Goal: Task Accomplishment & Management: Manage account settings

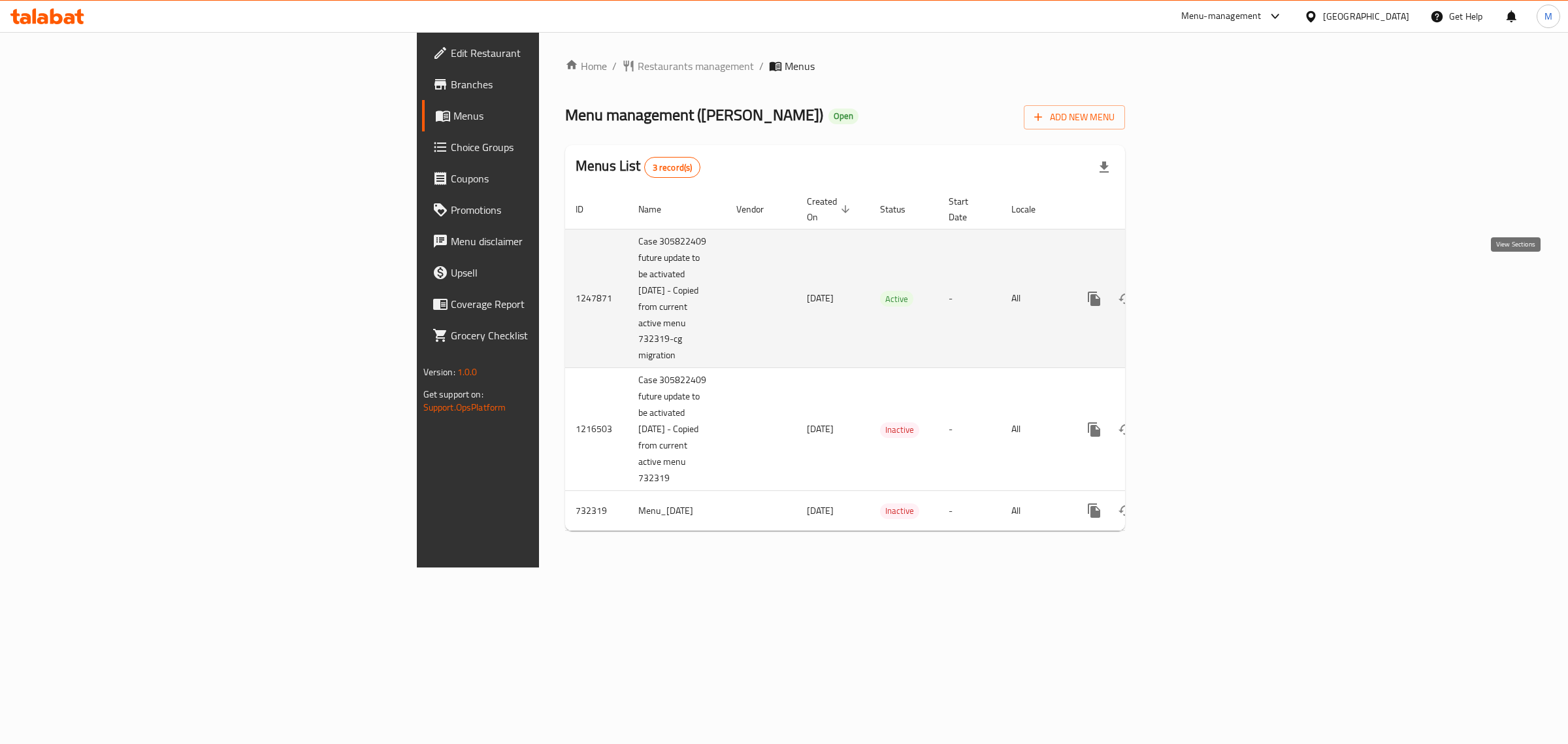
click at [1196, 291] on icon "enhanced table" at bounding box center [1189, 299] width 15 height 15
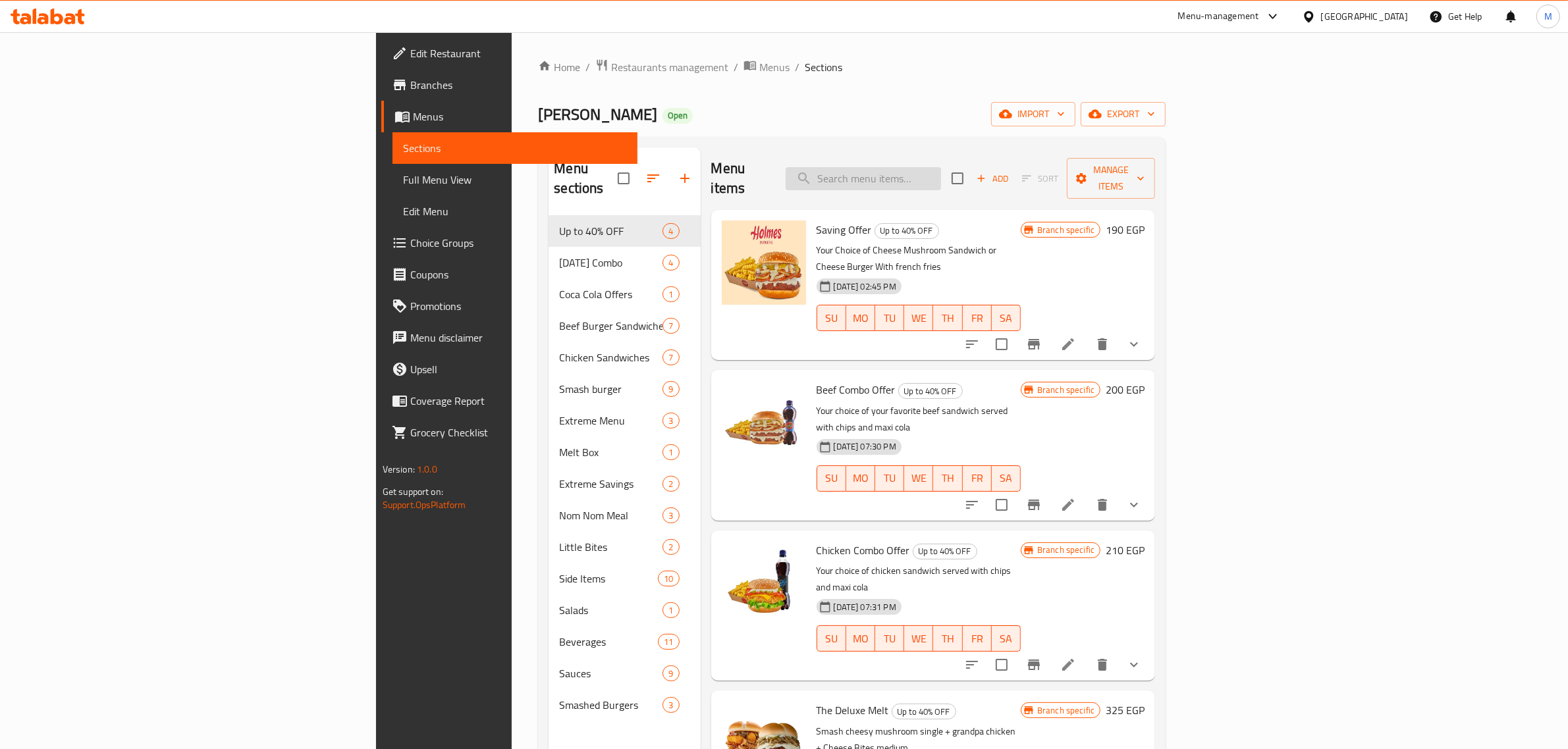
click at [941, 170] on input "search" at bounding box center [864, 179] width 155 height 23
paste input "Chick N' Chick Sandwich"
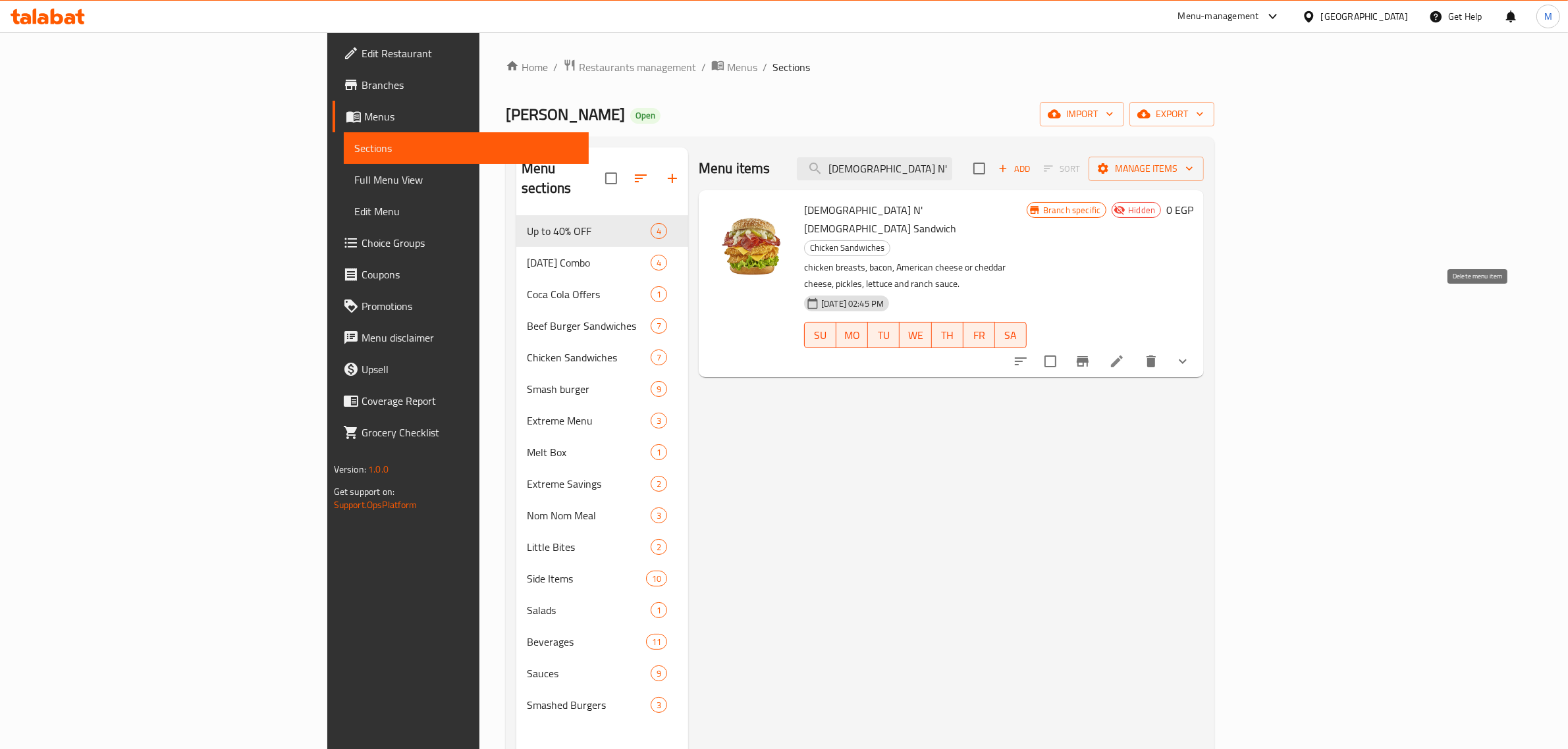
type input "Chick N' Chick Sandwich"
click at [1156, 356] on icon "delete" at bounding box center [1151, 361] width 9 height 12
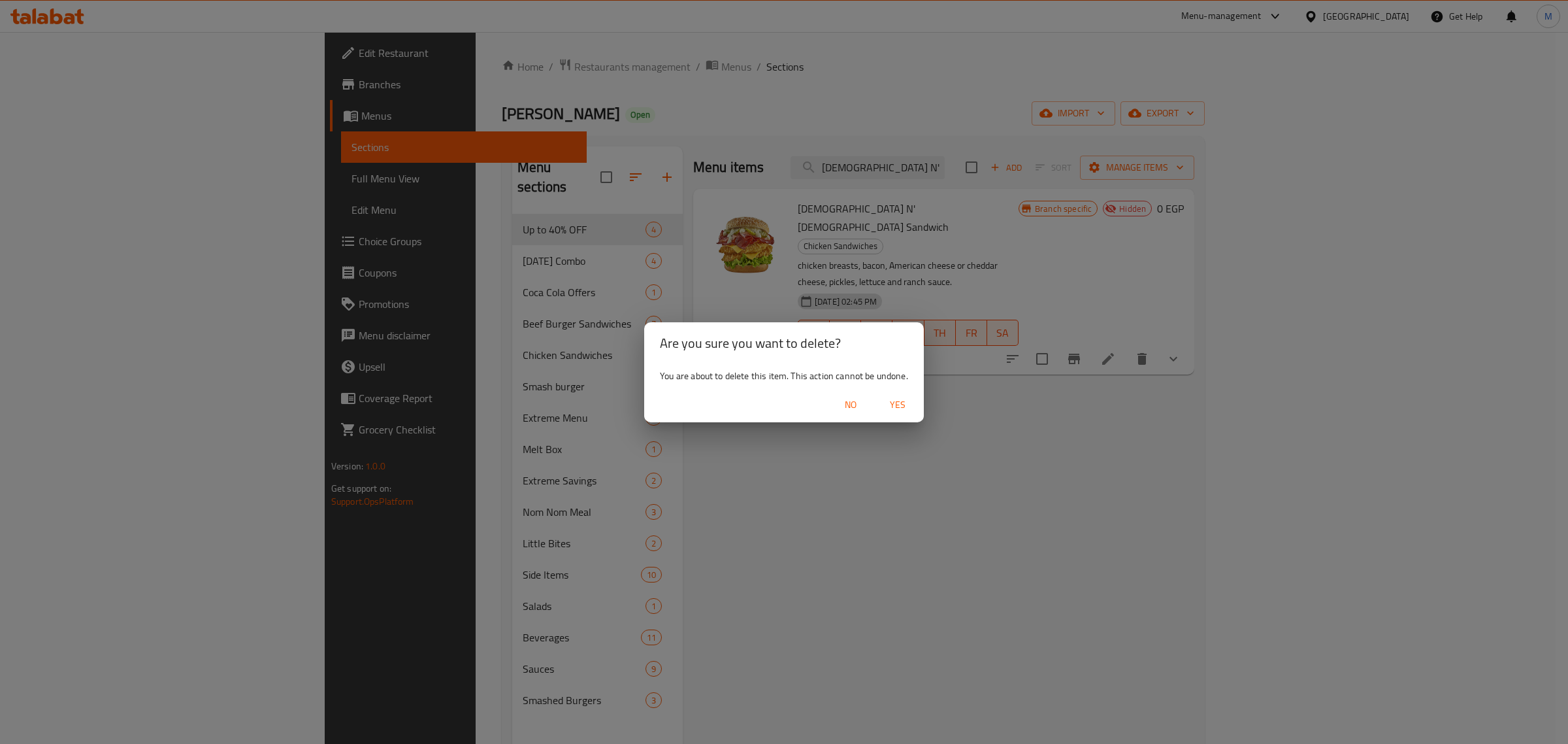
click at [899, 408] on span "Yes" at bounding box center [898, 404] width 32 height 16
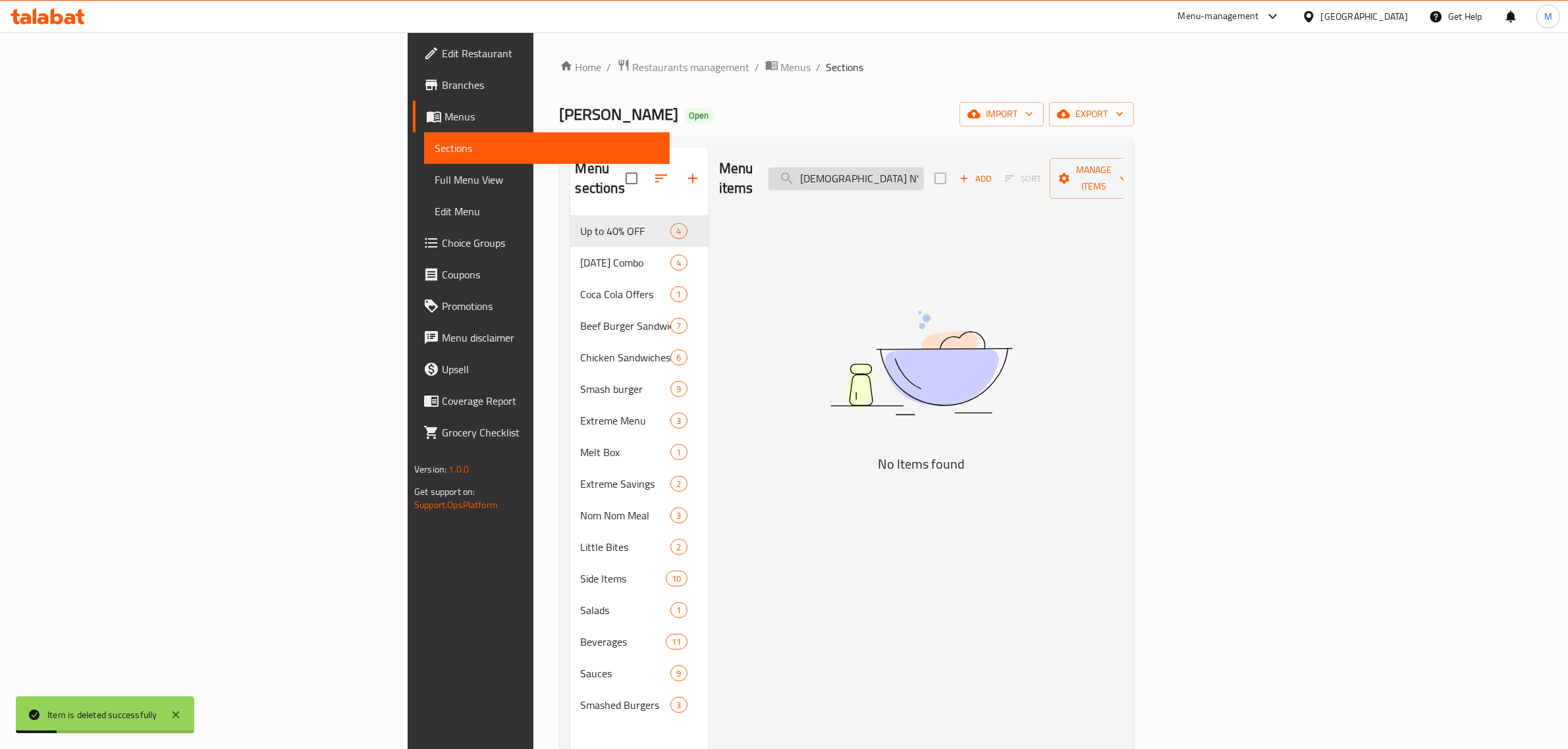
click at [924, 170] on input "Chick N' Chick Sandwich" at bounding box center [847, 179] width 155 height 23
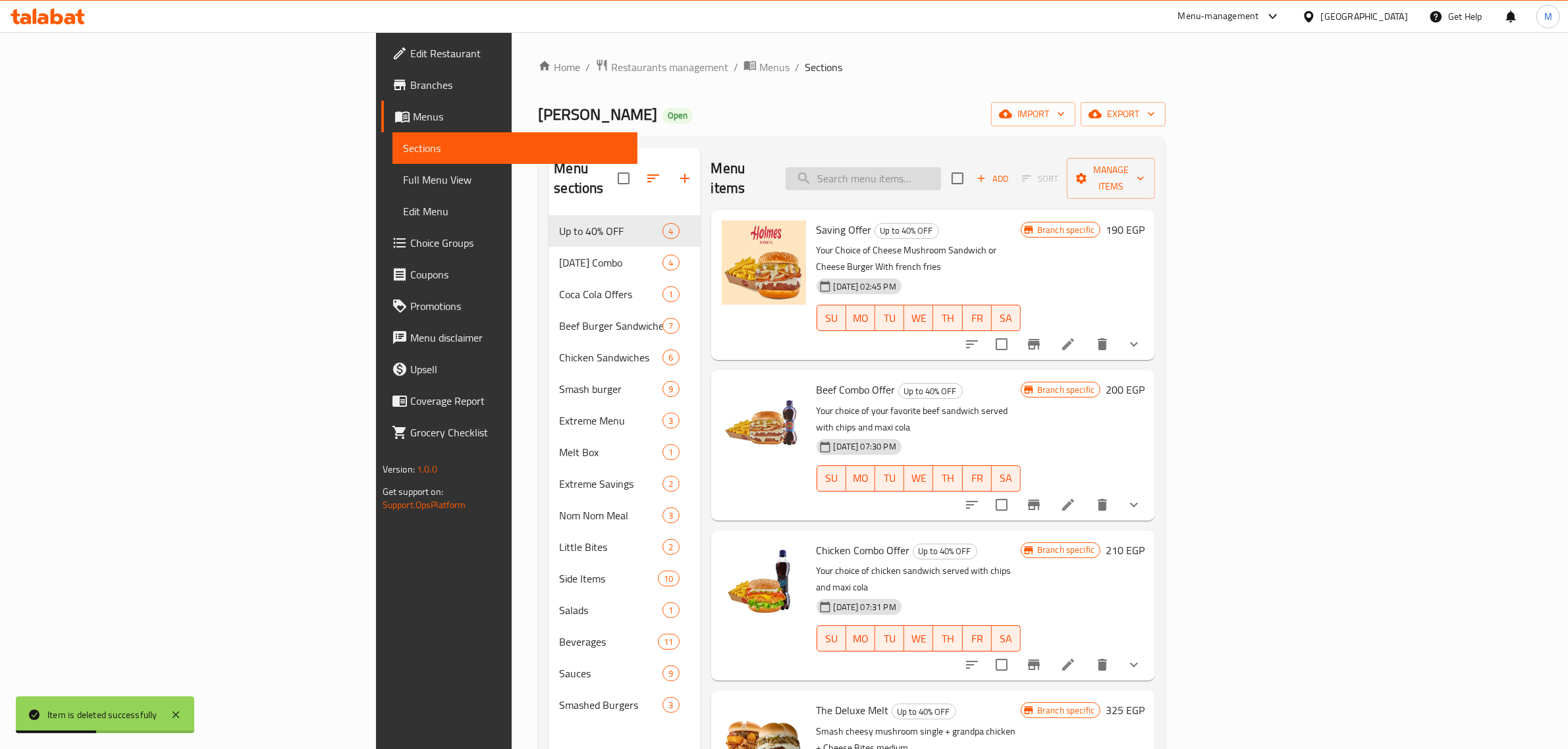
click at [941, 167] on input "search" at bounding box center [864, 179] width 155 height 23
paste input "Chick N' Chick Sandwich"
type input "Chick N' Chick Sandwich"
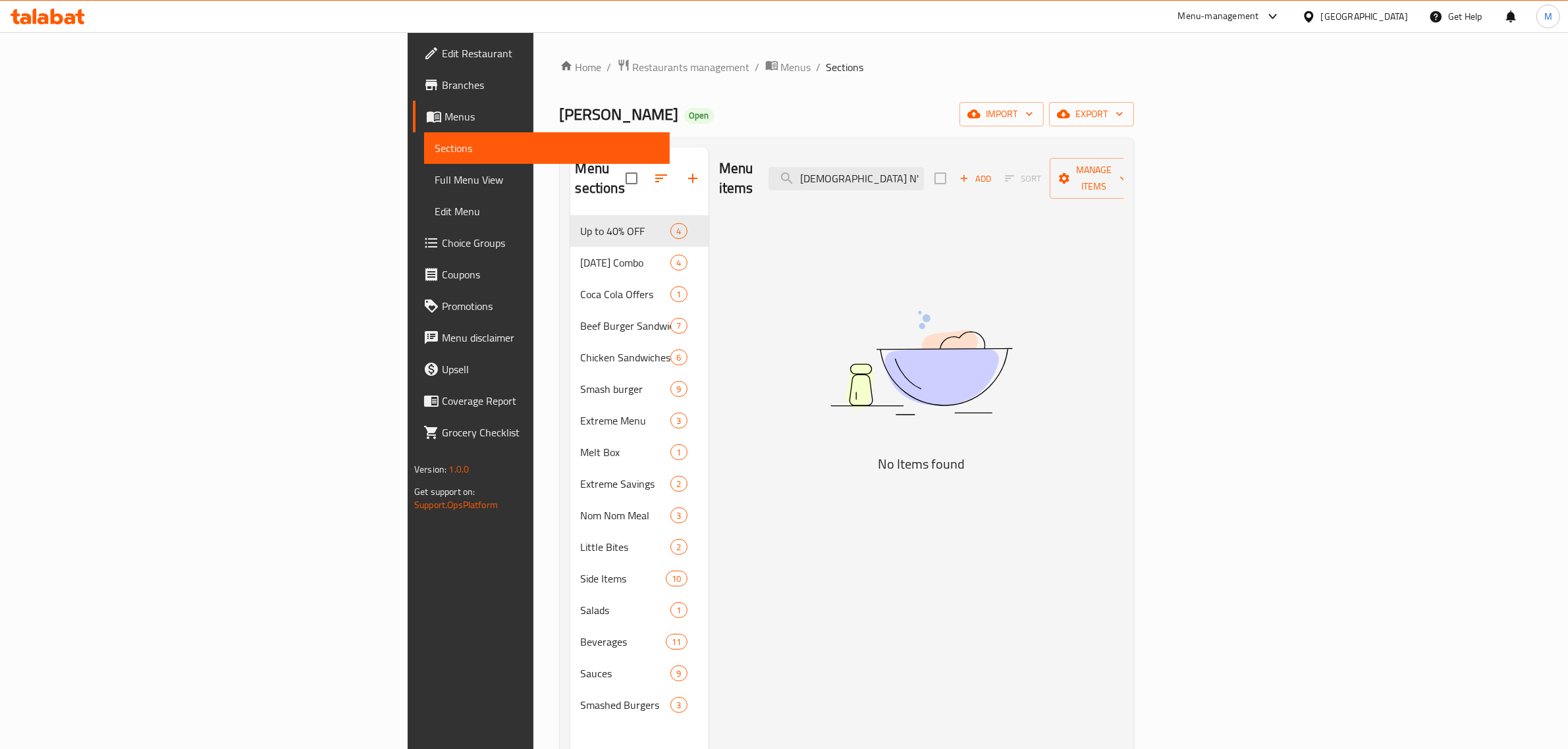
click at [1390, 11] on div "[GEOGRAPHIC_DATA]" at bounding box center [1365, 16] width 87 height 15
click at [1246, 248] on div "[GEOGRAPHIC_DATA]" at bounding box center [1308, 253] width 197 height 30
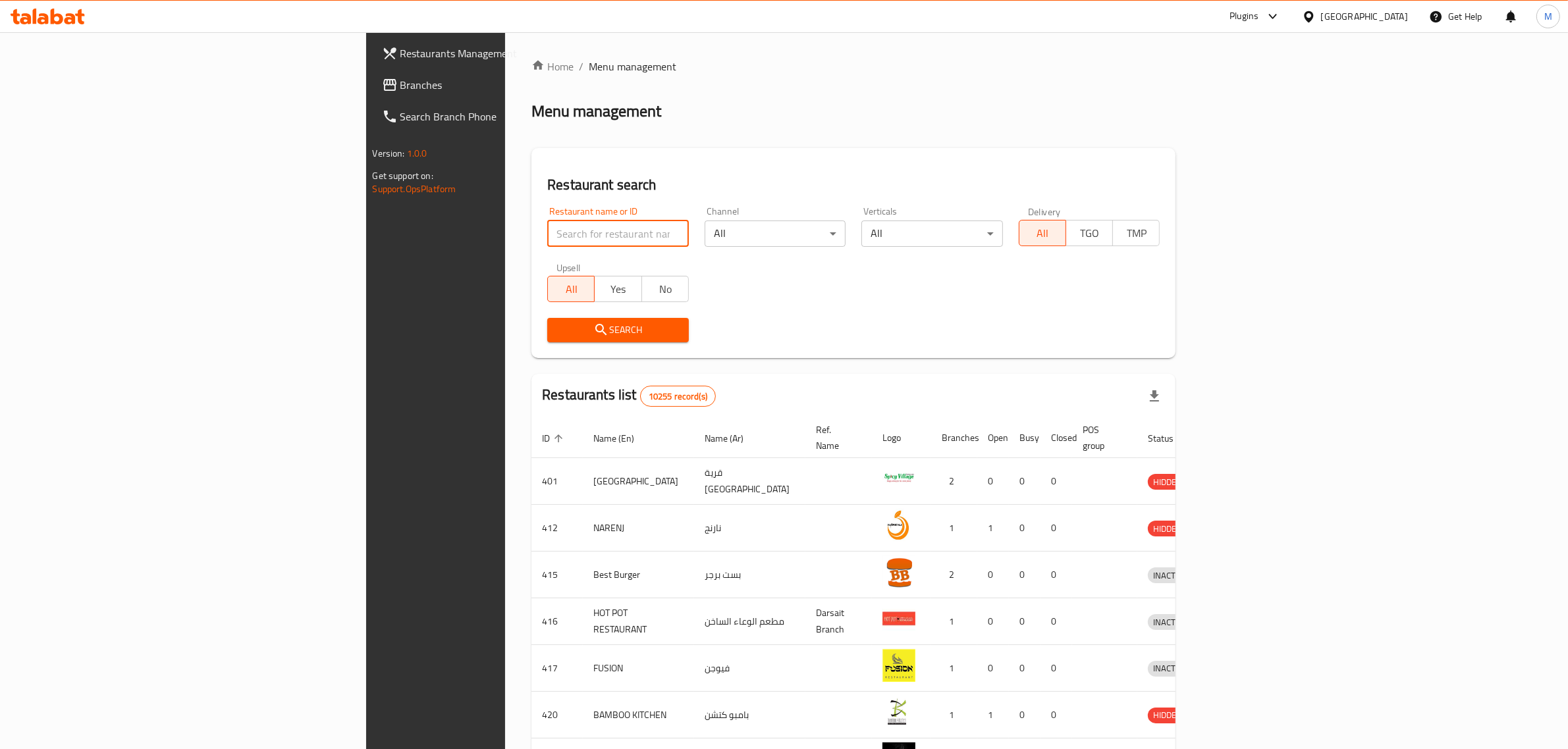
click at [547, 235] on input "search" at bounding box center [618, 234] width 141 height 26
paste input "[PERSON_NAME]"
type input "[PERSON_NAME]"
click button "Search" at bounding box center [618, 329] width 141 height 24
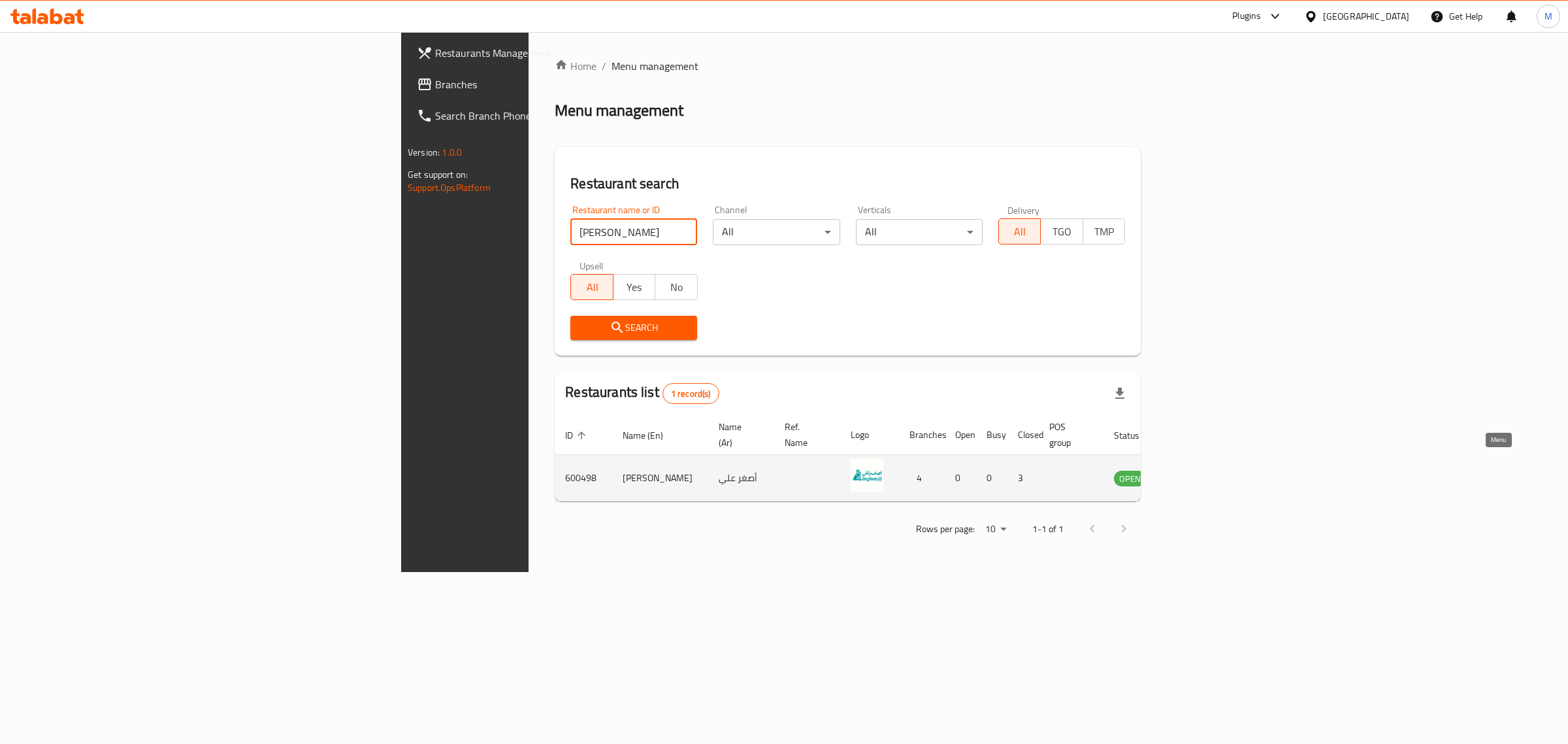
click at [1199, 470] on icon "enhanced table" at bounding box center [1191, 478] width 15 height 15
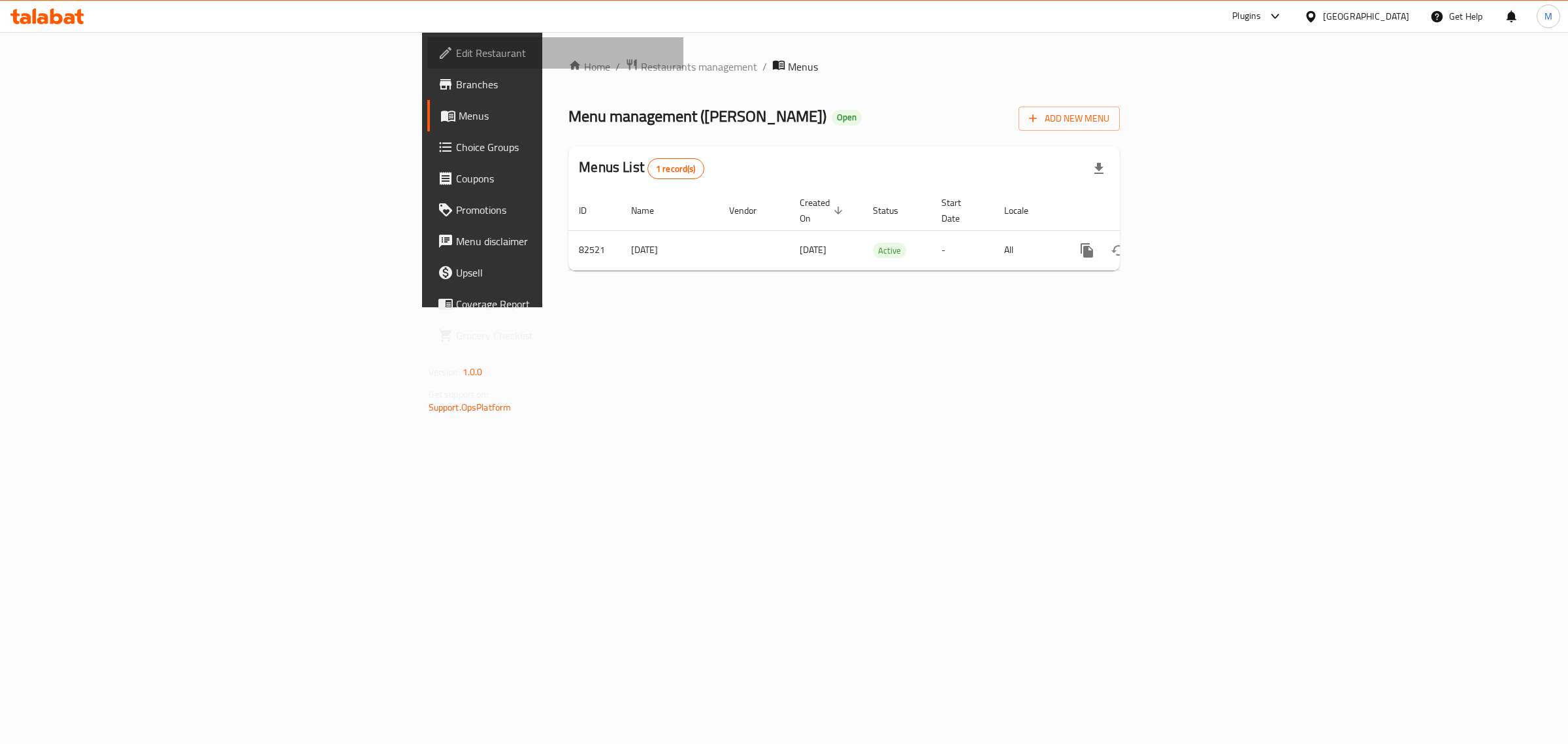
click at [456, 58] on span "Edit Restaurant" at bounding box center [565, 52] width 217 height 15
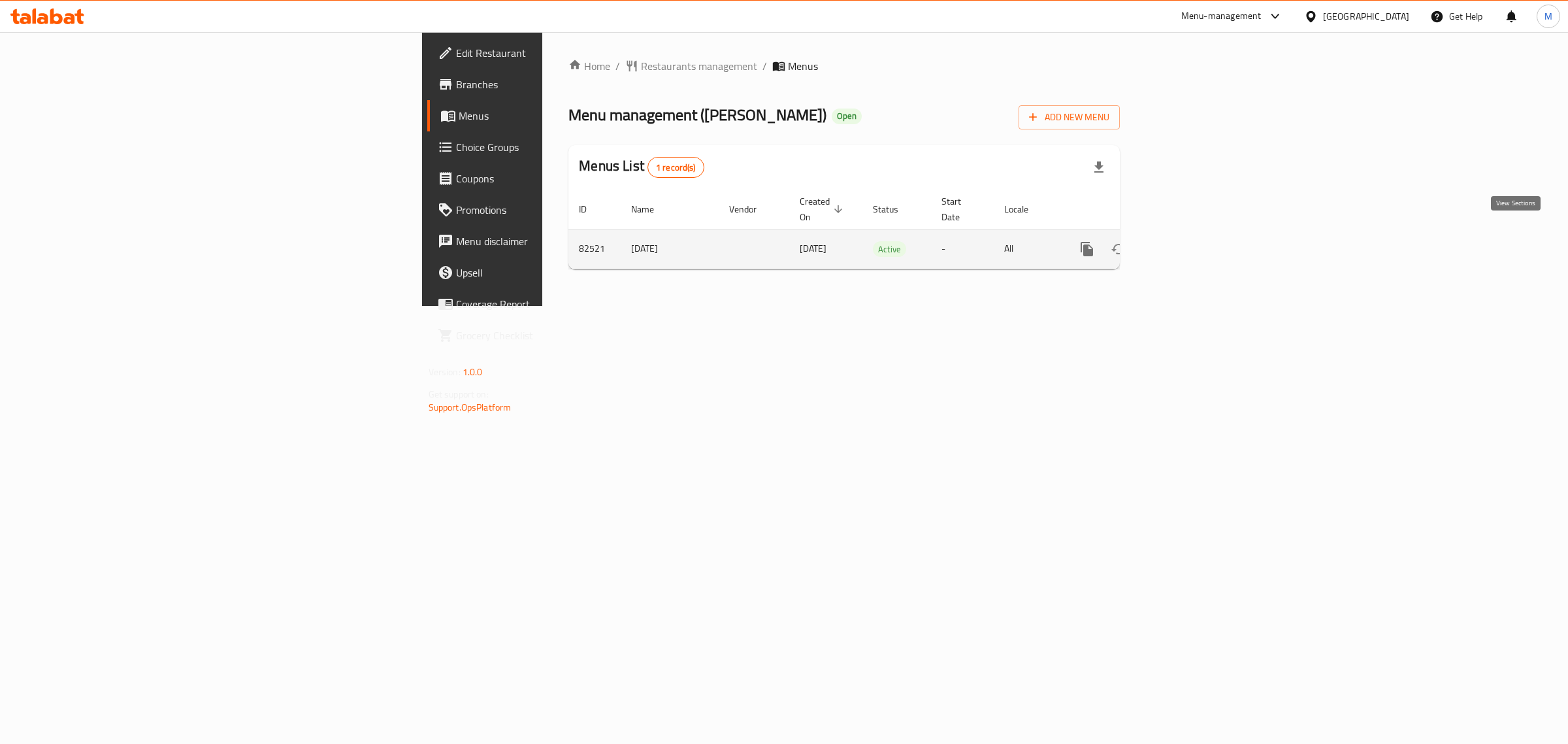
click at [1189, 242] on icon "enhanced table" at bounding box center [1182, 249] width 15 height 15
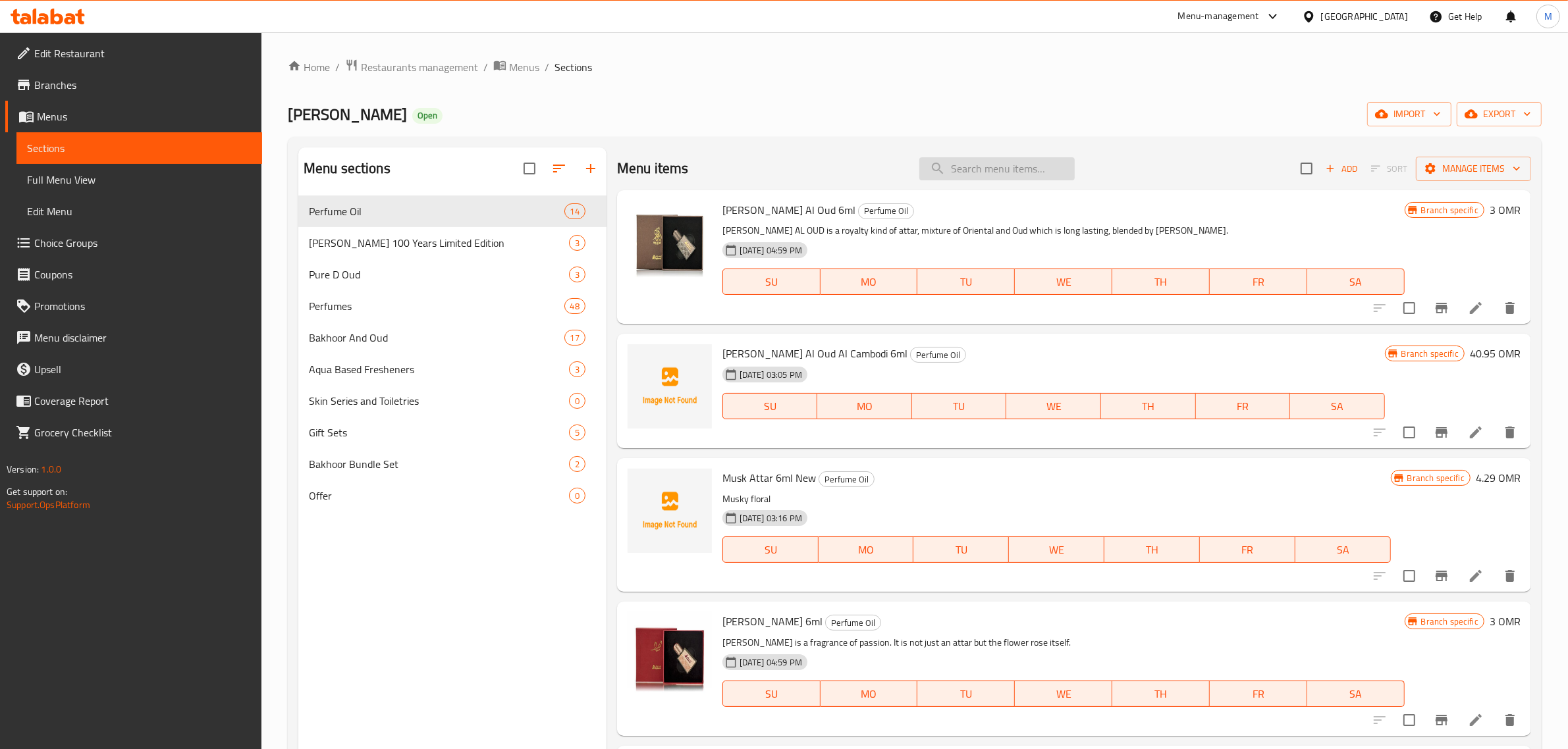
click at [992, 171] on input "search" at bounding box center [997, 169] width 155 height 23
paste input "[PERSON_NAME]"
type input "[PERSON_NAME]"
click at [985, 168] on input "search" at bounding box center [997, 169] width 155 height 23
paste input "EXOTIC COLLECTION BAKHOOR (50GRM X 4)"
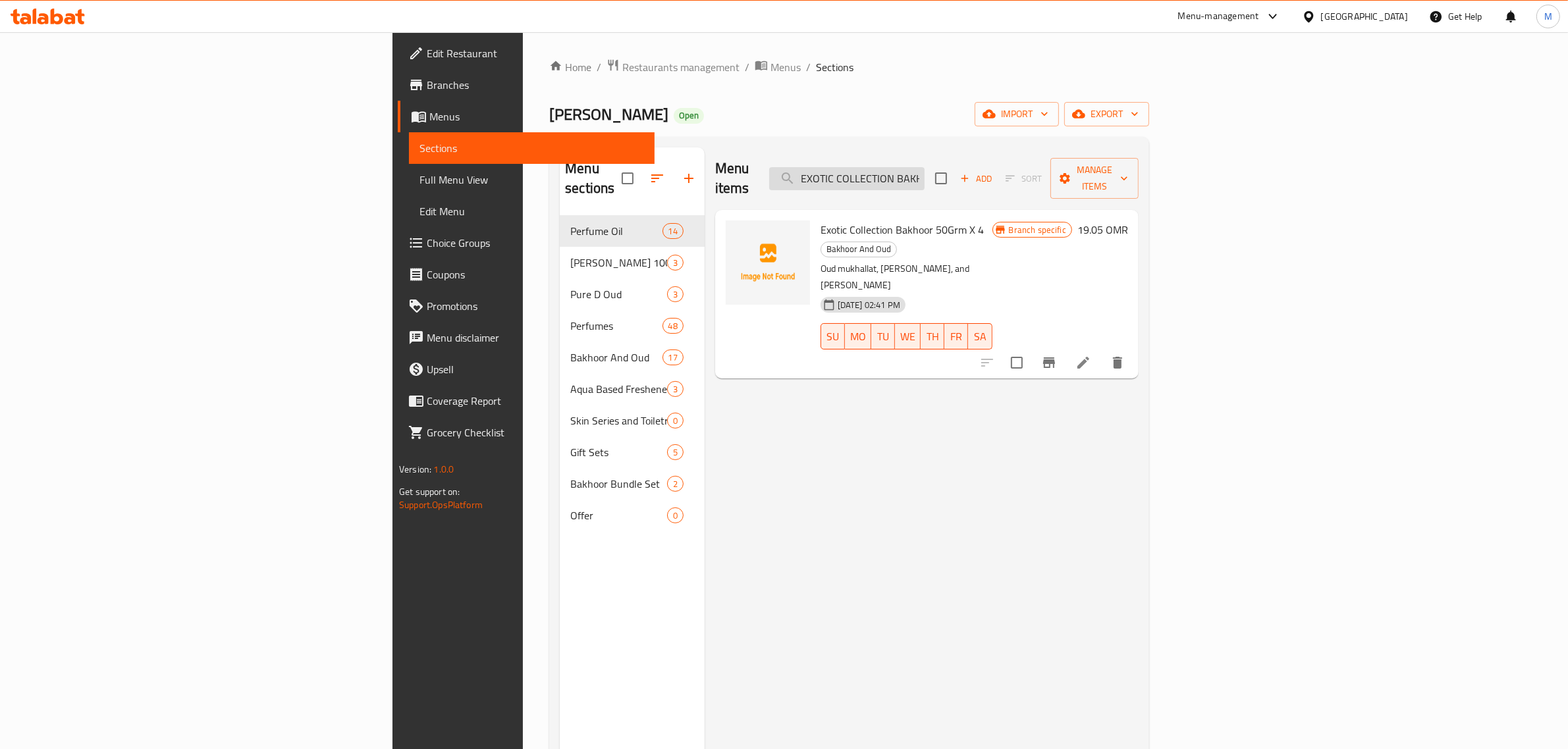
click at [925, 170] on input "EXOTIC COLLECTION BAKHOOR" at bounding box center [847, 179] width 155 height 23
click at [925, 167] on input "EXOTIC COLLECTION BAKHOOR" at bounding box center [847, 179] width 155 height 23
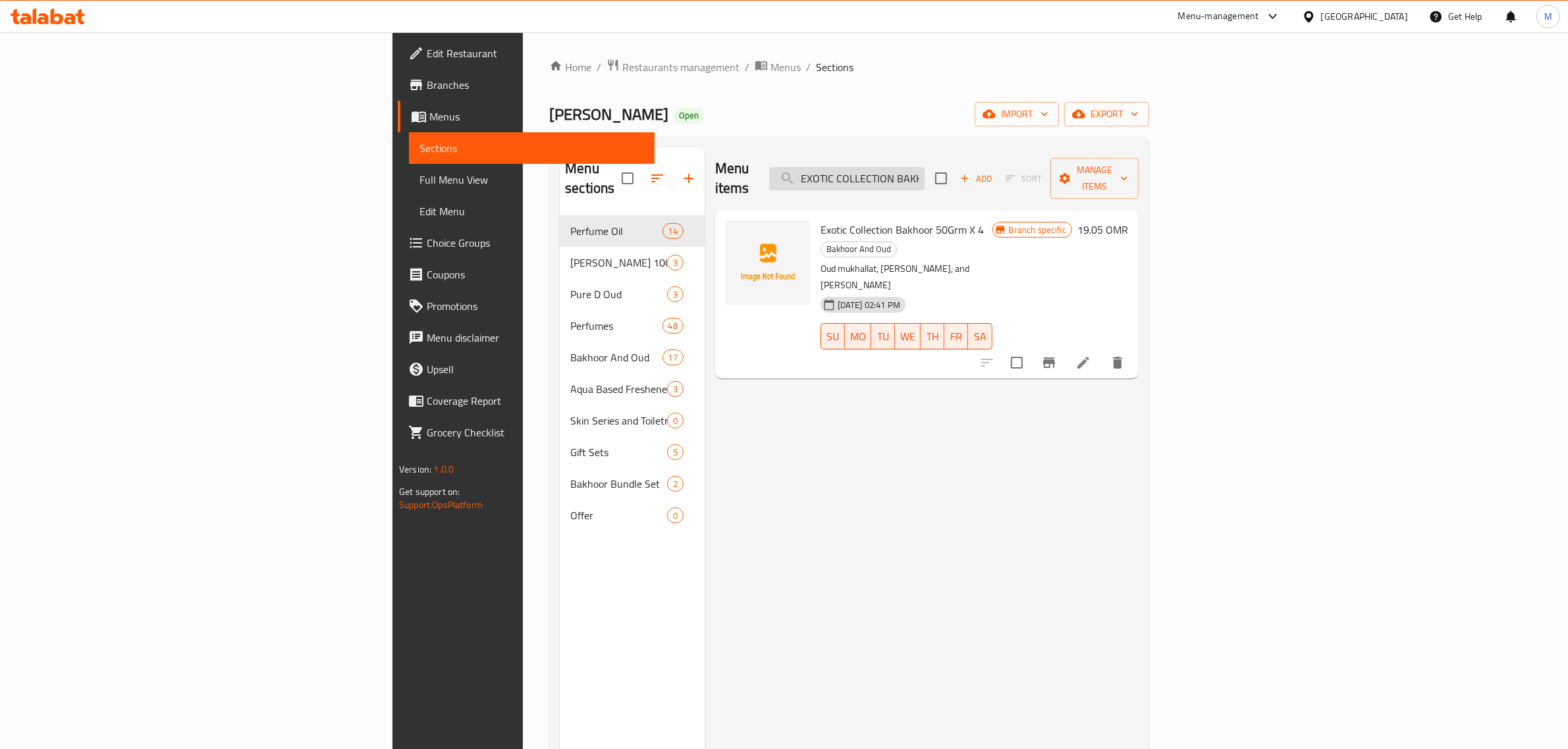
click at [925, 167] on input "EXOTIC COLLECTION BAKHOOR" at bounding box center [847, 179] width 155 height 23
paste input "THE ESSENCE OF OUD BAKHOOR (50GRM X4)"
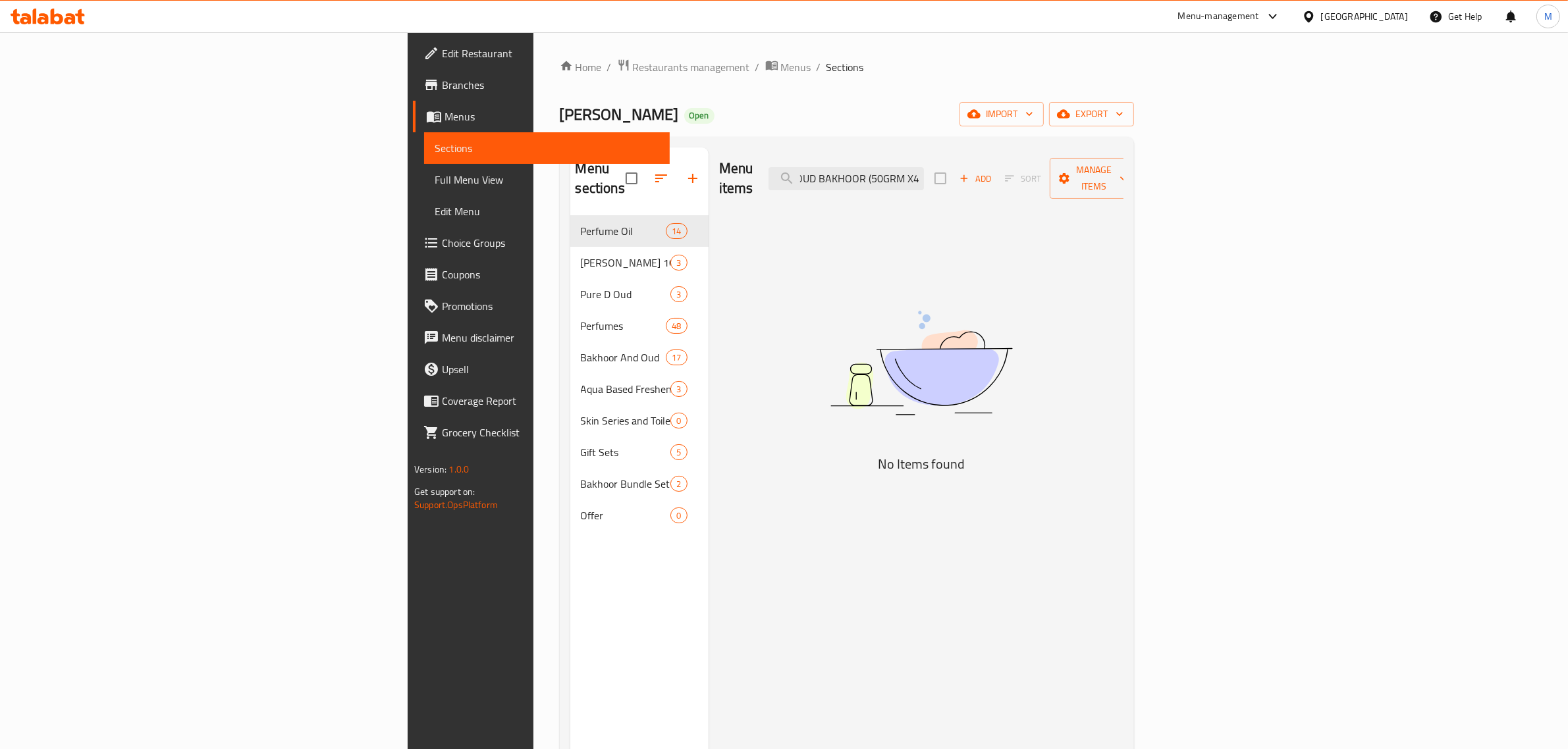
drag, startPoint x: 1010, startPoint y: 166, endPoint x: 1175, endPoint y: 179, distance: 165.5
click at [1123, 179] on div "Menu items THE ESSENCE OF OUD BAKHOOR (50GRM X4) Add Sort Manage items" at bounding box center [921, 179] width 404 height 62
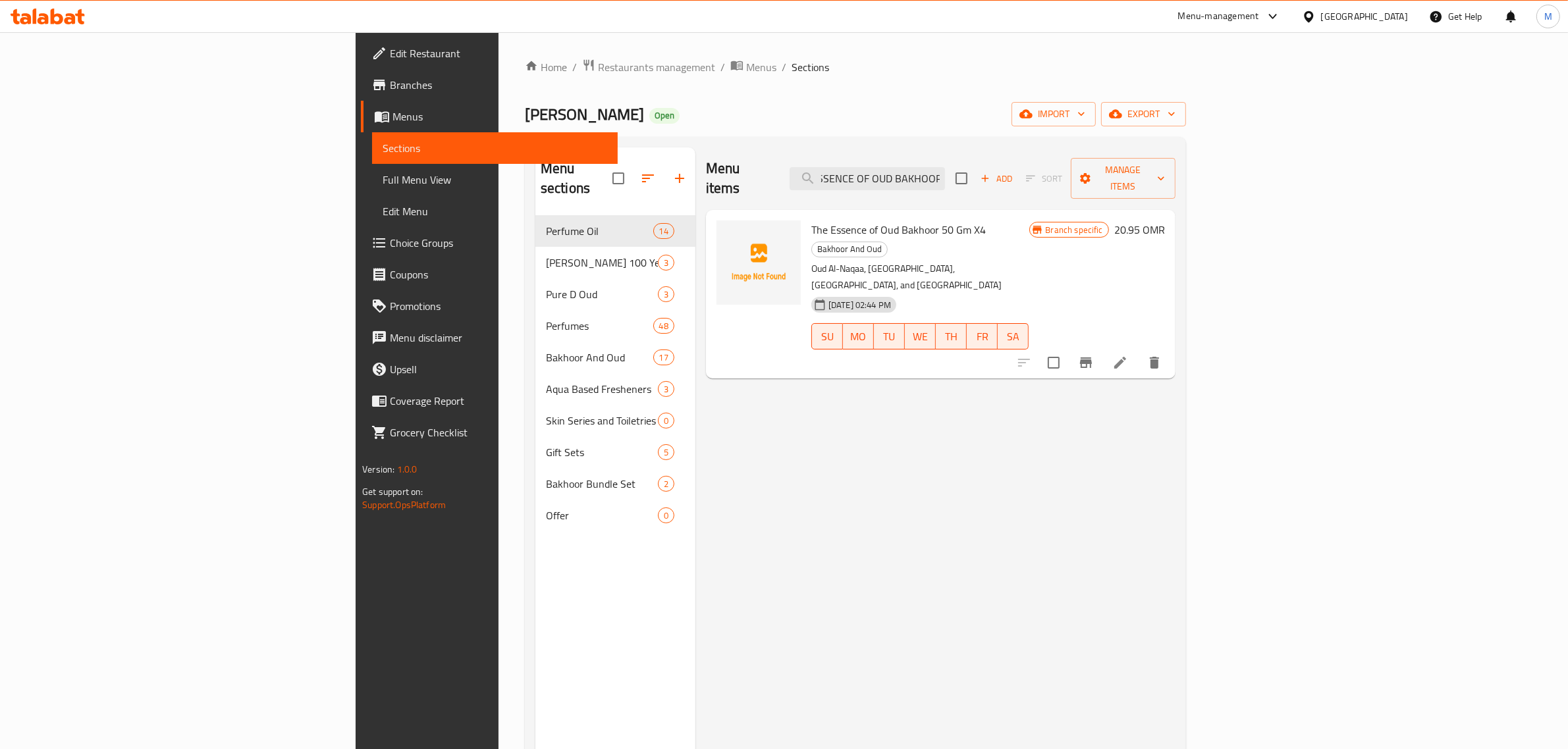
type input "THE ESSENCE OF OUD BAKHOOR"
click at [812, 220] on span "The Essence of Oud Bakhoor 50 Gm X4" at bounding box center [899, 229] width 175 height 19
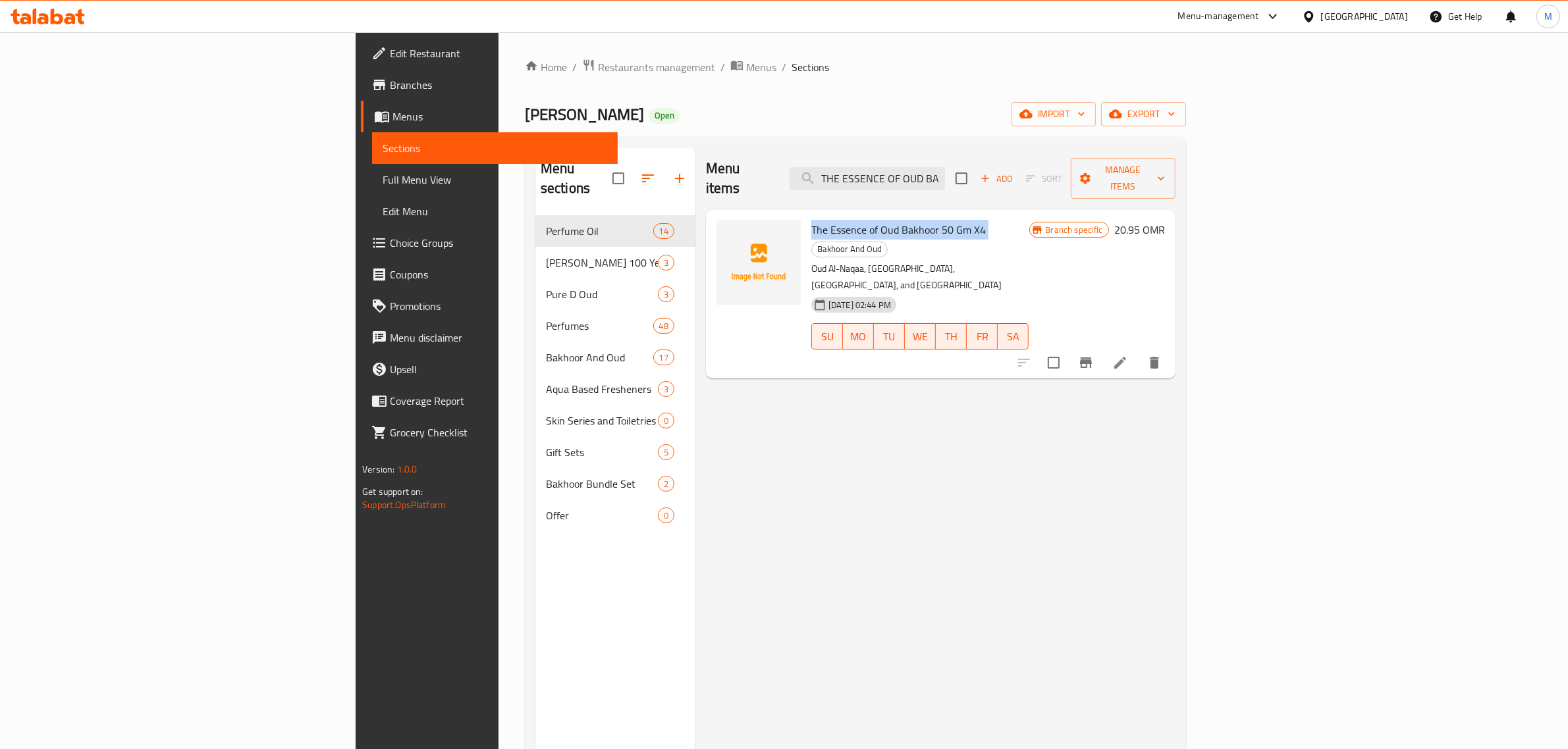
copy h6 "The Essence of Oud Bakhoor 50 Gm X4"
click at [941, 531] on div "Menu items THE ESSENCE OF OUD BAKHOOR Add Sort Manage items The Essence of Oud …" at bounding box center [936, 522] width 480 height 749
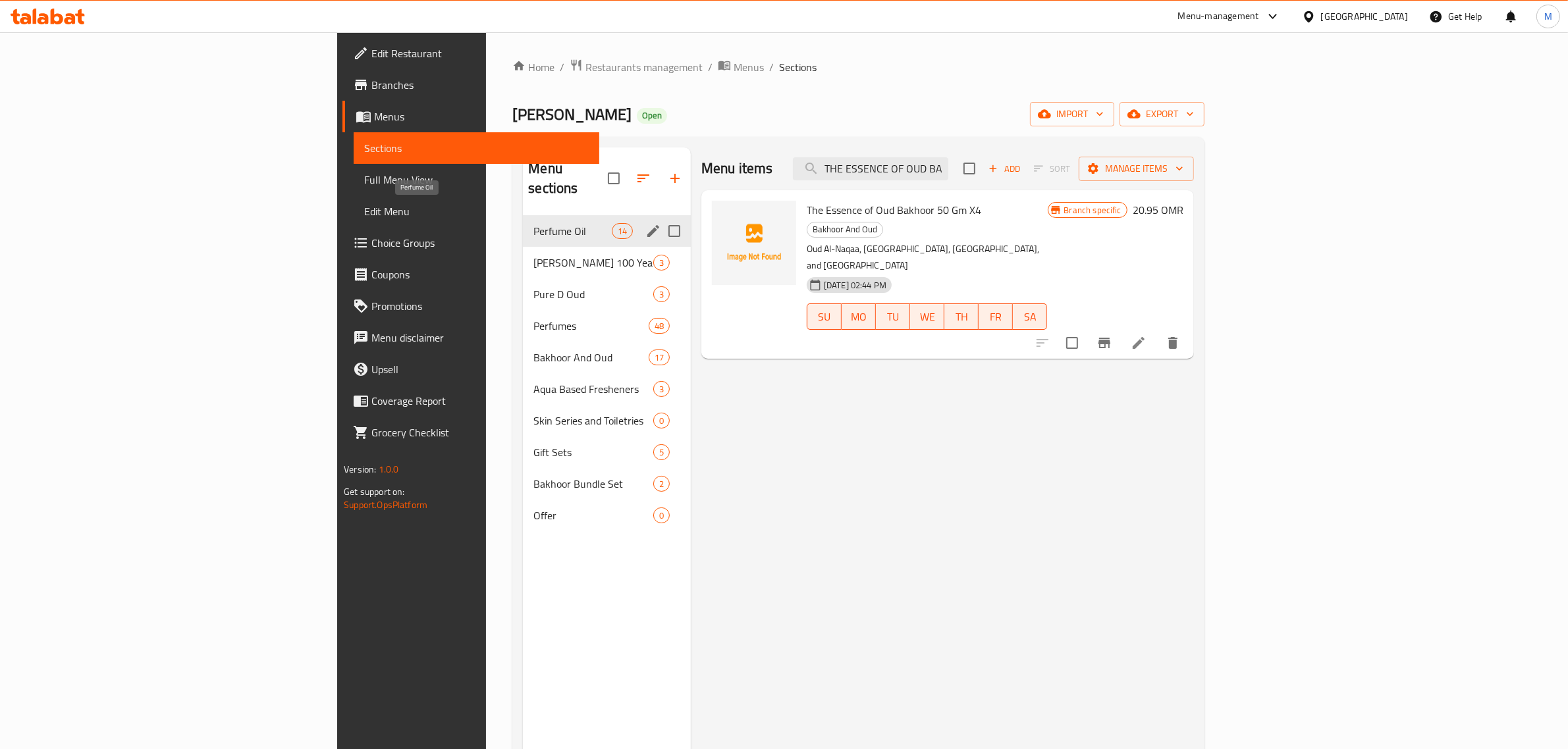
click at [533, 223] on span "Perfume Oil" at bounding box center [572, 231] width 78 height 16
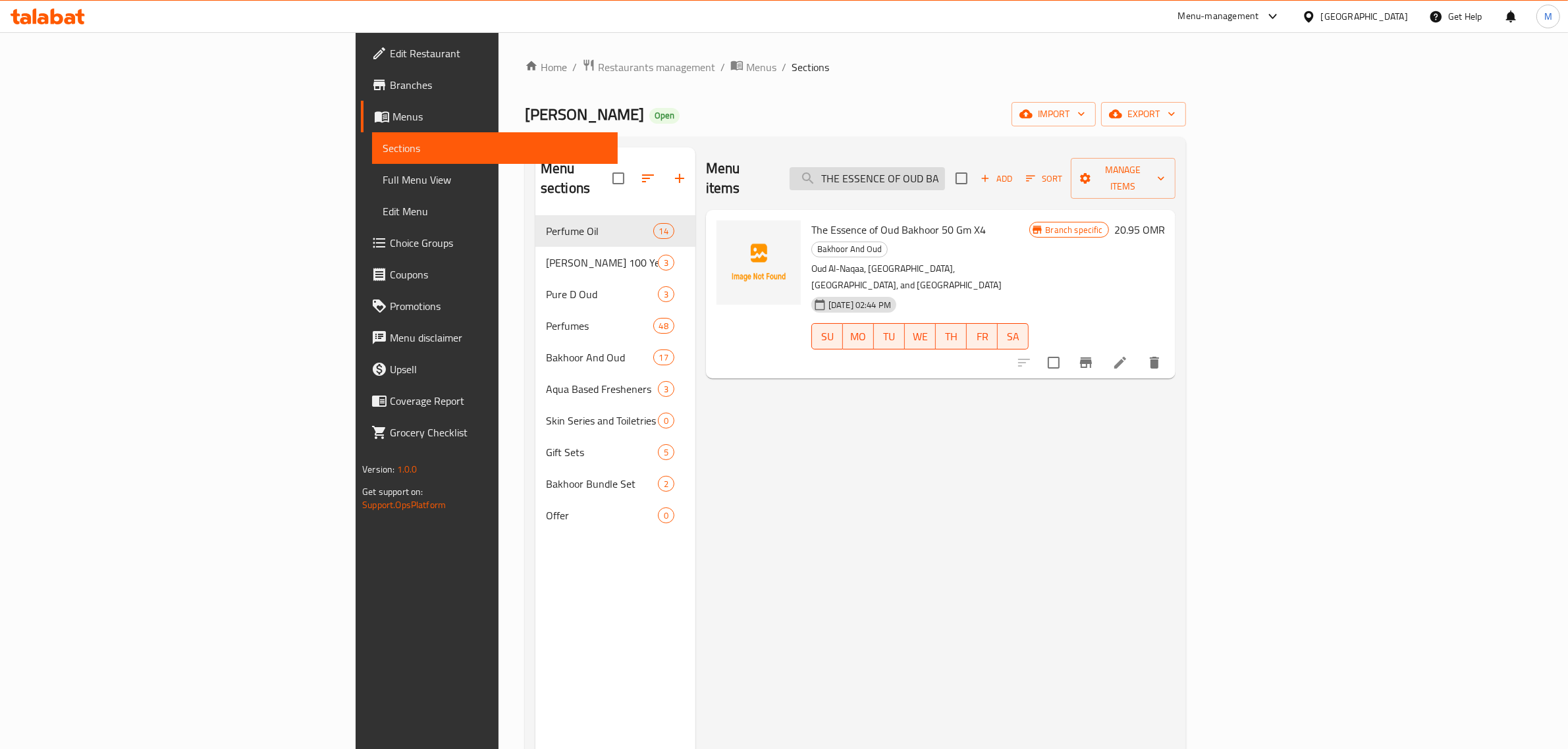
click at [945, 167] on input "THE ESSENCE OF OUD BAKHOOR" at bounding box center [868, 179] width 155 height 23
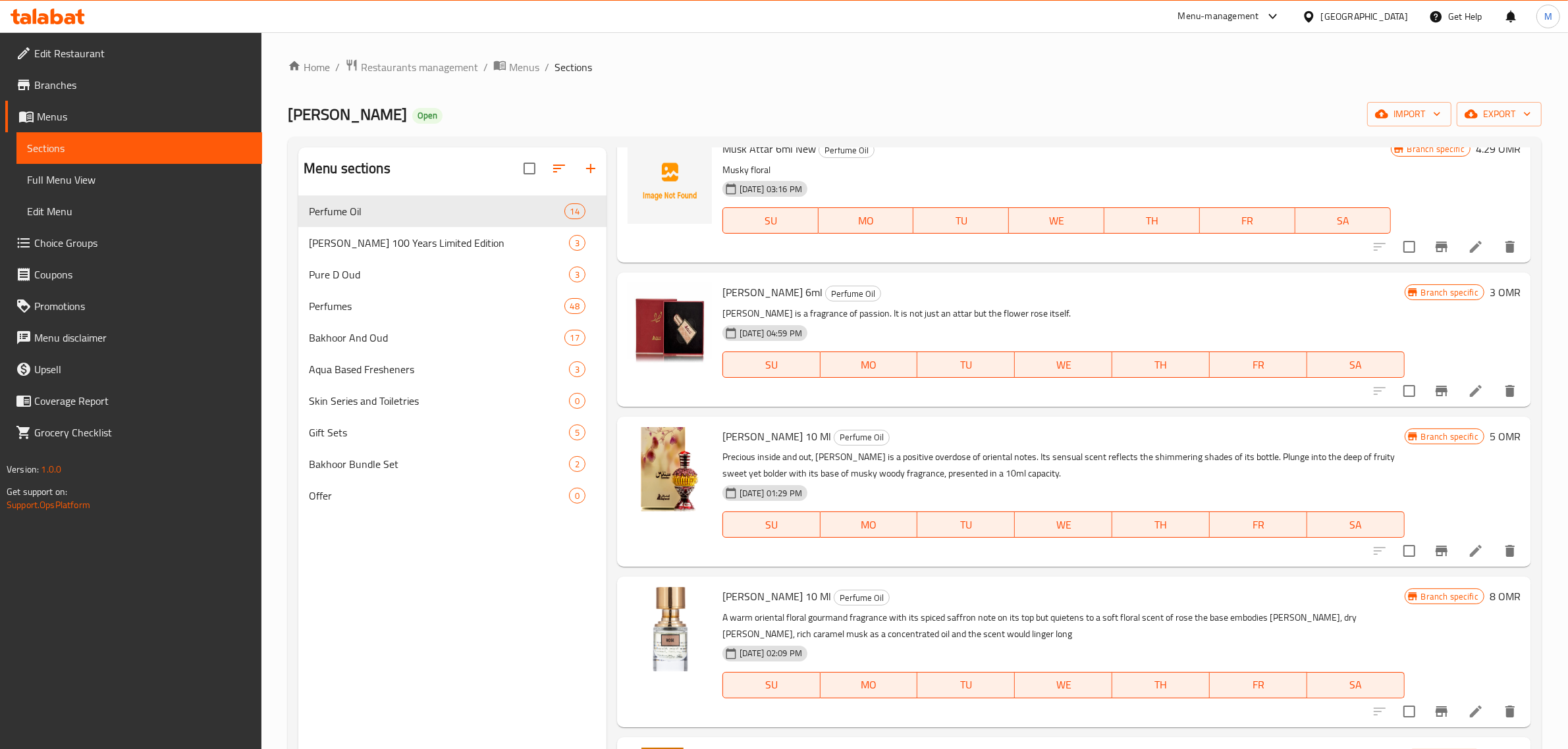
scroll to position [82, 0]
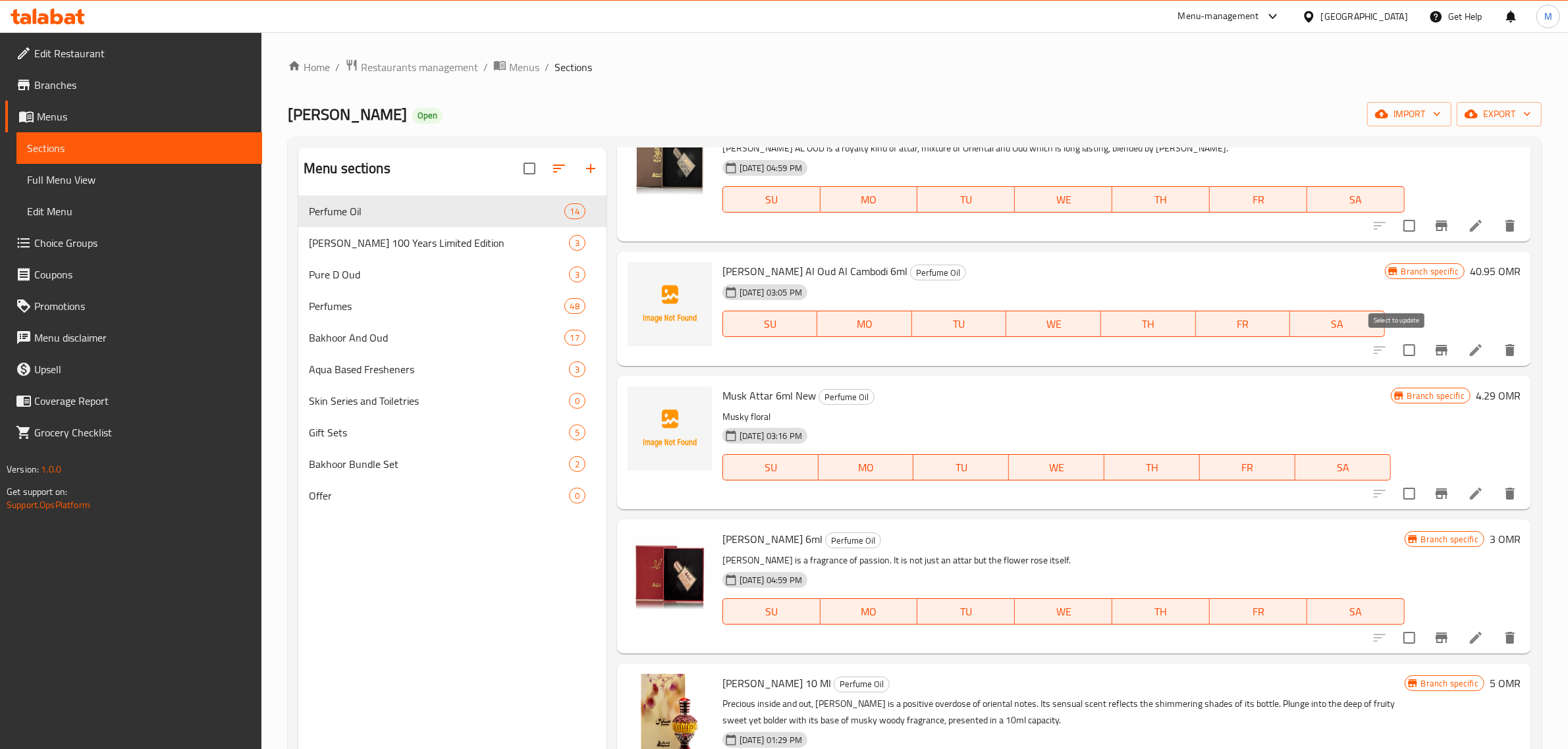
click at [1399, 353] on input "checkbox" at bounding box center [1409, 350] width 28 height 28
checkbox input "true"
click at [1400, 493] on input "checkbox" at bounding box center [1409, 494] width 28 height 28
drag, startPoint x: 1400, startPoint y: 492, endPoint x: 1399, endPoint y: 482, distance: 10.0
click at [1401, 489] on input "checkbox" at bounding box center [1409, 494] width 28 height 28
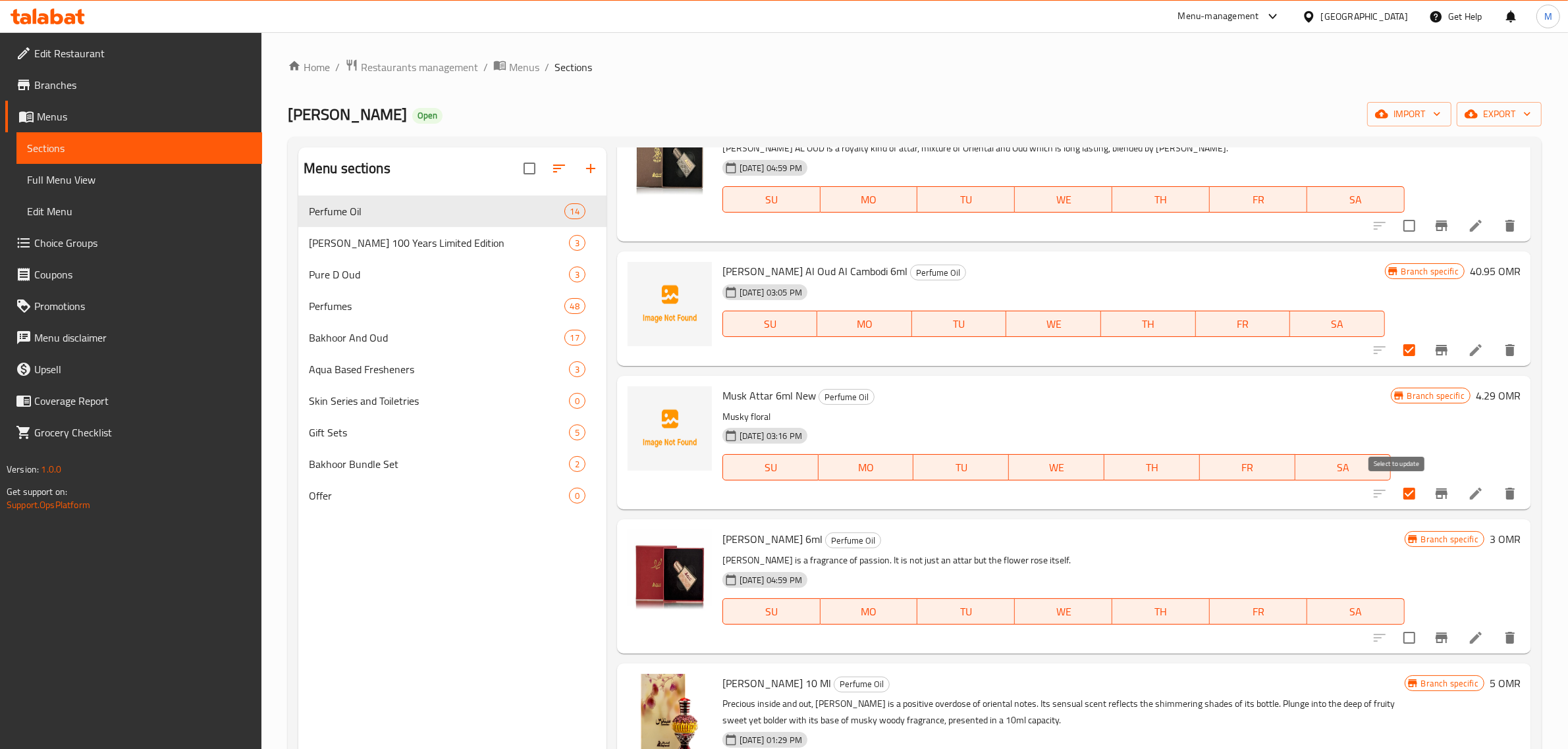
checkbox input "false"
click at [1397, 350] on input "checkbox" at bounding box center [1409, 350] width 28 height 28
checkbox input "false"
click at [1495, 126] on button "export" at bounding box center [1499, 113] width 85 height 24
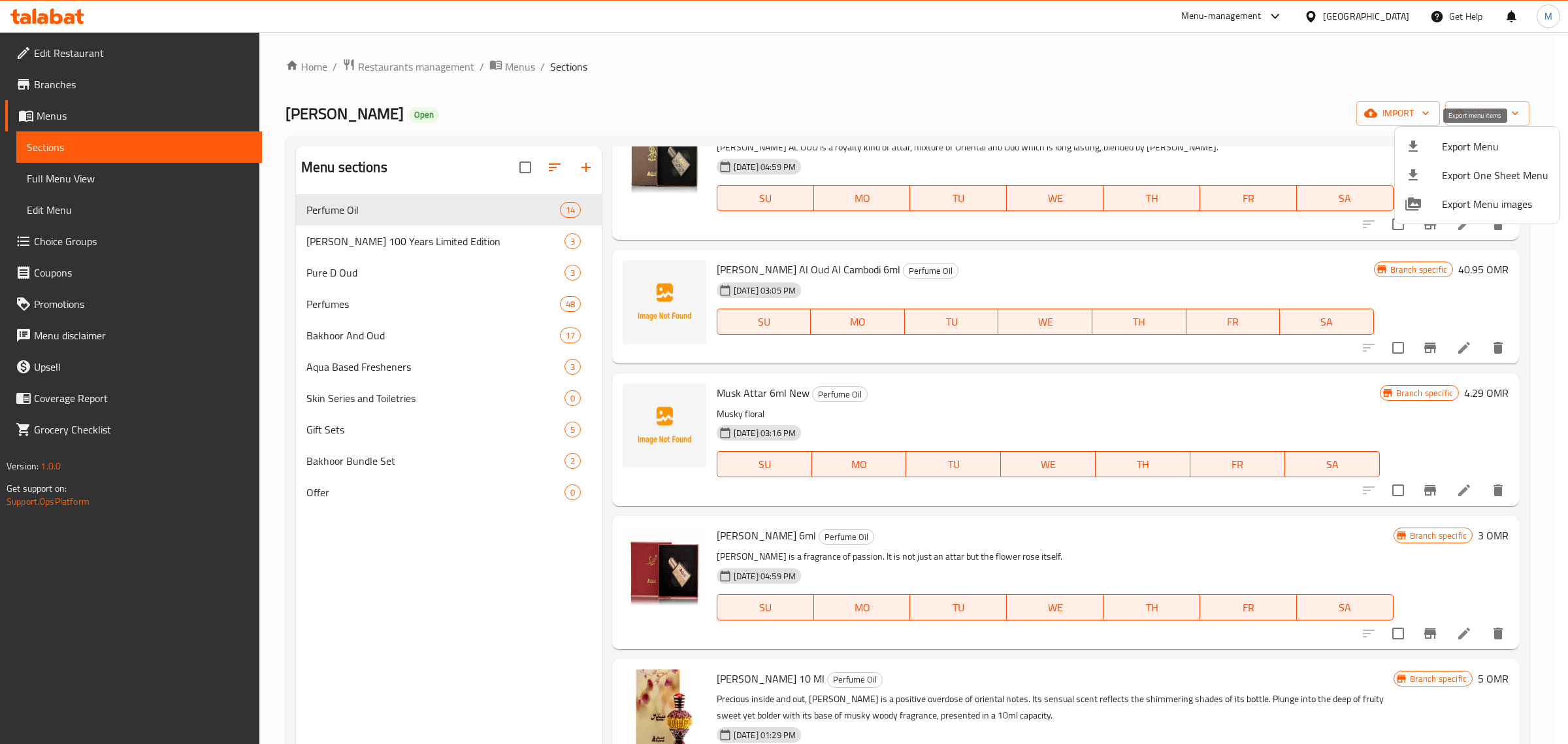
click at [1479, 142] on span "Export Menu" at bounding box center [1496, 147] width 106 height 15
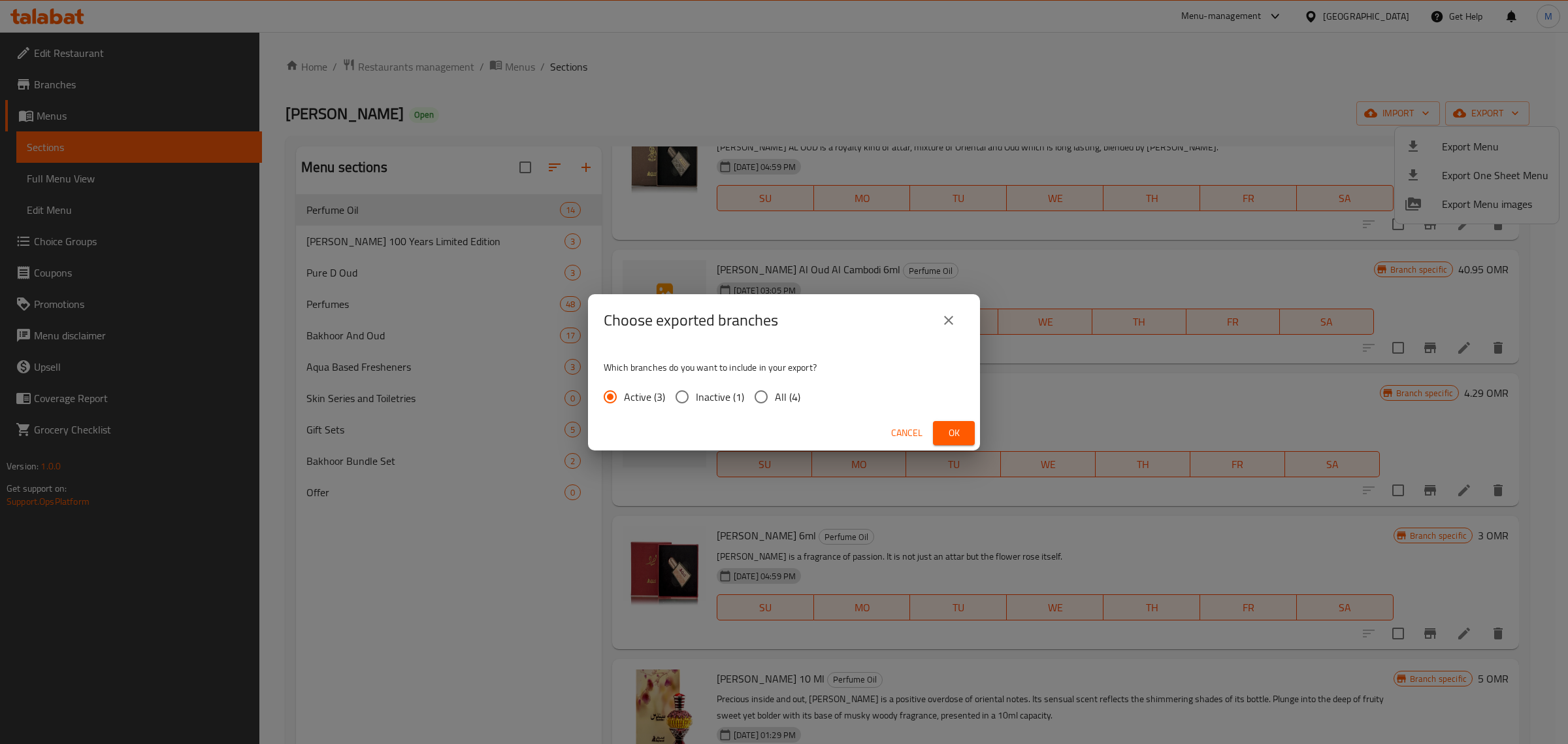
click at [770, 386] on input "All (4)" at bounding box center [761, 397] width 28 height 28
radio input "true"
click at [949, 430] on span "Ok" at bounding box center [953, 433] width 21 height 16
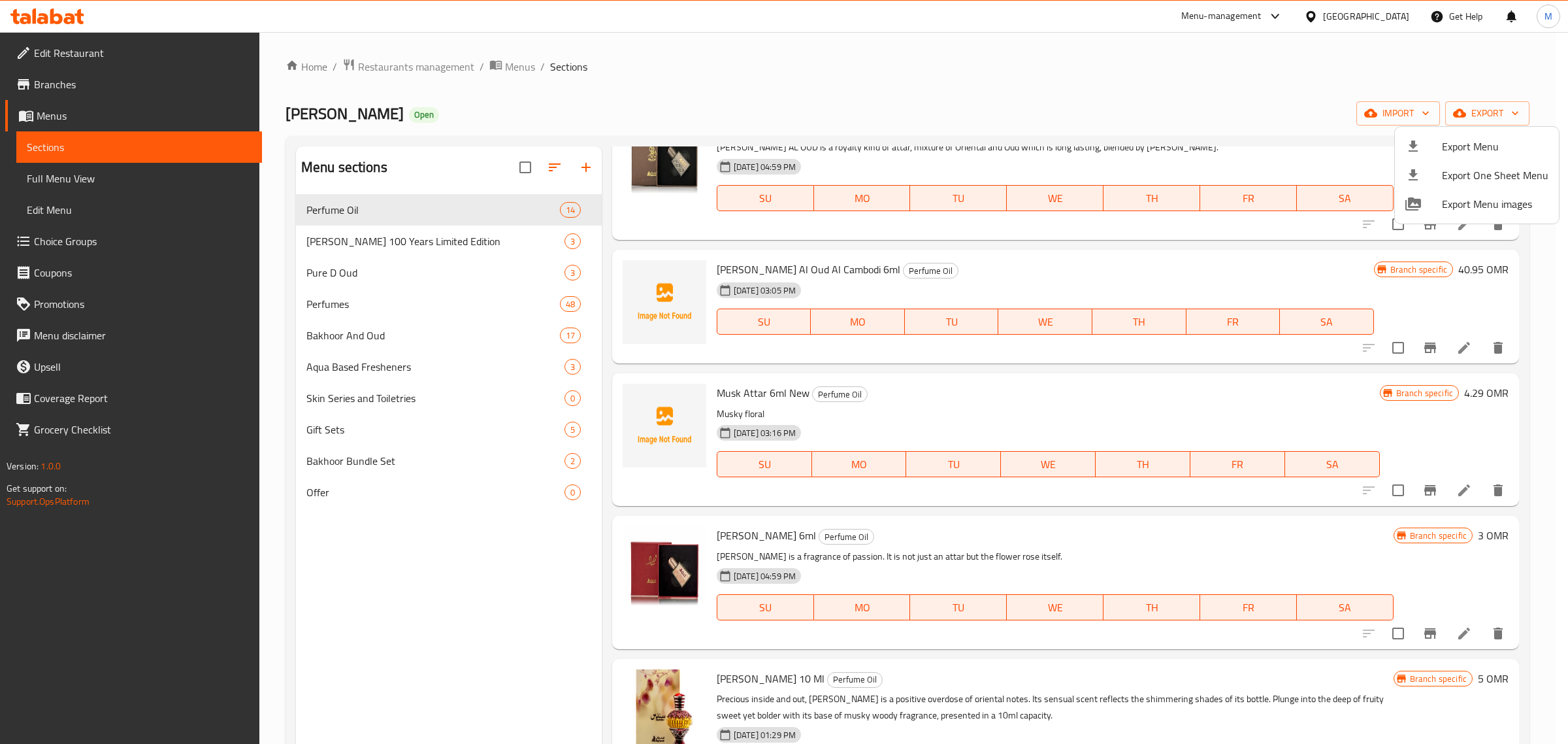
click at [1122, 69] on div at bounding box center [784, 372] width 1568 height 744
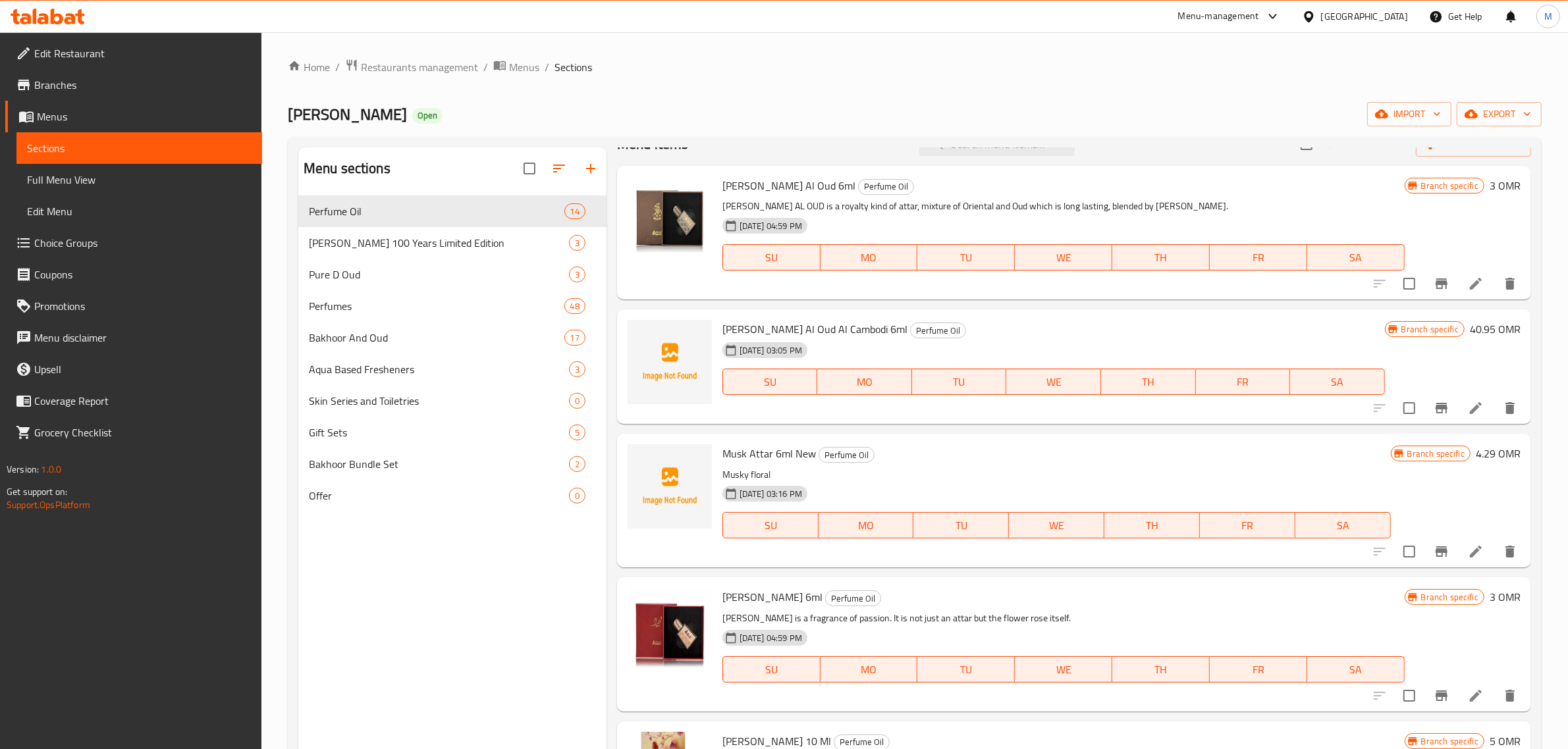
scroll to position [0, 0]
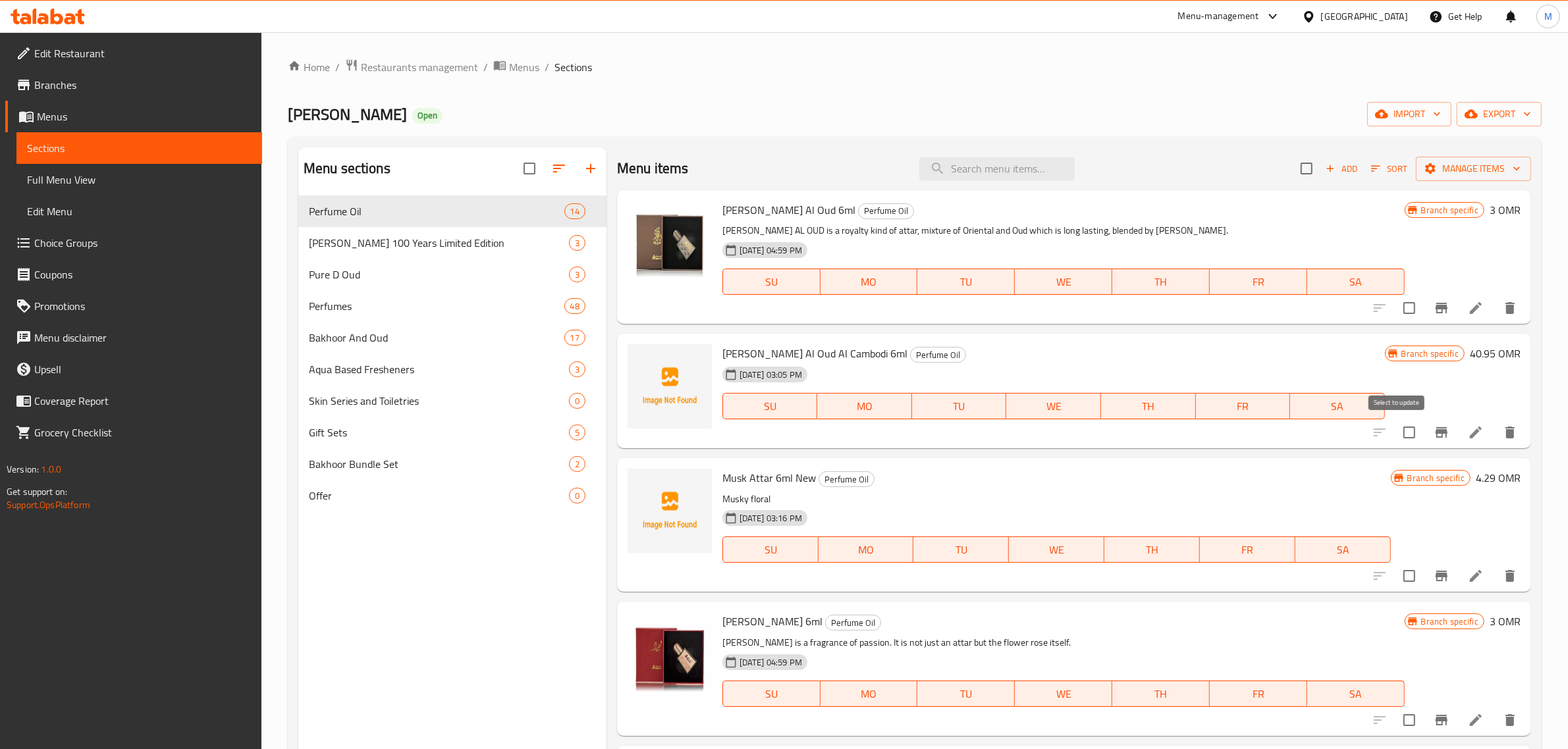
click at [1402, 433] on input "checkbox" at bounding box center [1409, 433] width 28 height 28
checkbox input "true"
click at [1400, 576] on input "checkbox" at bounding box center [1409, 577] width 28 height 28
checkbox input "true"
click at [1487, 170] on span "Manage items" at bounding box center [1473, 169] width 94 height 16
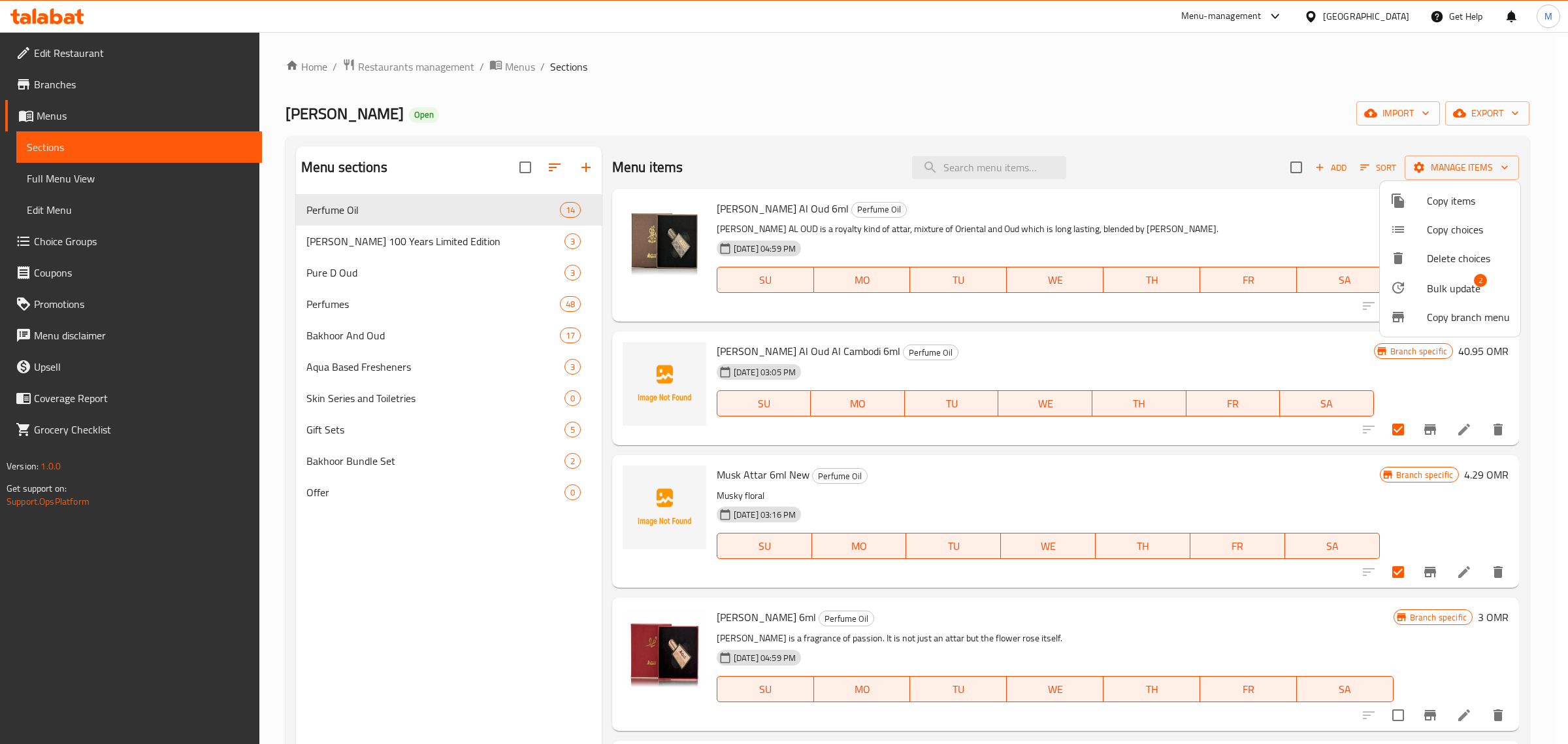
click at [1465, 291] on span "Bulk update" at bounding box center [1453, 288] width 53 height 15
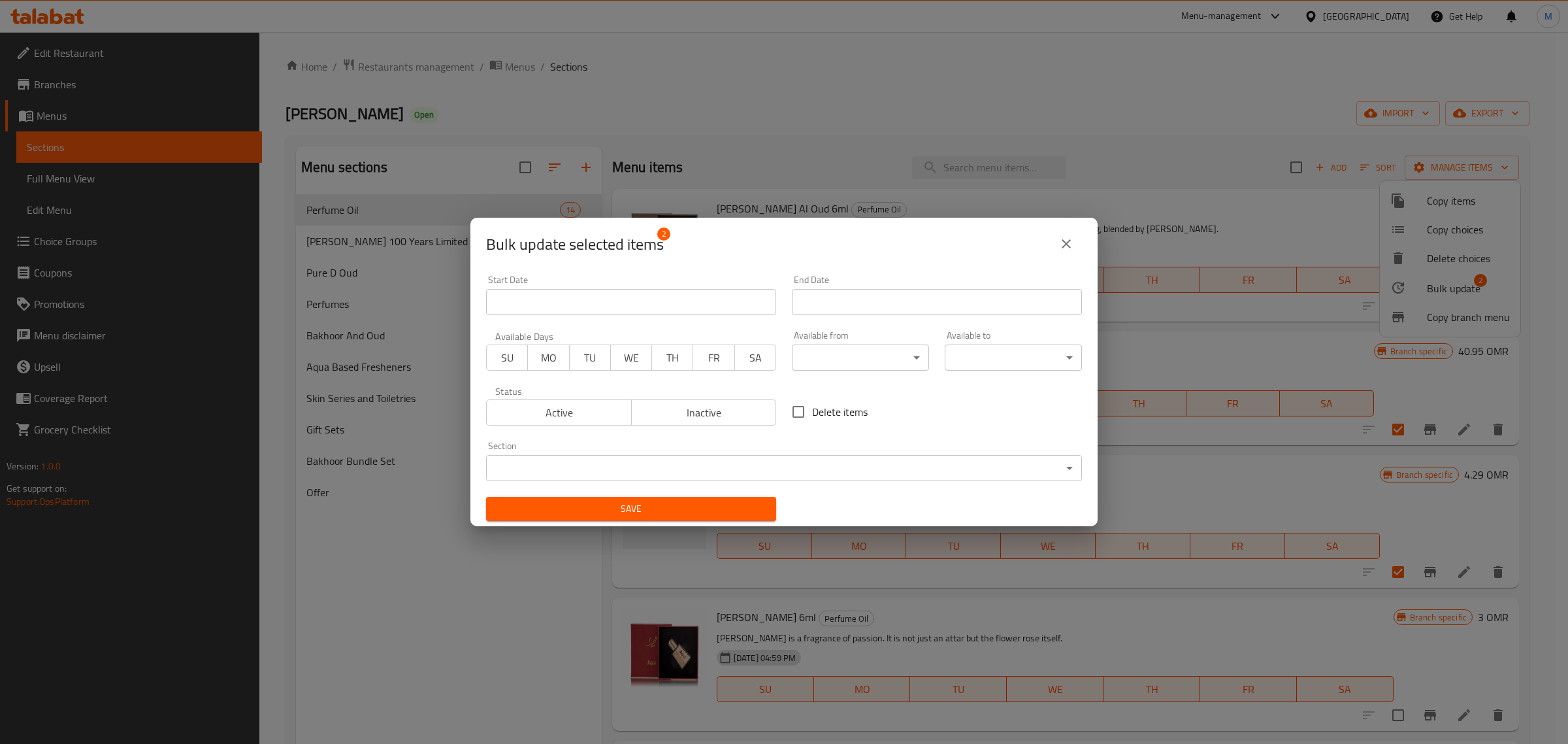
click at [697, 394] on div "Active Inactive" at bounding box center [631, 406] width 290 height 39
click at [701, 404] on span "Inactive" at bounding box center [704, 413] width 135 height 19
click at [661, 511] on span "Save" at bounding box center [631, 509] width 269 height 16
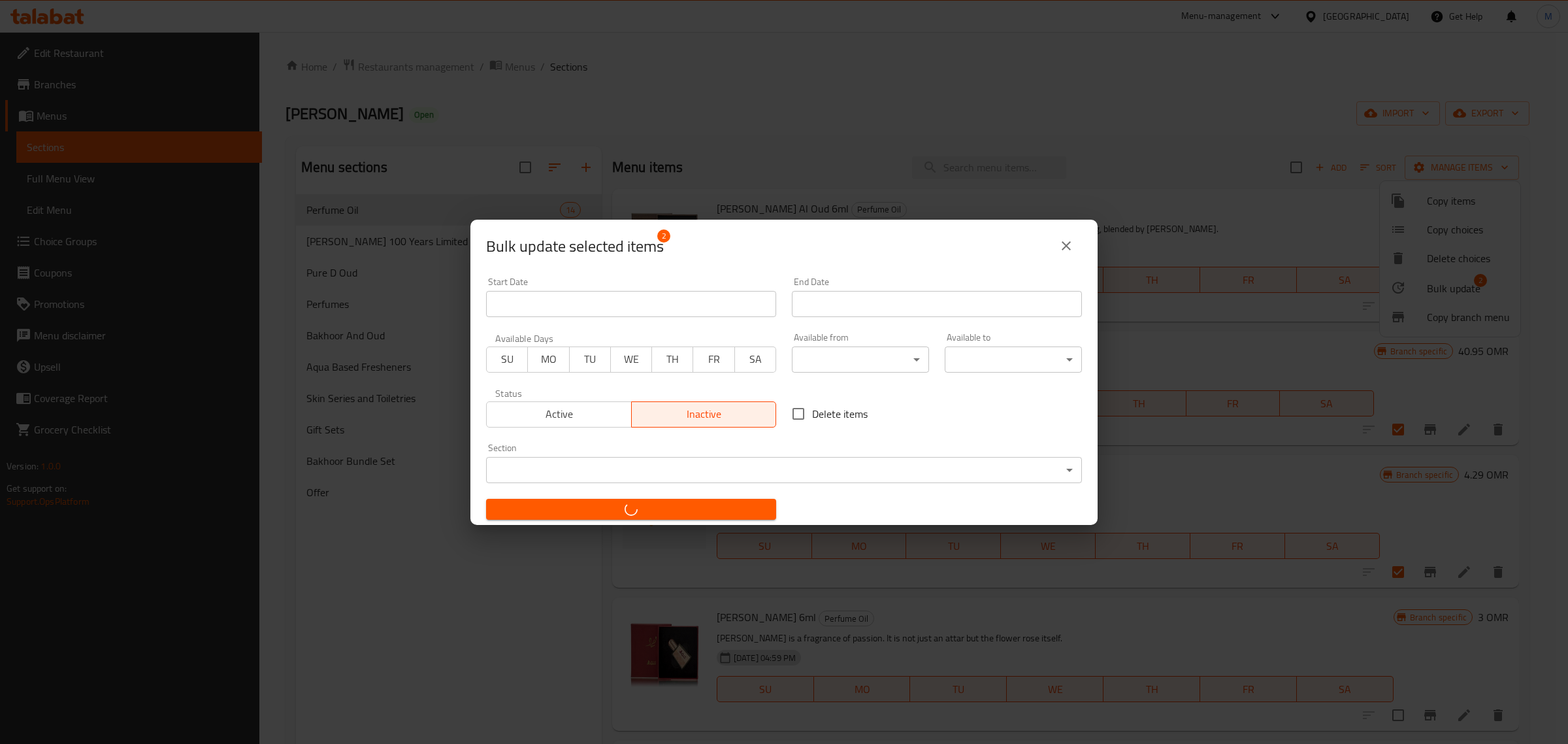
checkbox input "false"
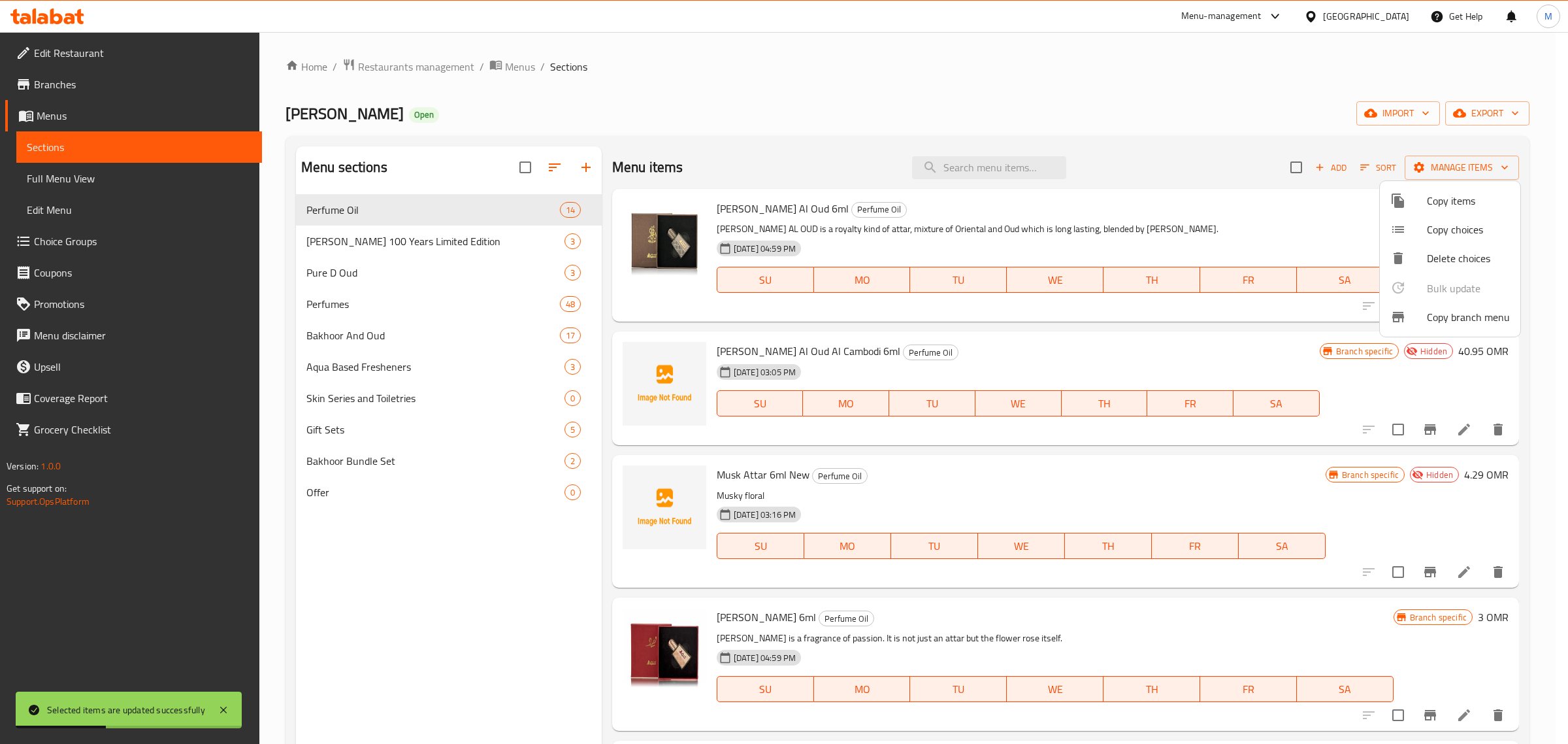
click at [416, 238] on div at bounding box center [784, 372] width 1568 height 744
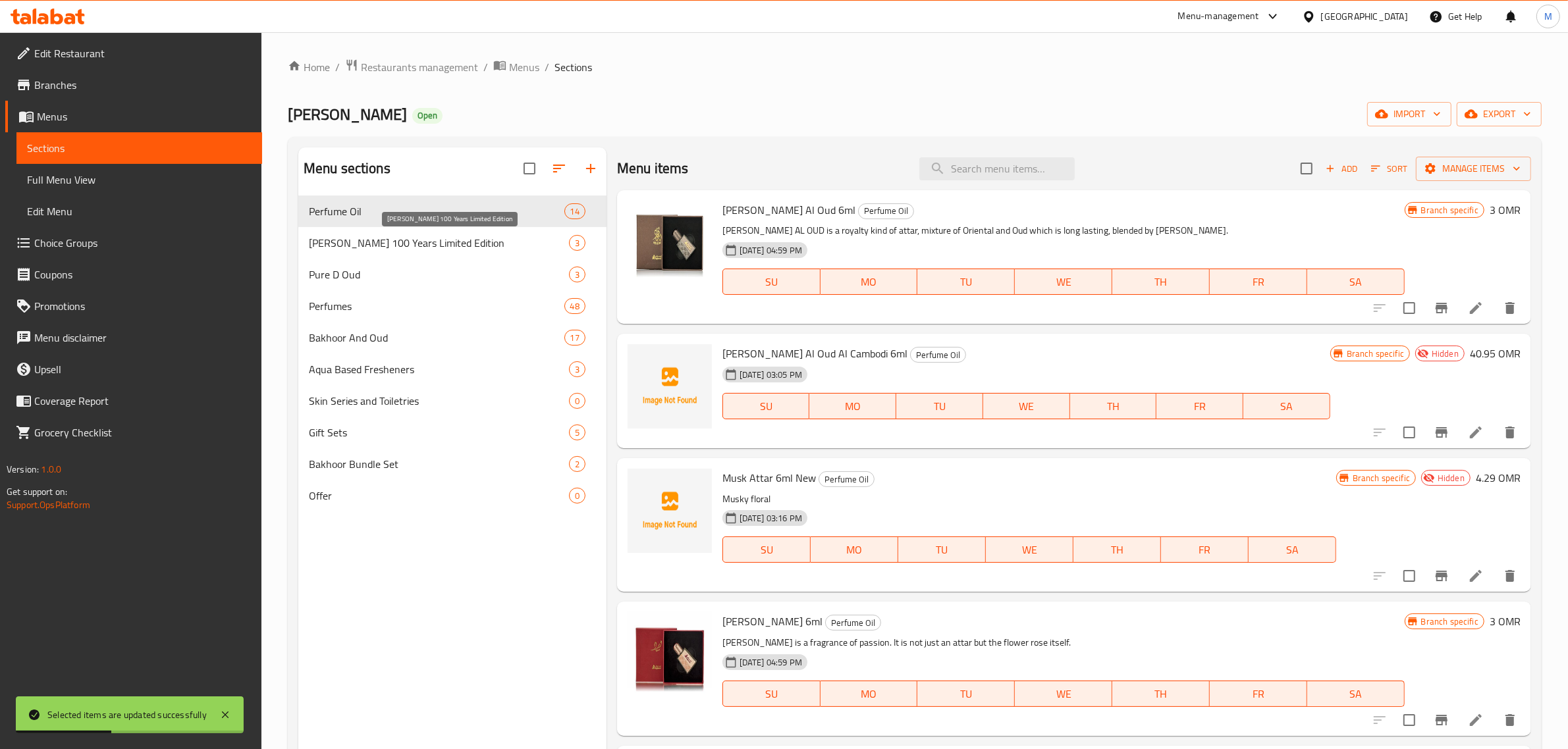
click at [429, 239] on span "[PERSON_NAME] 100 Years Limited Edition" at bounding box center [438, 242] width 260 height 16
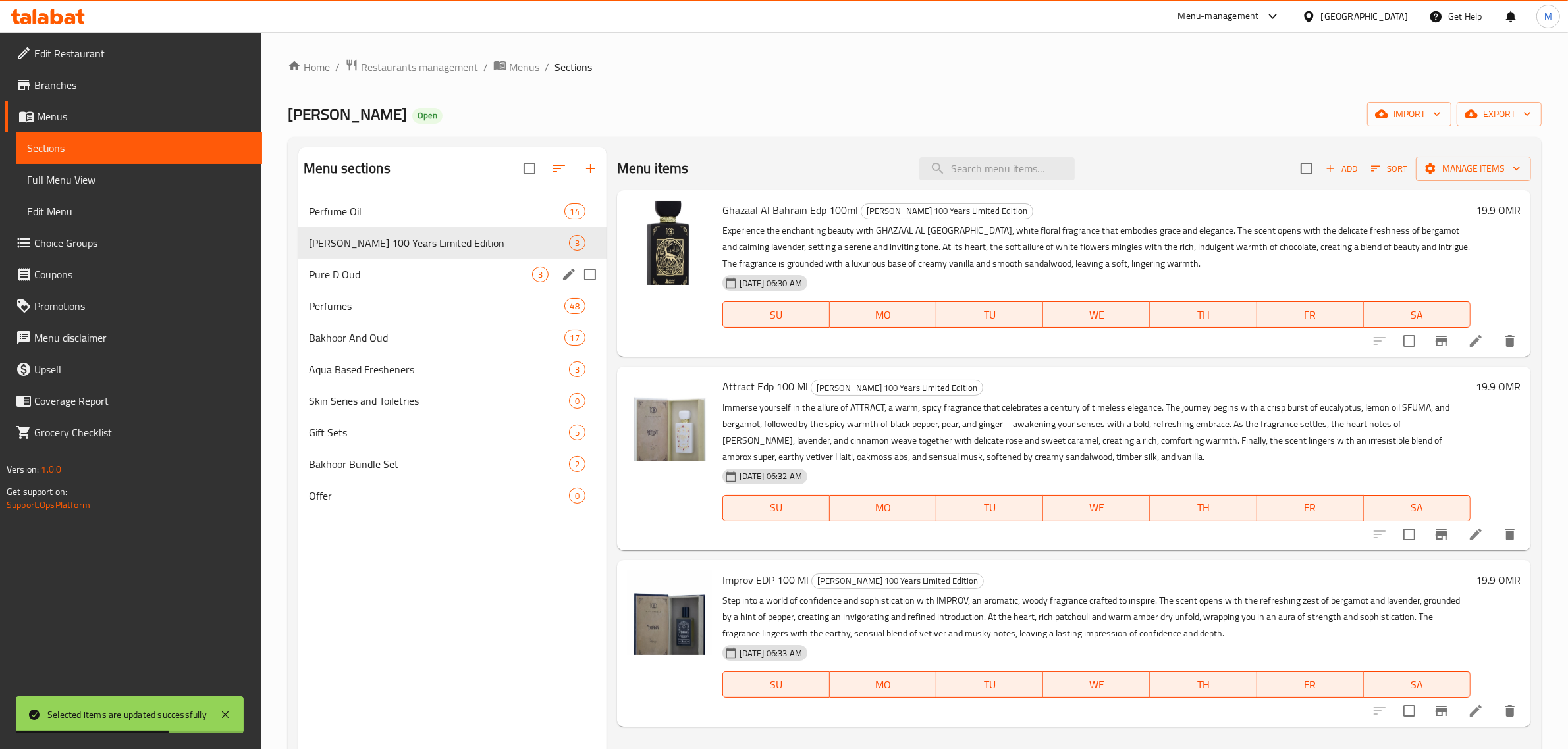
click at [393, 275] on span "Pure D Oud" at bounding box center [420, 274] width 223 height 16
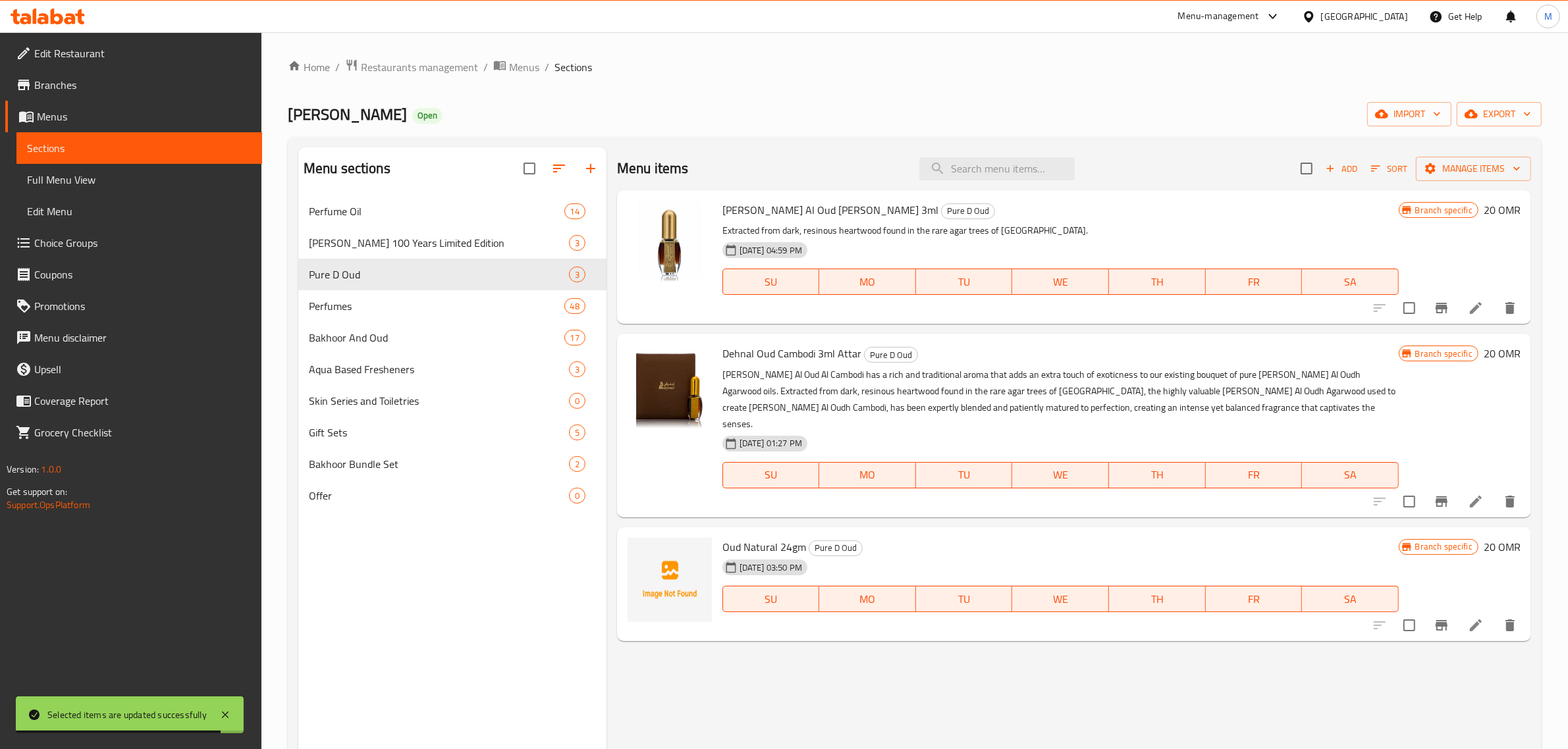
click at [761, 537] on span "Oud Natural 24gm" at bounding box center [764, 546] width 84 height 19
copy h6 "Oud Natural 24gm"
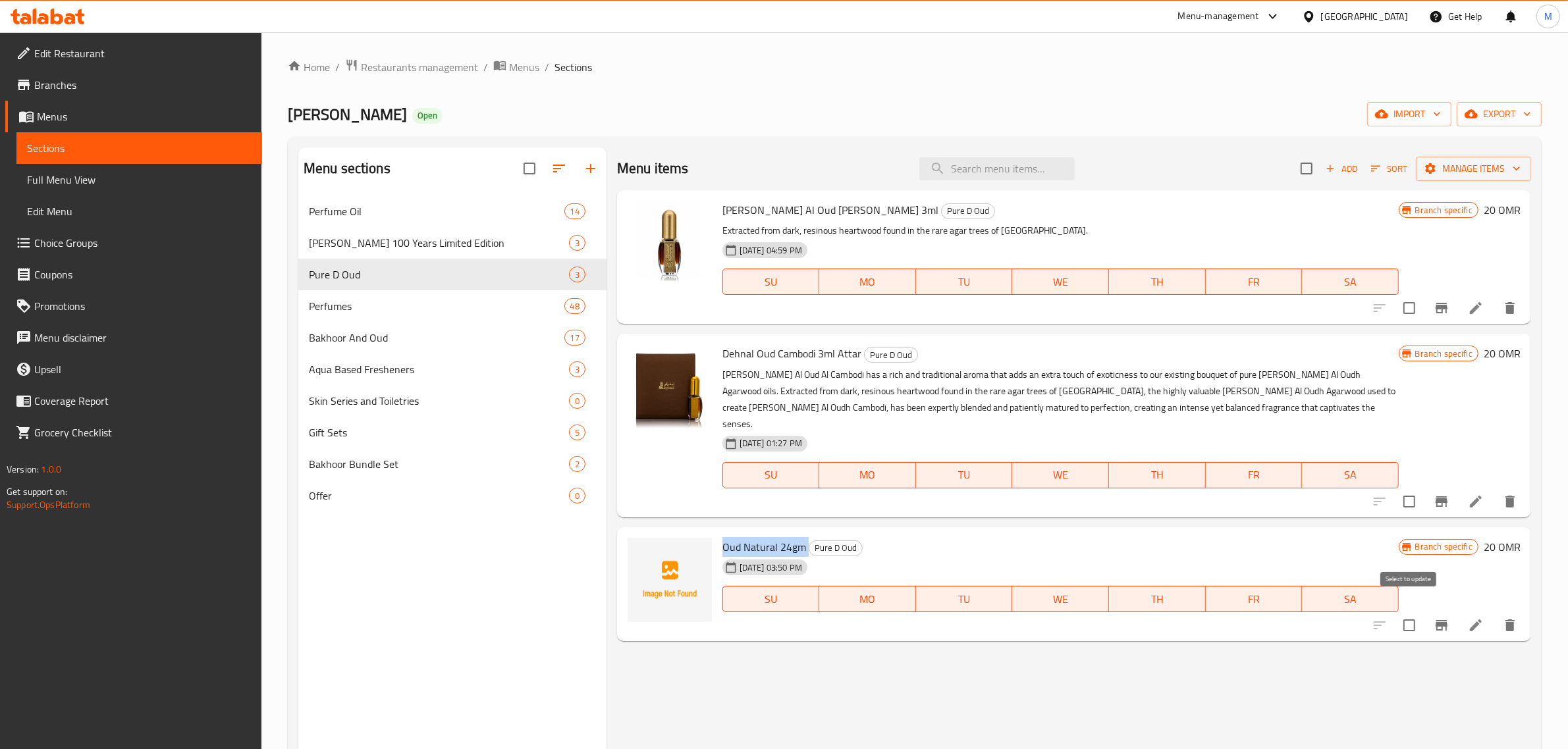
drag, startPoint x: 1412, startPoint y: 612, endPoint x: 1408, endPoint y: 601, distance: 11.7
click at [1412, 611] on input "checkbox" at bounding box center [1409, 625] width 28 height 28
click at [1470, 162] on span "Manage items" at bounding box center [1473, 169] width 94 height 16
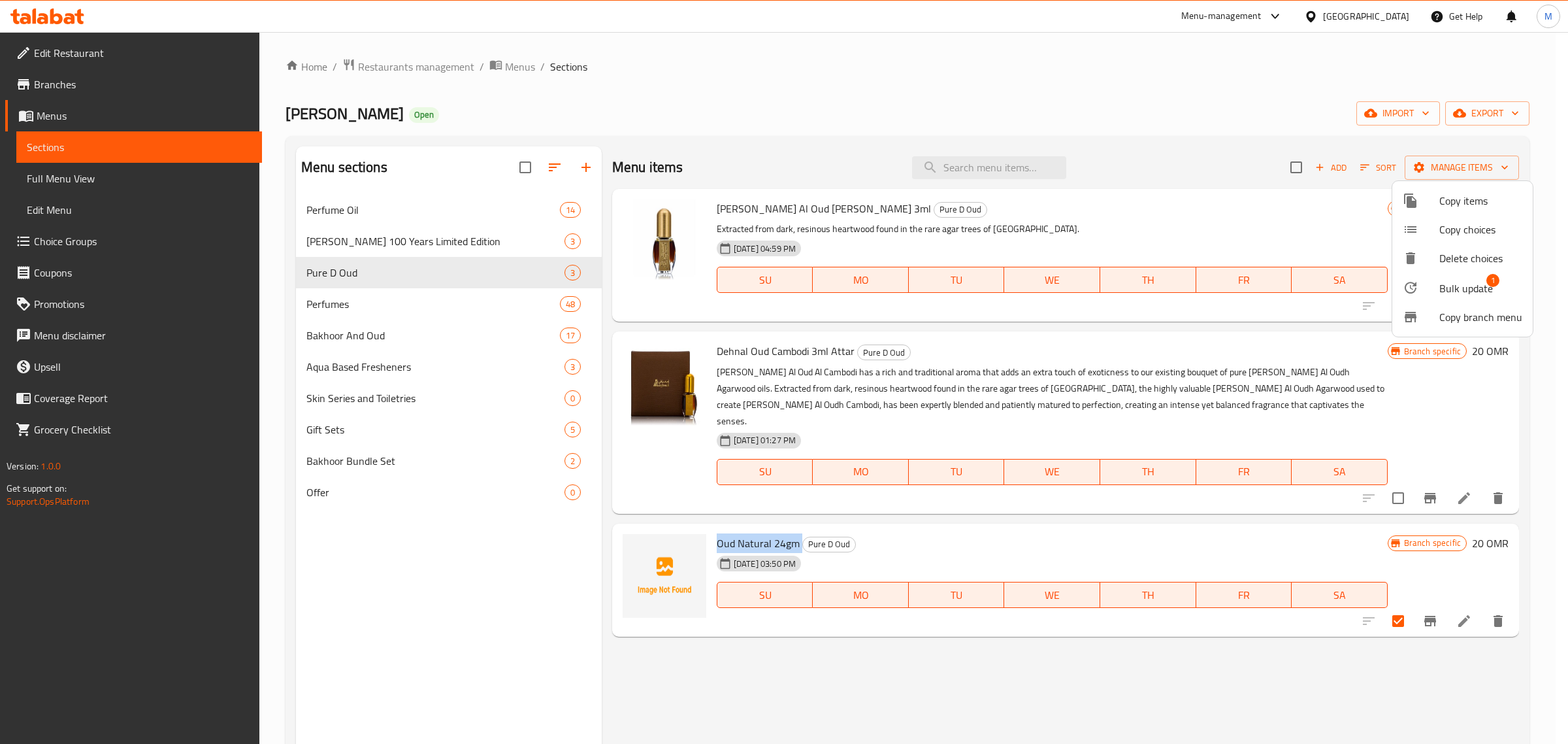
click at [1471, 282] on span "Bulk update" at bounding box center [1465, 288] width 53 height 15
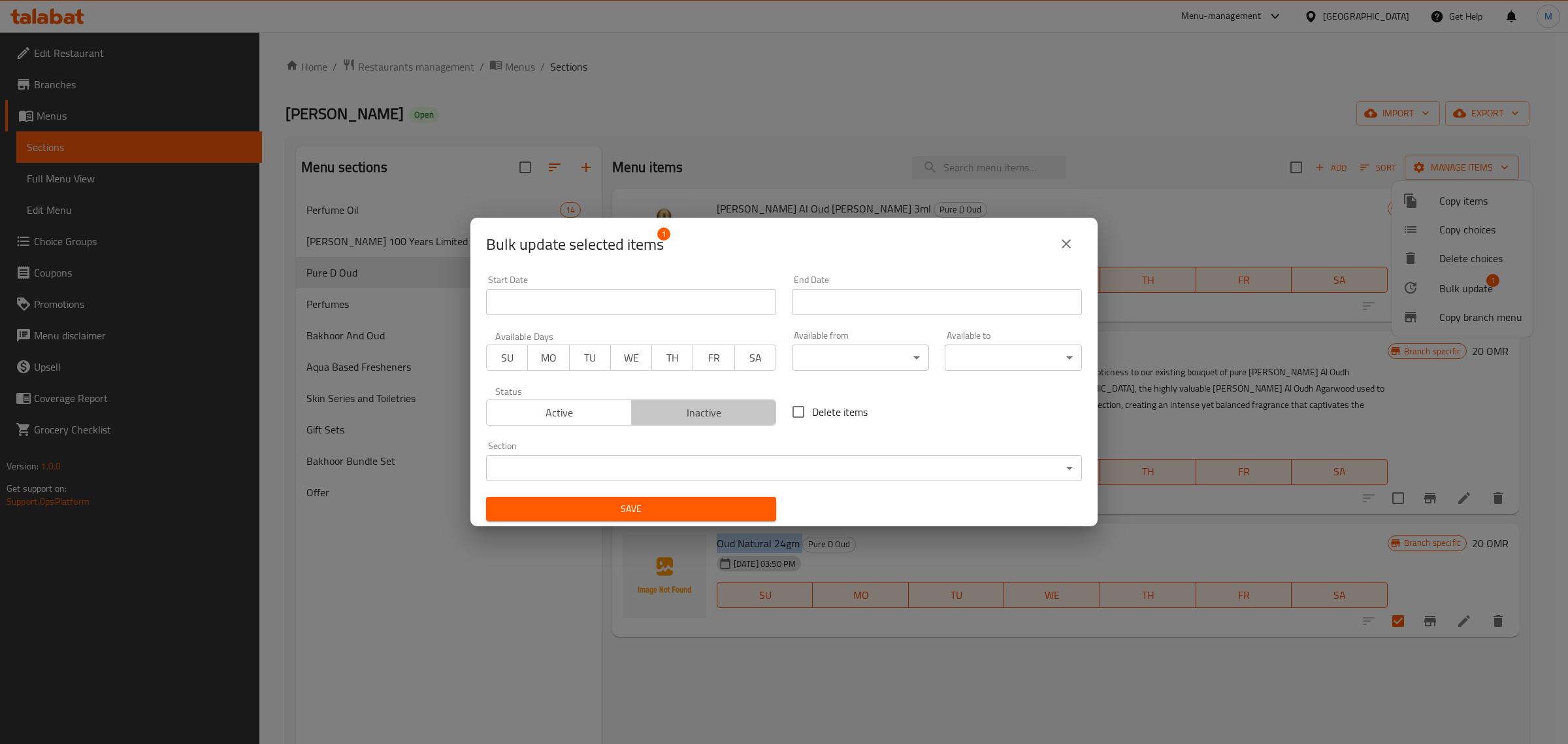
drag, startPoint x: 727, startPoint y: 413, endPoint x: 640, endPoint y: 505, distance: 126.6
click at [726, 413] on span "Inactive" at bounding box center [704, 413] width 135 height 19
click at [642, 524] on div "Save" at bounding box center [631, 509] width 306 height 40
click at [644, 507] on span "Save" at bounding box center [631, 509] width 269 height 16
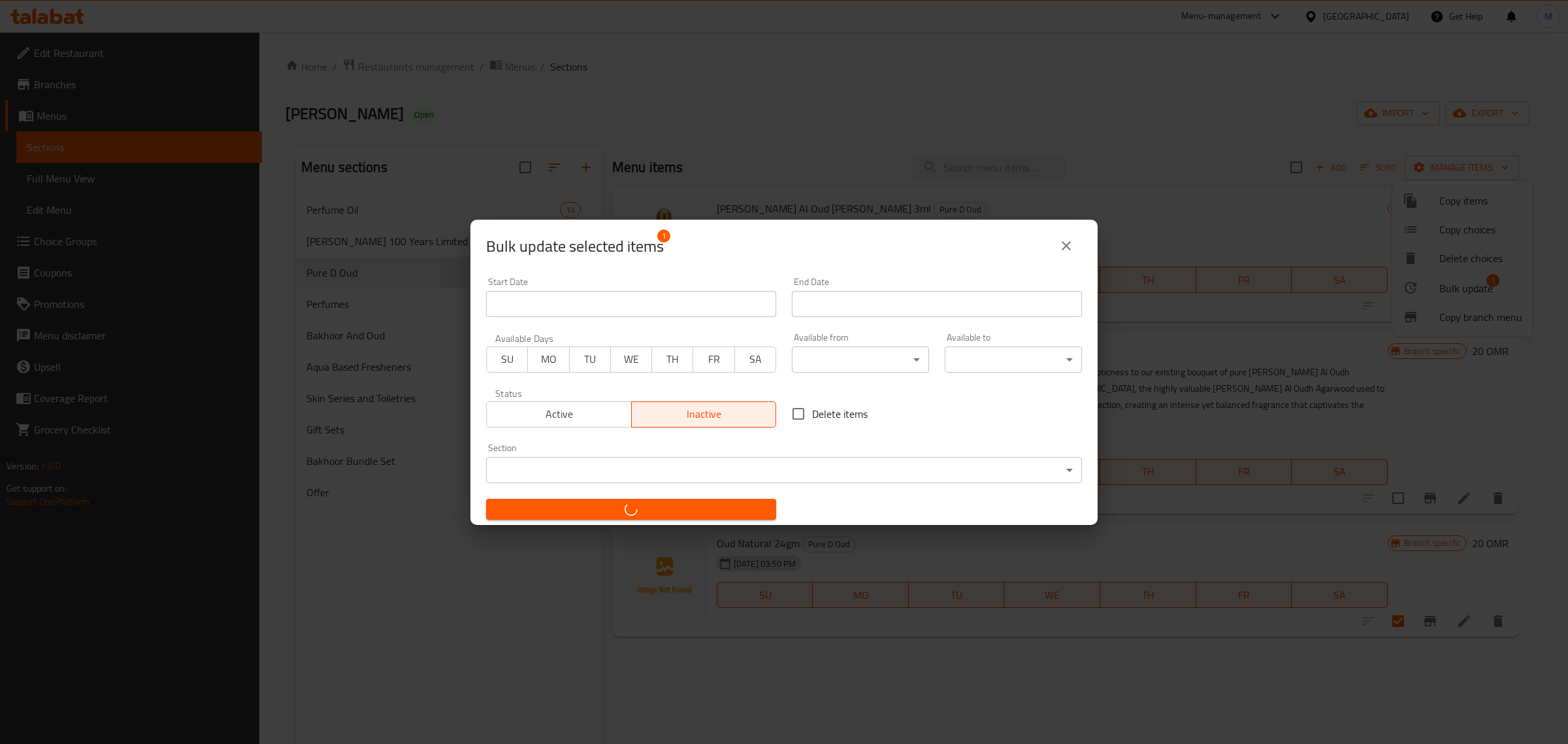
checkbox input "false"
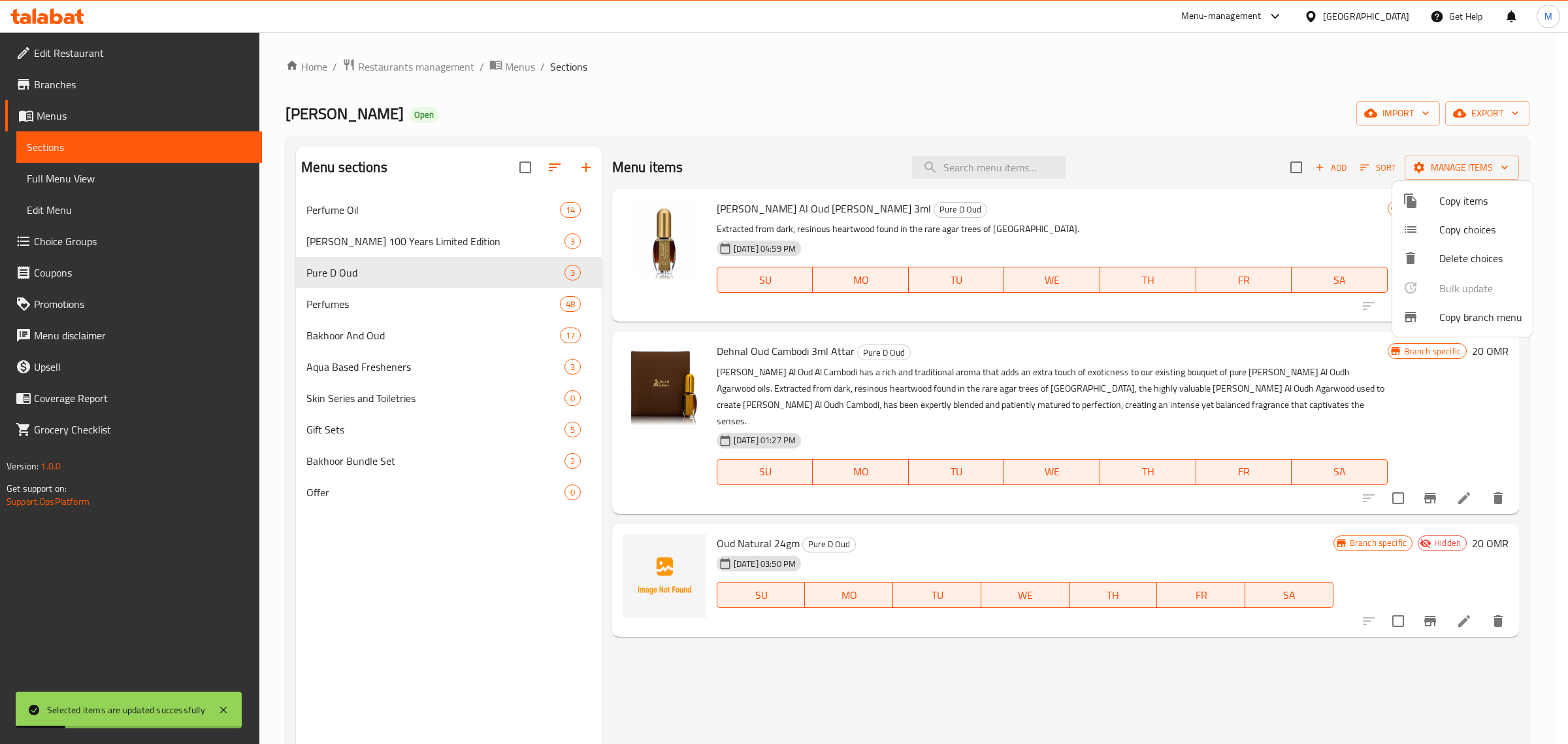
click at [1181, 95] on div at bounding box center [784, 372] width 1568 height 744
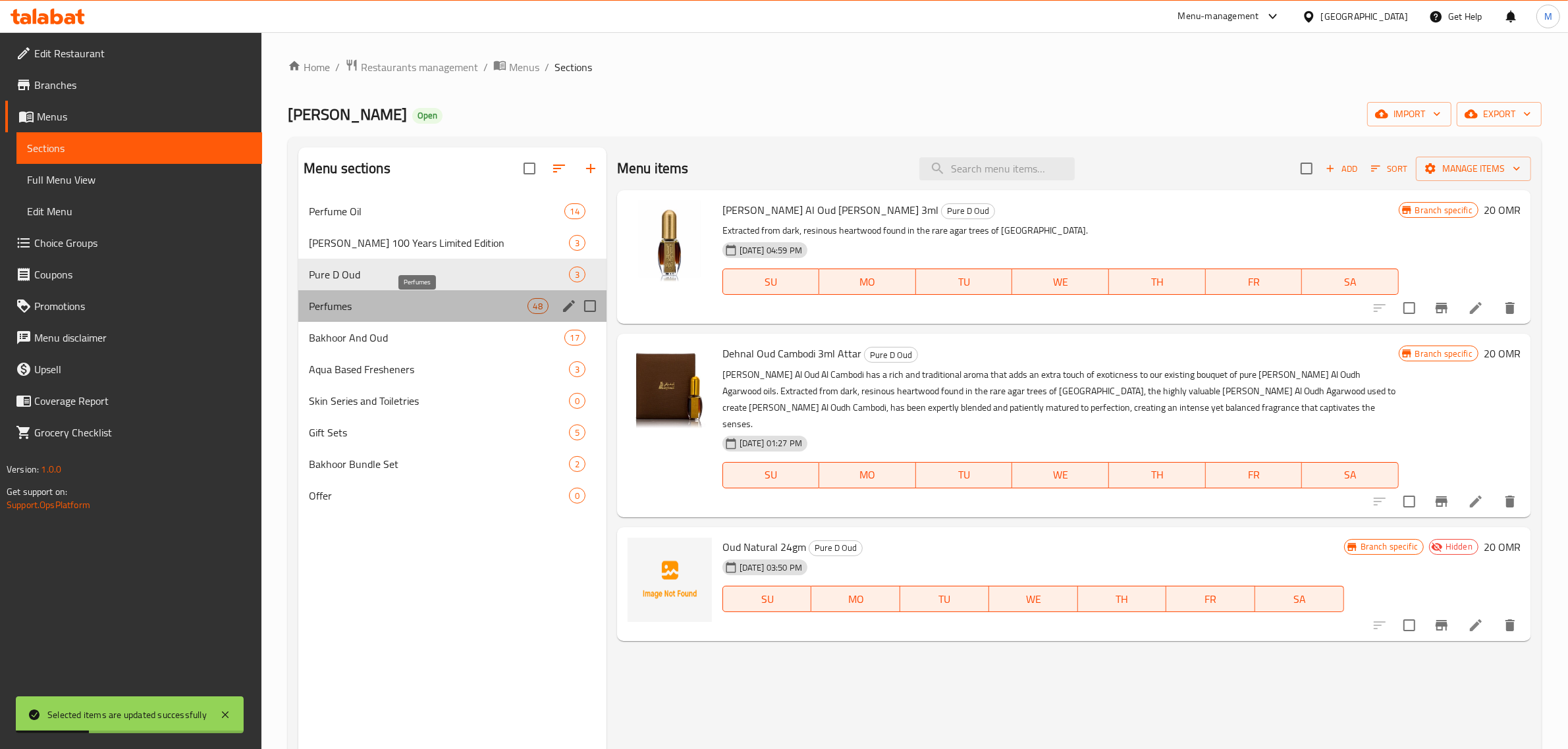
click at [392, 312] on span "Perfumes" at bounding box center [417, 306] width 218 height 16
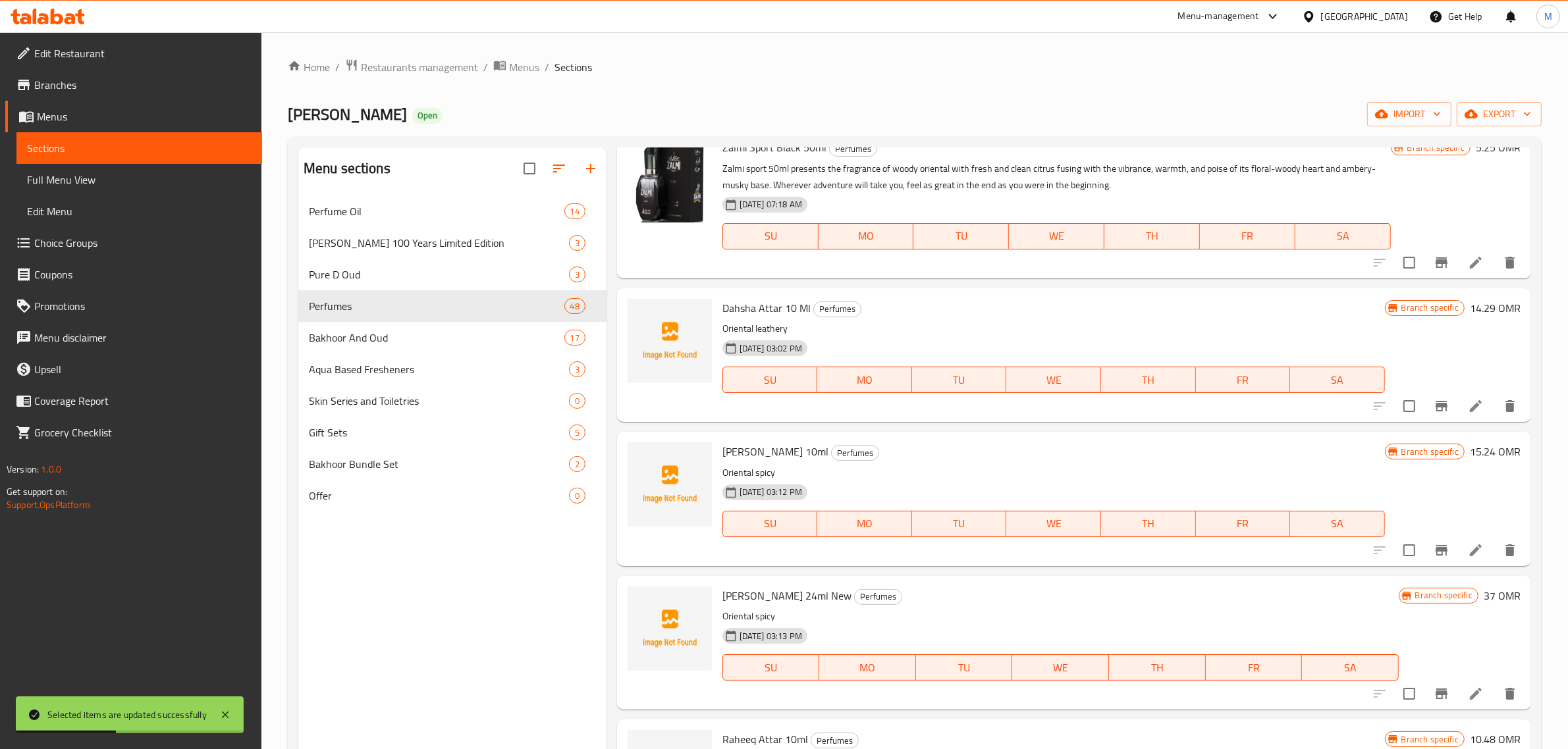
scroll to position [247, 0]
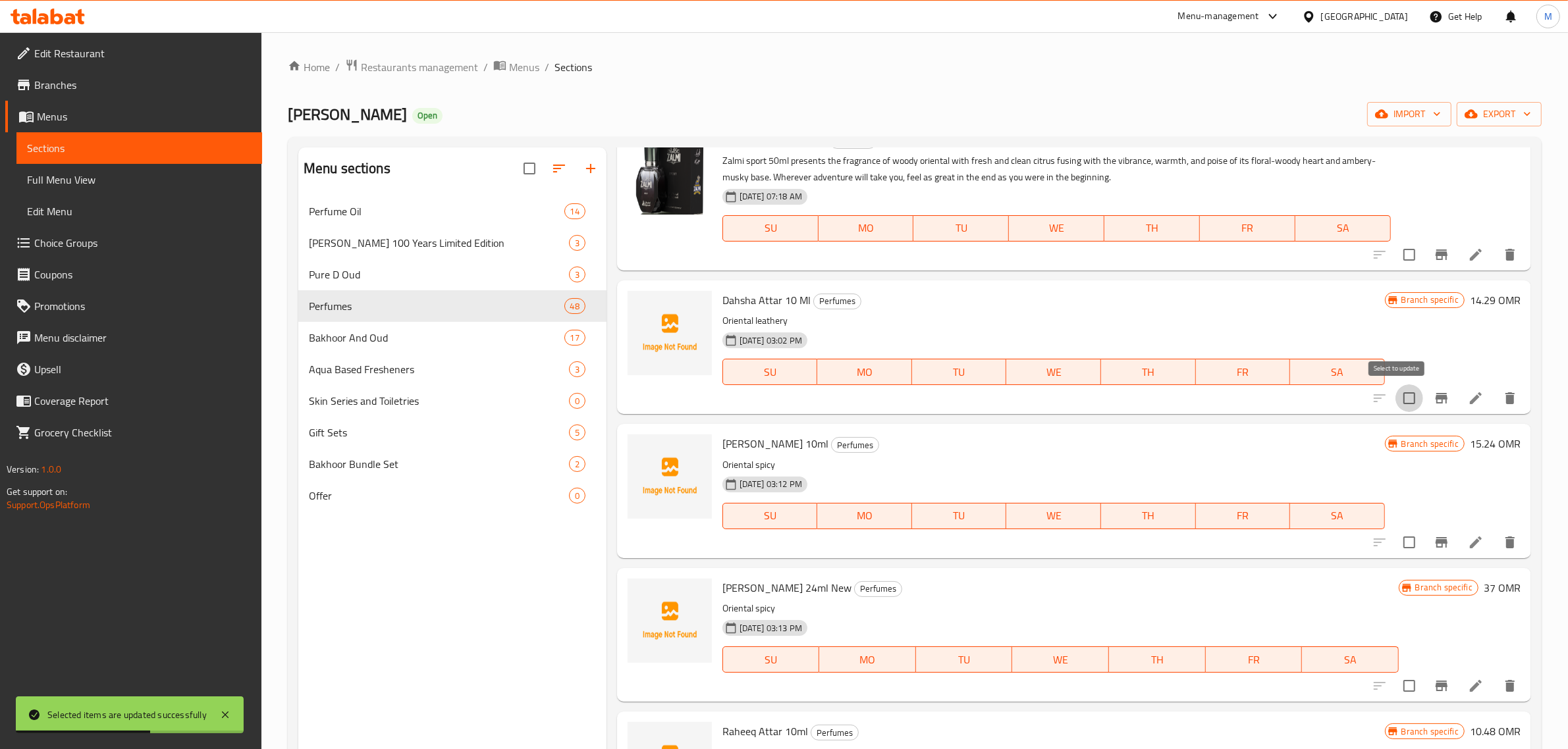
click at [1401, 394] on input "checkbox" at bounding box center [1409, 399] width 28 height 28
checkbox input "true"
click at [1399, 540] on input "checkbox" at bounding box center [1409, 542] width 28 height 28
checkbox input "true"
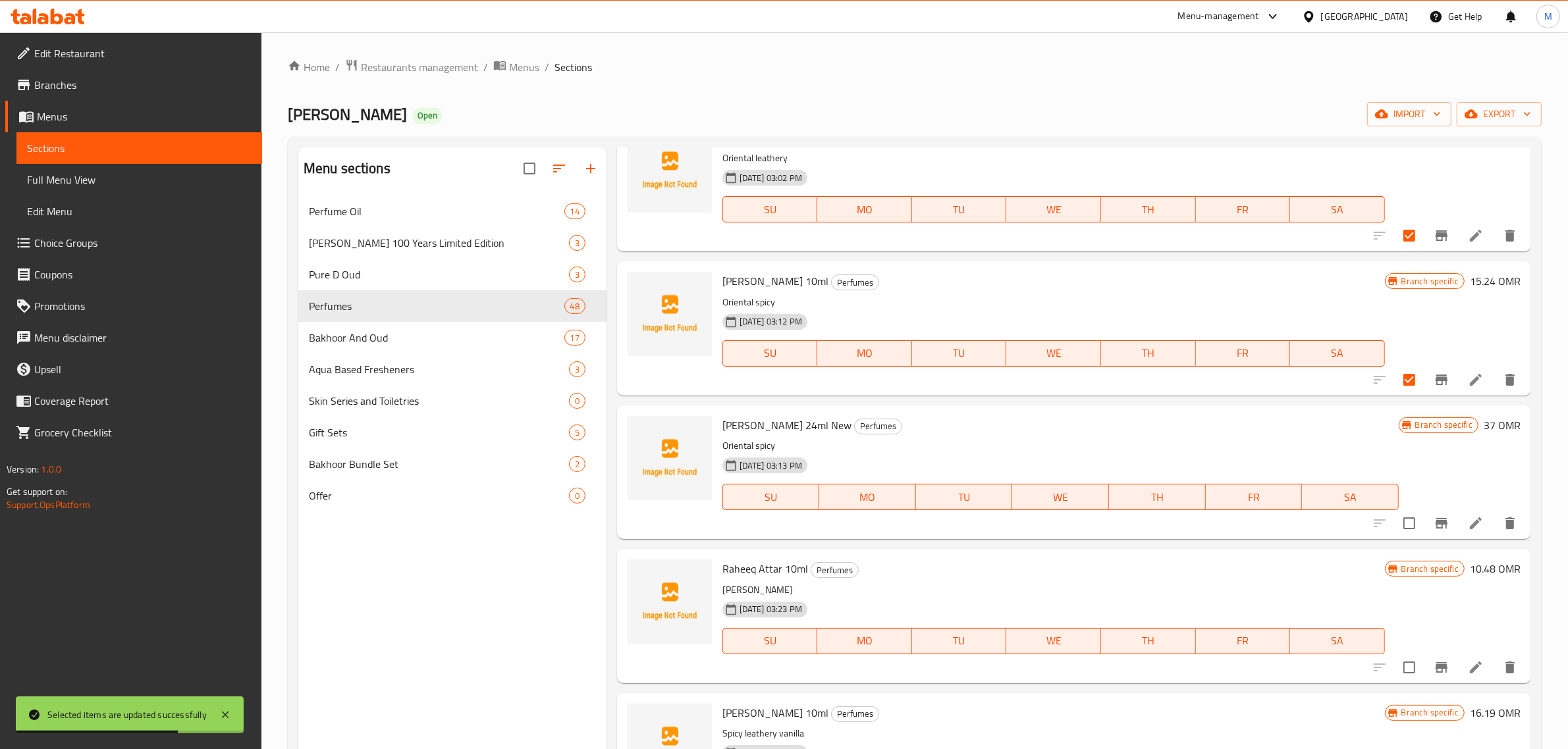
scroll to position [412, 0]
click at [1399, 521] on input "checkbox" at bounding box center [1409, 521] width 28 height 28
checkbox input "true"
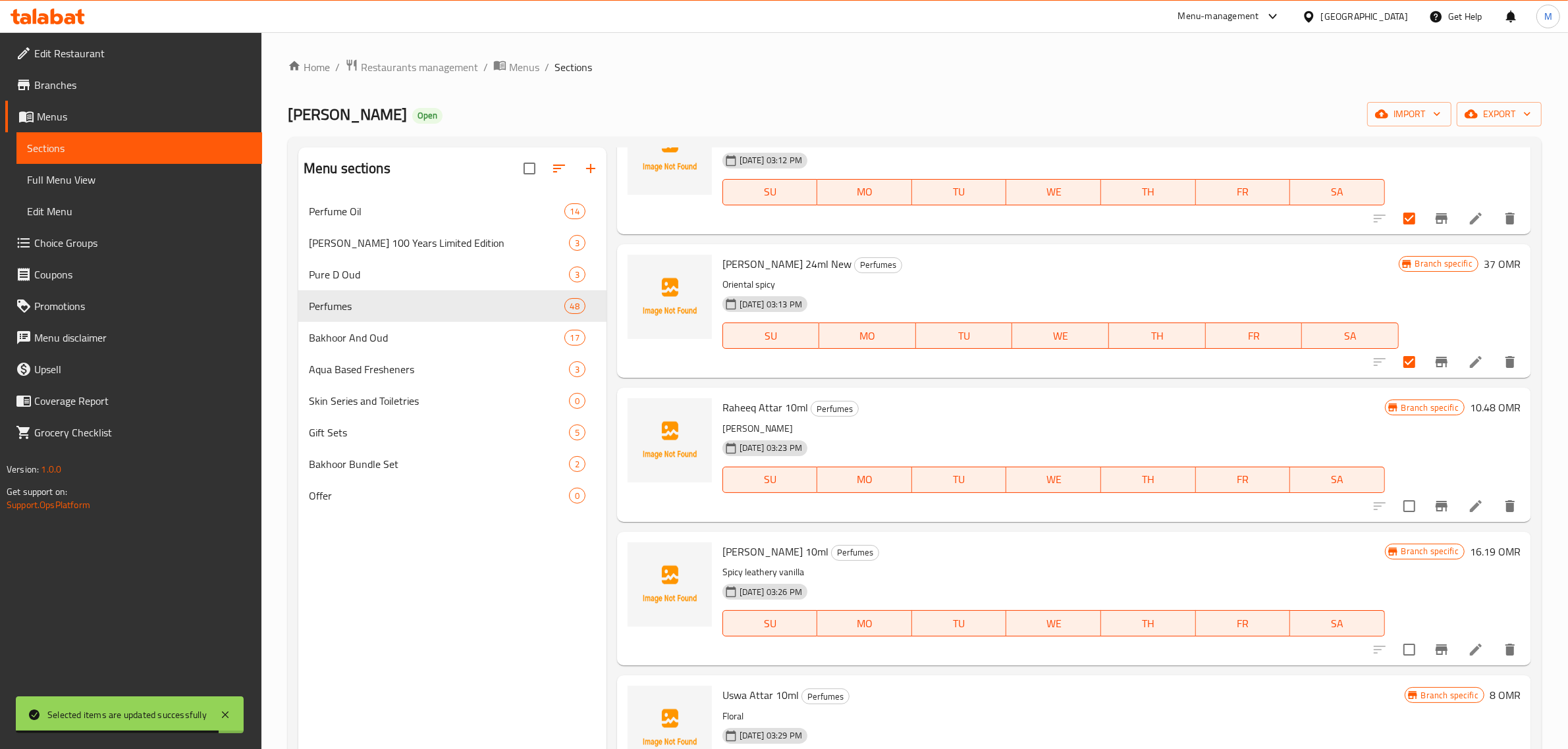
scroll to position [576, 0]
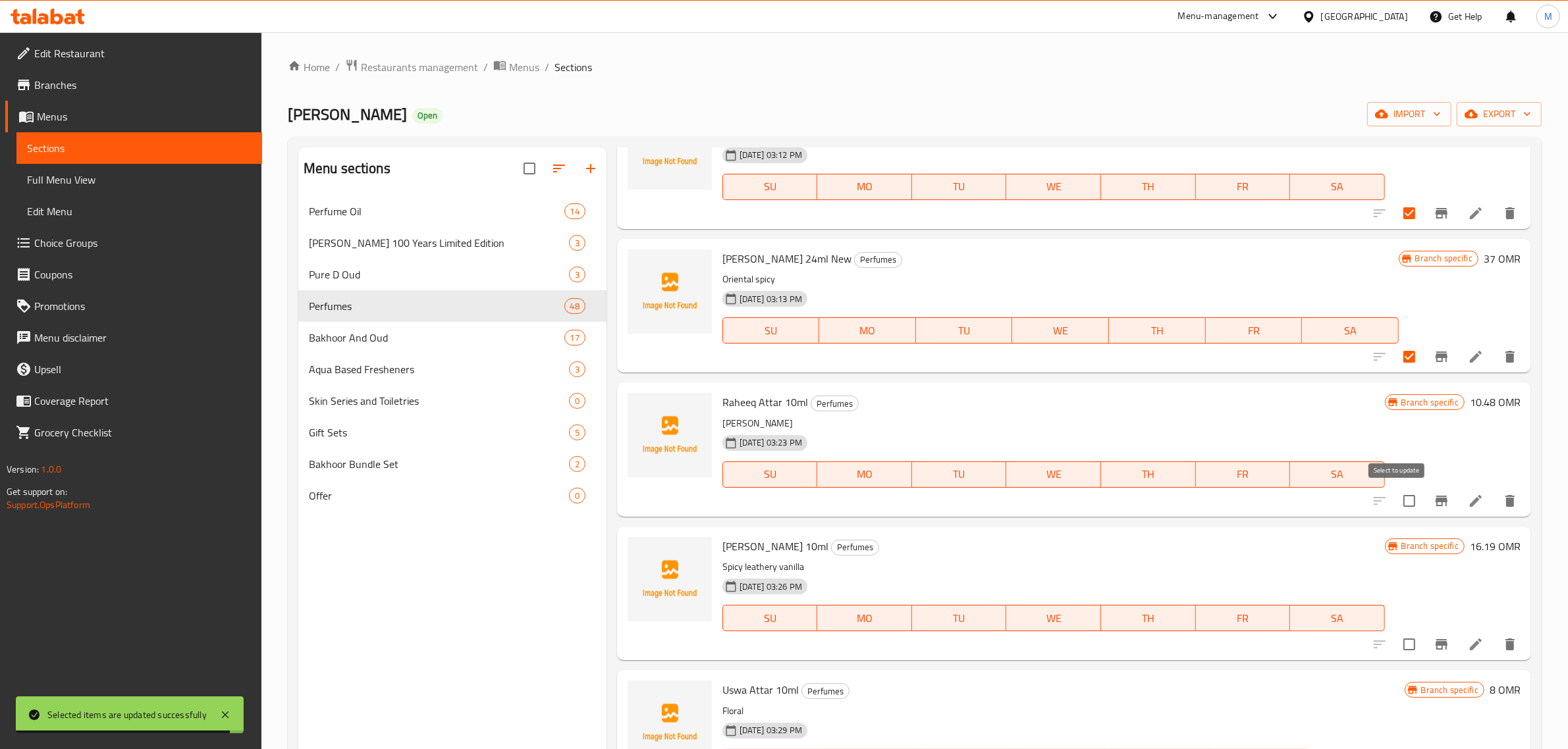
click at [1402, 502] on input "checkbox" at bounding box center [1409, 501] width 28 height 28
checkbox input "true"
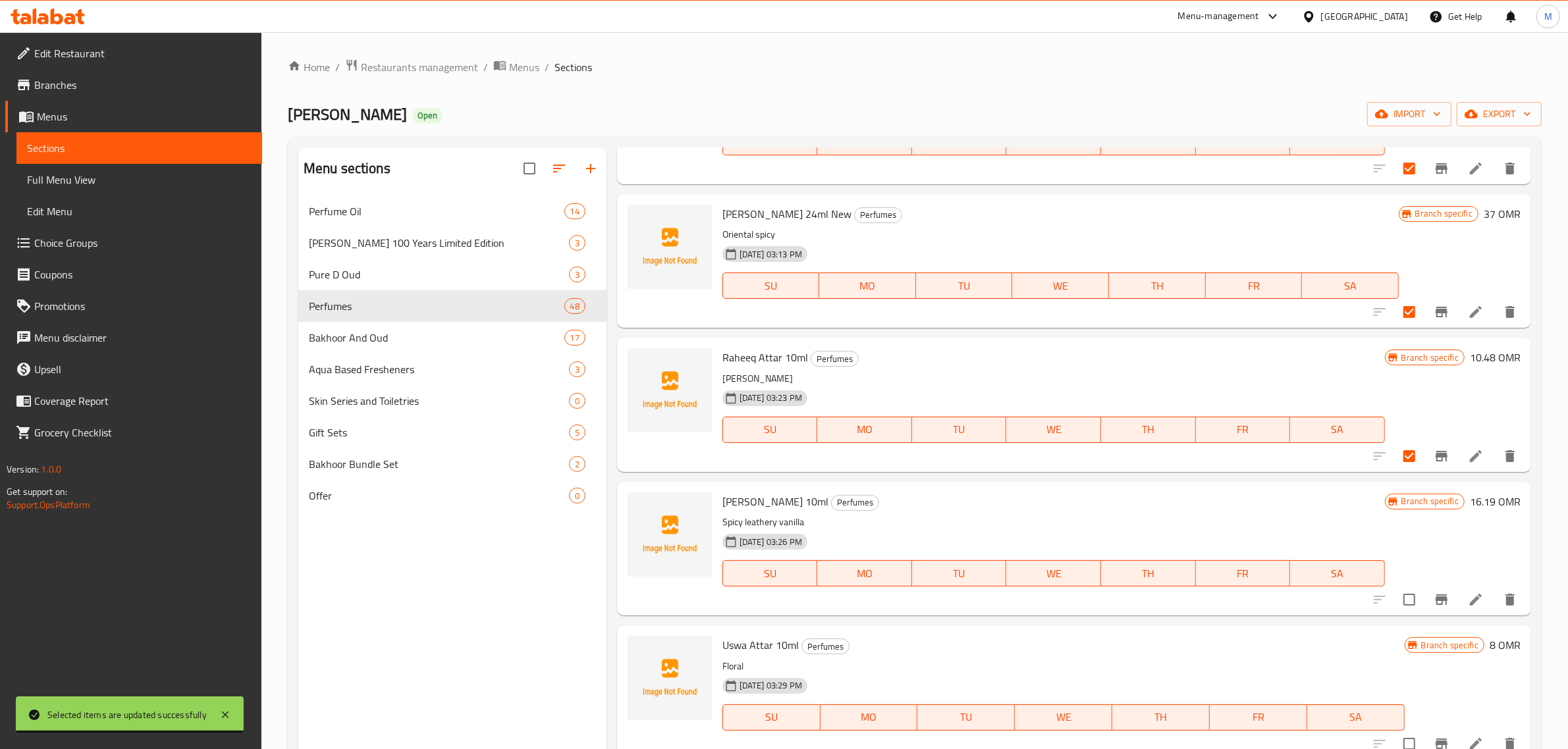
scroll to position [658, 0]
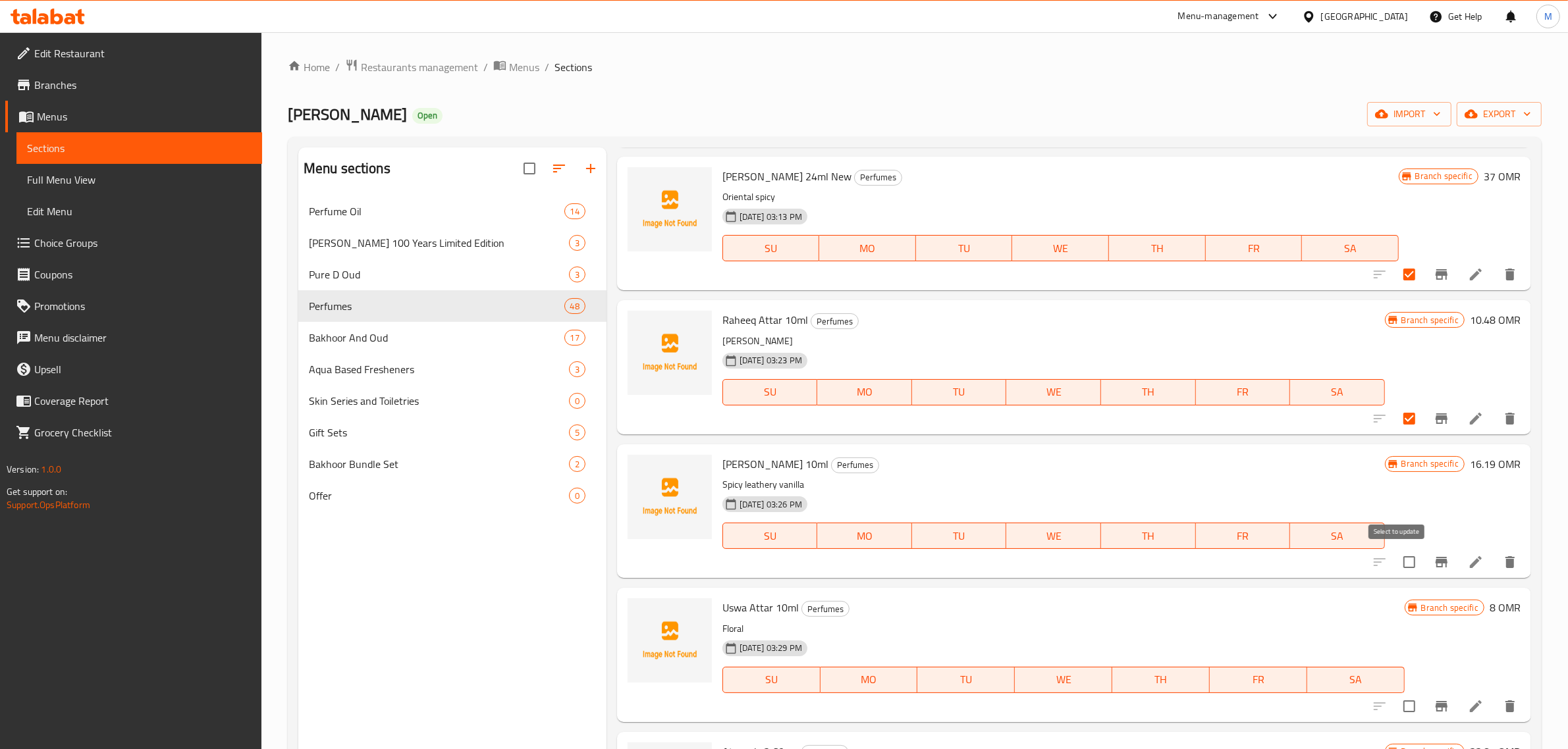
click at [1402, 564] on input "checkbox" at bounding box center [1409, 563] width 28 height 28
checkbox input "true"
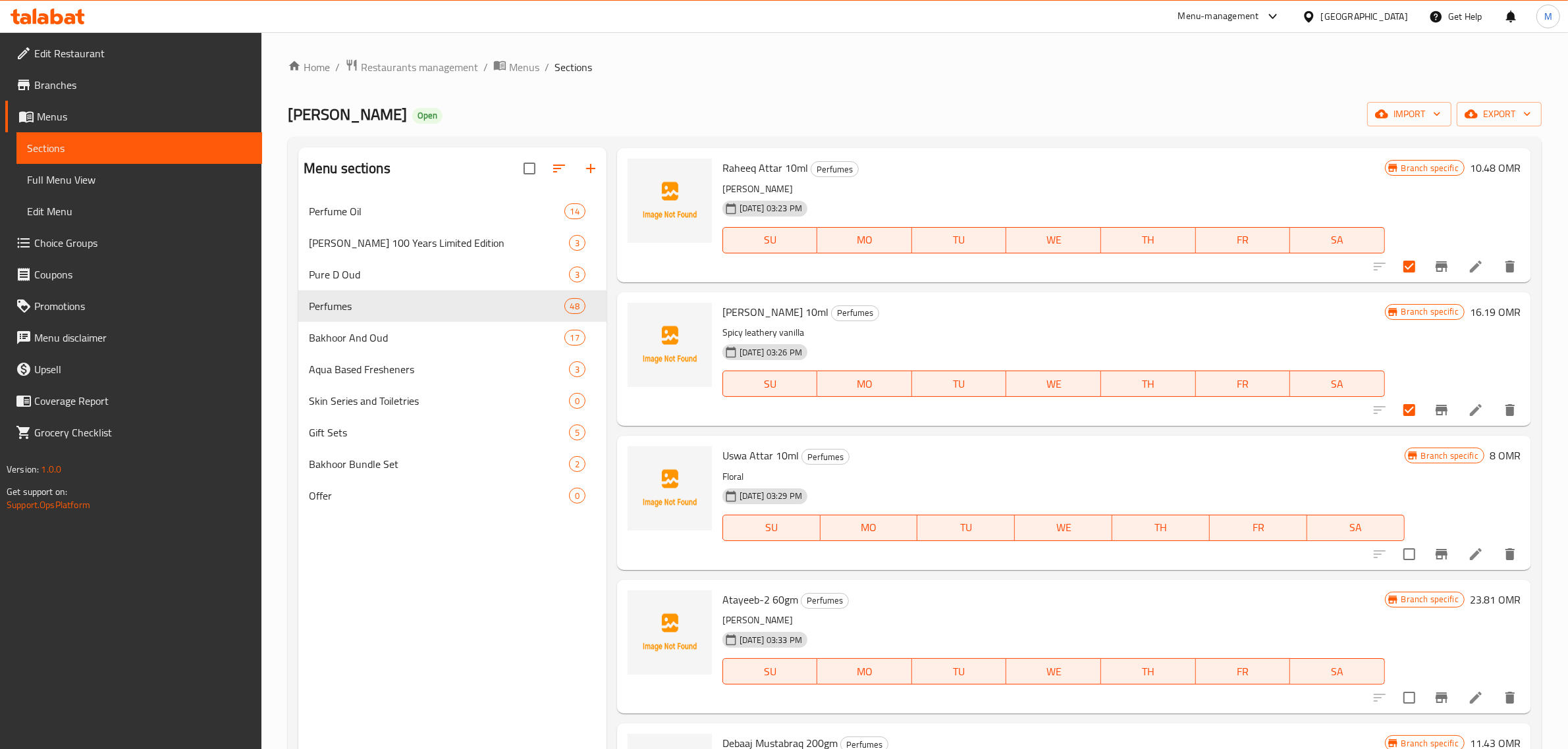
scroll to position [823, 0]
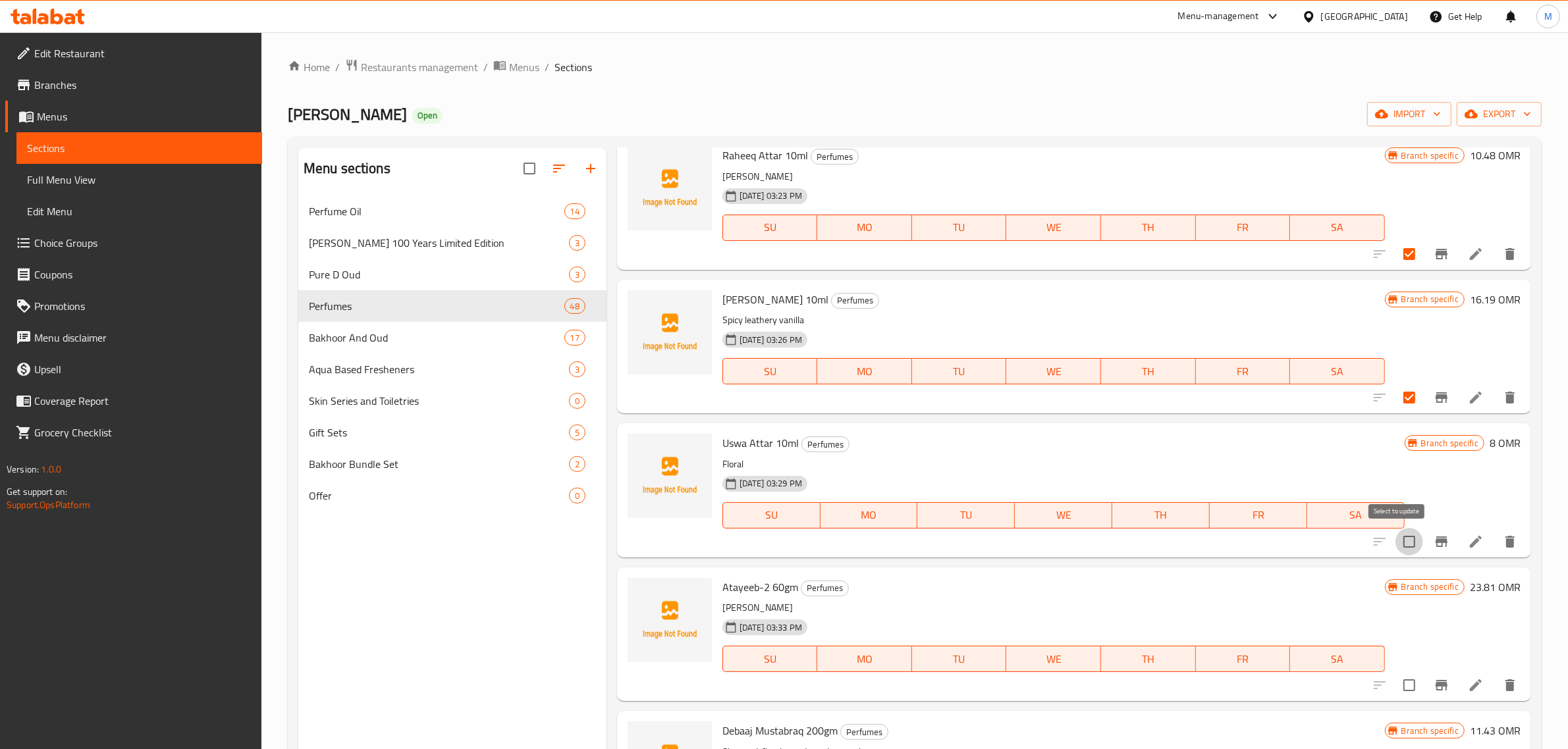
click at [1400, 544] on input "checkbox" at bounding box center [1409, 542] width 28 height 28
checkbox input "true"
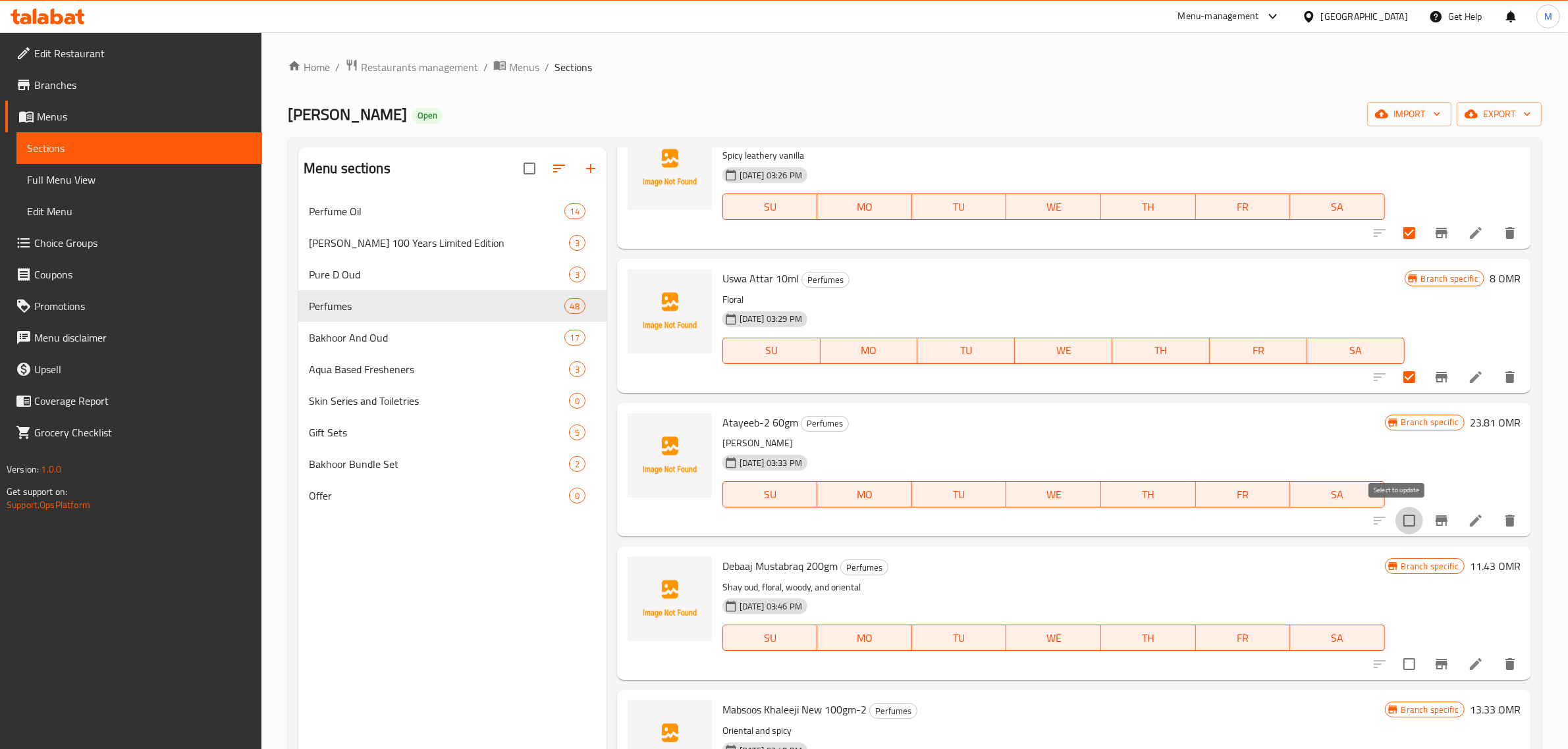
click at [1399, 517] on input "checkbox" at bounding box center [1409, 521] width 28 height 28
checkbox input "true"
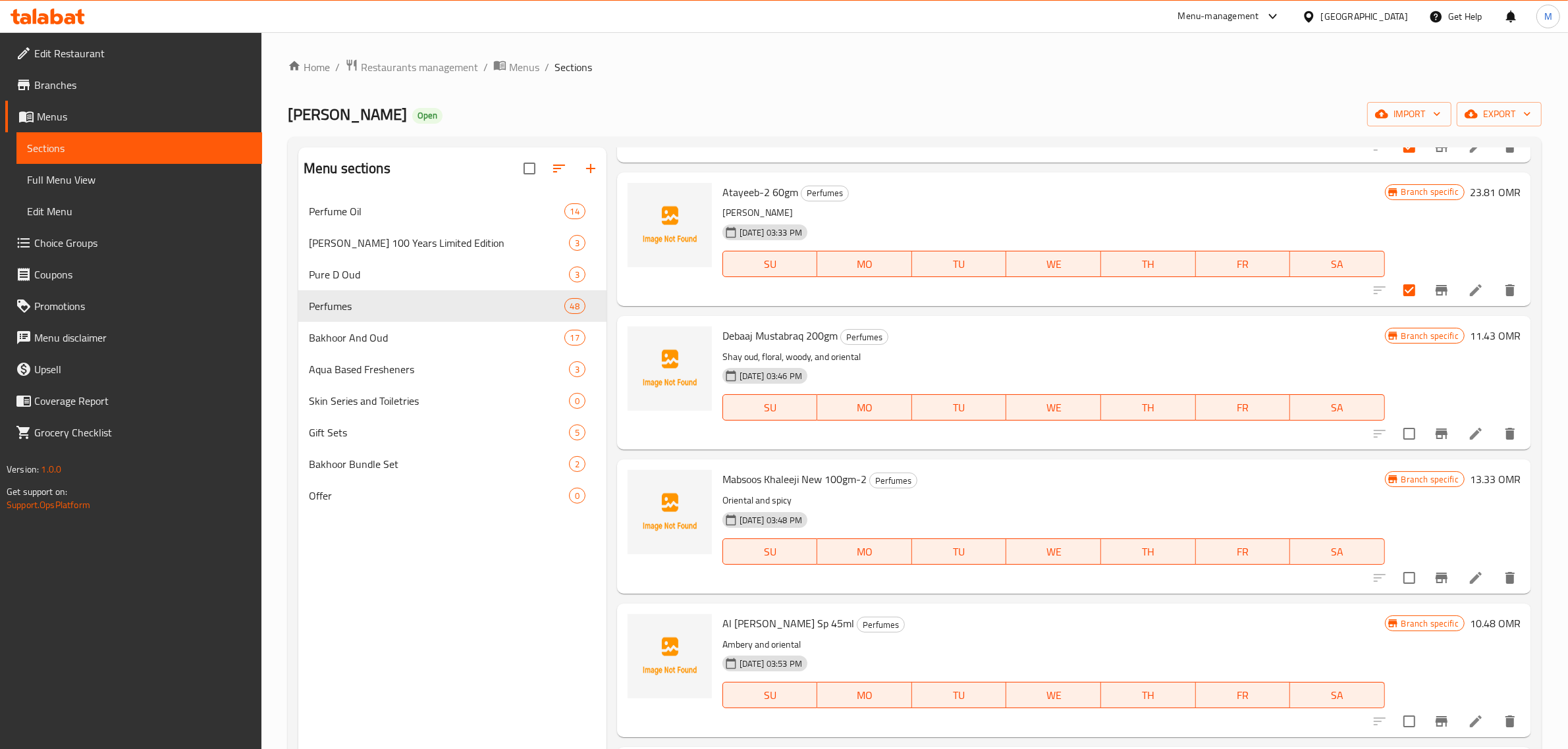
scroll to position [1235, 0]
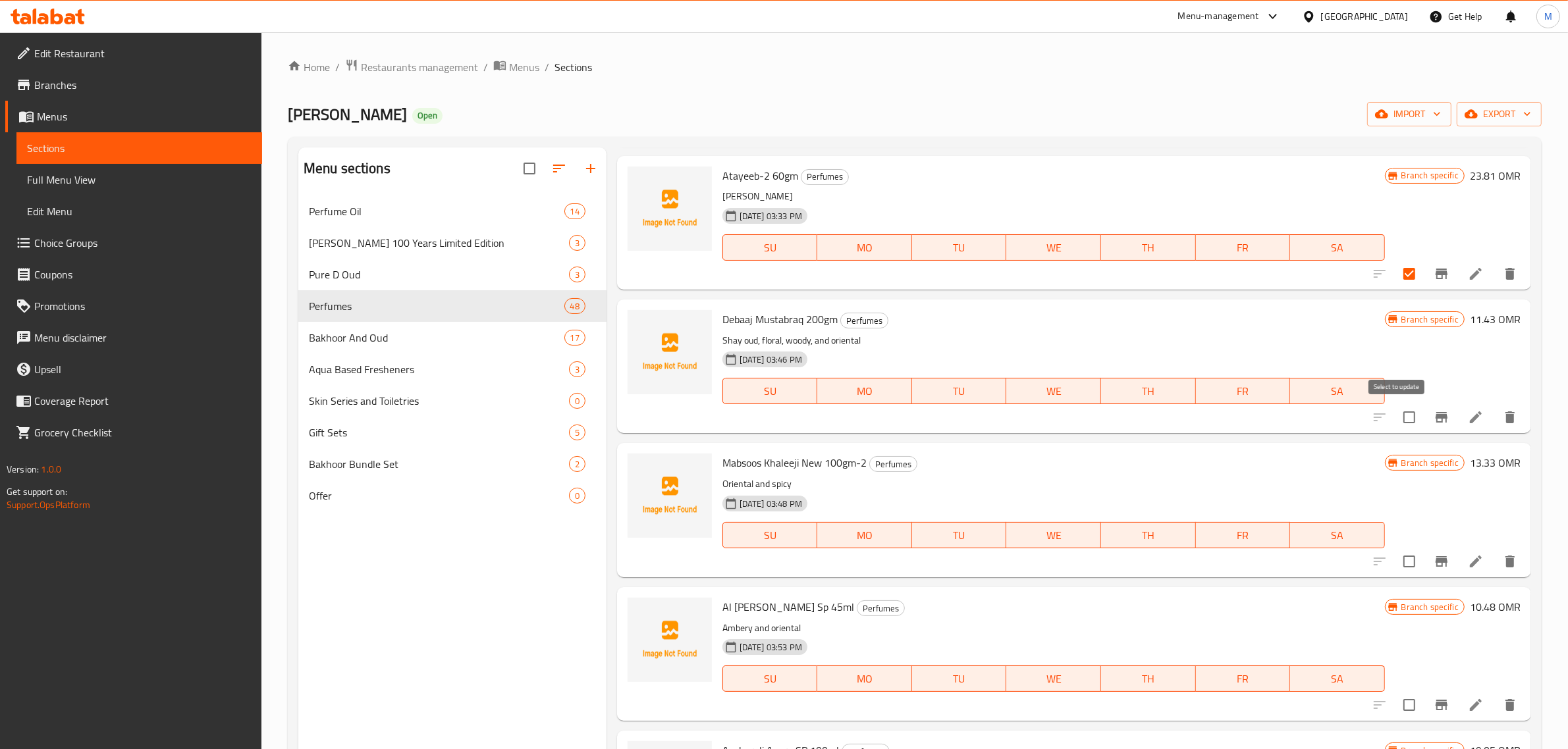
click at [1397, 415] on input "checkbox" at bounding box center [1409, 417] width 28 height 28
checkbox input "true"
click at [1401, 566] on input "checkbox" at bounding box center [1409, 562] width 28 height 28
checkbox input "true"
click at [1395, 706] on input "checkbox" at bounding box center [1409, 705] width 28 height 28
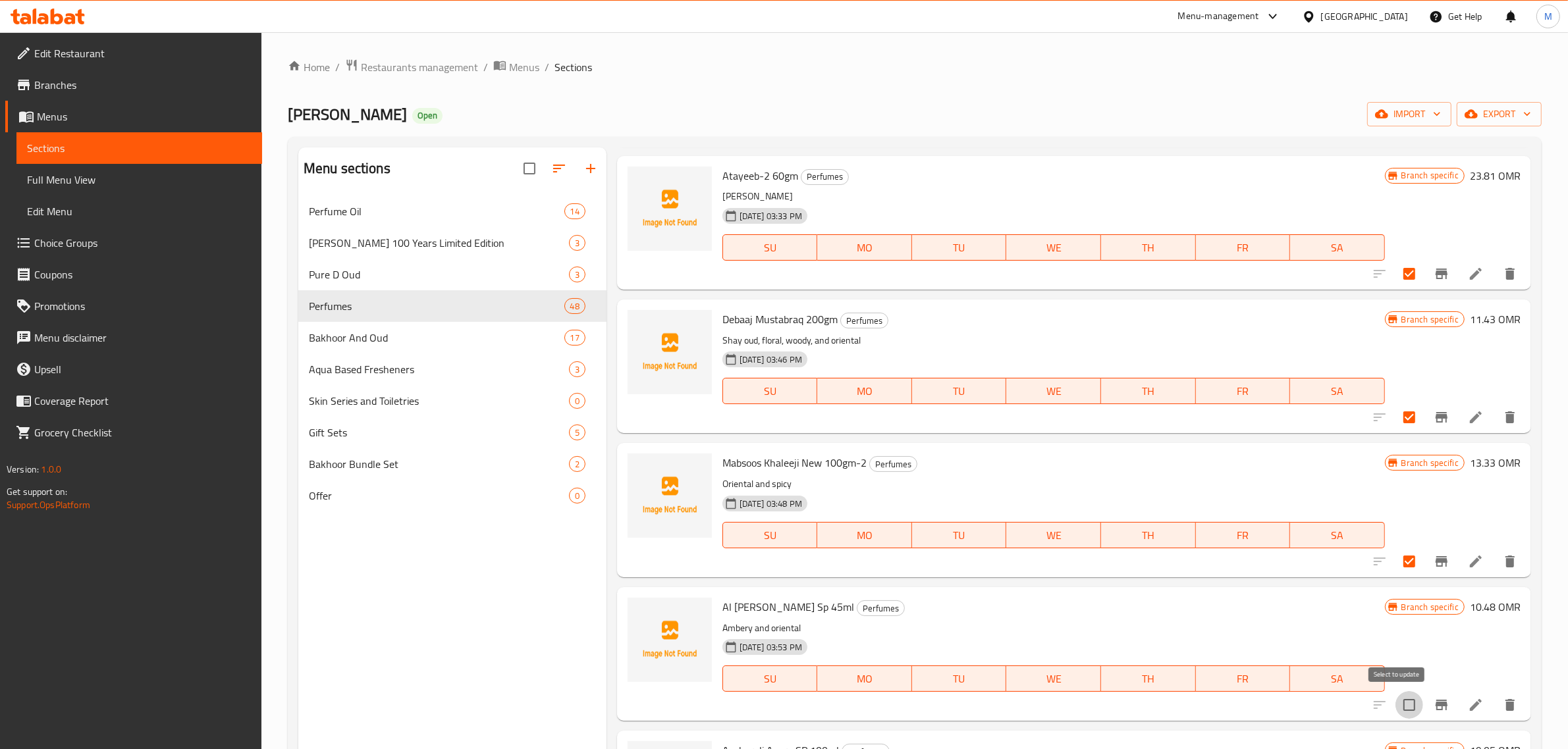
checkbox input "true"
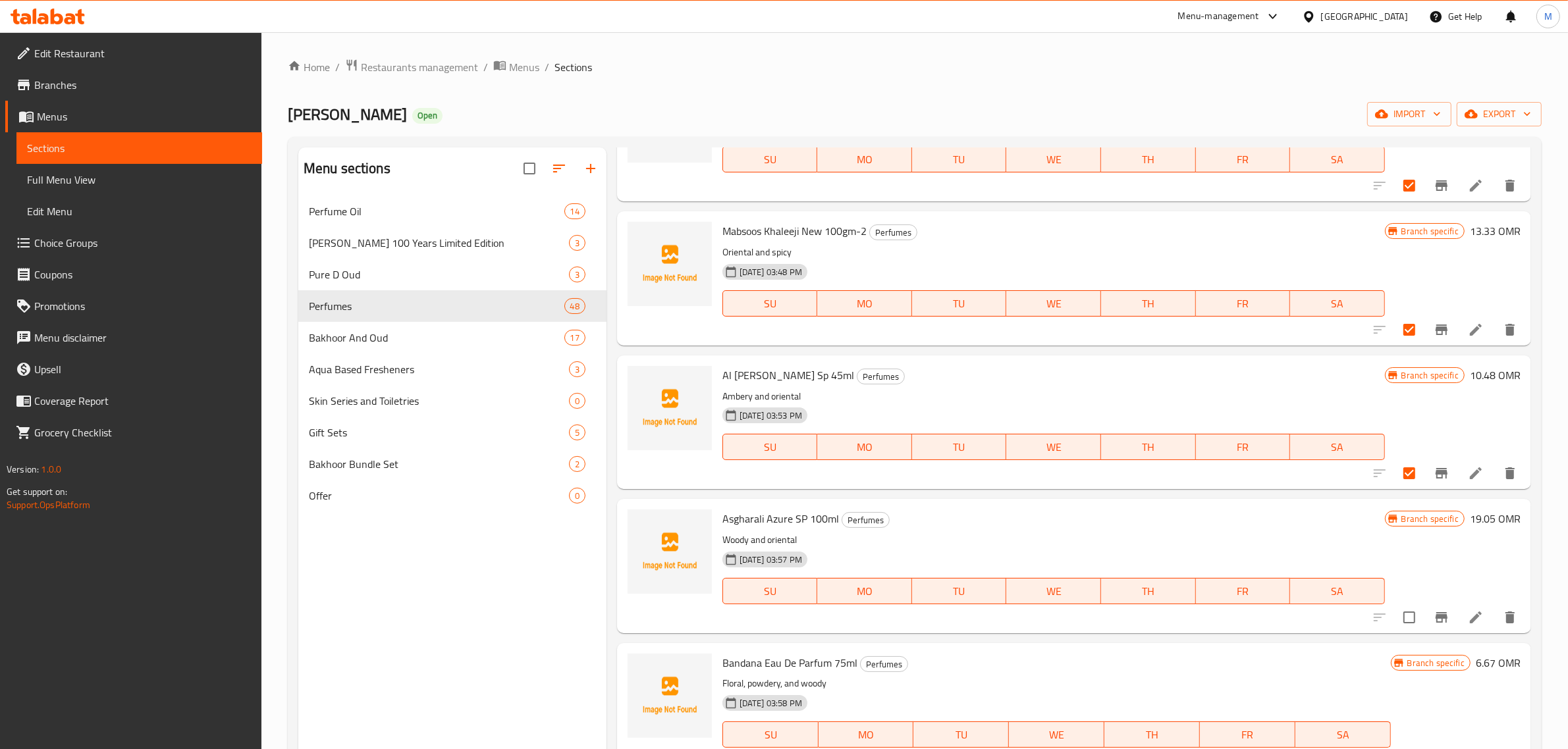
scroll to position [1563, 0]
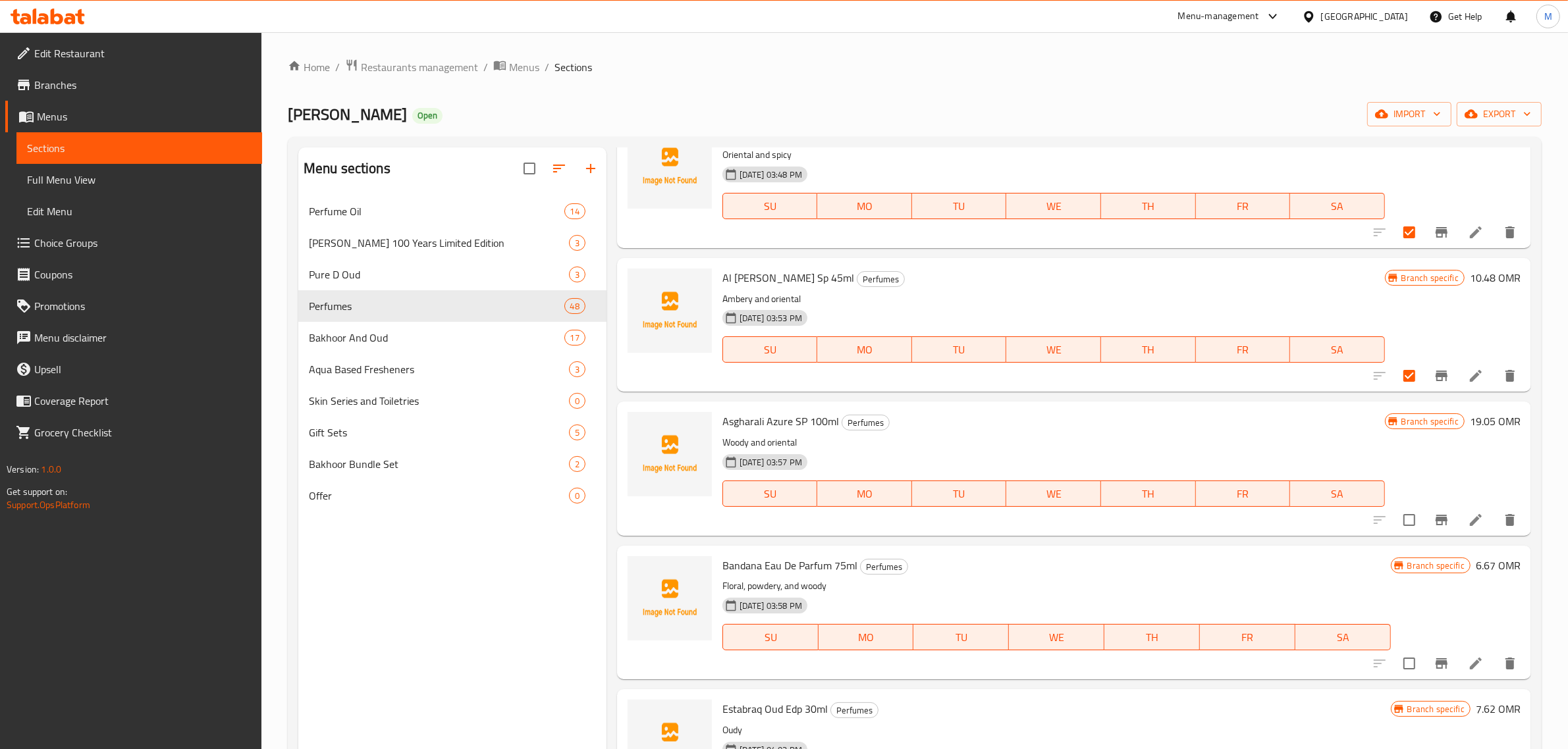
click at [1395, 514] on input "checkbox" at bounding box center [1409, 521] width 28 height 28
checkbox input "true"
click at [1402, 660] on input "checkbox" at bounding box center [1409, 664] width 28 height 28
checkbox input "true"
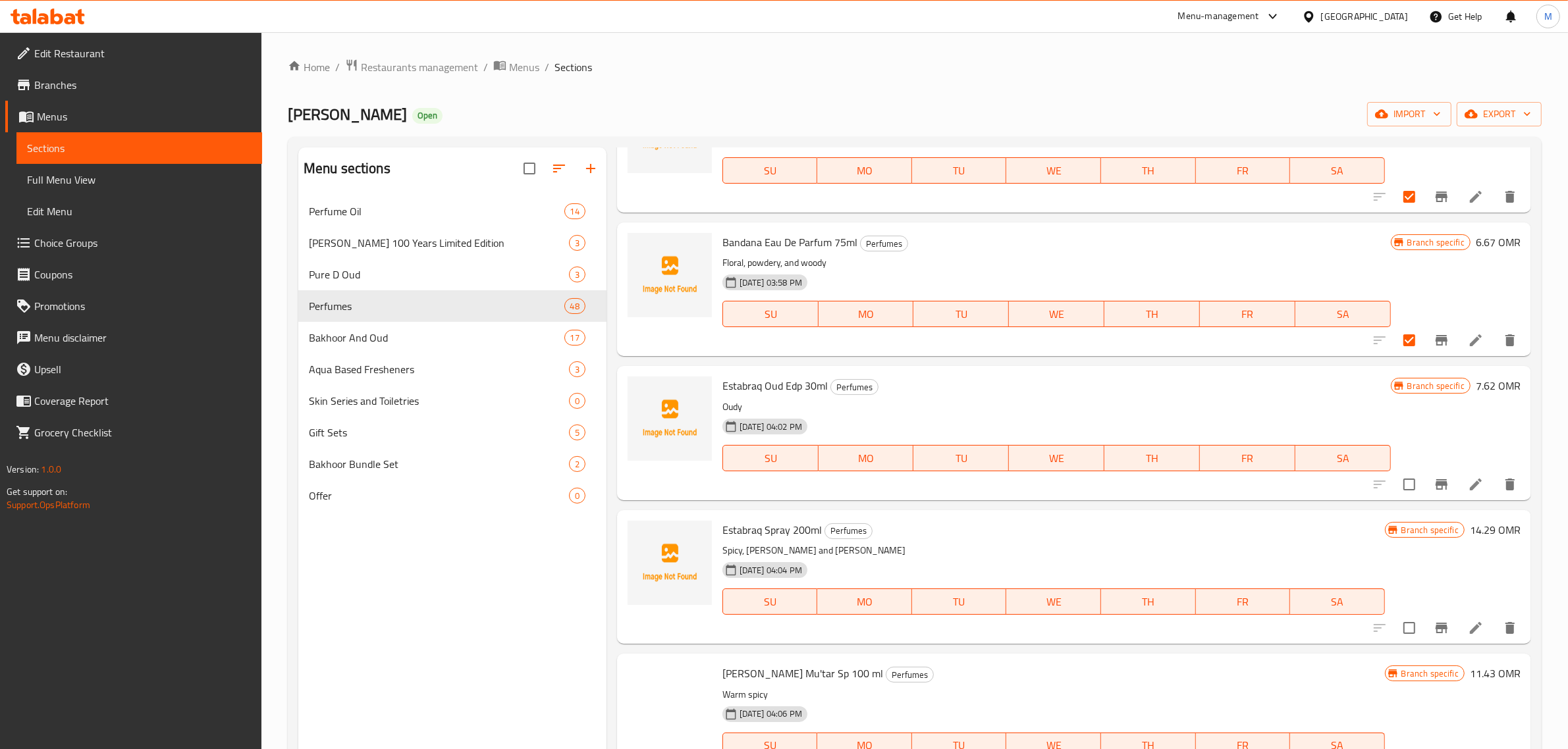
scroll to position [1893, 0]
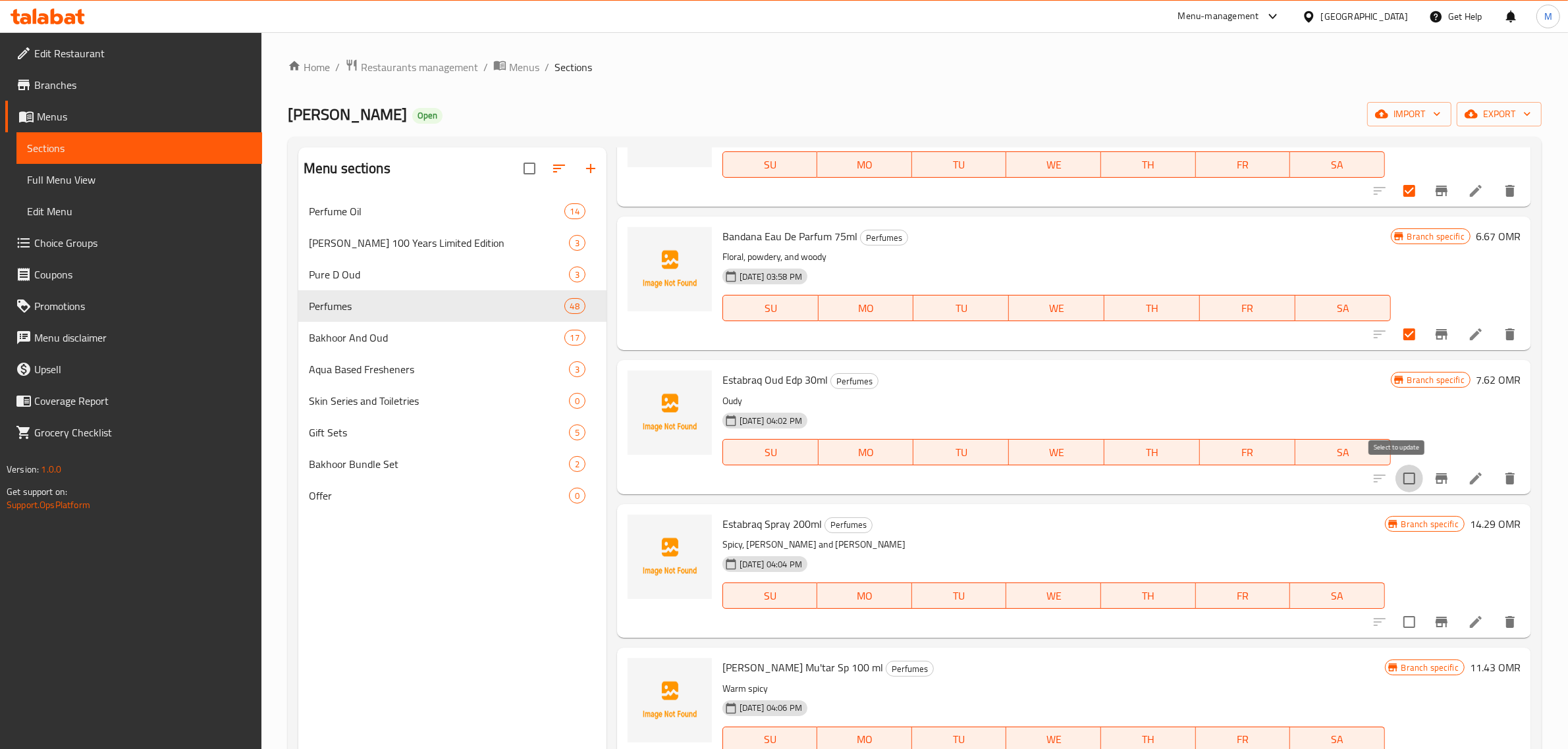
click at [1396, 477] on input "checkbox" at bounding box center [1409, 479] width 28 height 28
checkbox input "true"
drag, startPoint x: 1396, startPoint y: 627, endPoint x: 1397, endPoint y: 614, distance: 13.0
click at [1396, 625] on input "checkbox" at bounding box center [1409, 622] width 28 height 28
checkbox input "true"
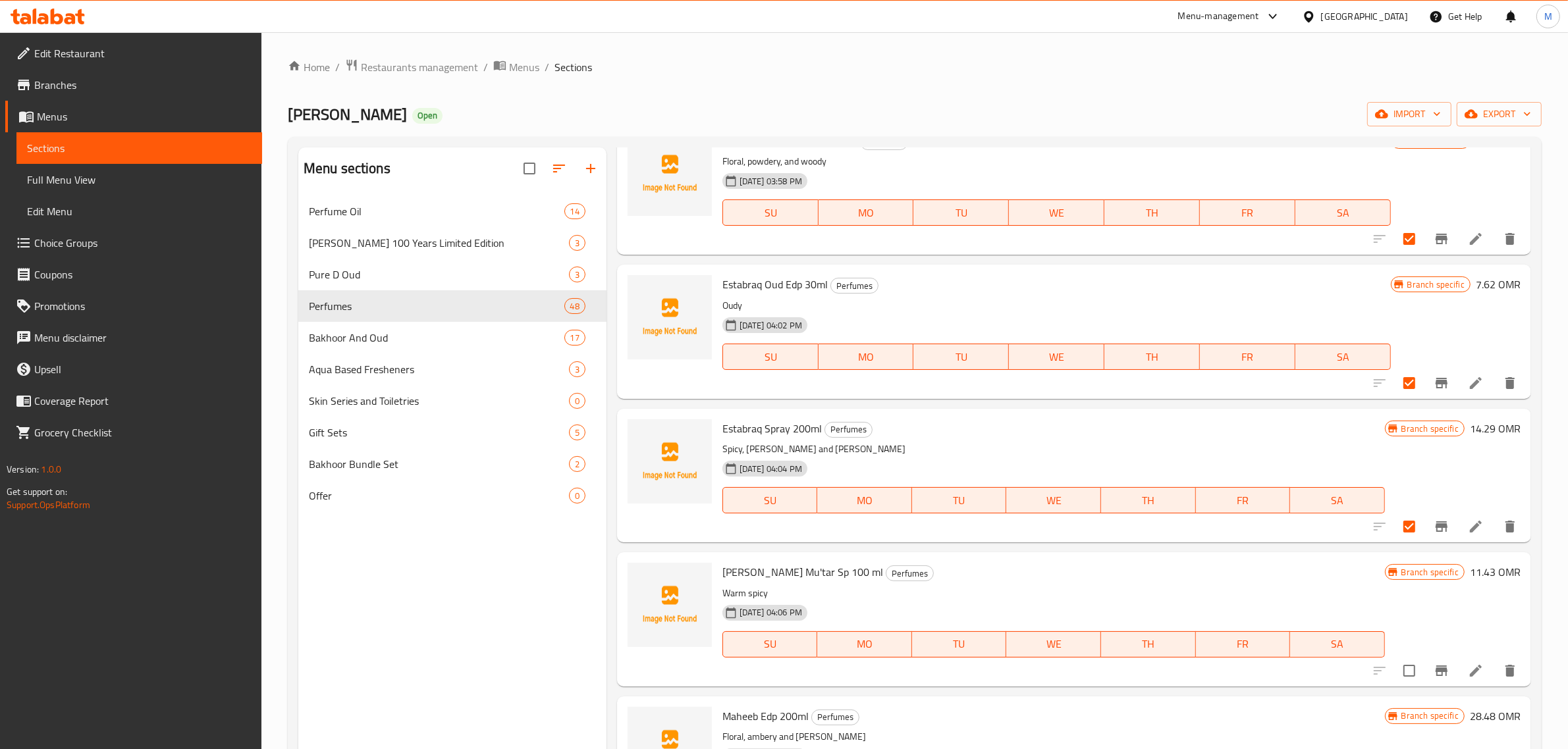
scroll to position [2140, 0]
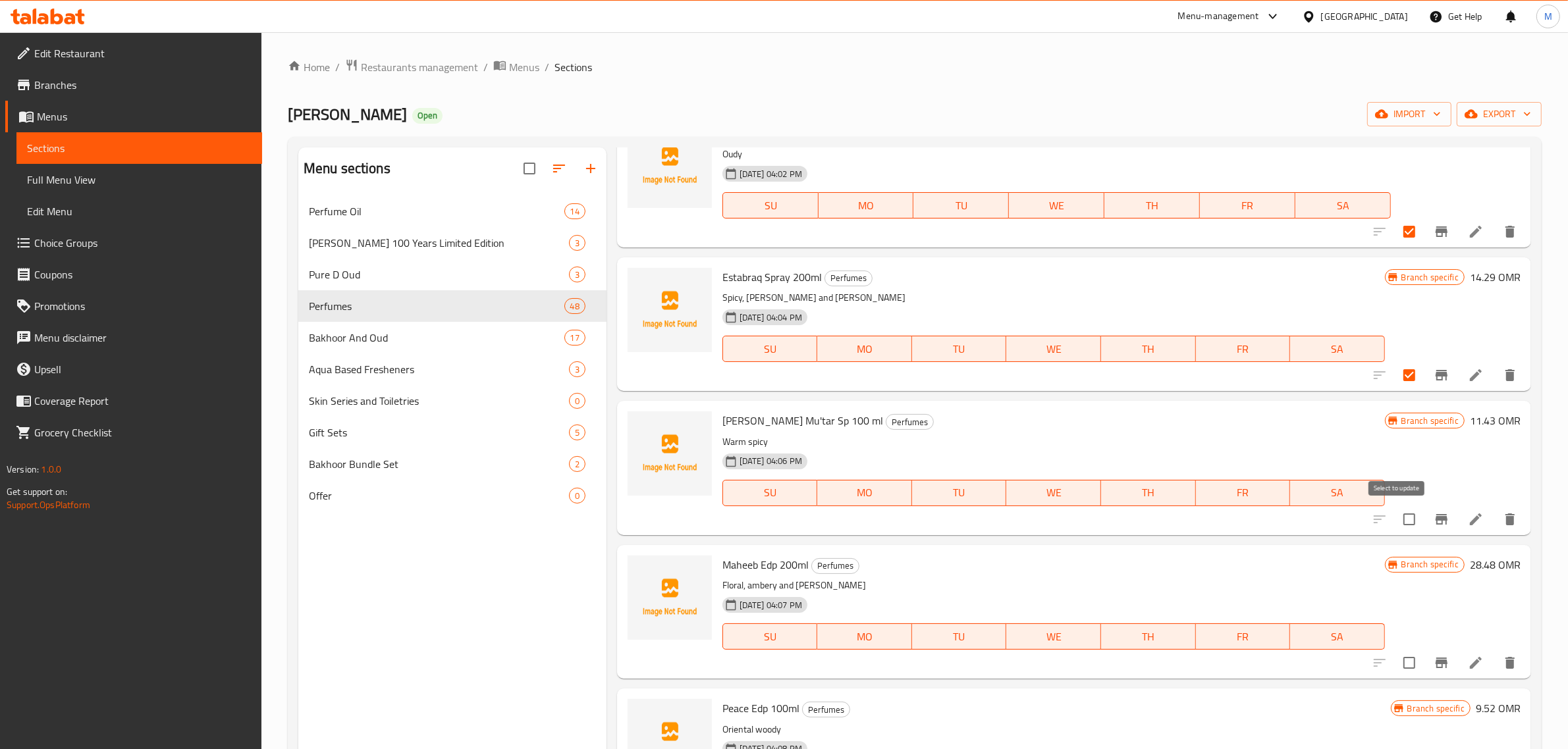
click at [1399, 515] on input "checkbox" at bounding box center [1409, 520] width 28 height 28
checkbox input "true"
drag, startPoint x: 1398, startPoint y: 666, endPoint x: 1388, endPoint y: 577, distance: 89.6
click at [1398, 665] on input "checkbox" at bounding box center [1409, 663] width 28 height 28
checkbox input "true"
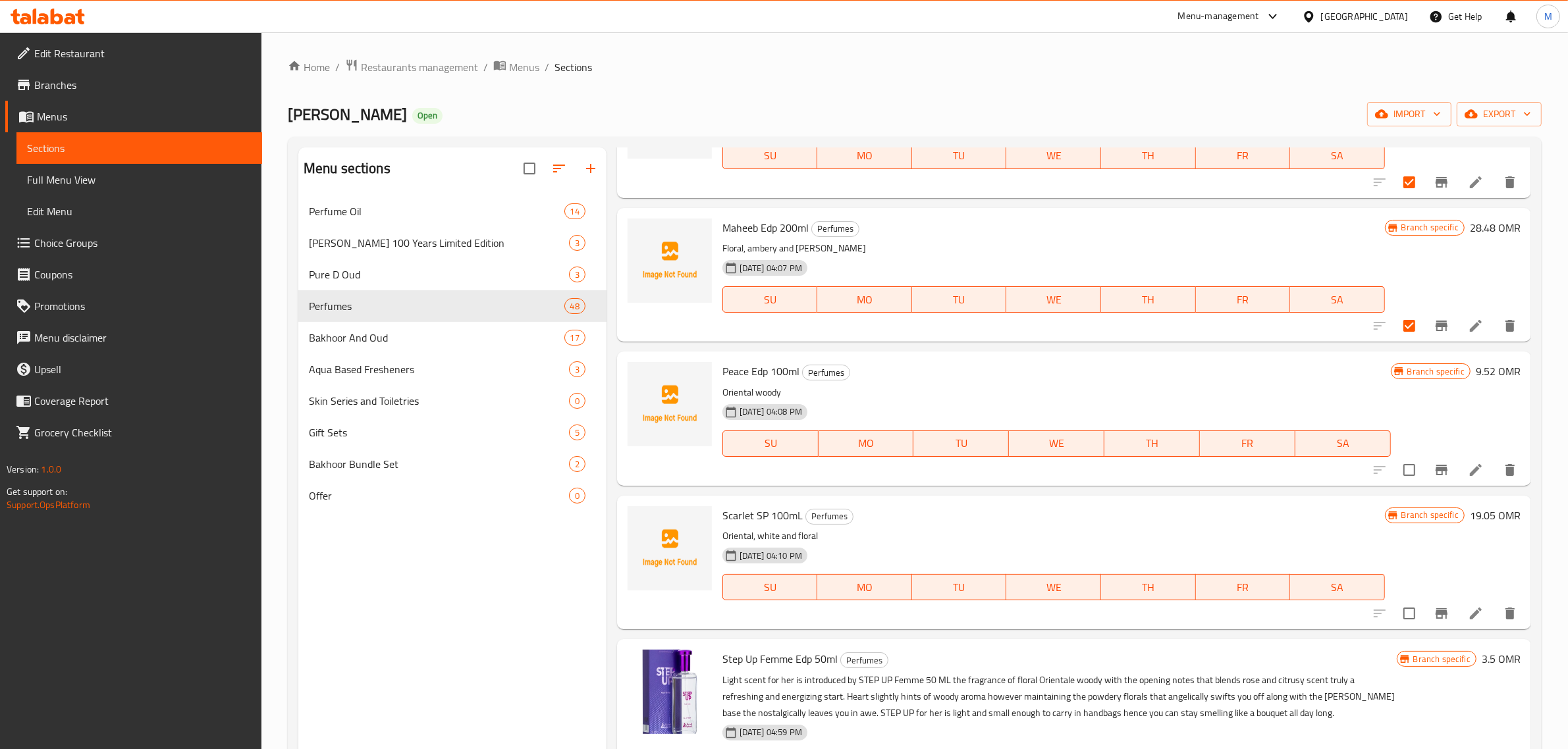
scroll to position [2551, 0]
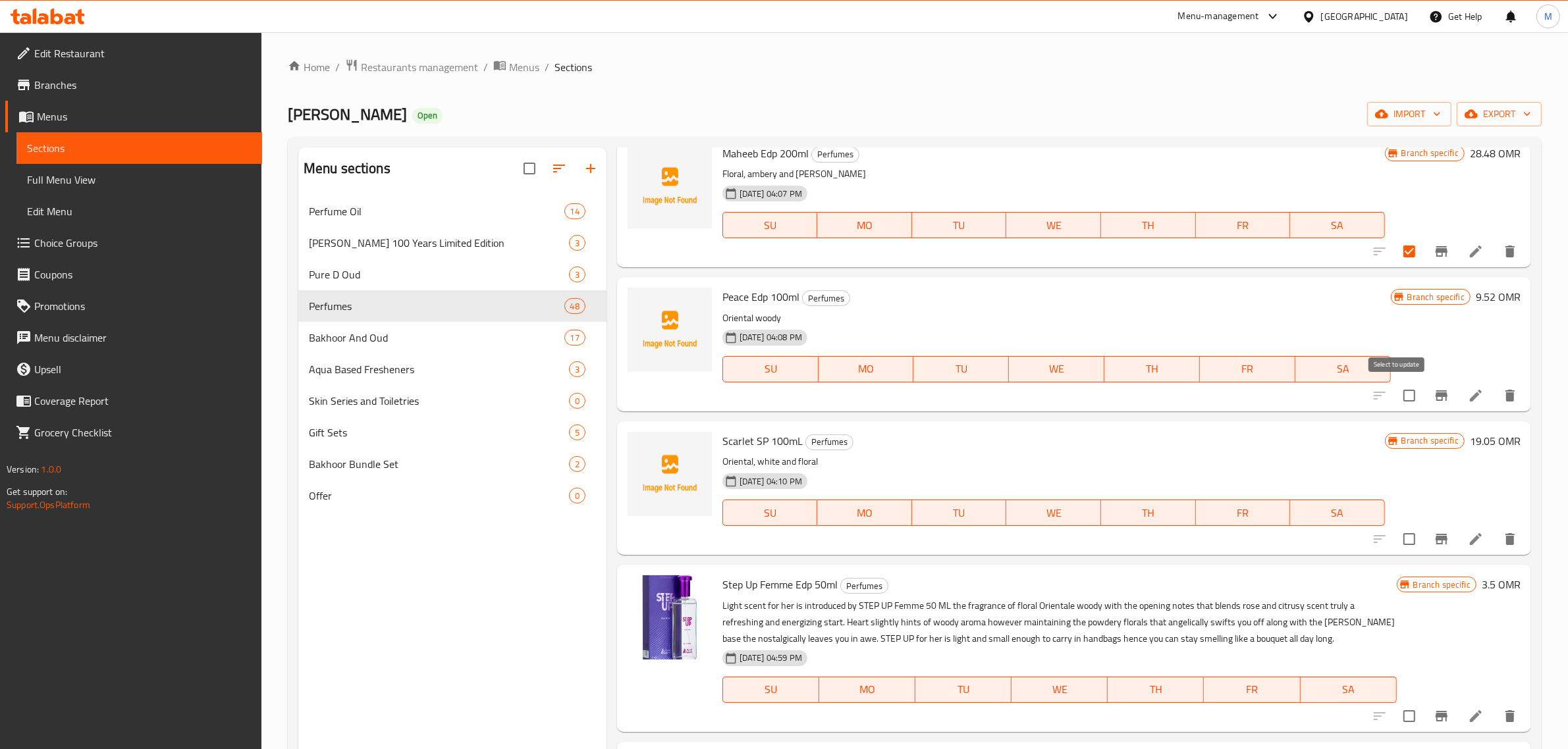
click at [1395, 399] on input "checkbox" at bounding box center [1409, 395] width 28 height 28
checkbox input "true"
click at [1401, 538] on input "checkbox" at bounding box center [1409, 539] width 28 height 28
checkbox input "true"
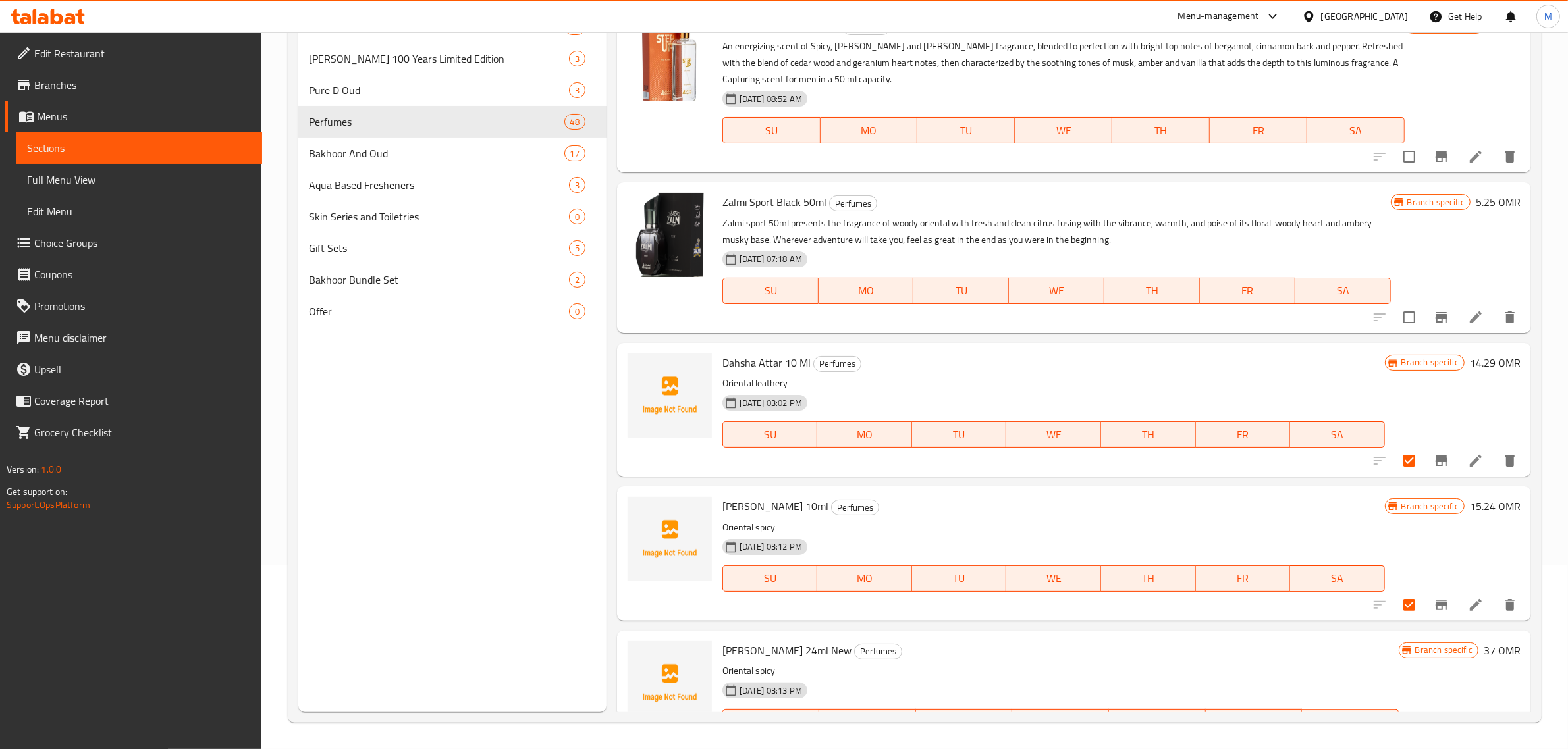
scroll to position [0, 0]
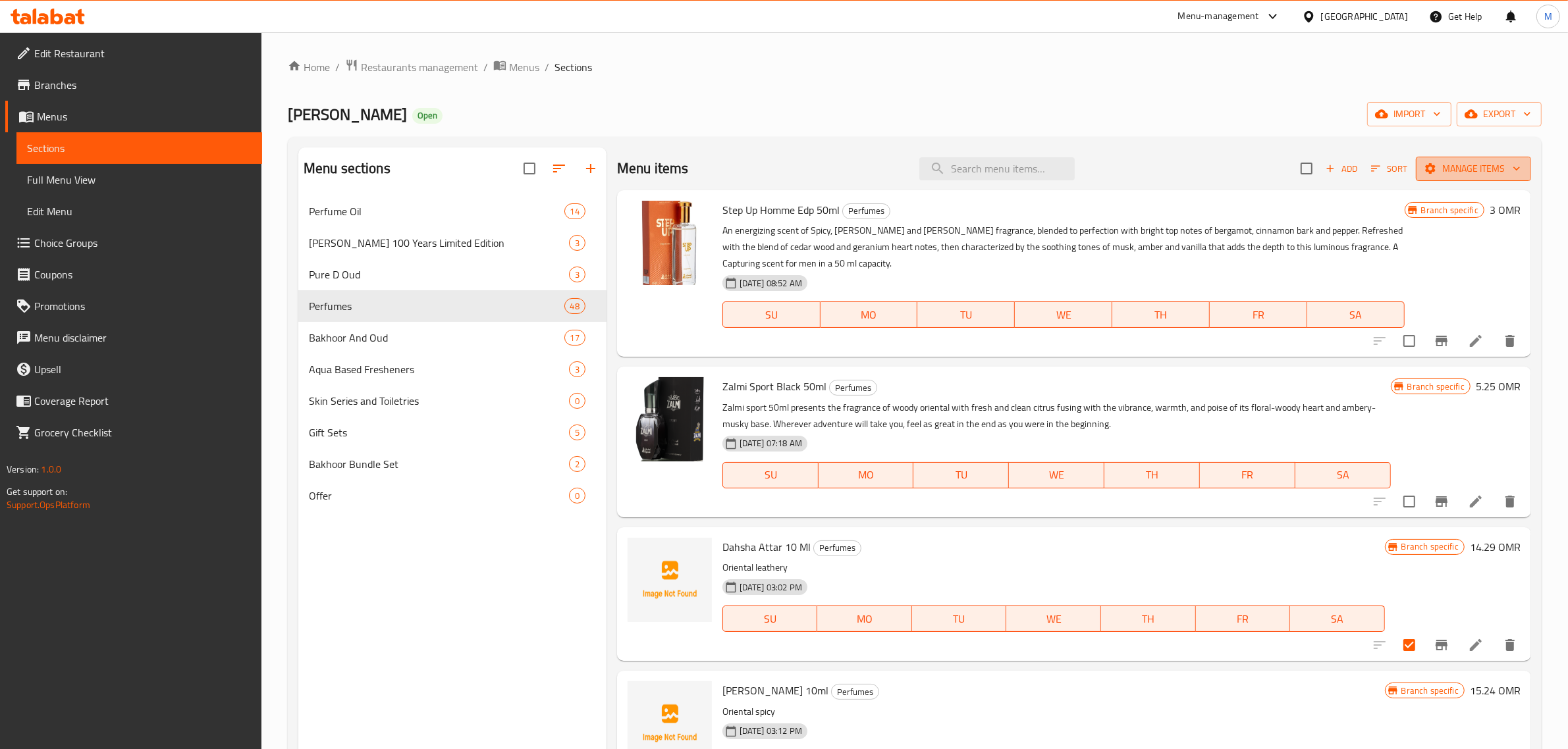
click at [1489, 162] on span "Manage items" at bounding box center [1473, 169] width 94 height 16
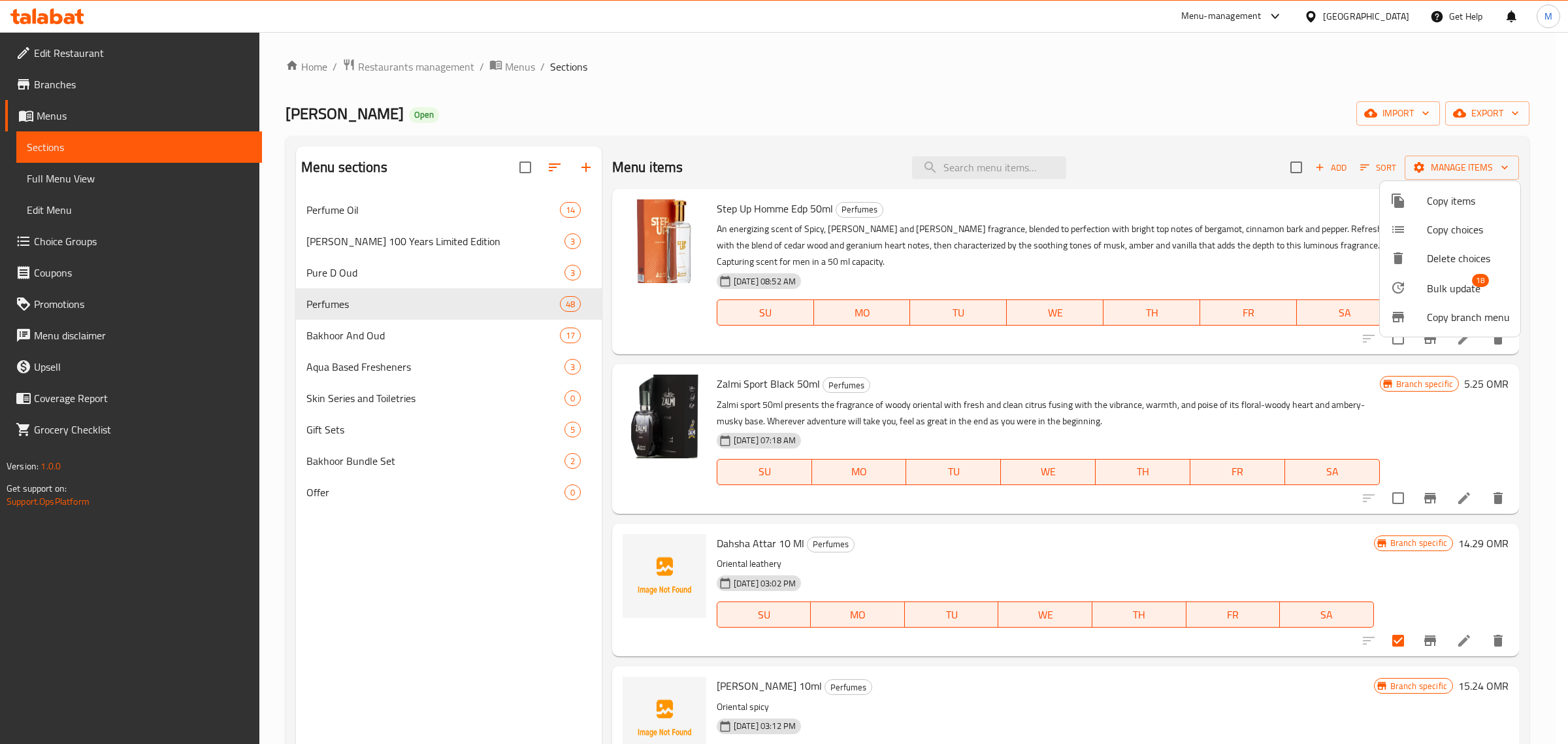
click at [1433, 276] on li "Bulk update 18" at bounding box center [1450, 287] width 140 height 30
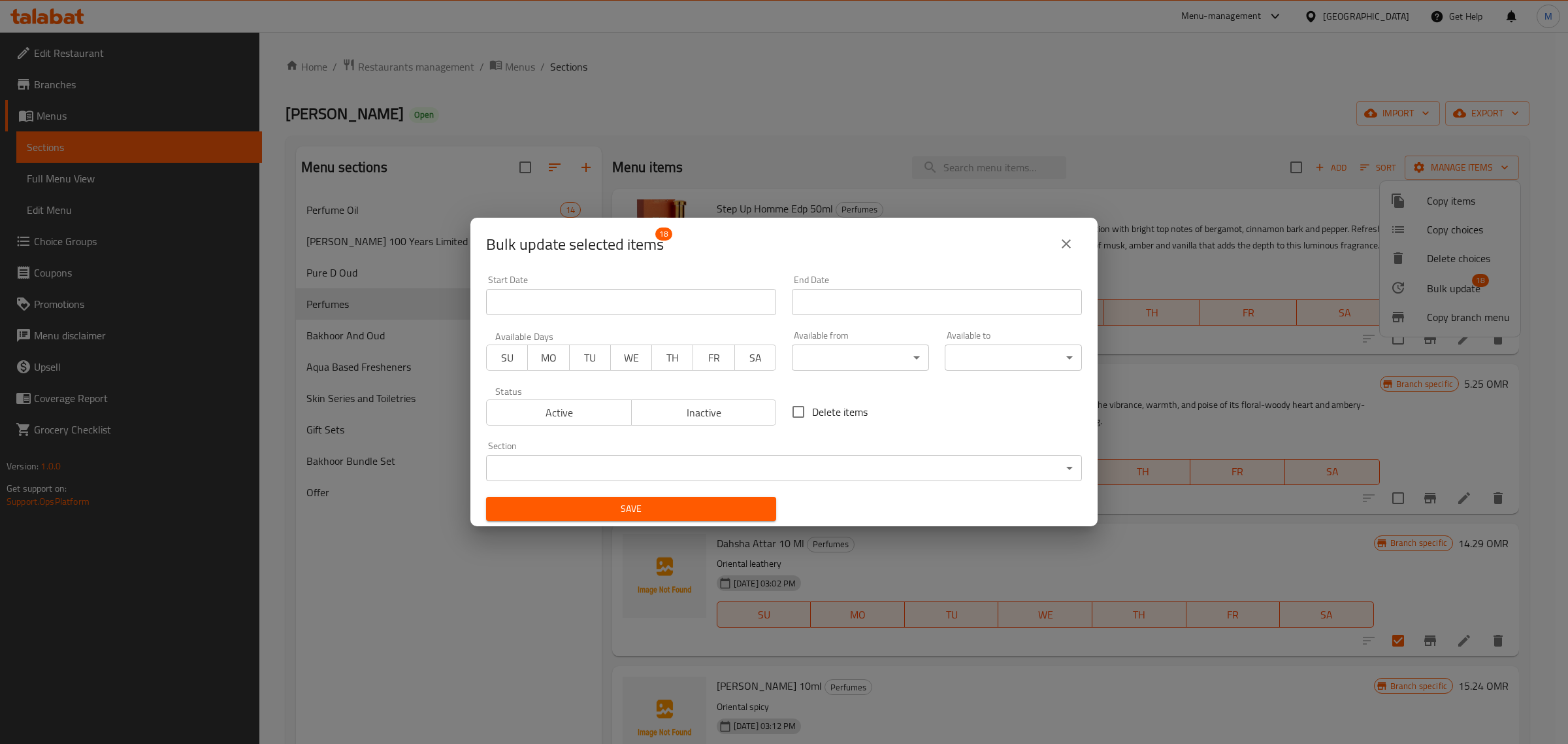
drag, startPoint x: 737, startPoint y: 406, endPoint x: 743, endPoint y: 404, distance: 6.3
click at [737, 406] on span "Inactive" at bounding box center [704, 413] width 135 height 19
click at [664, 512] on span "Save" at bounding box center [631, 509] width 269 height 16
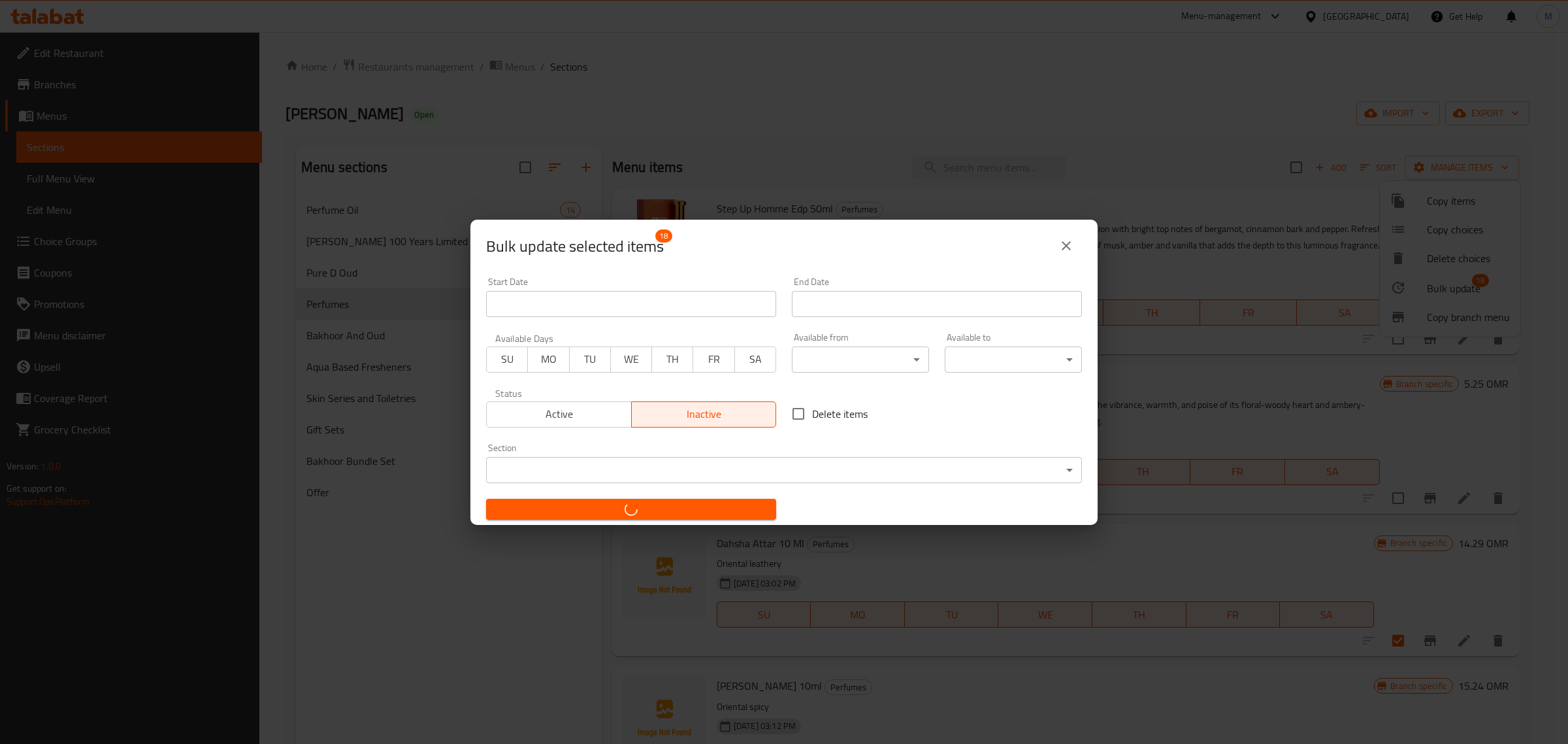
checkbox input "false"
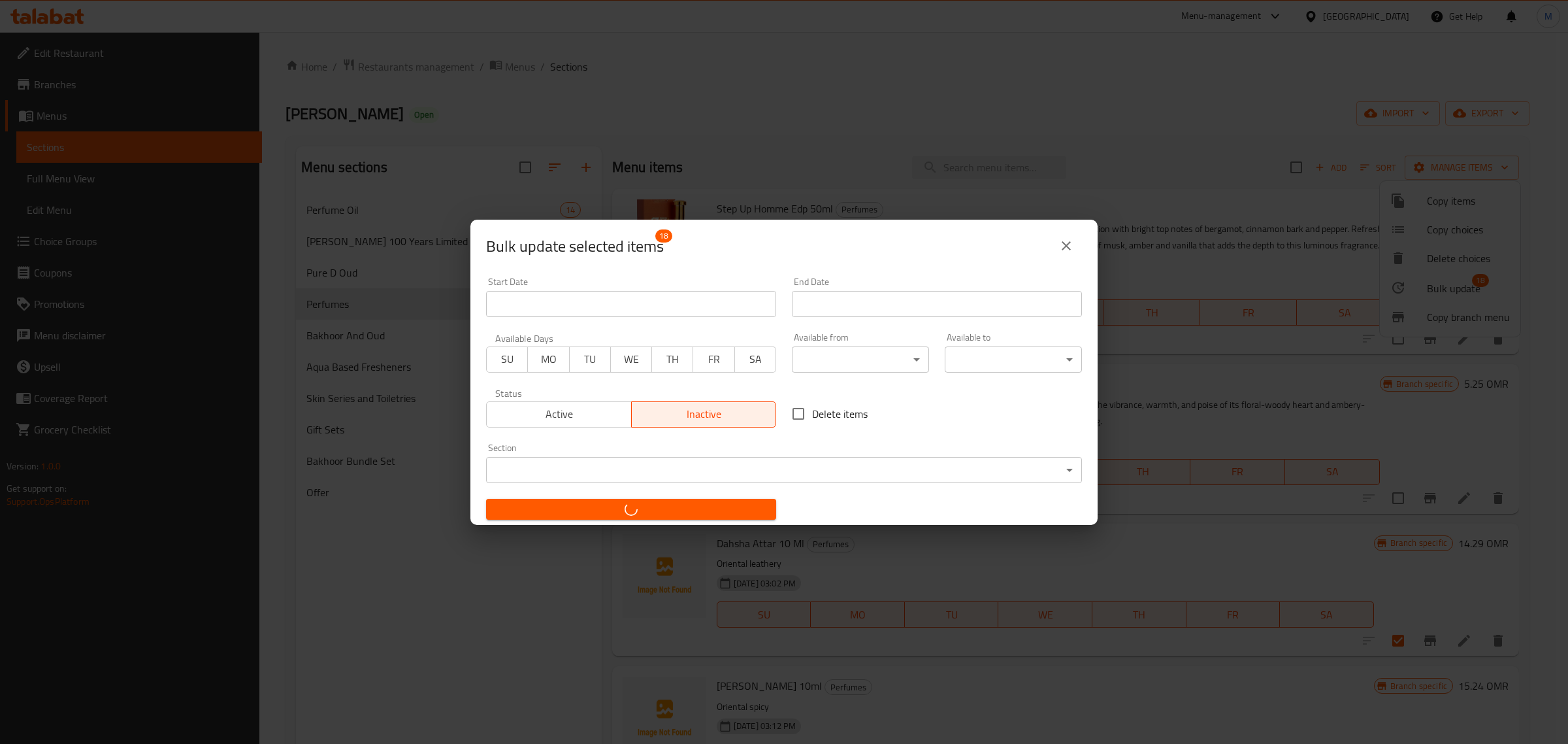
checkbox input "false"
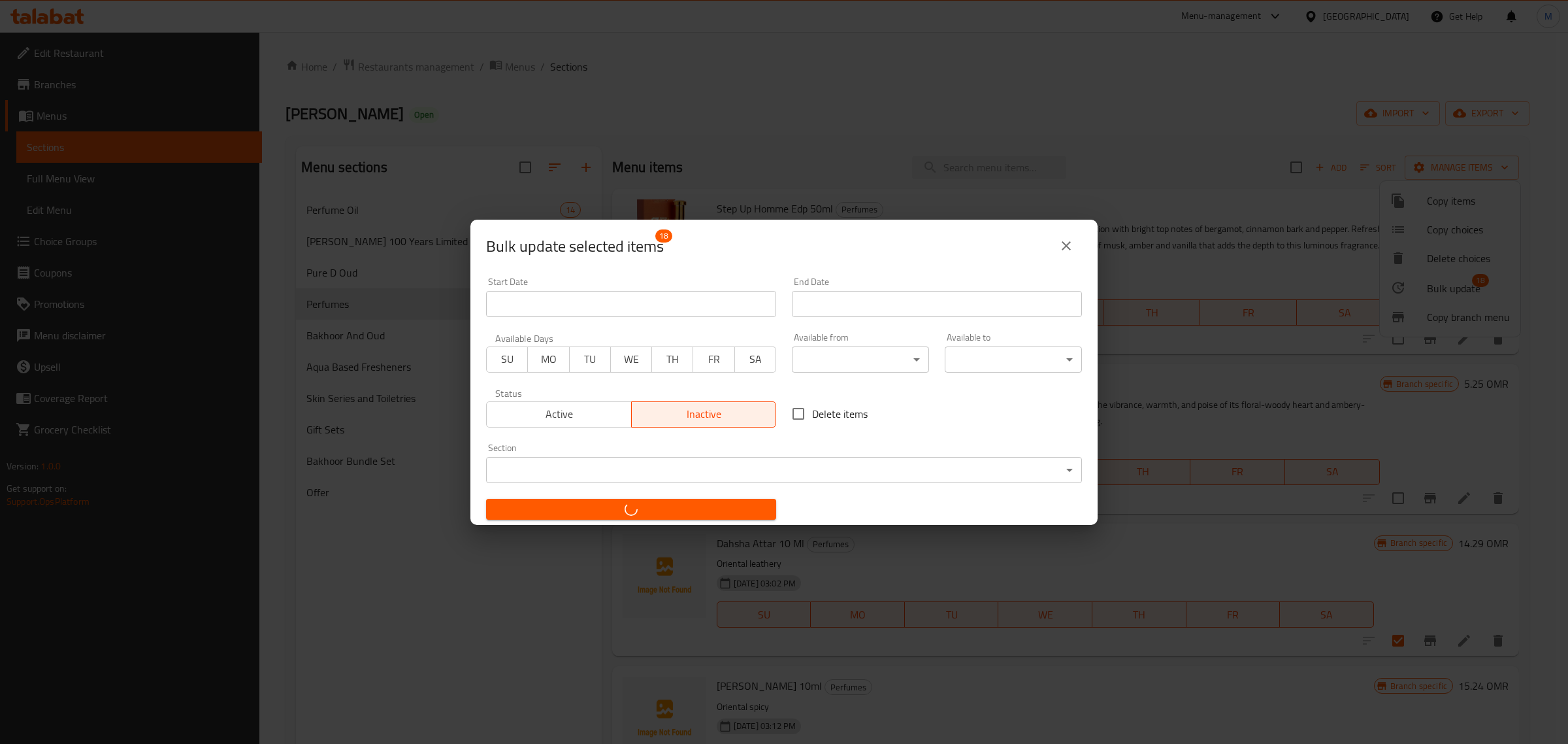
checkbox input "false"
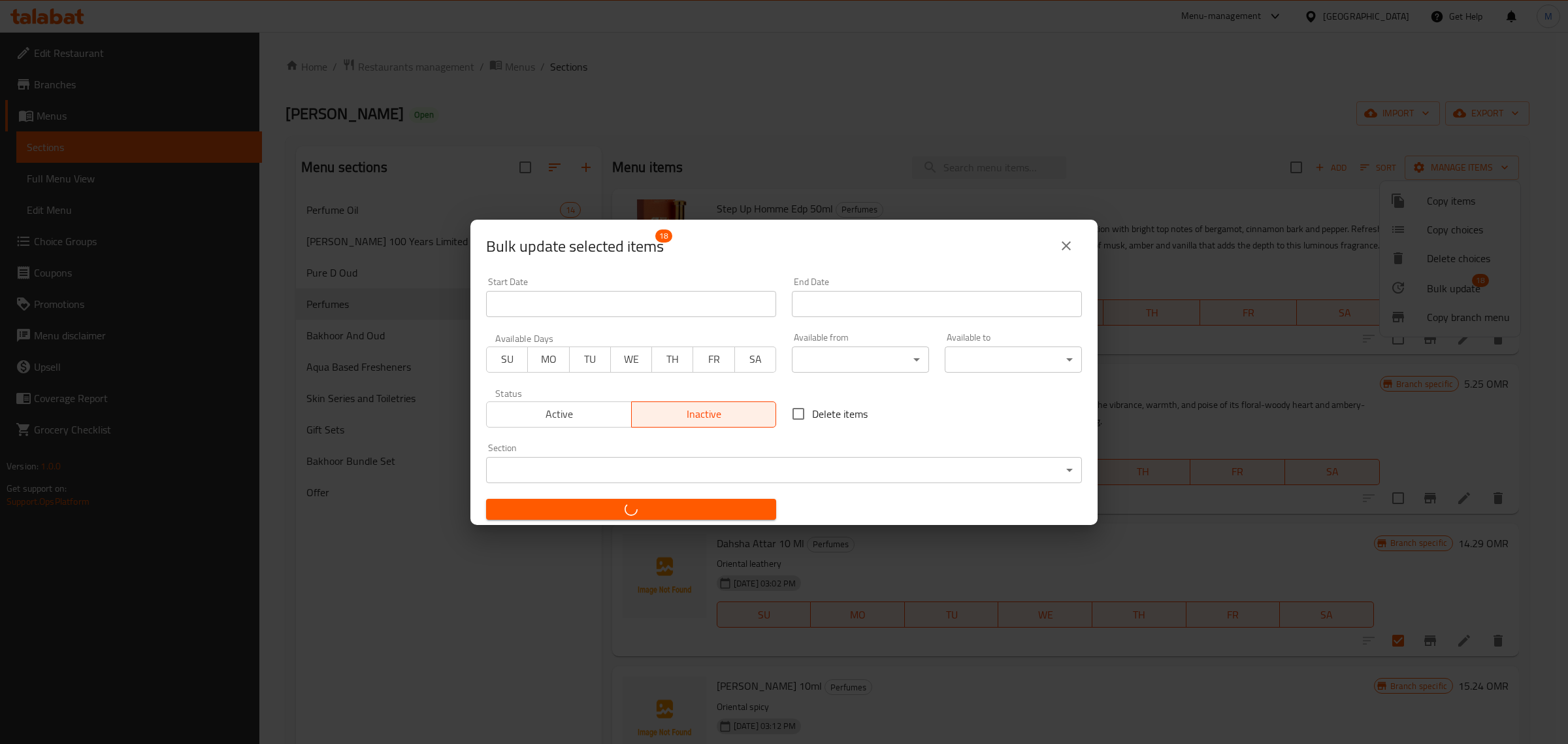
checkbox input "false"
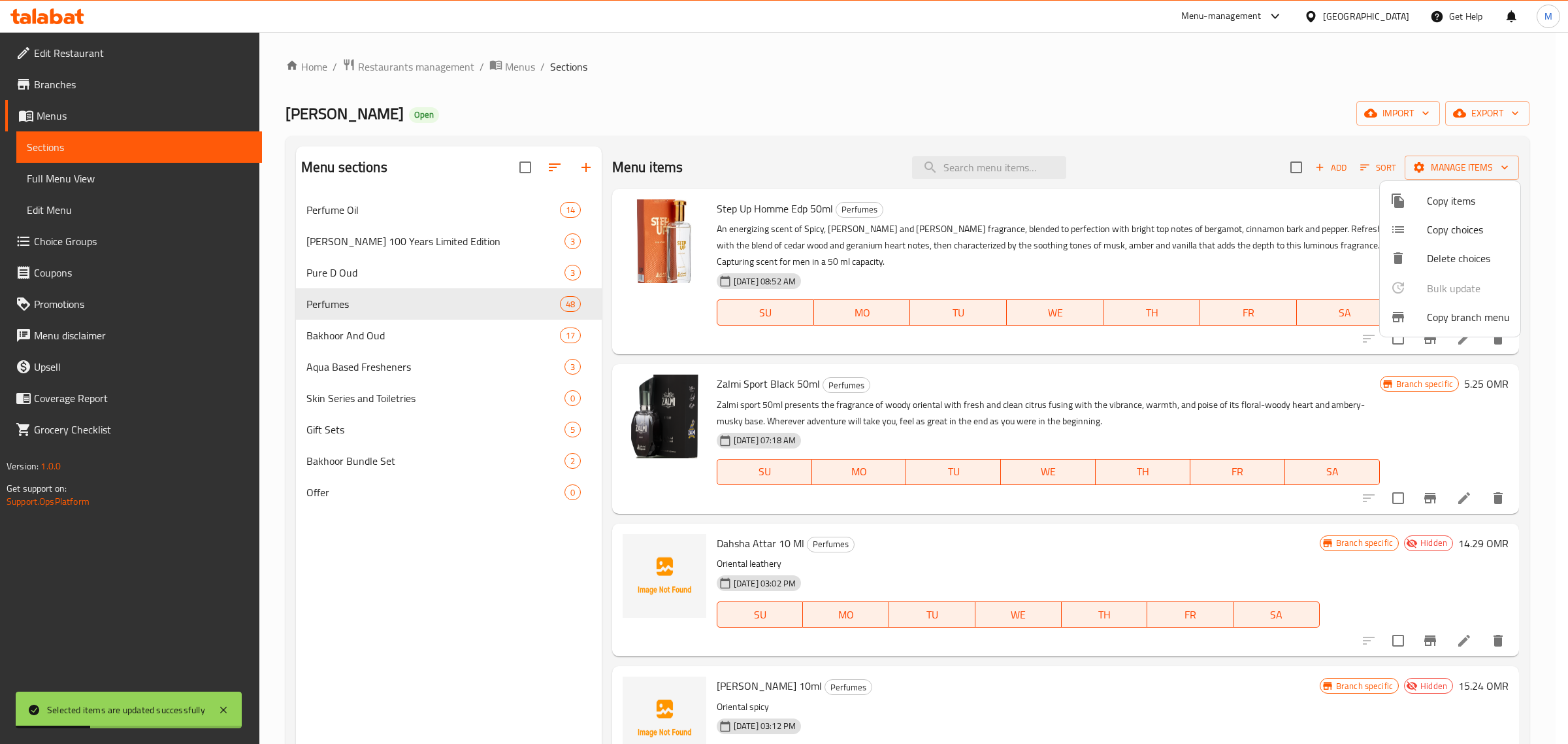
click at [370, 339] on div at bounding box center [784, 372] width 1568 height 744
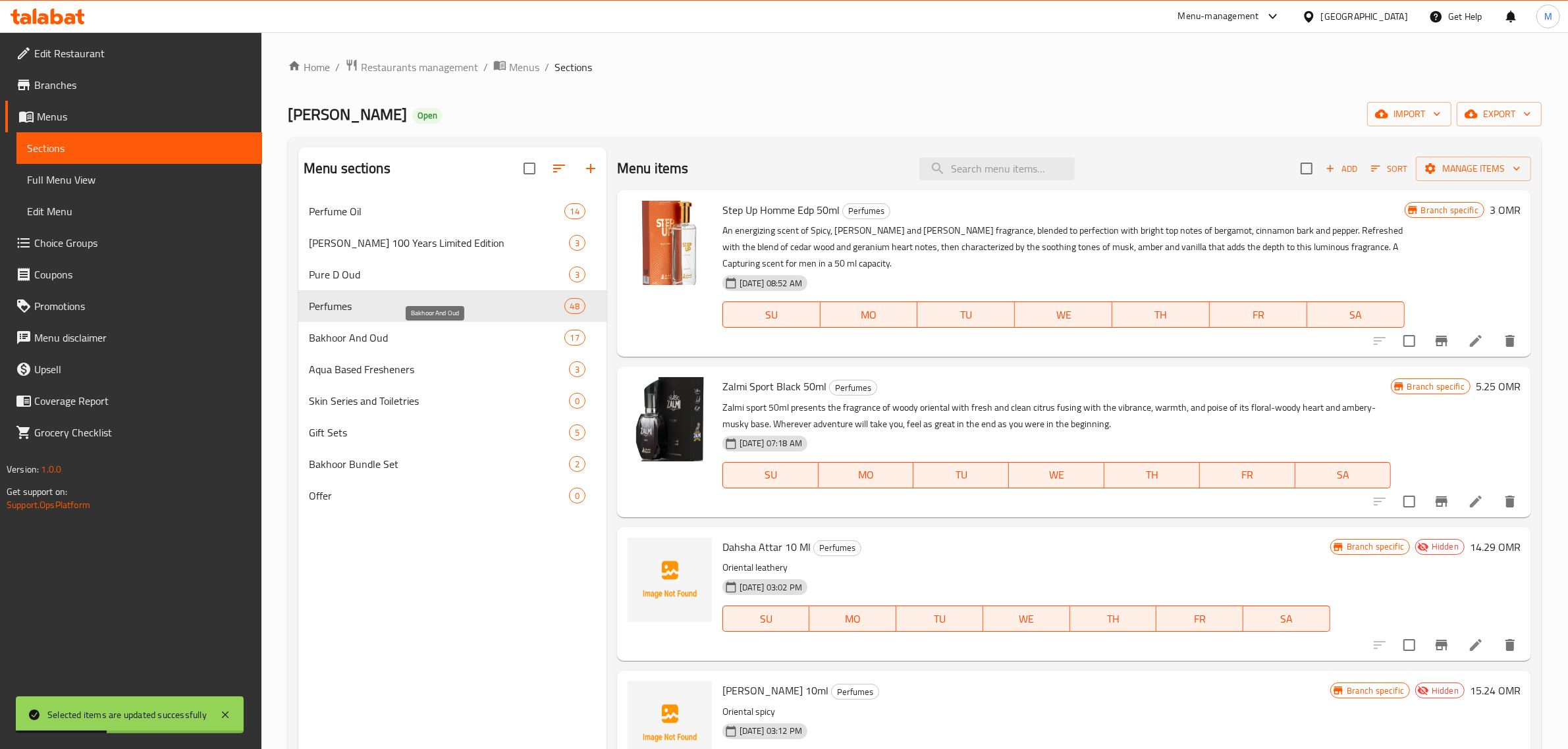
drag, startPoint x: 373, startPoint y: 341, endPoint x: 383, endPoint y: 338, distance: 10.4
click at [373, 340] on span "Bakhoor And Oud" at bounding box center [436, 337] width 256 height 16
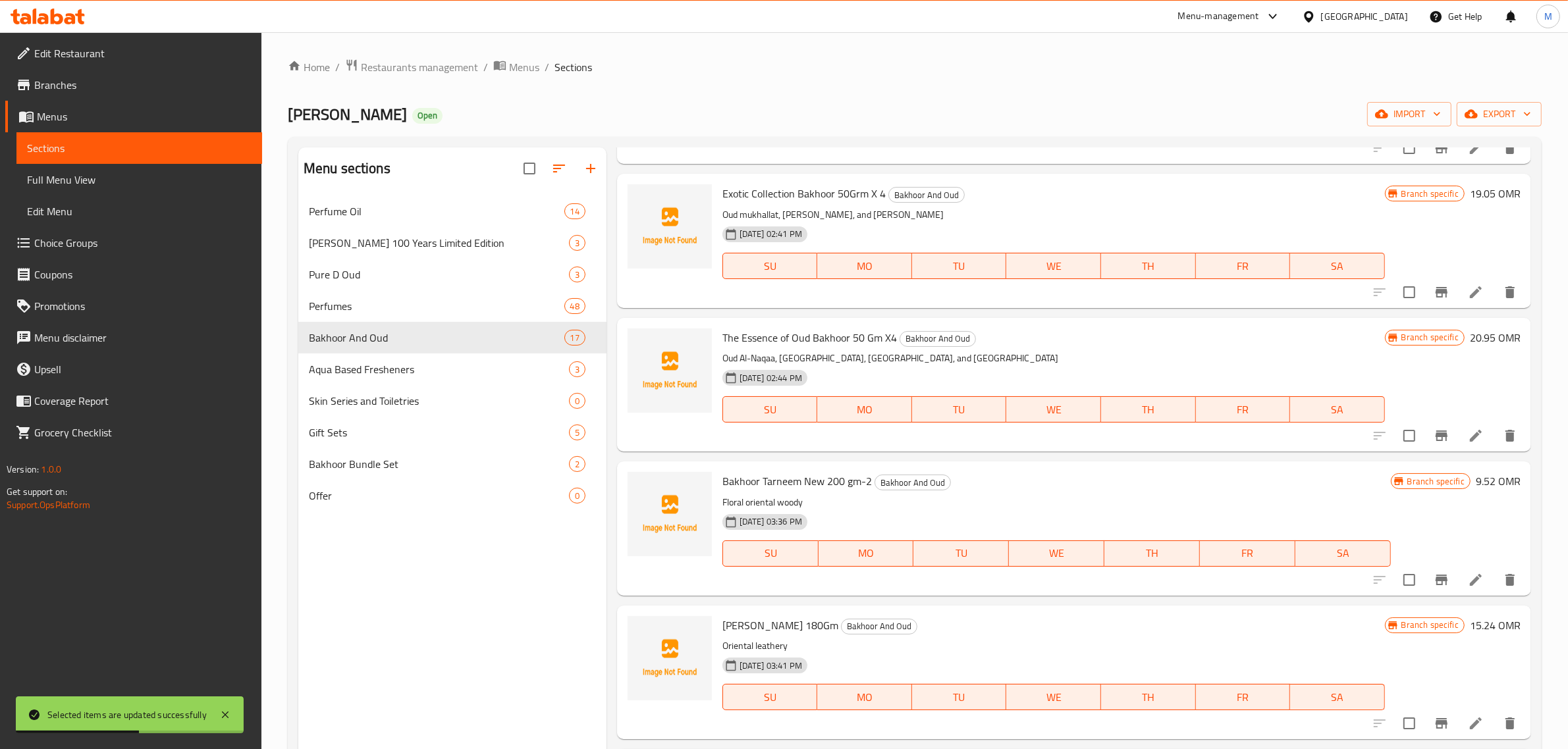
scroll to position [165, 0]
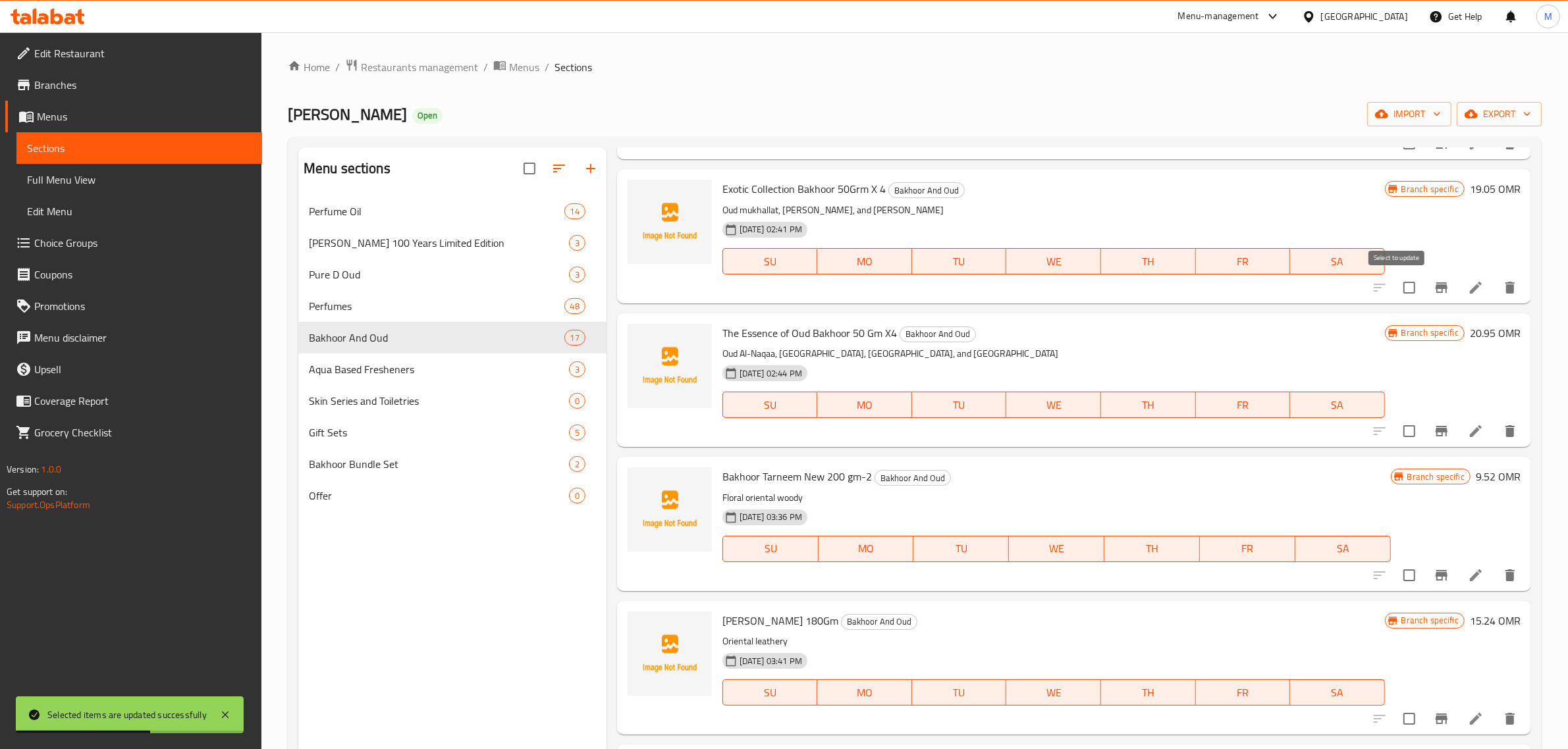
click at [1399, 291] on input "checkbox" at bounding box center [1409, 287] width 28 height 28
checkbox input "true"
click at [1395, 431] on input "checkbox" at bounding box center [1409, 431] width 28 height 28
checkbox input "true"
click at [1399, 577] on input "checkbox" at bounding box center [1409, 576] width 28 height 28
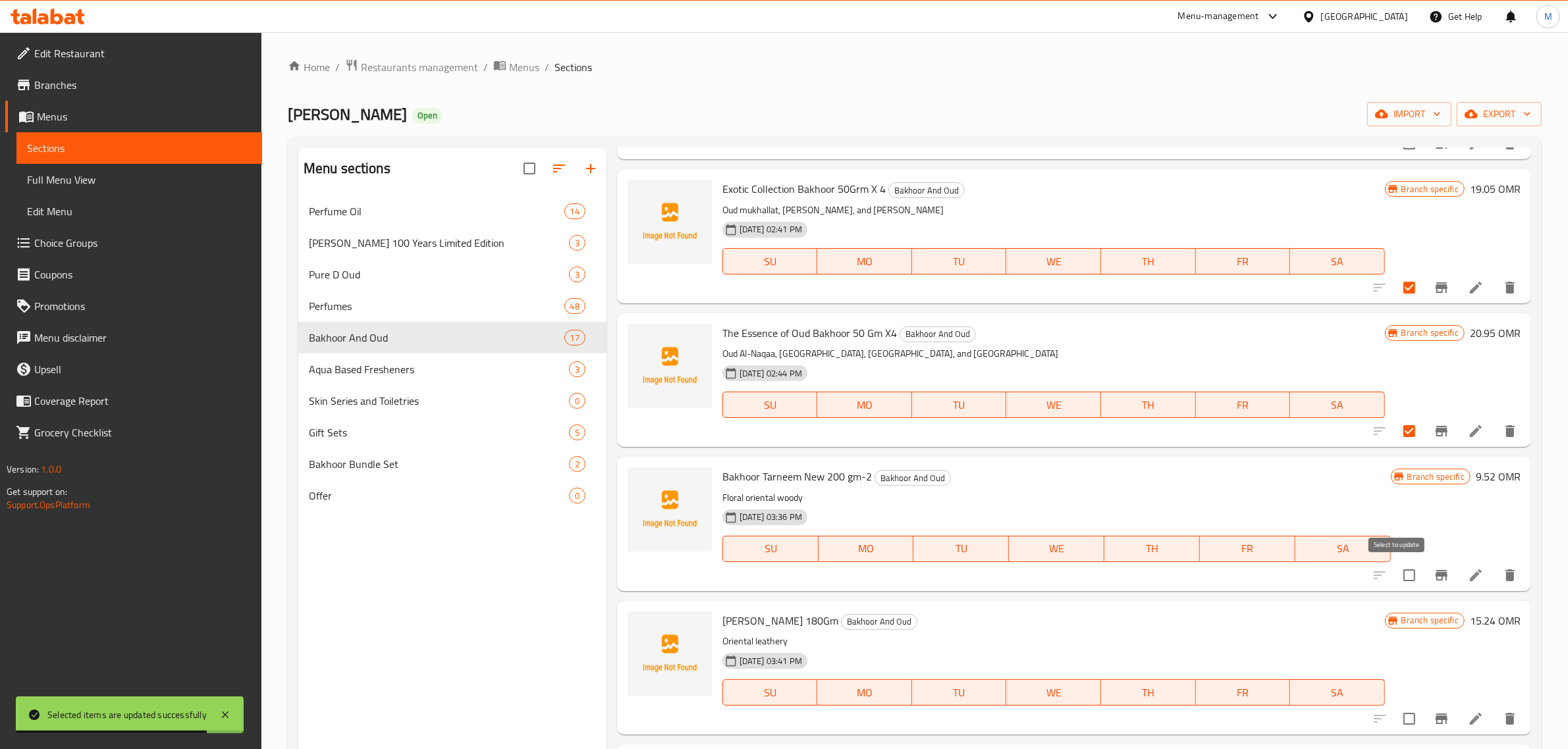
checkbox input "true"
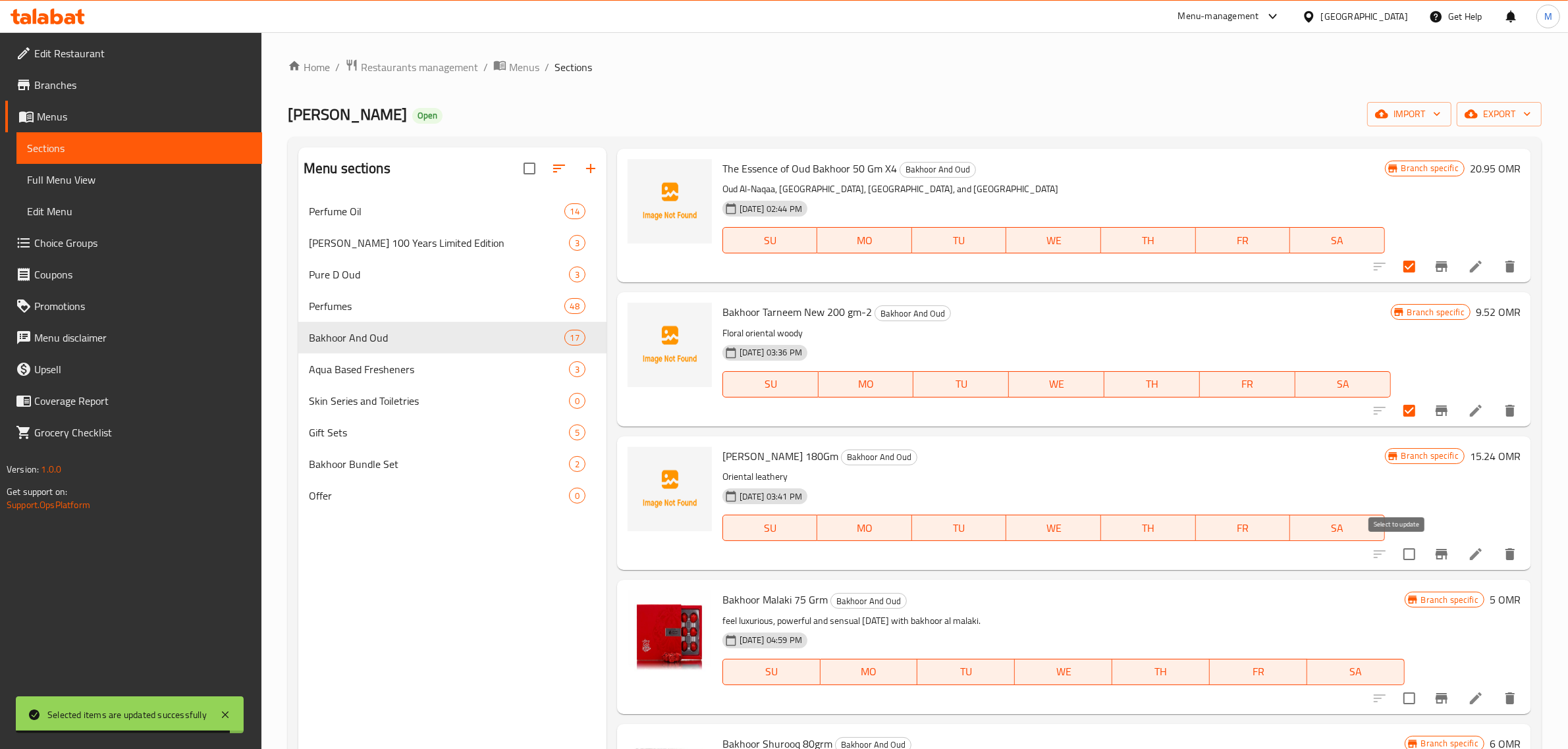
click at [1395, 558] on input "checkbox" at bounding box center [1409, 555] width 28 height 28
checkbox input "true"
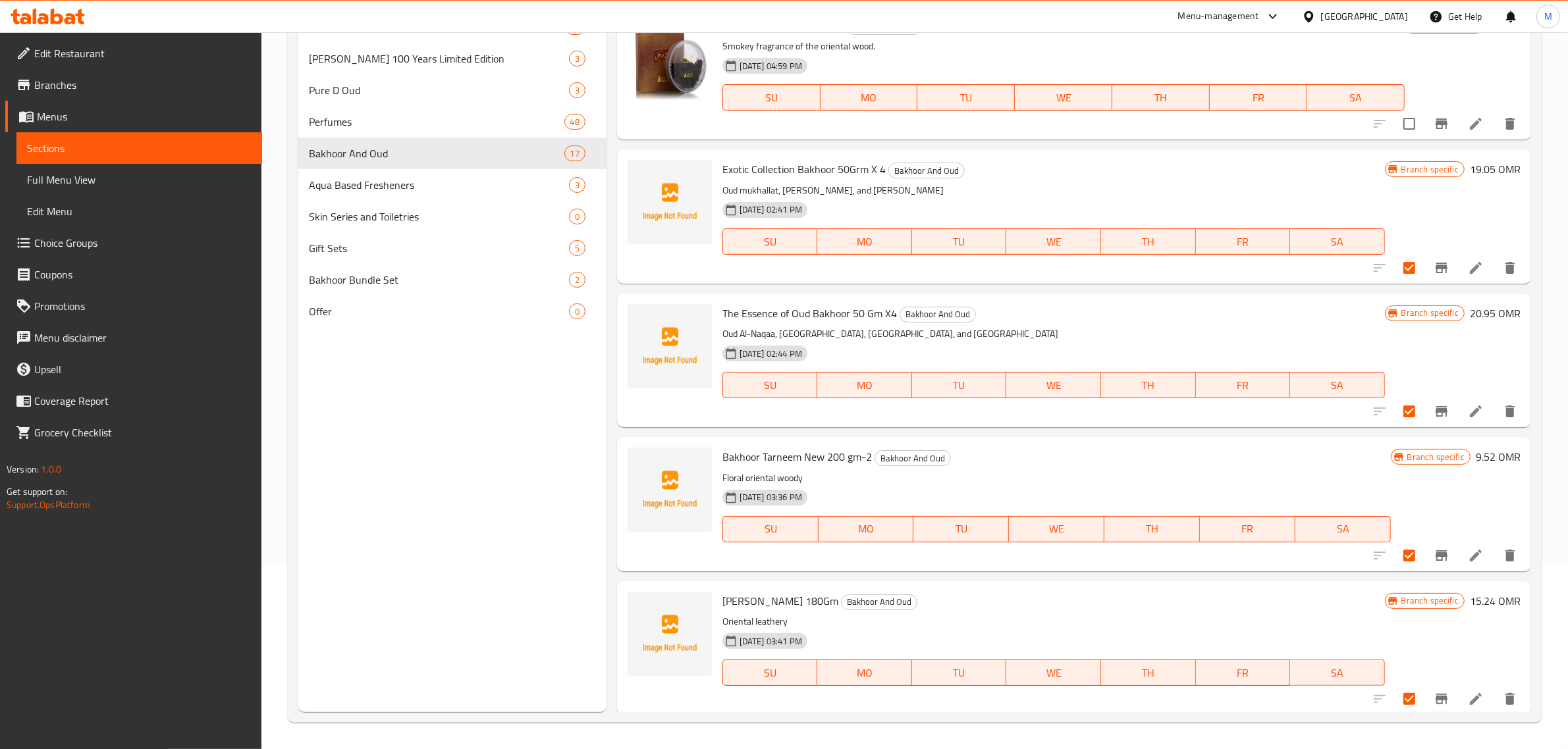
scroll to position [0, 0]
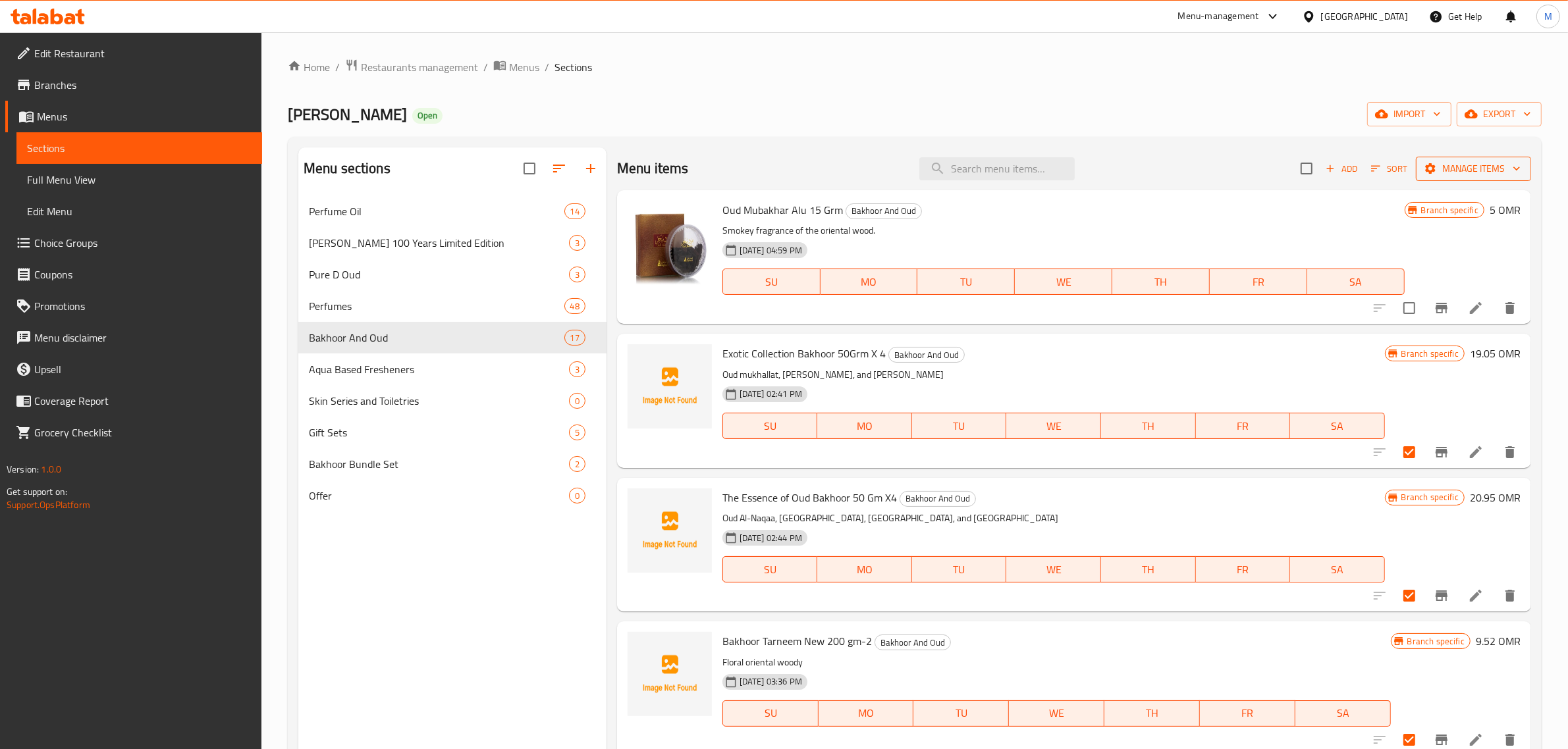
click at [1470, 171] on span "Manage items" at bounding box center [1473, 169] width 94 height 16
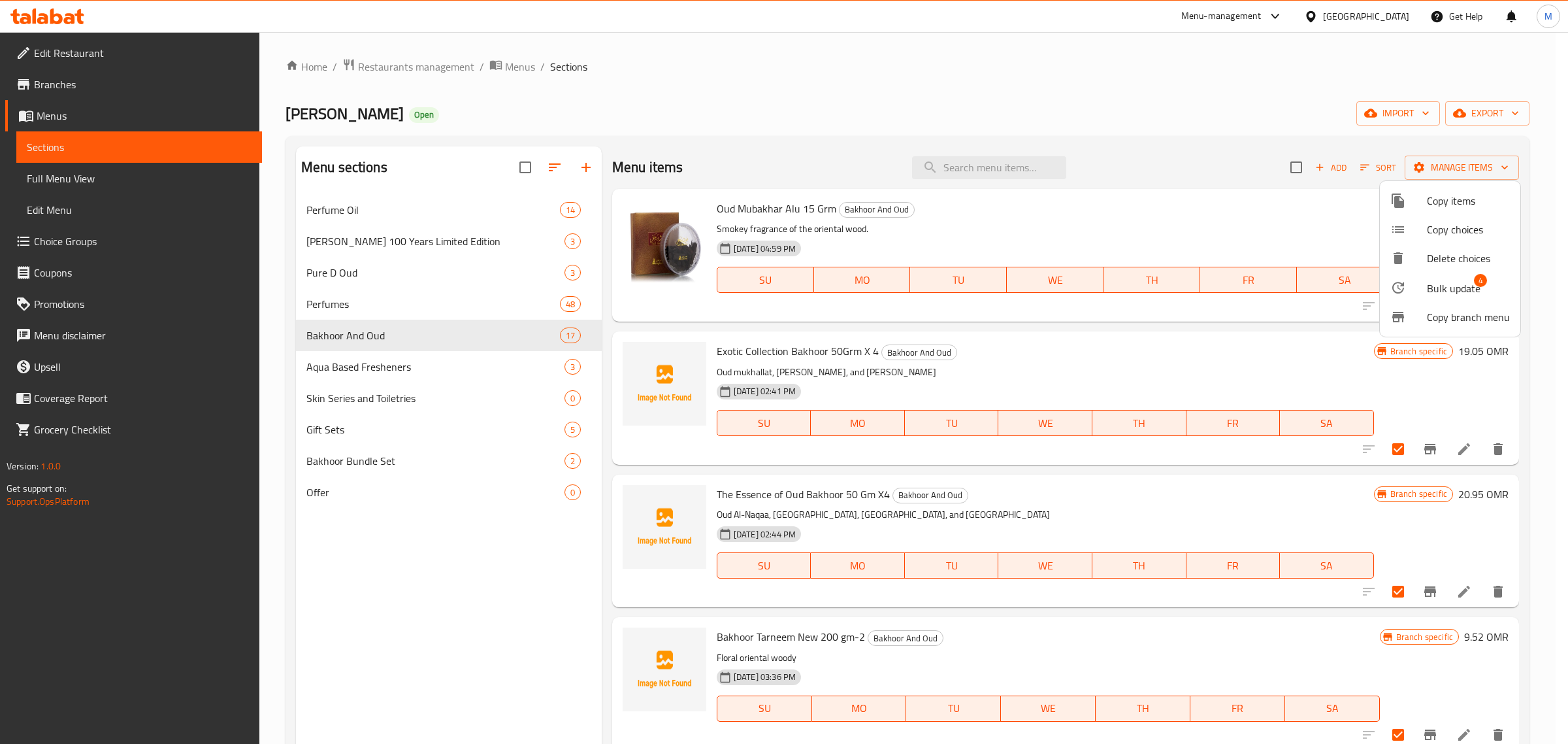
click at [1452, 282] on span "Bulk update" at bounding box center [1453, 288] width 53 height 15
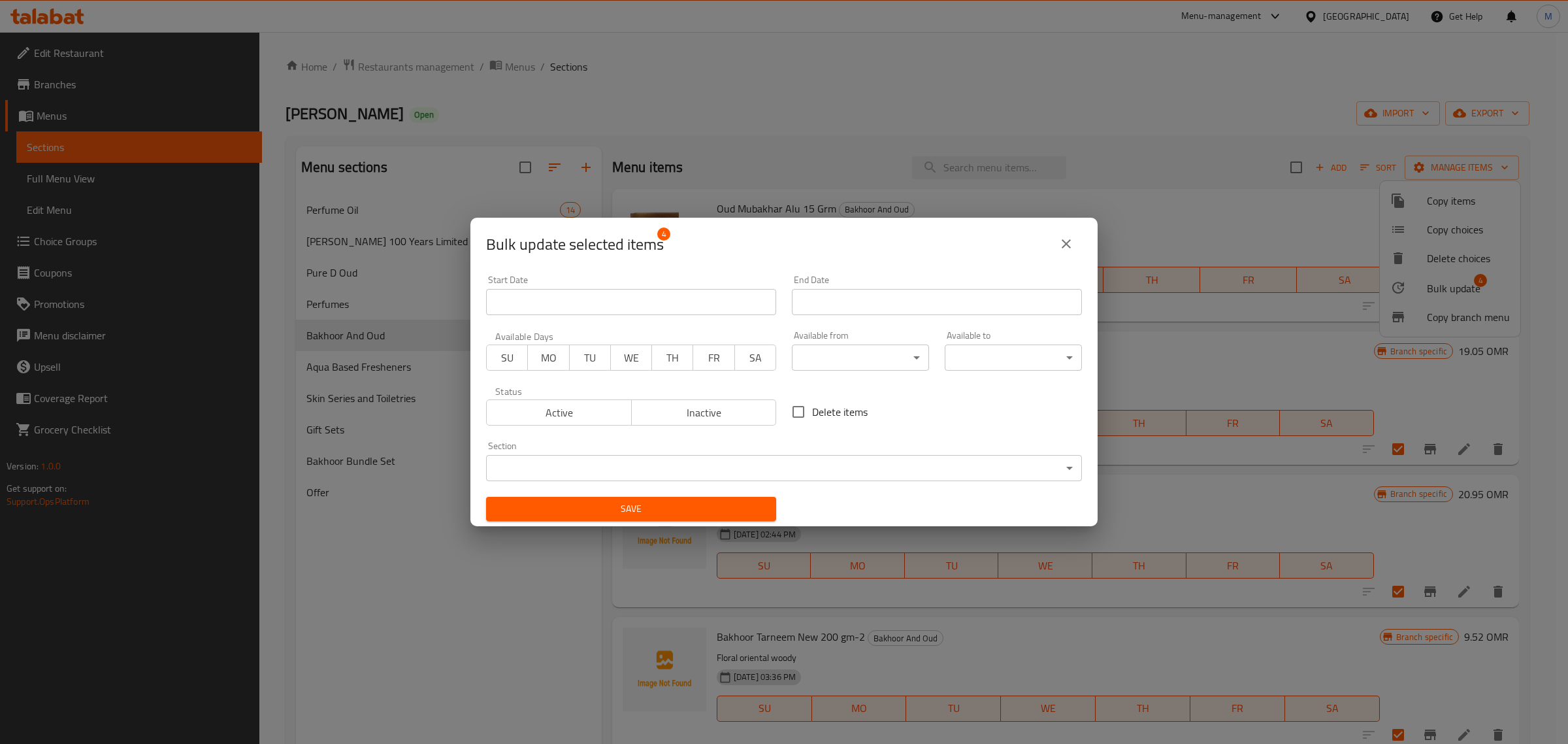
click at [768, 409] on button "Inactive" at bounding box center [703, 413] width 146 height 26
click at [670, 505] on span "Save" at bounding box center [631, 509] width 269 height 16
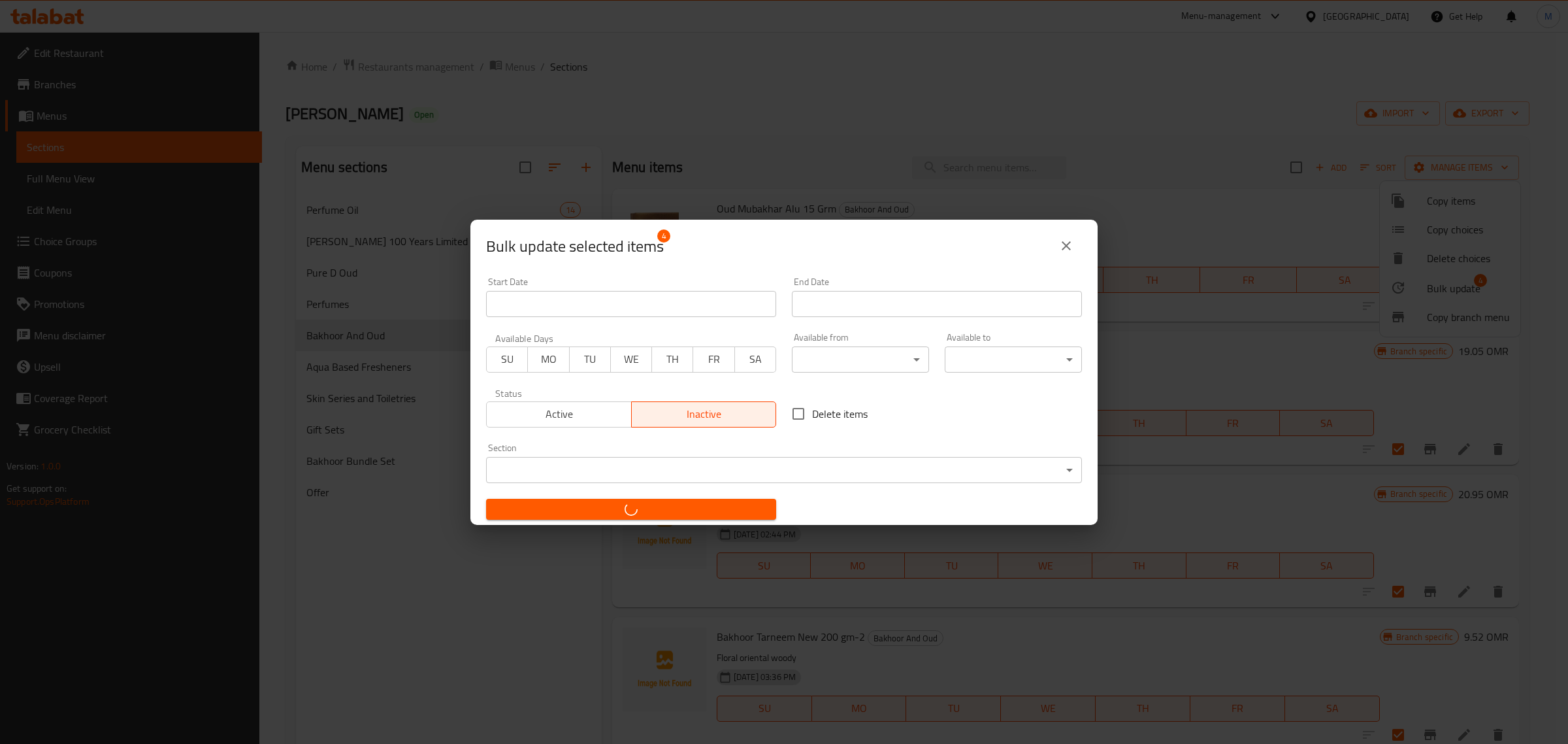
checkbox input "false"
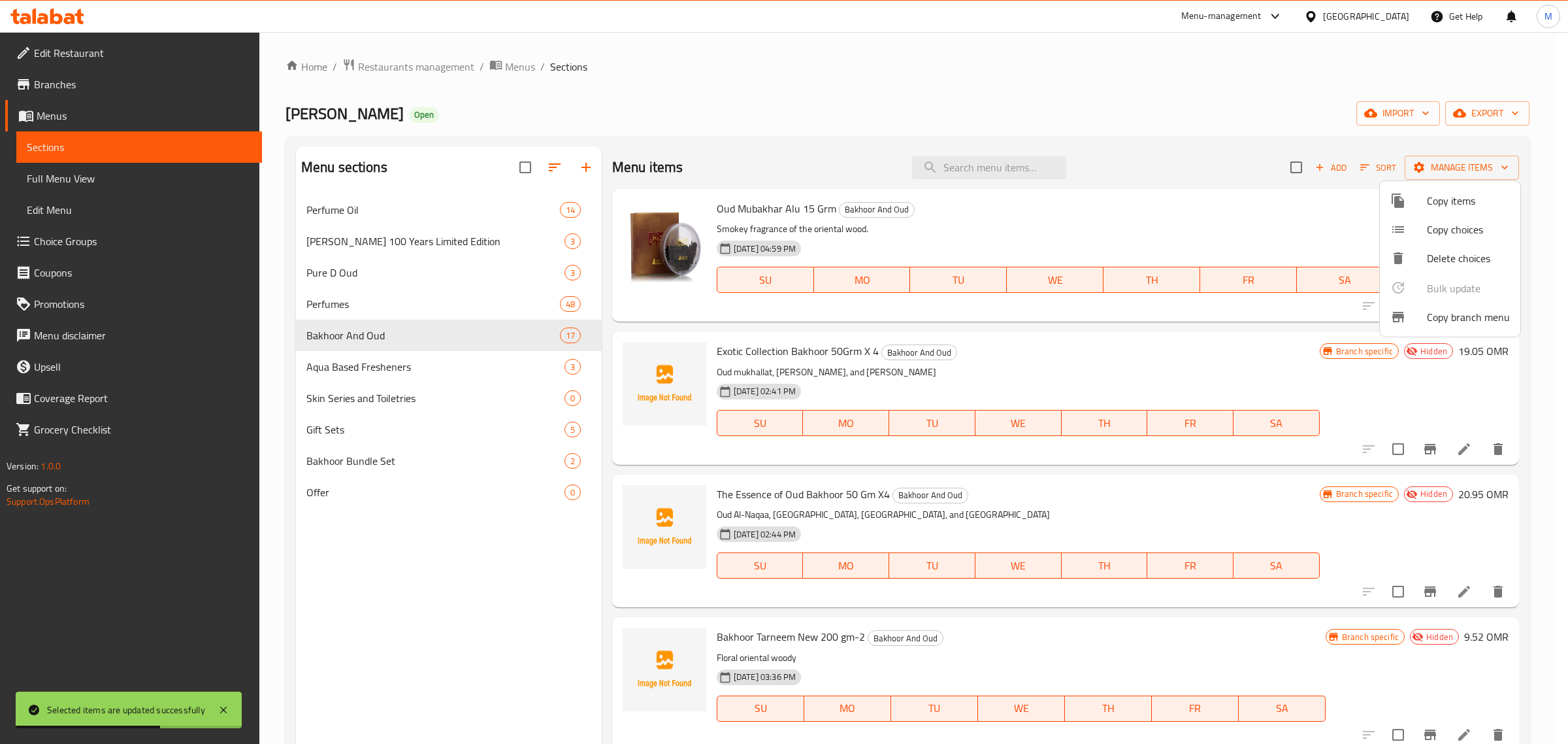
click at [1161, 101] on div at bounding box center [784, 372] width 1568 height 744
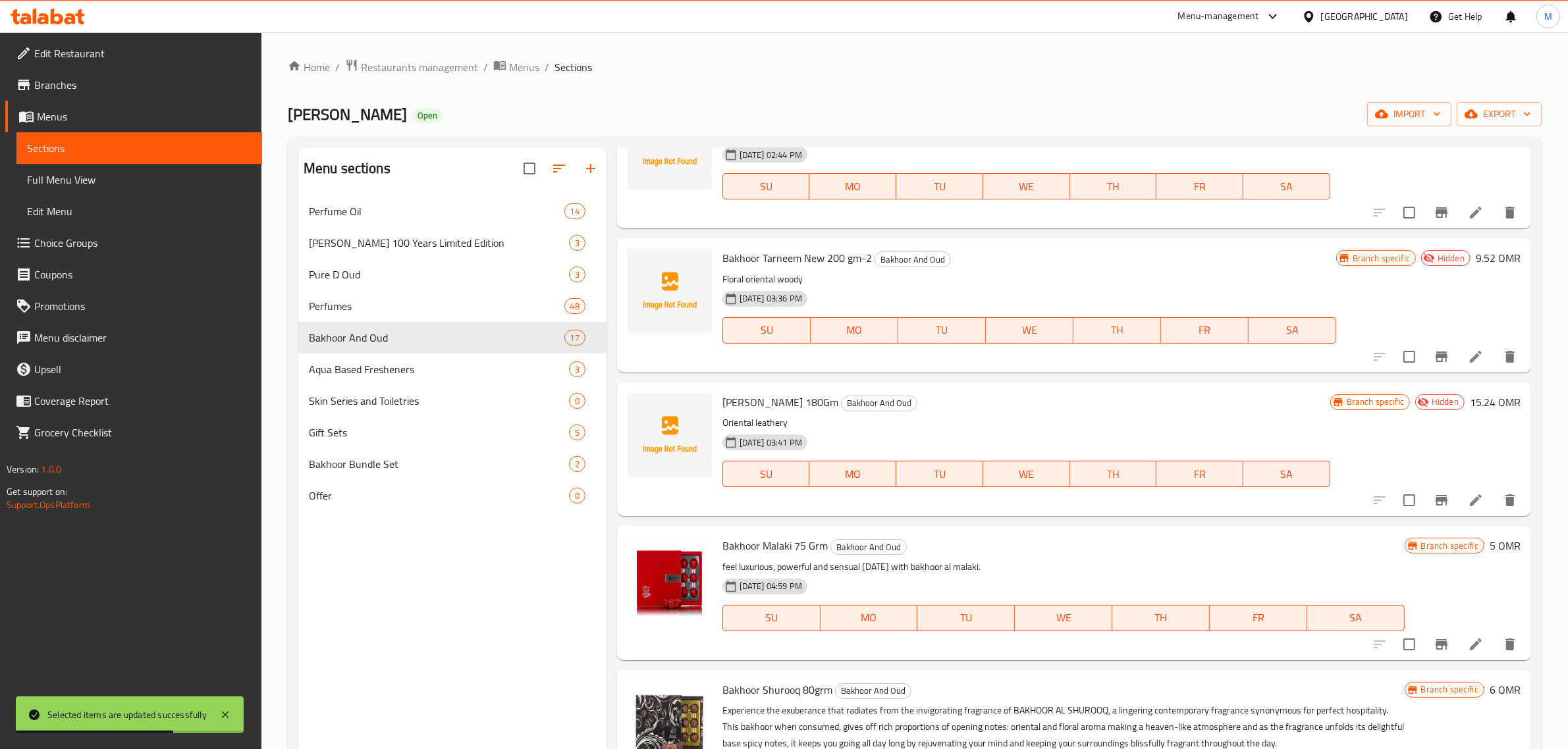
scroll to position [412, 0]
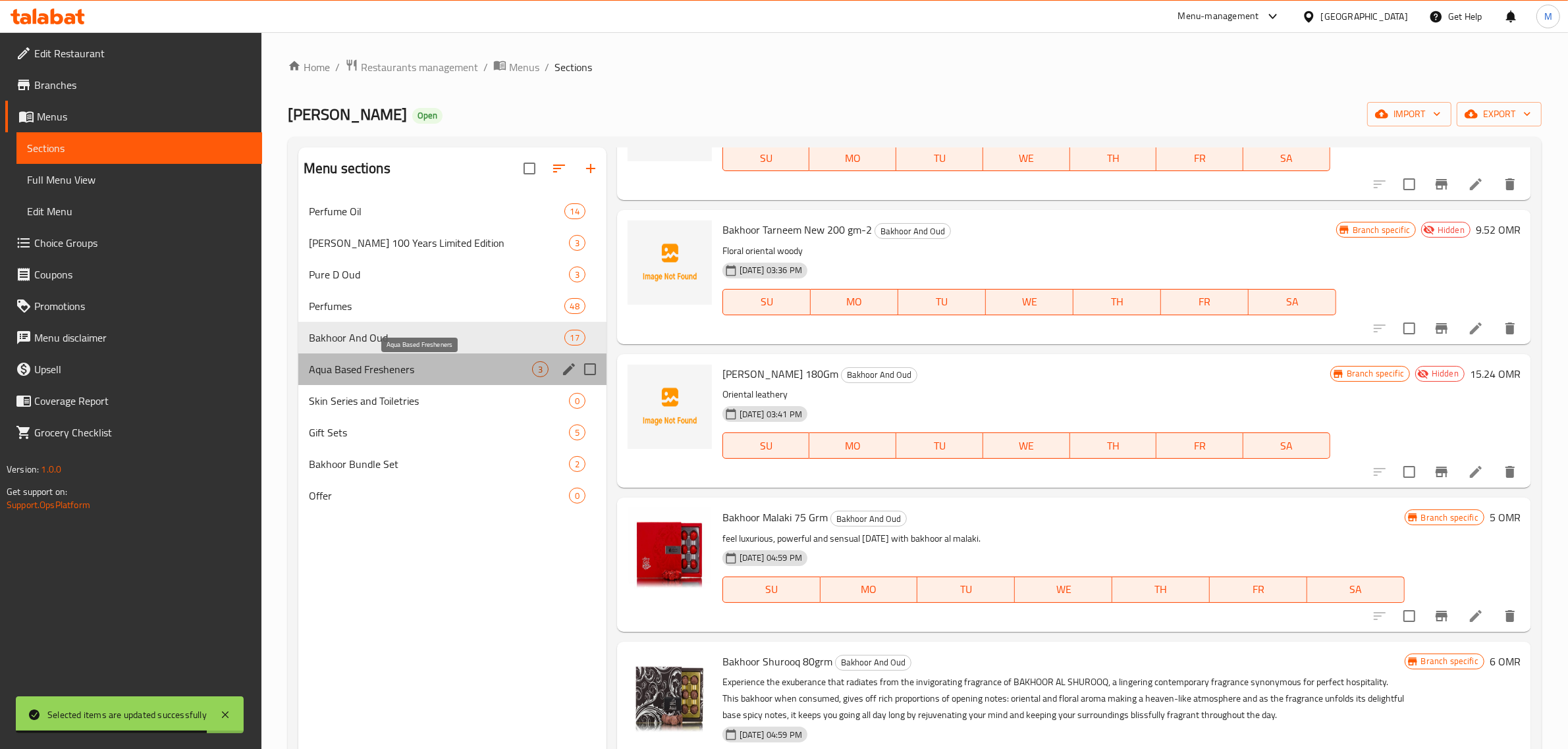
click at [387, 370] on span "Aqua Based Fresheners" at bounding box center [420, 369] width 223 height 16
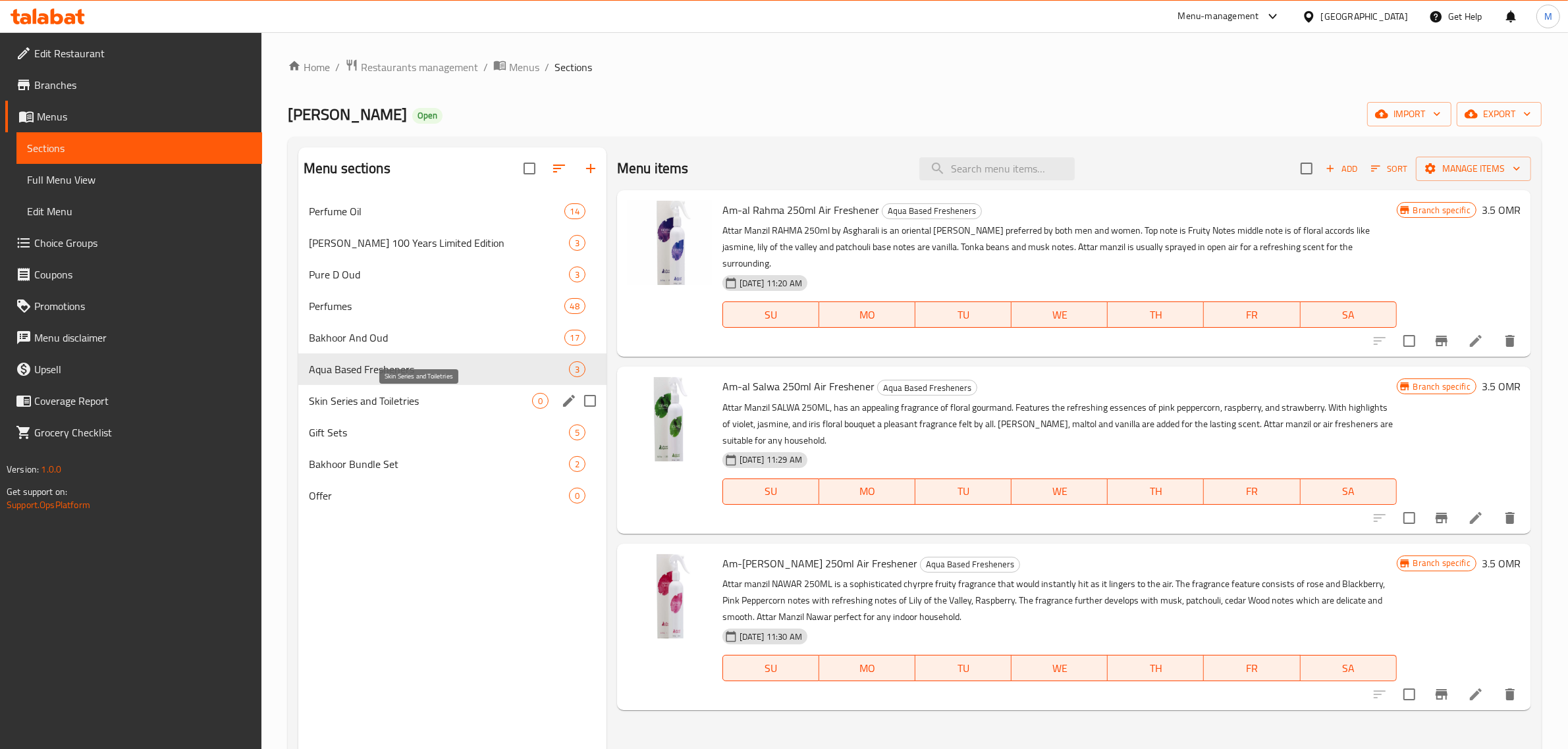
click at [416, 407] on span "Skin Series and Toiletries" at bounding box center [420, 401] width 223 height 16
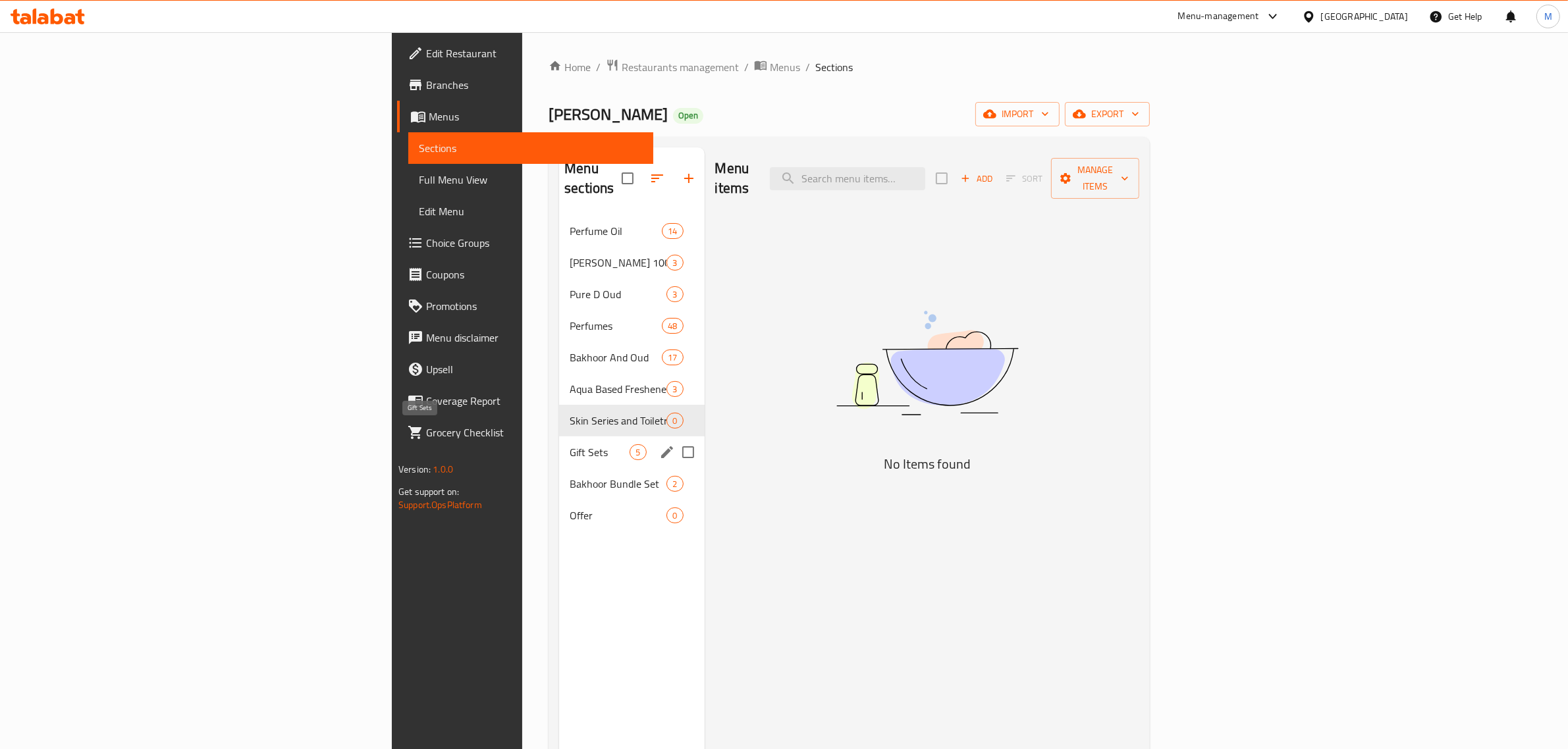
click at [570, 444] on span "Gift Sets" at bounding box center [599, 452] width 60 height 16
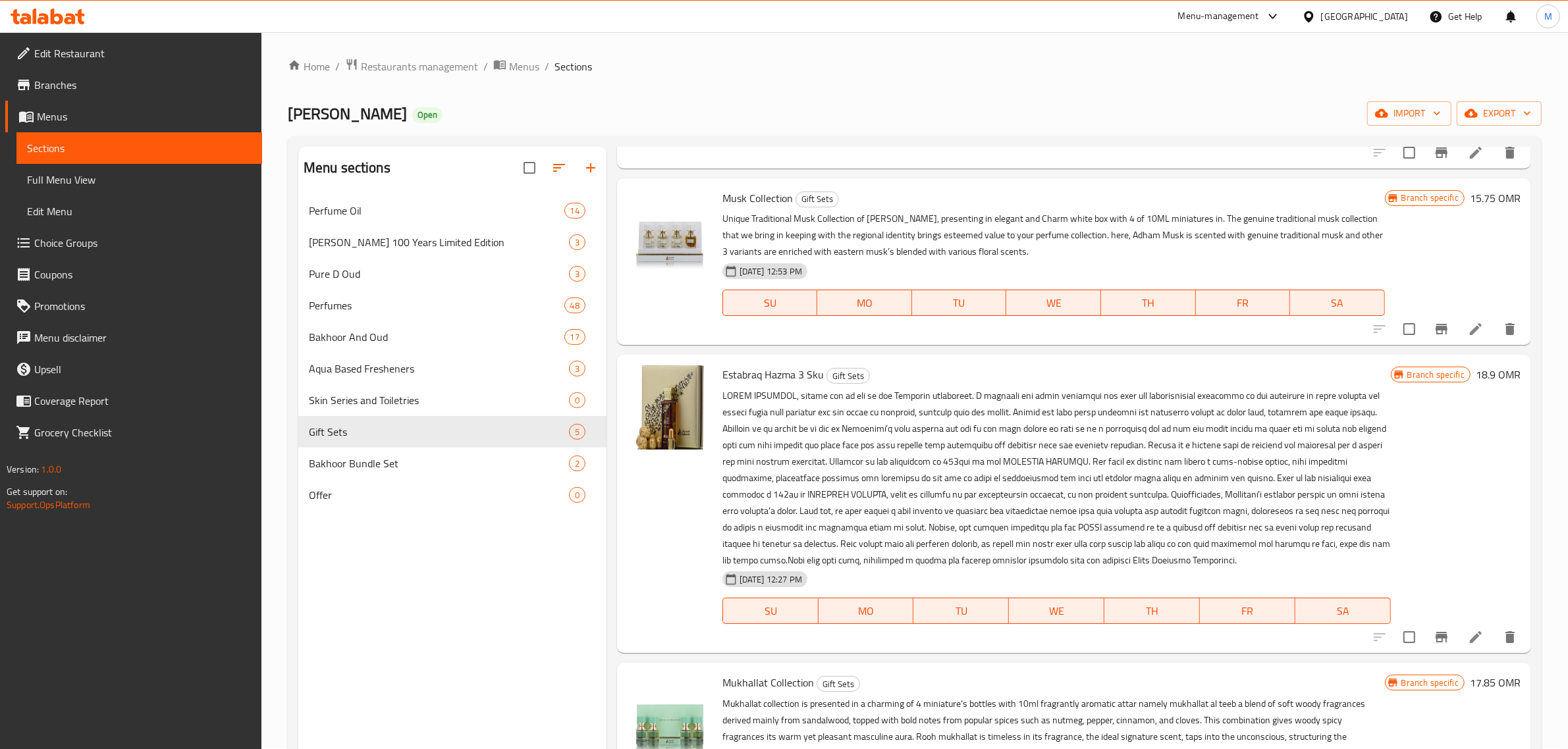
scroll to position [185, 0]
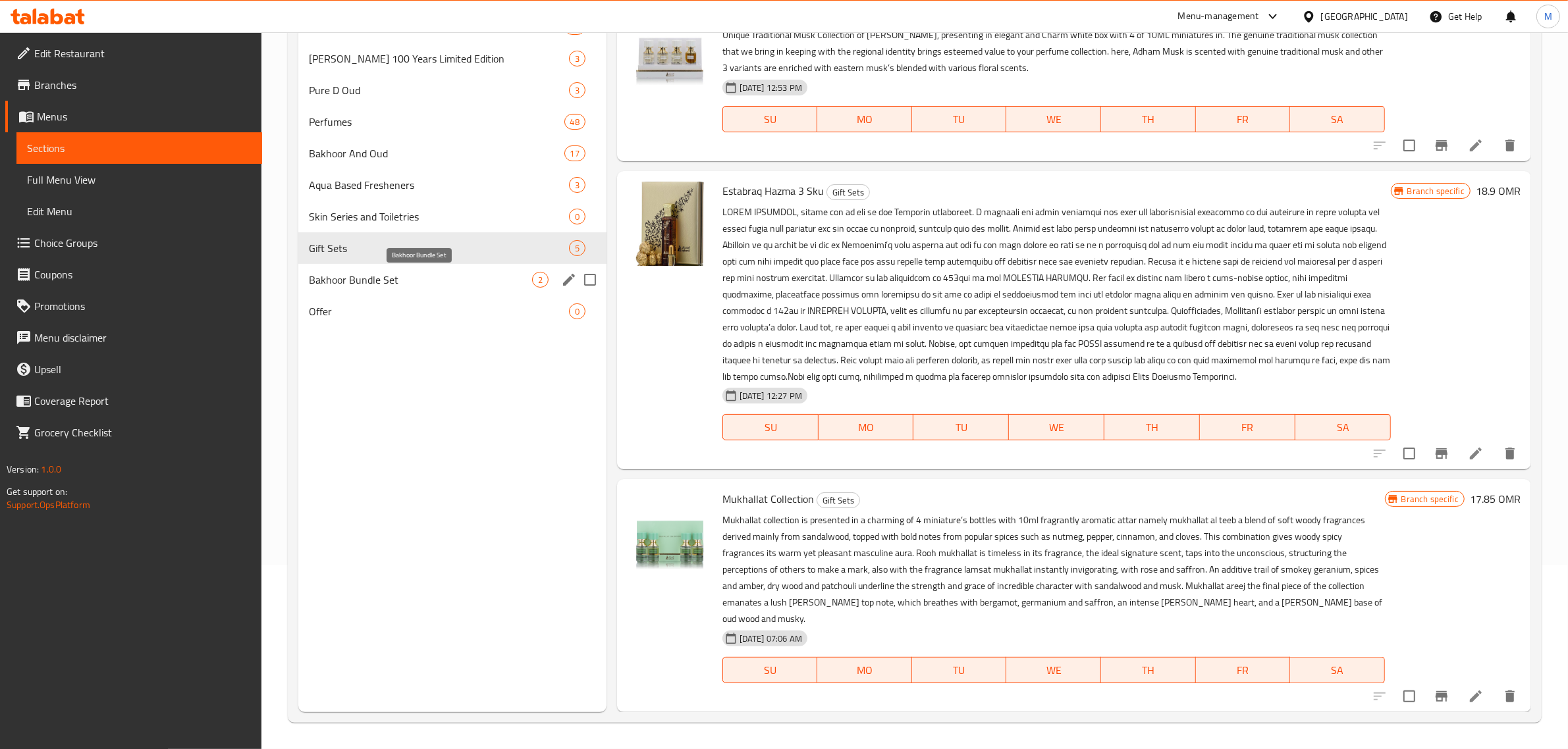
click at [393, 277] on span "Bakhoor Bundle Set" at bounding box center [420, 280] width 223 height 16
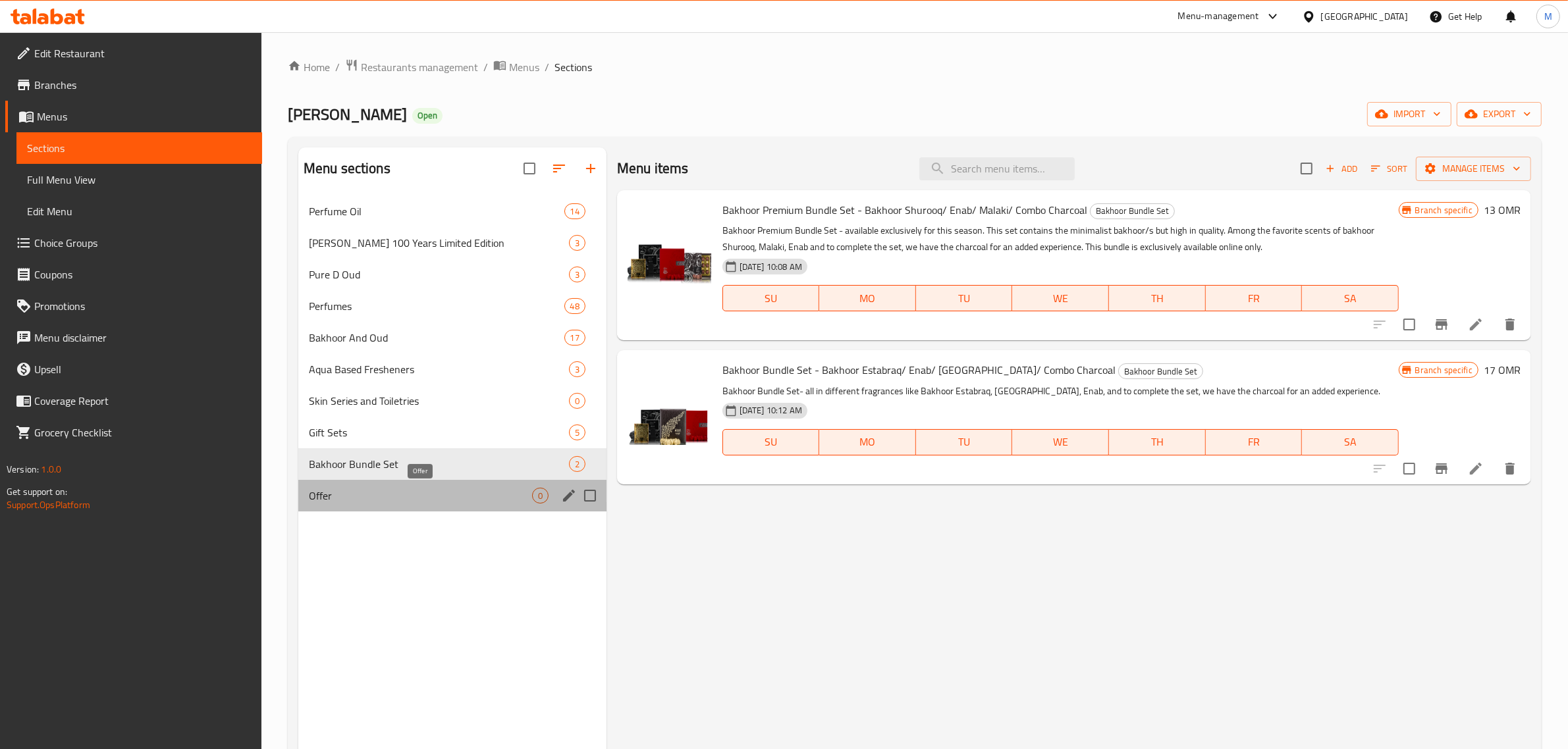
click at [414, 497] on span "Offer" at bounding box center [420, 496] width 223 height 16
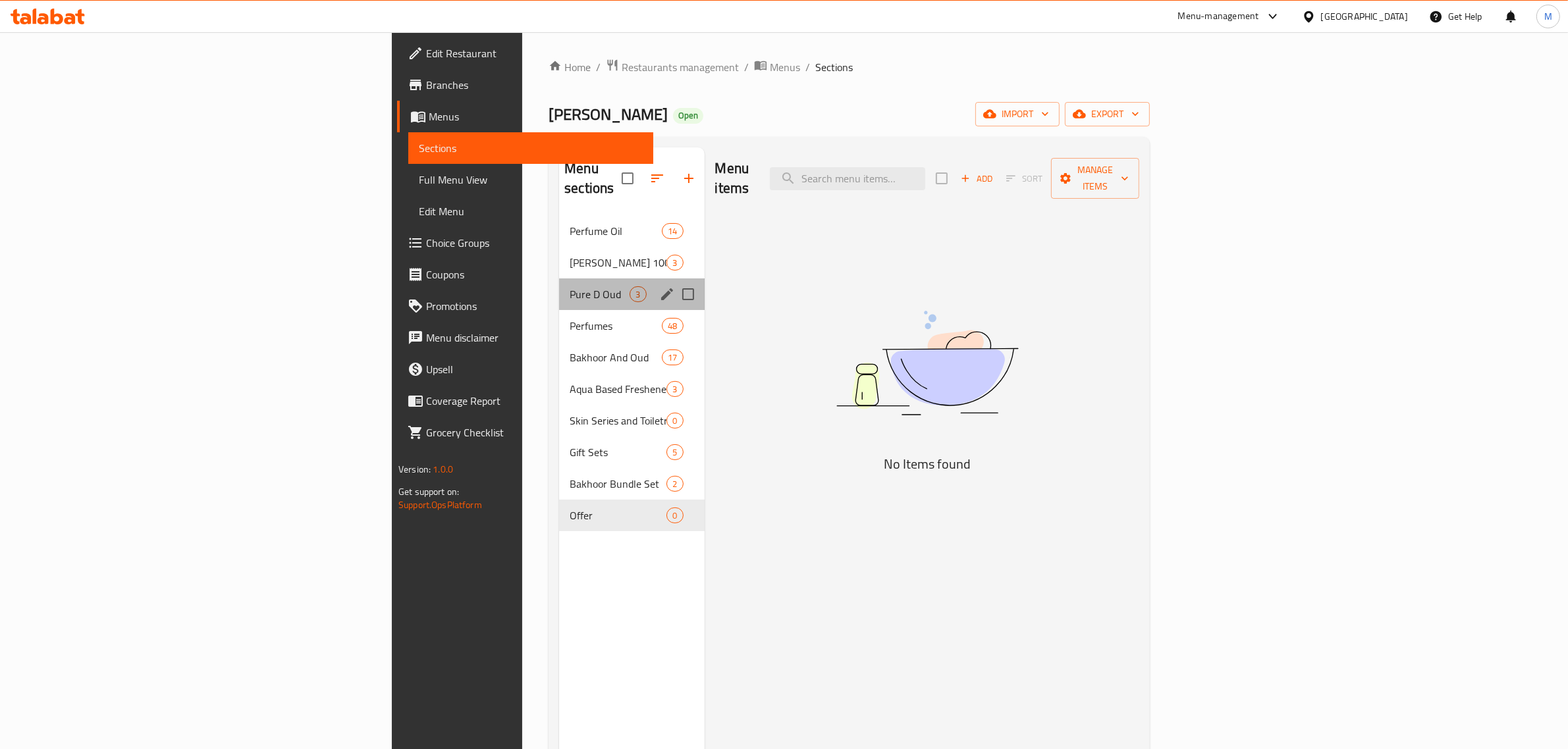
click at [559, 278] on div "Pure D Oud 3" at bounding box center [631, 294] width 145 height 32
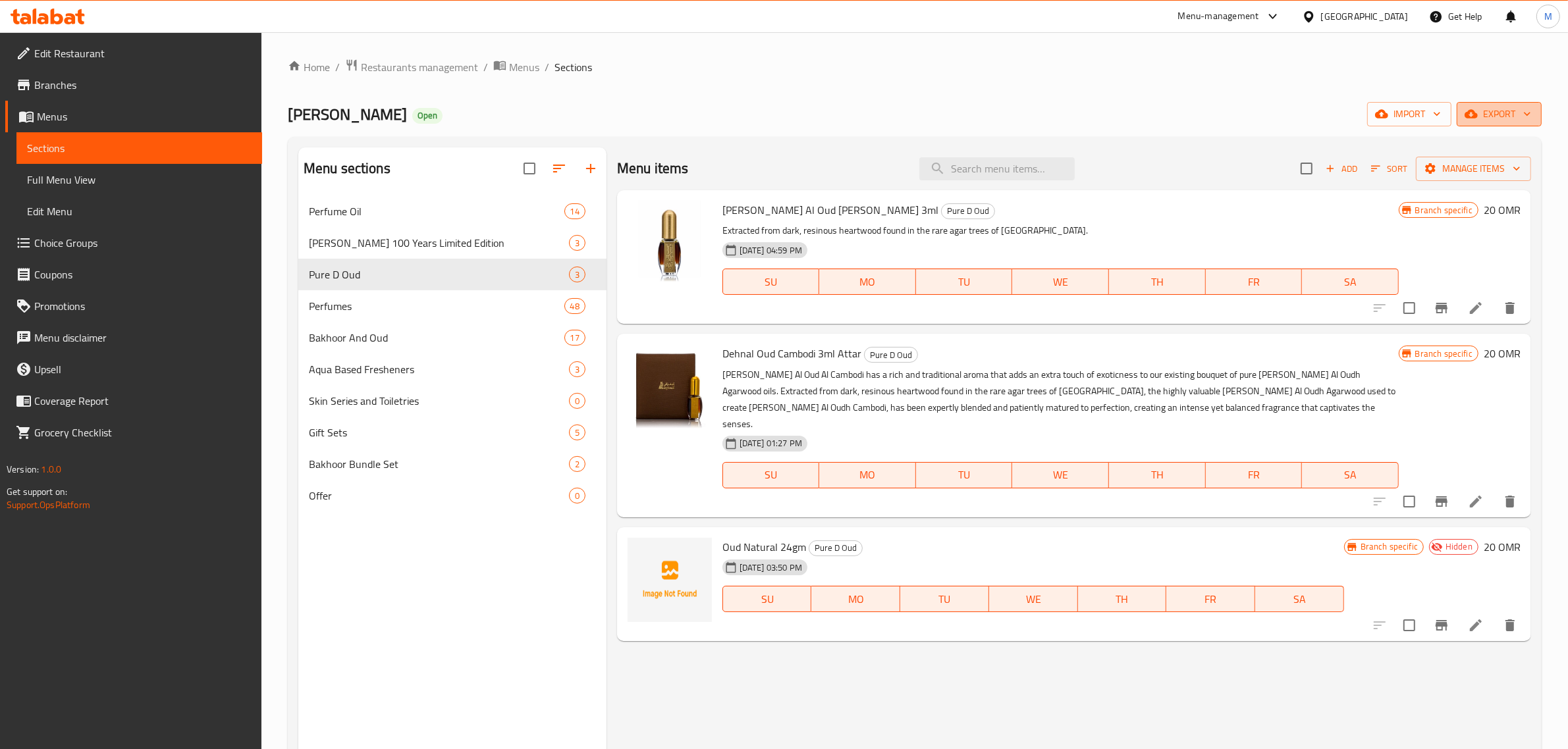
click at [1510, 119] on span "export" at bounding box center [1500, 113] width 64 height 16
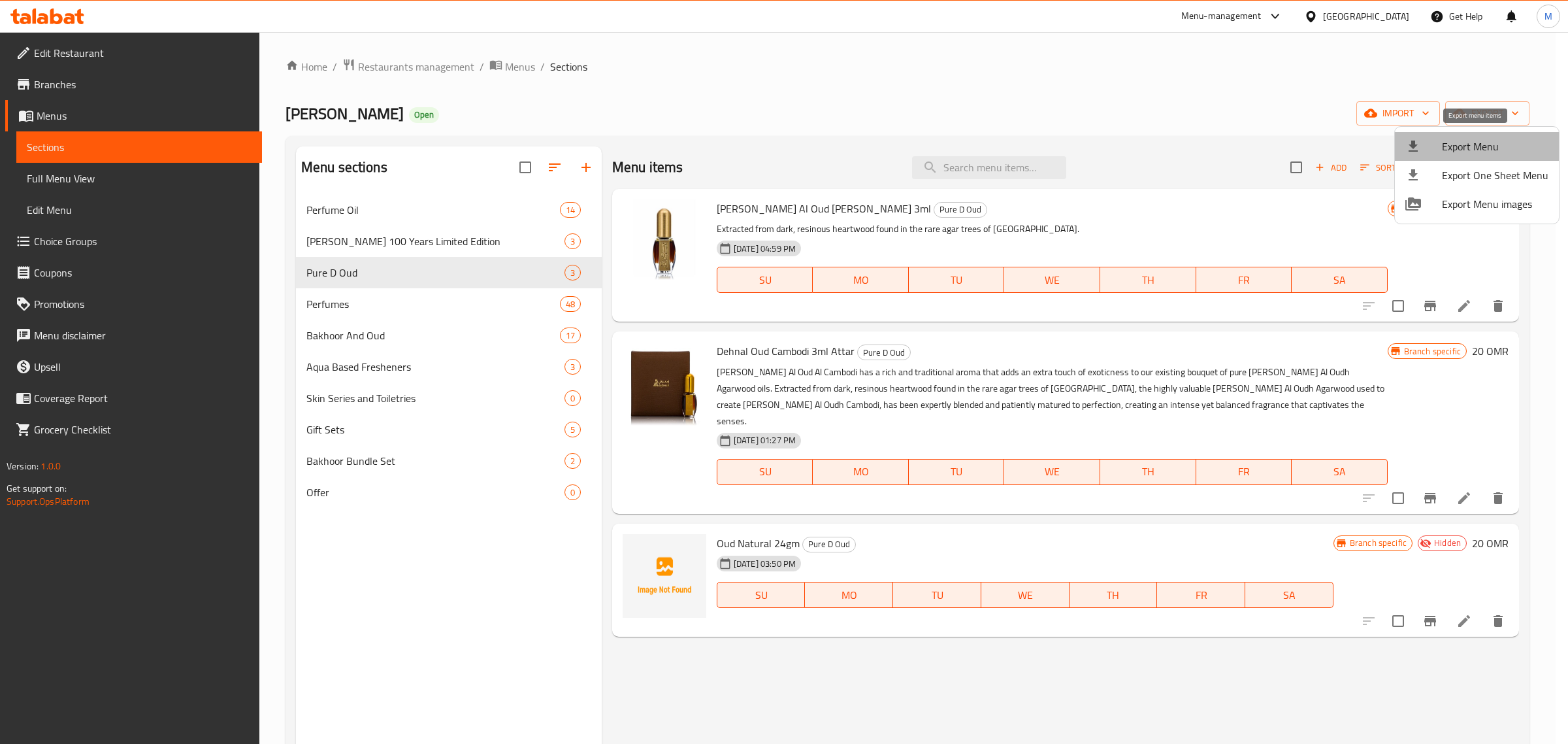
click at [1505, 144] on span "Export Menu" at bounding box center [1496, 147] width 106 height 15
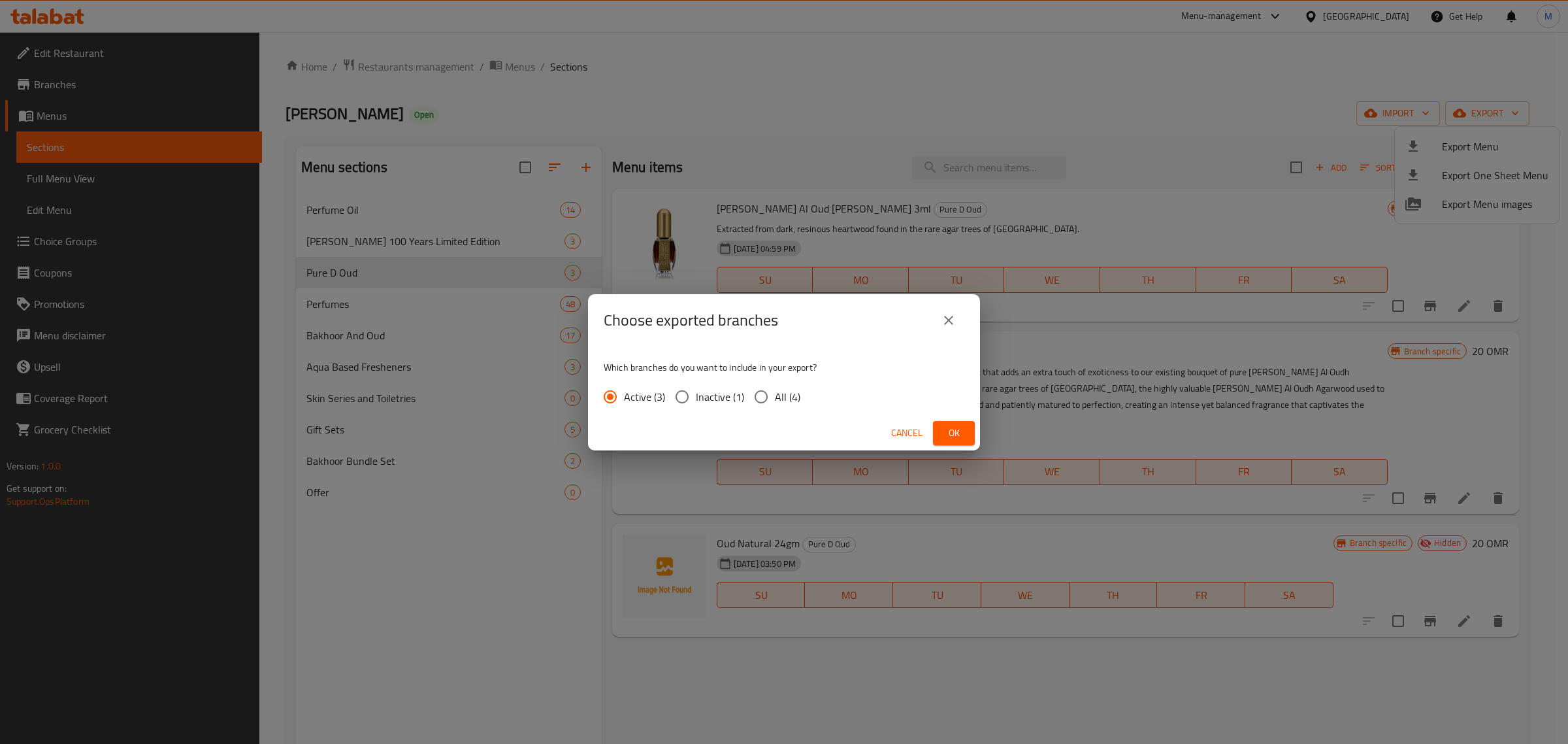
click at [759, 400] on input "All (4)" at bounding box center [761, 397] width 28 height 28
radio input "true"
click at [961, 445] on button "Ok" at bounding box center [954, 433] width 42 height 24
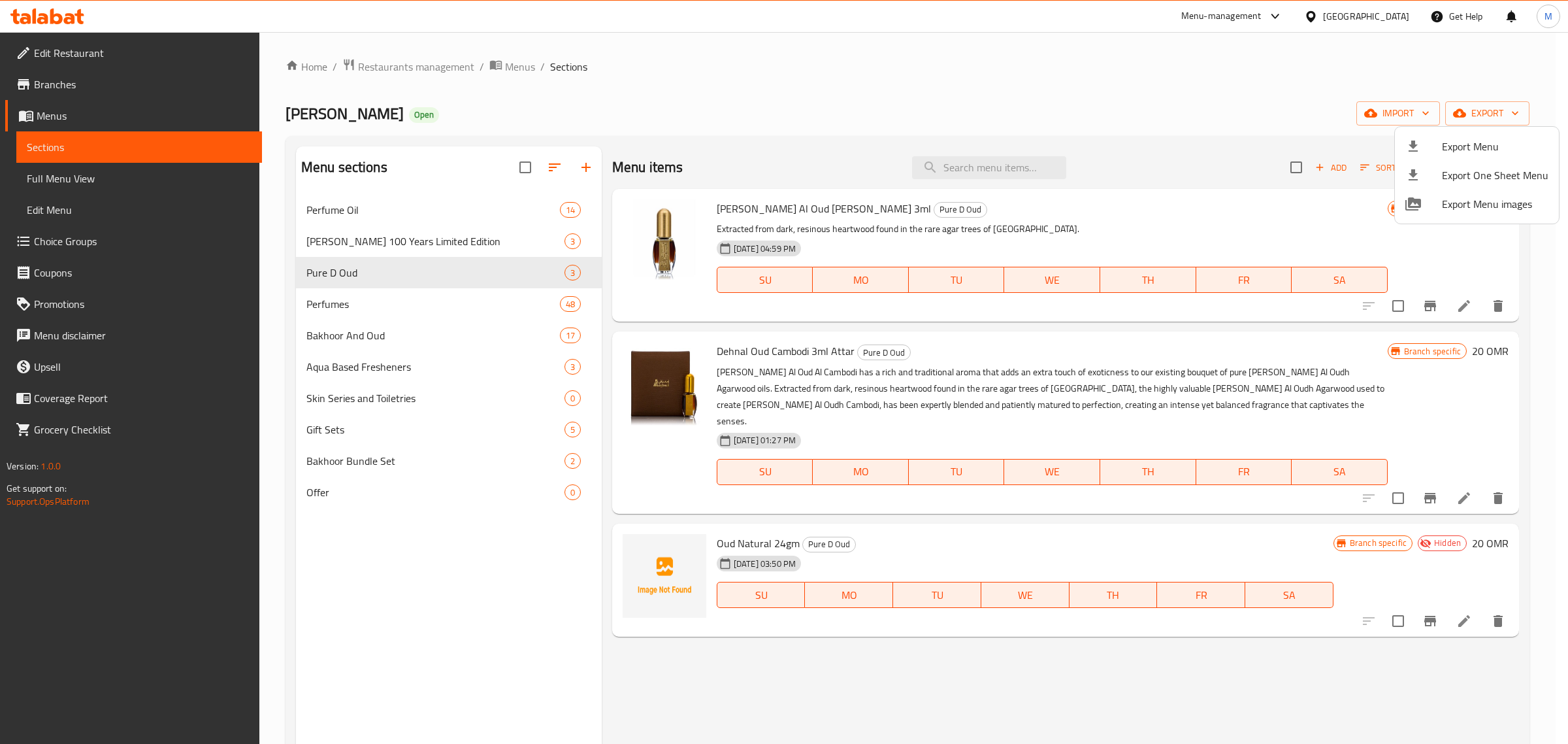
click at [988, 79] on div at bounding box center [784, 372] width 1568 height 744
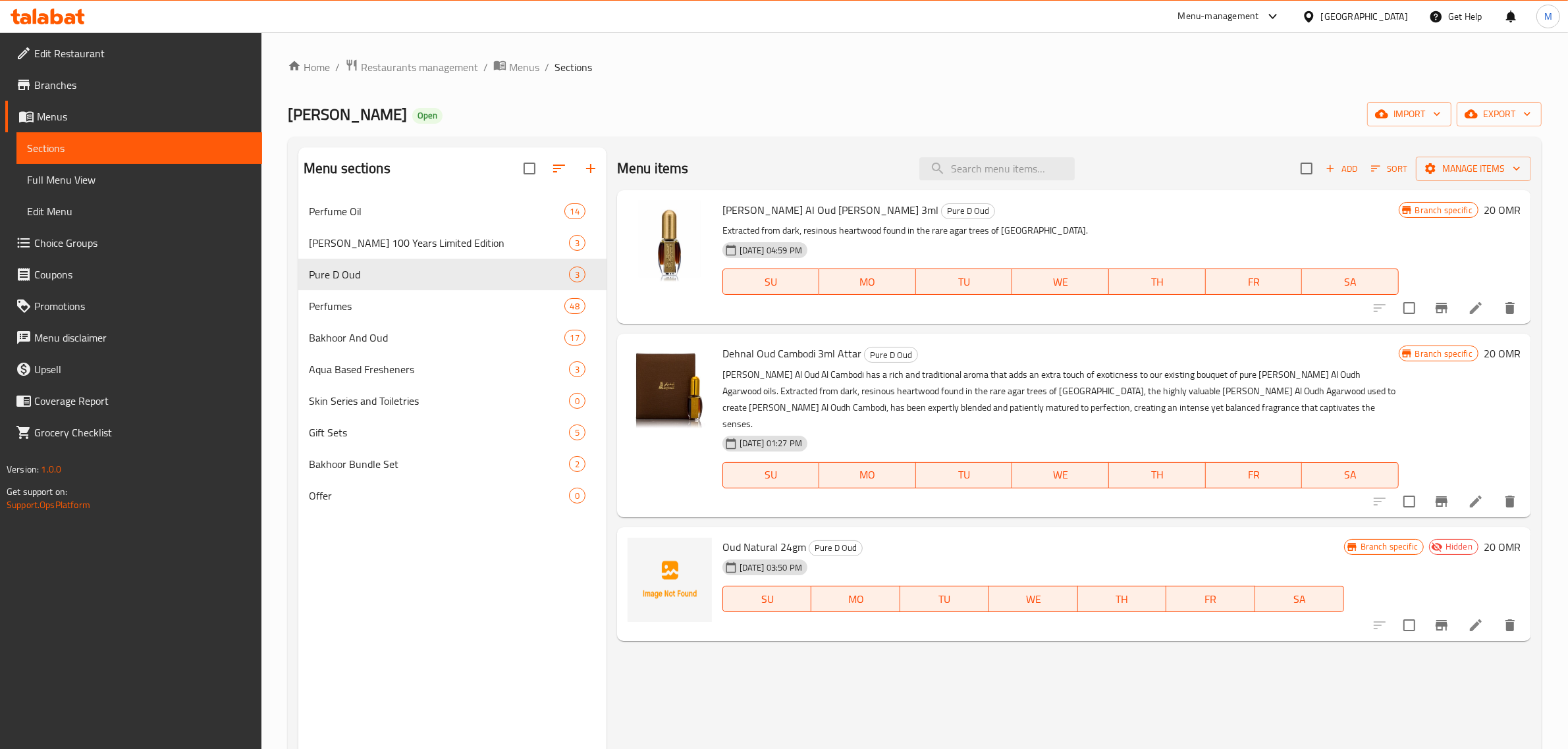
click at [1444, 620] on icon "Branch-specific-item" at bounding box center [1441, 625] width 12 height 11
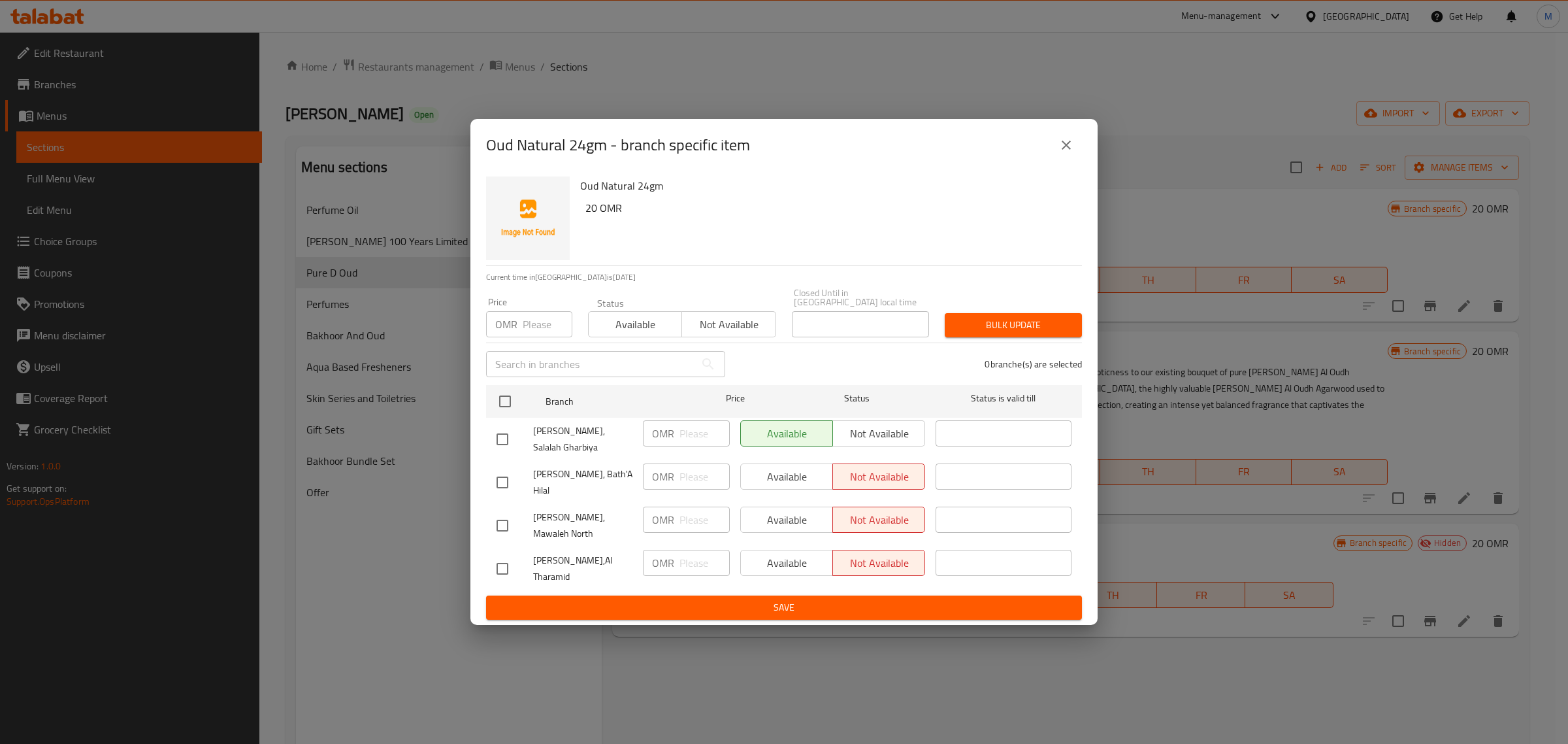
click at [871, 29] on div "Oud Natural 24gm - branch specific item Oud Natural 24gm 20 OMR Current time in…" at bounding box center [784, 372] width 1568 height 744
click at [1064, 153] on icon "close" at bounding box center [1067, 145] width 15 height 15
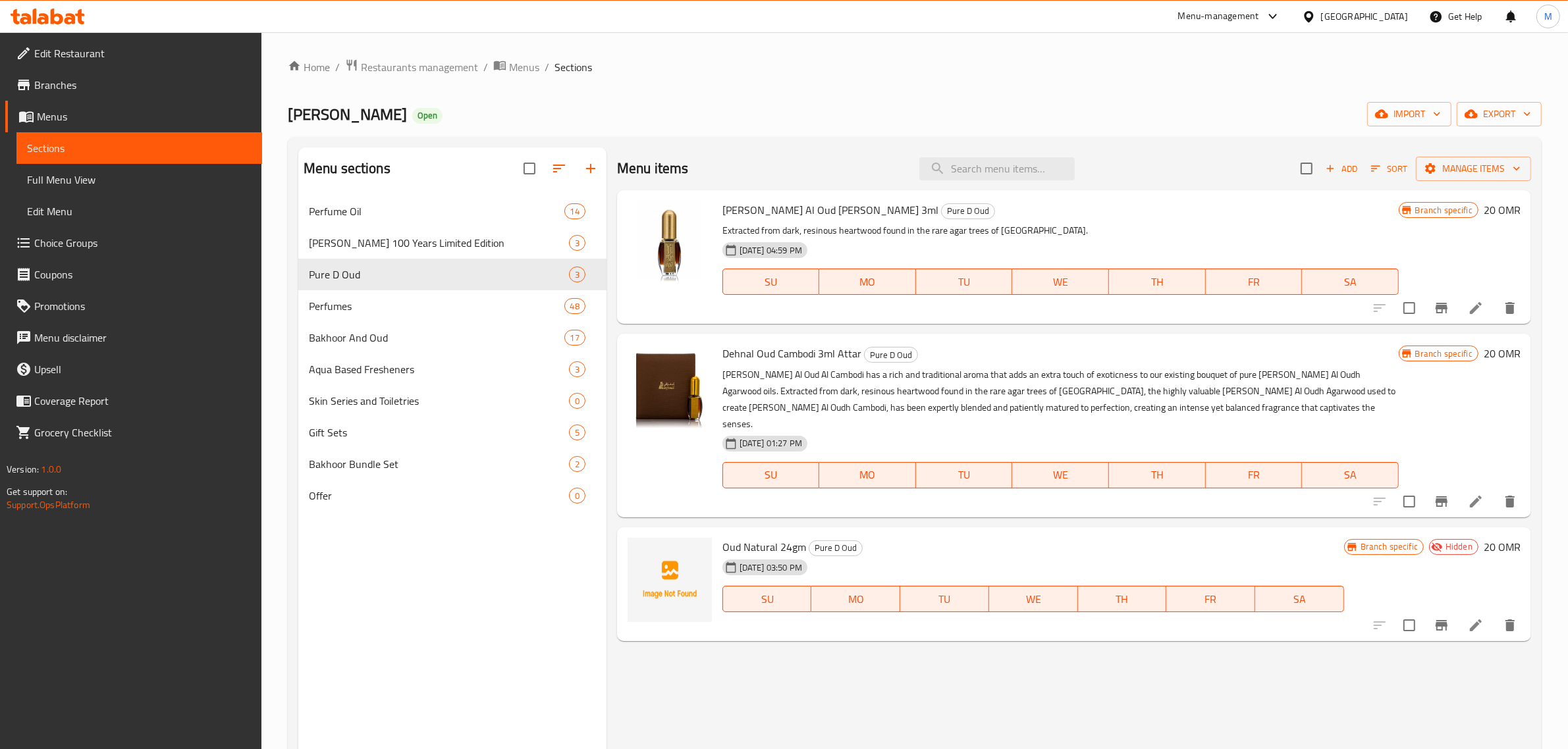
click at [1475, 618] on icon at bounding box center [1476, 625] width 16 height 16
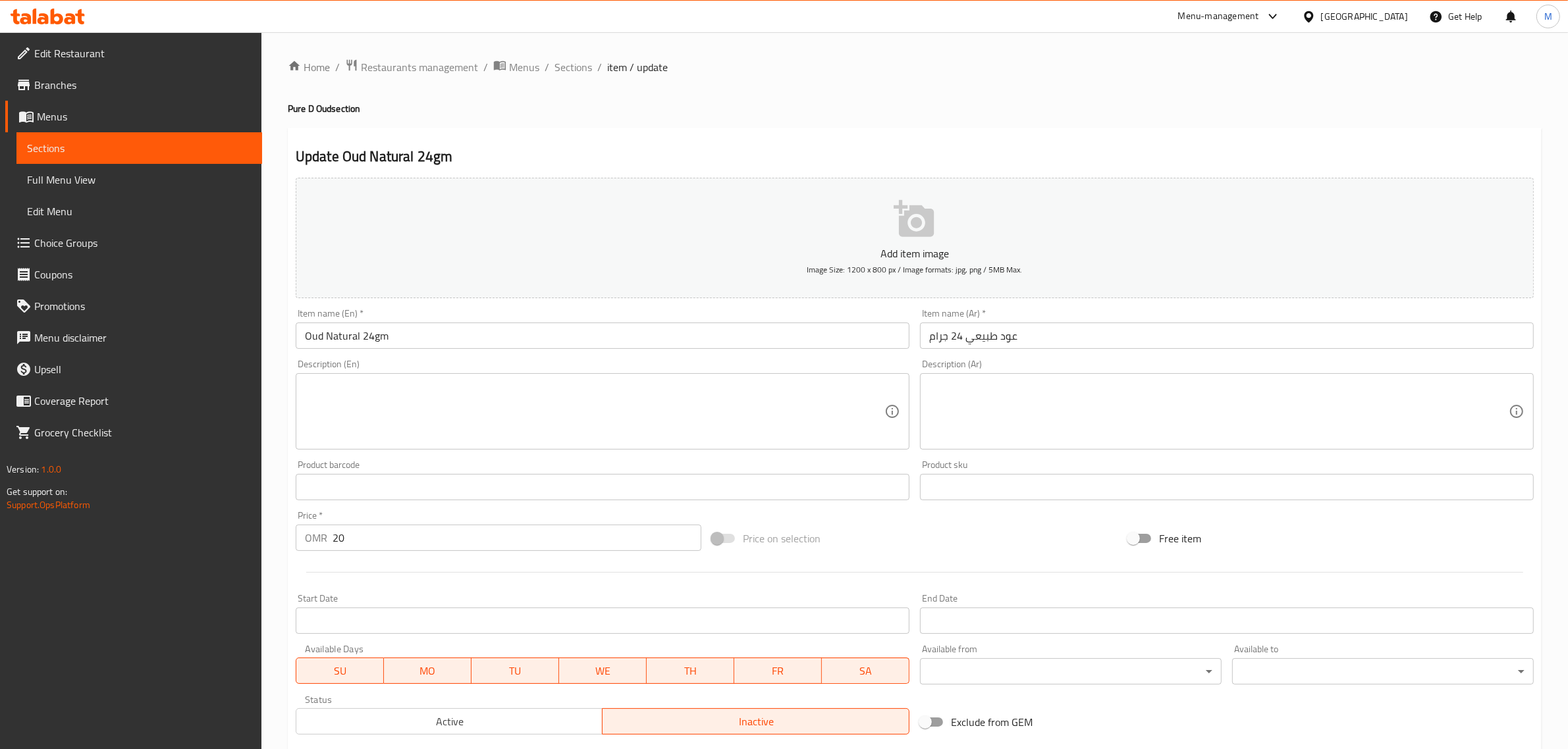
click at [1391, 8] on div "[GEOGRAPHIC_DATA]" at bounding box center [1355, 16] width 127 height 32
click at [1395, 9] on div "[GEOGRAPHIC_DATA]" at bounding box center [1365, 16] width 87 height 15
click at [1239, 343] on div "[GEOGRAPHIC_DATA]" at bounding box center [1266, 345] width 87 height 15
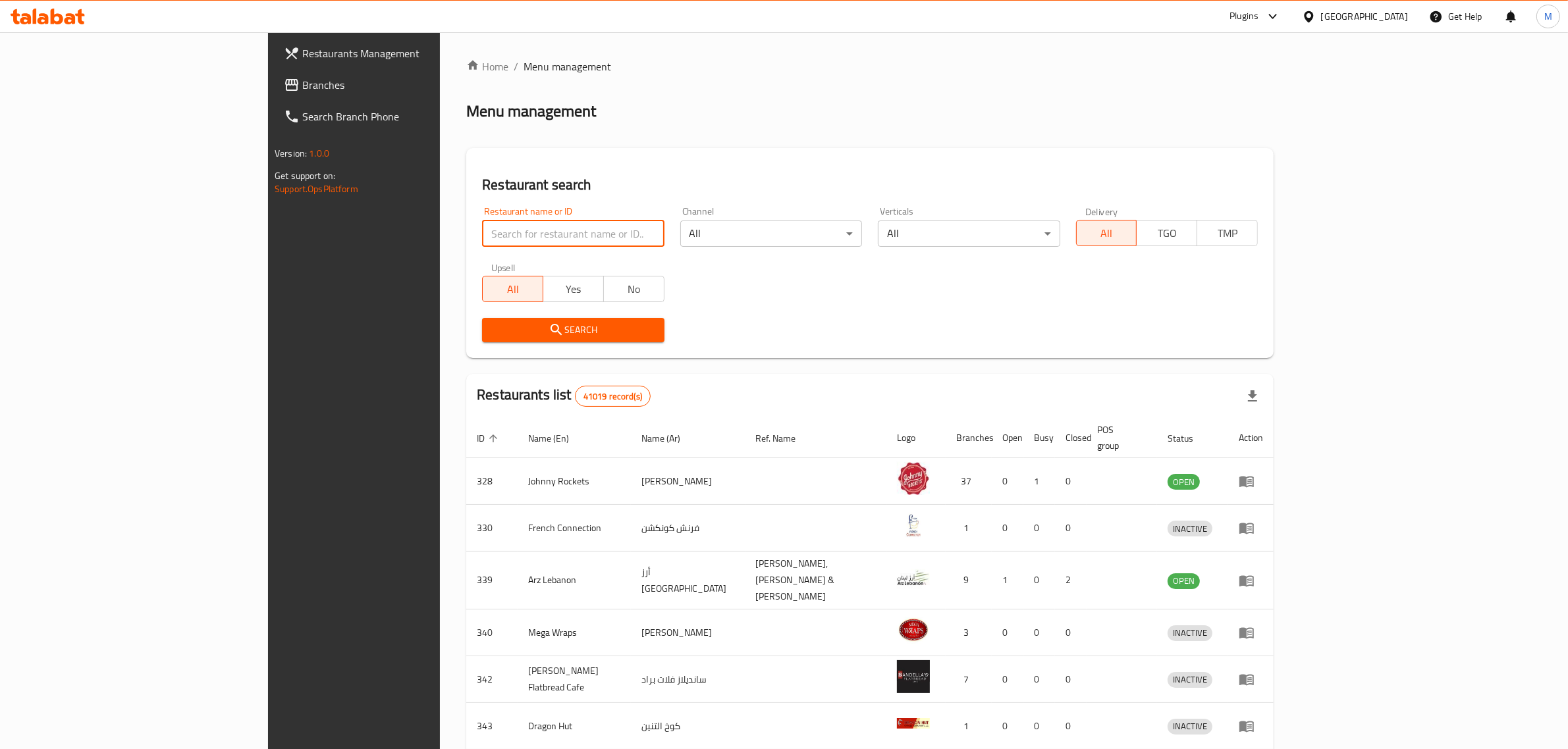
click at [482, 235] on input "search" at bounding box center [573, 234] width 182 height 26
paste input "704562"
type input "704562"
click button "Search" at bounding box center [573, 329] width 182 height 24
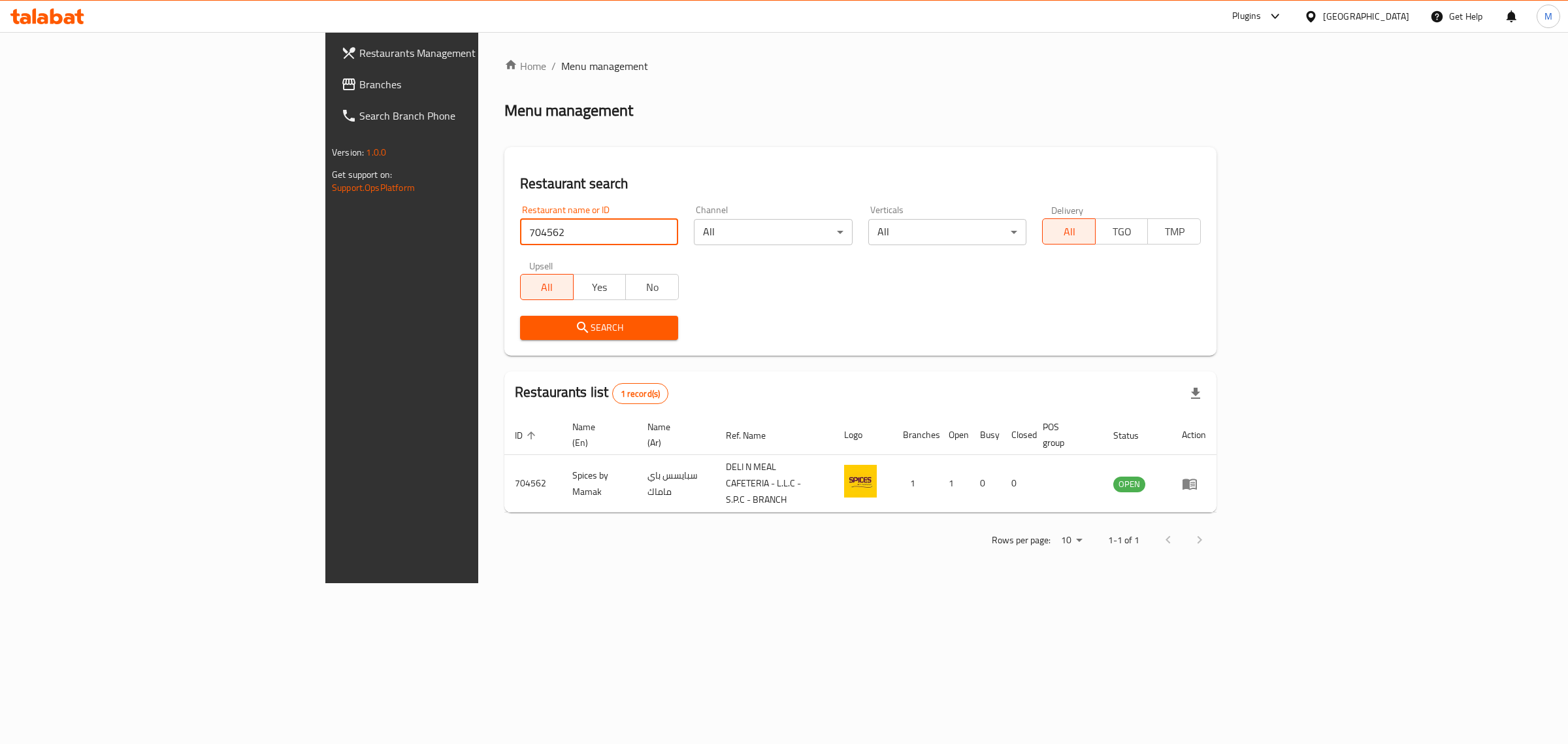
click button "Search" at bounding box center [599, 327] width 158 height 24
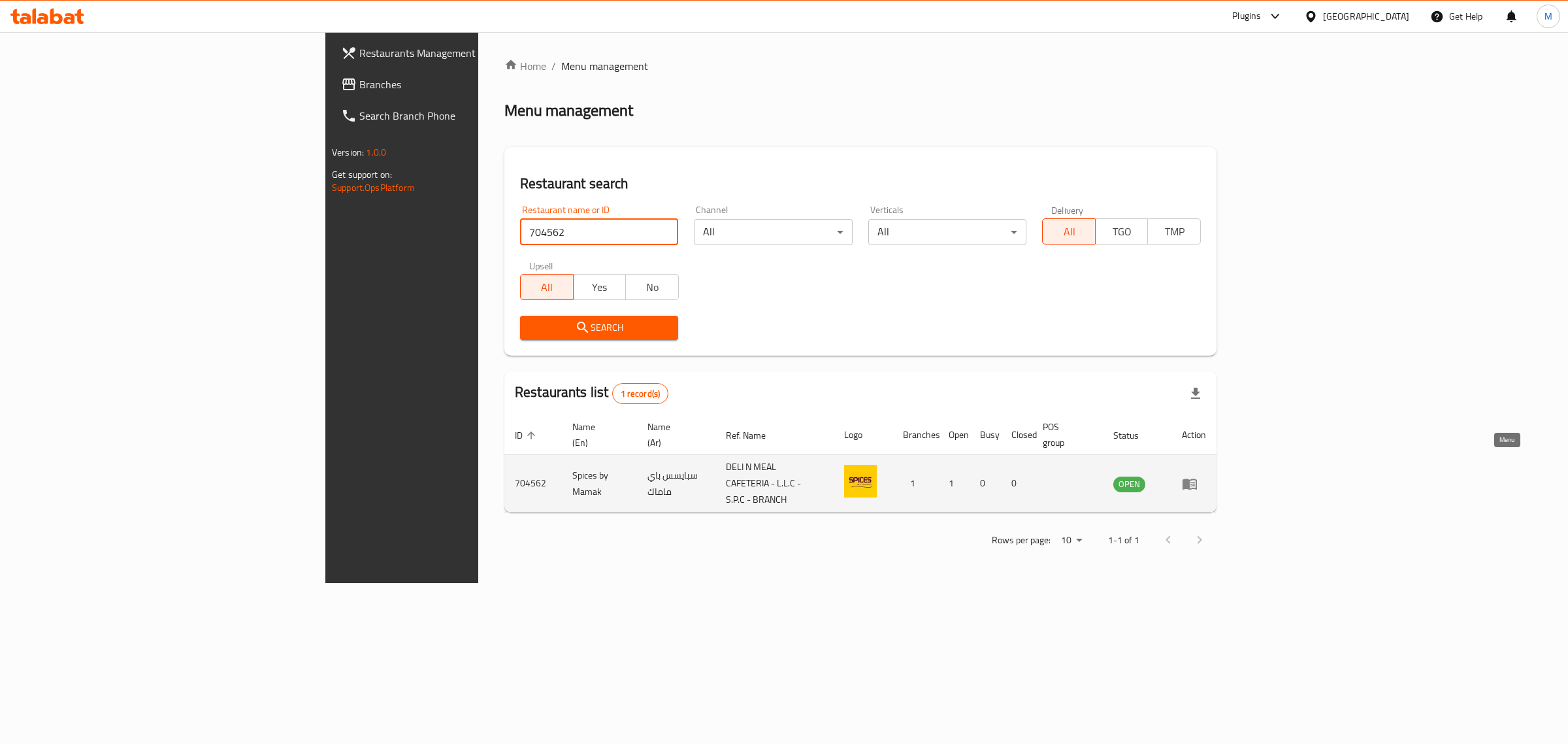
click at [1197, 479] on icon "enhanced table" at bounding box center [1190, 484] width 15 height 11
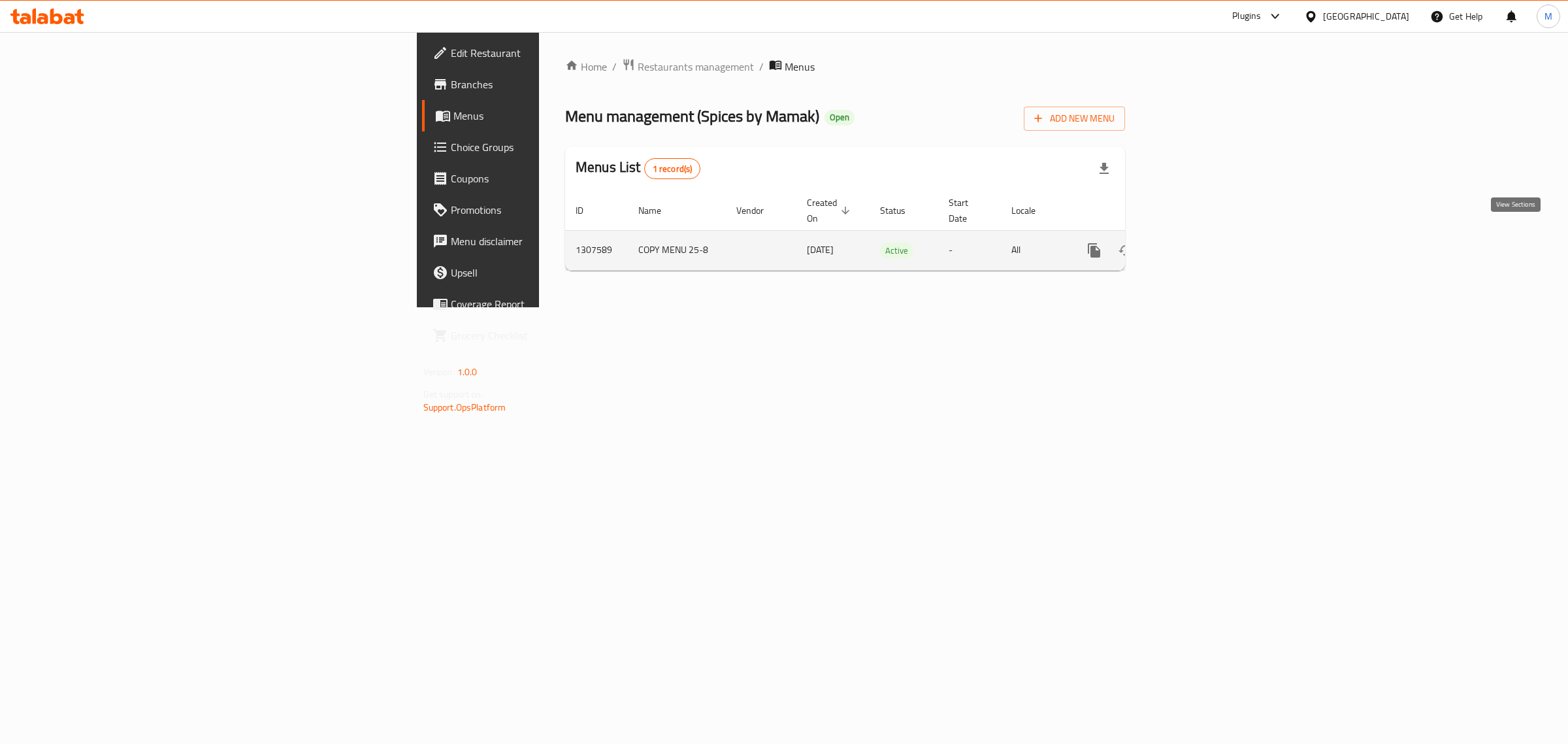
click at [1196, 242] on icon "enhanced table" at bounding box center [1189, 250] width 15 height 15
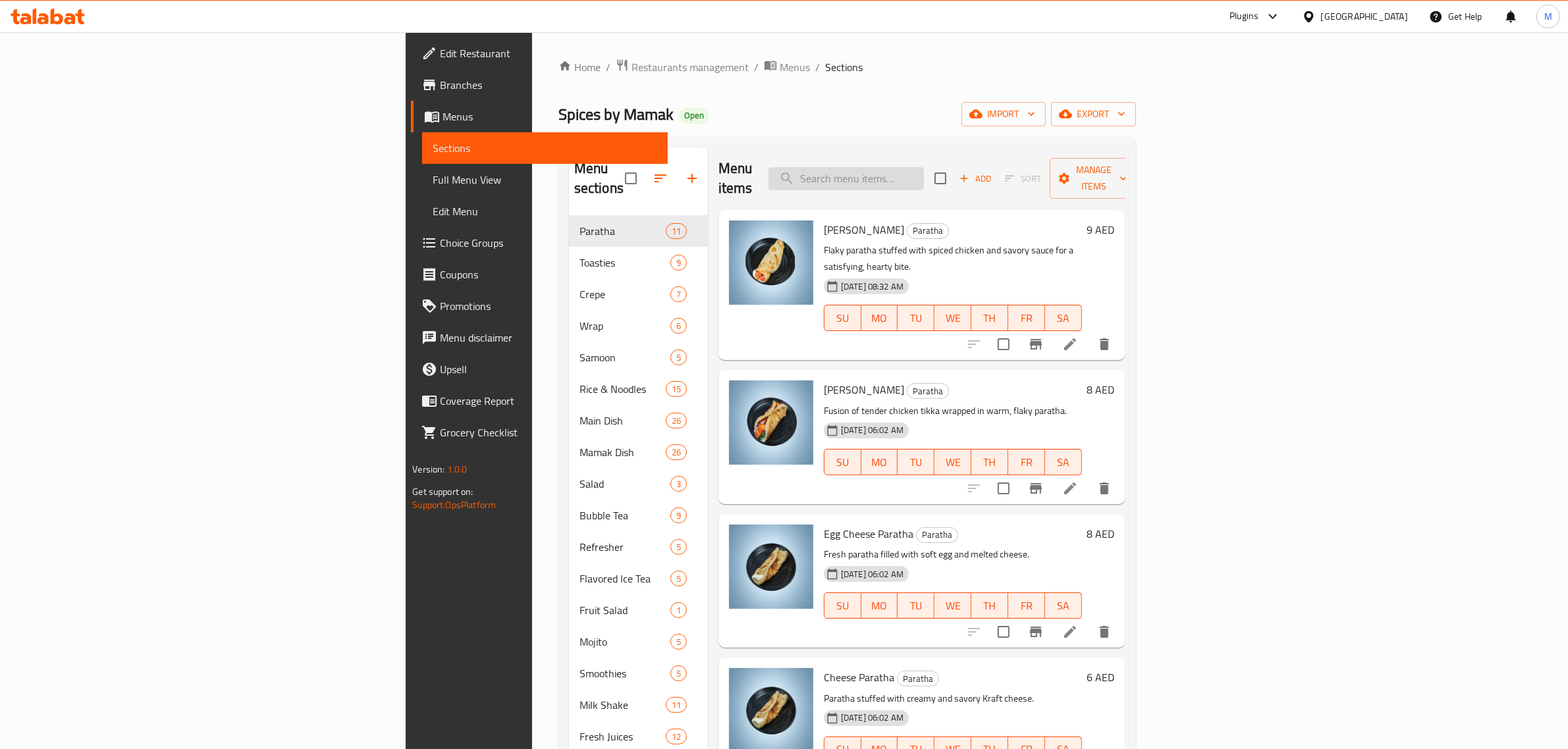
click at [924, 170] on input "search" at bounding box center [847, 179] width 155 height 23
paste input "Okinawa Bubble Tea"
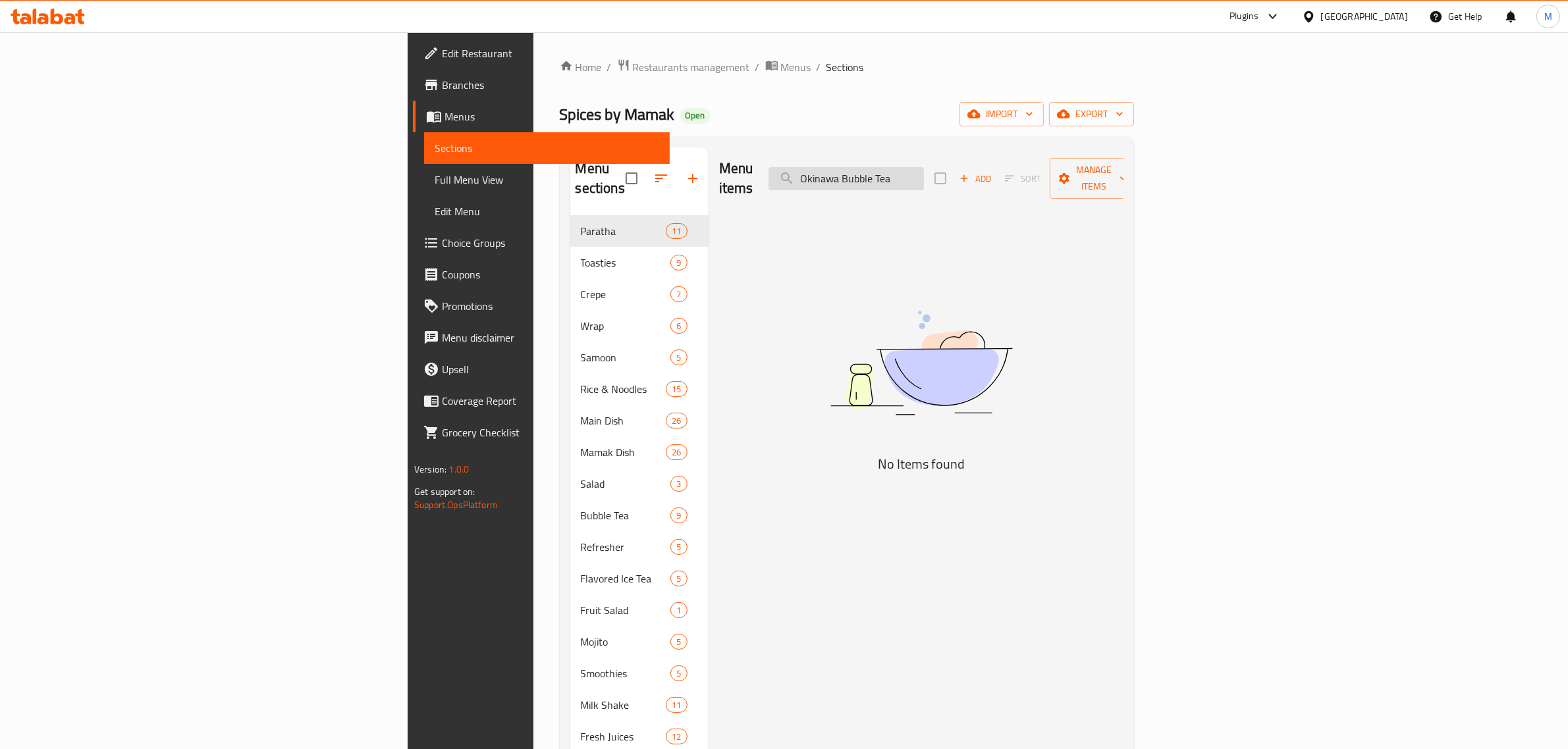
drag, startPoint x: 989, startPoint y: 170, endPoint x: 1059, endPoint y: 170, distance: 70.0
click at [924, 170] on input "Okinawa Bubble Tea" at bounding box center [847, 179] width 155 height 23
type input "O"
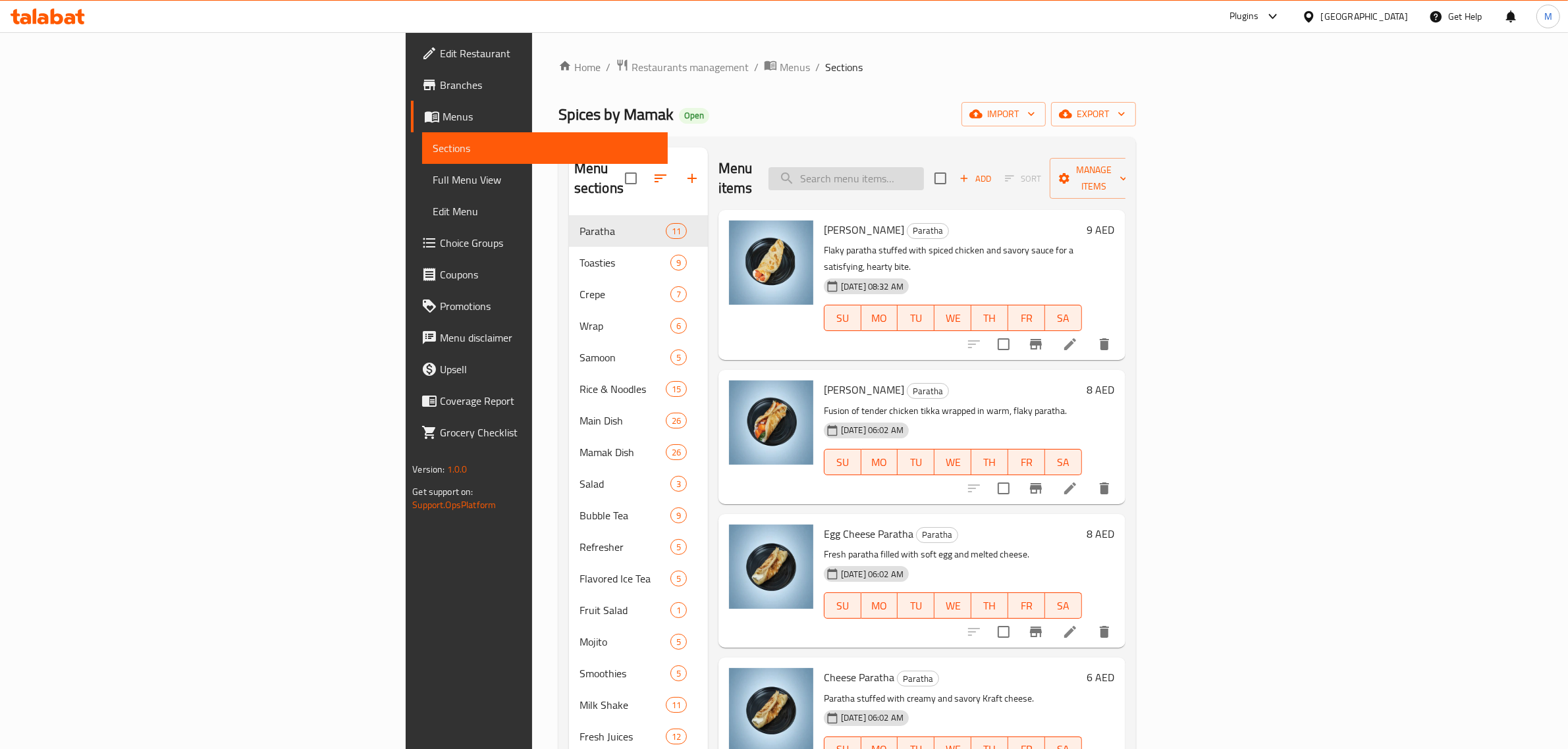
click at [924, 167] on input "search" at bounding box center [847, 179] width 155 height 23
paste input "Blue ocean Mojito"
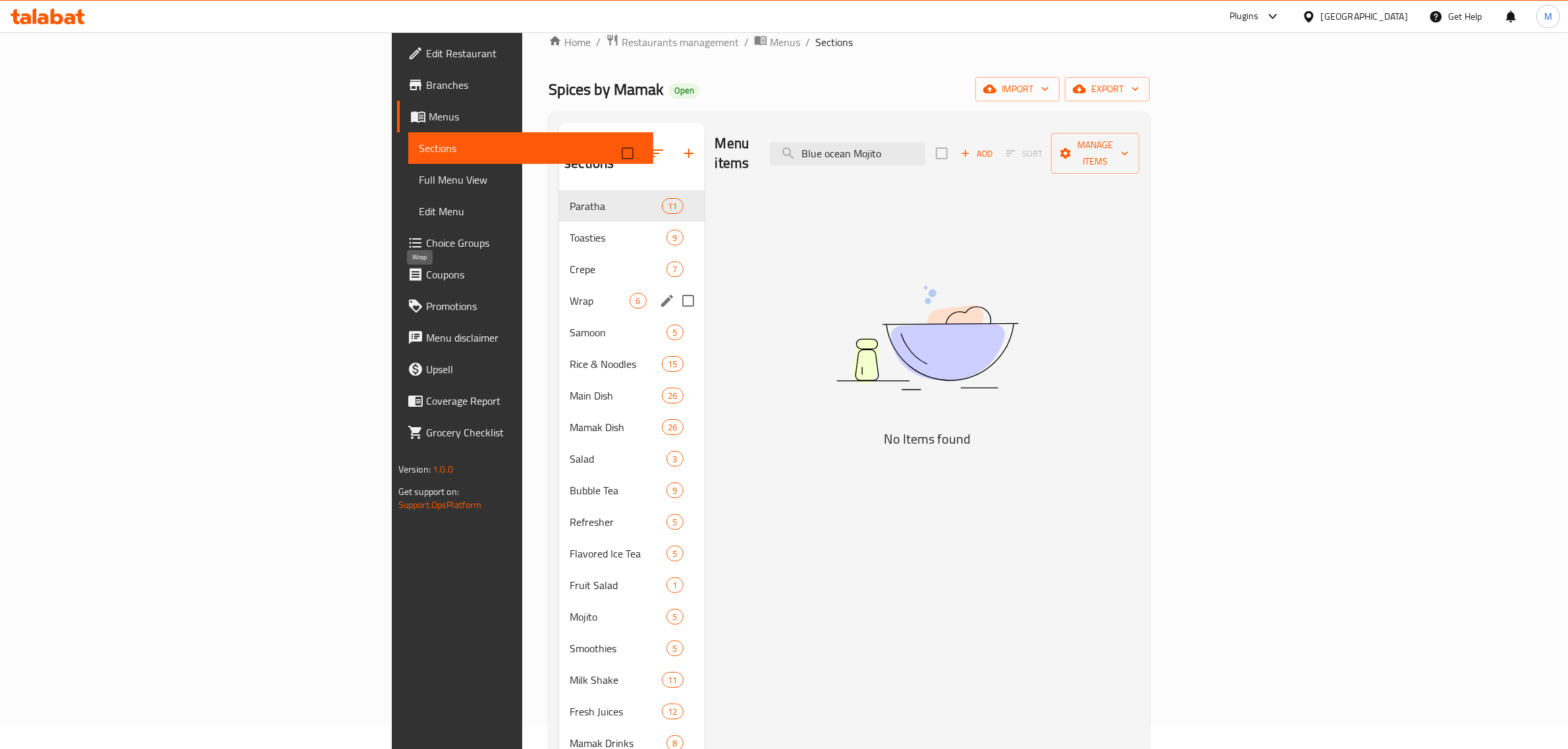
scroll to position [185, 0]
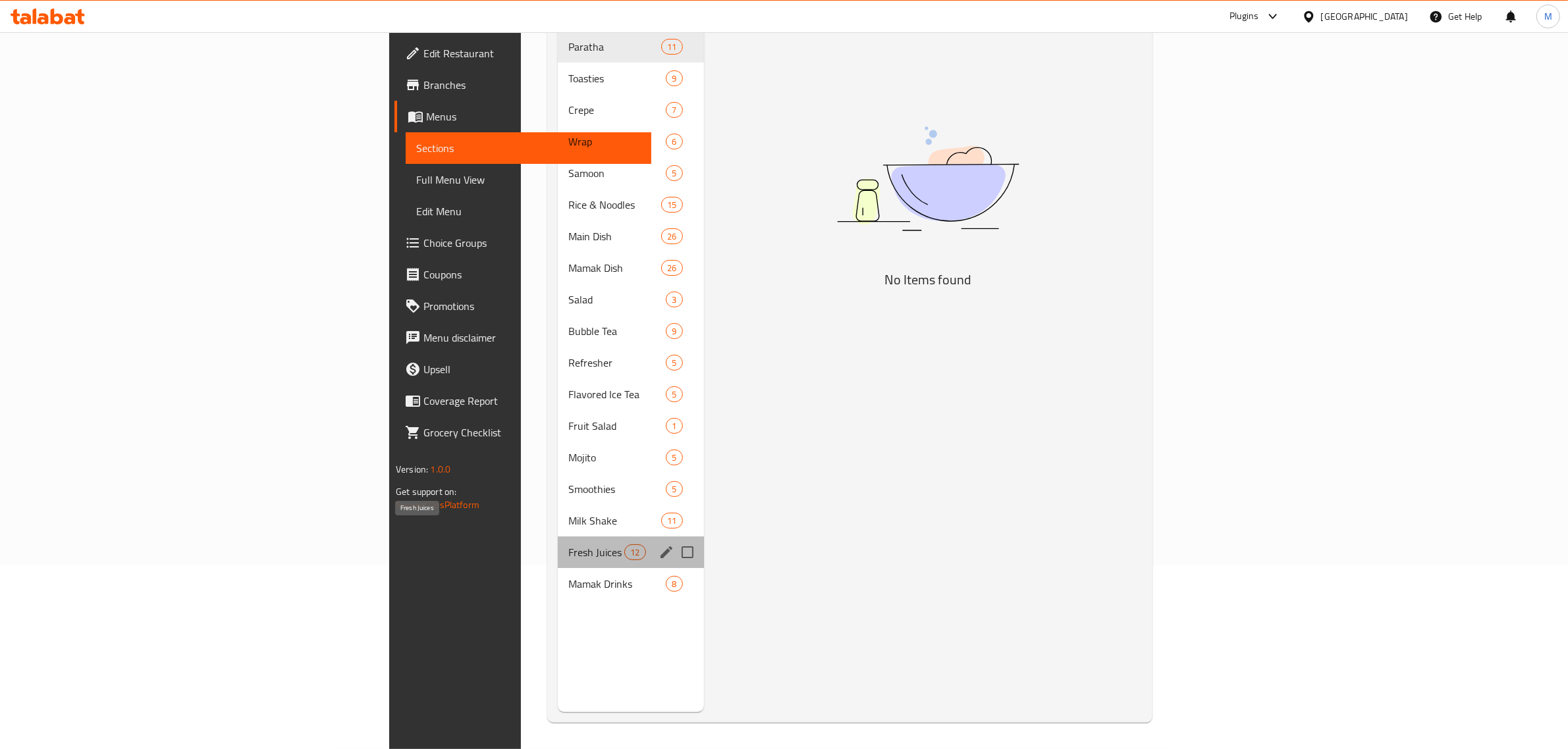
click at [568, 545] on span "Fresh Juices" at bounding box center [596, 552] width 56 height 16
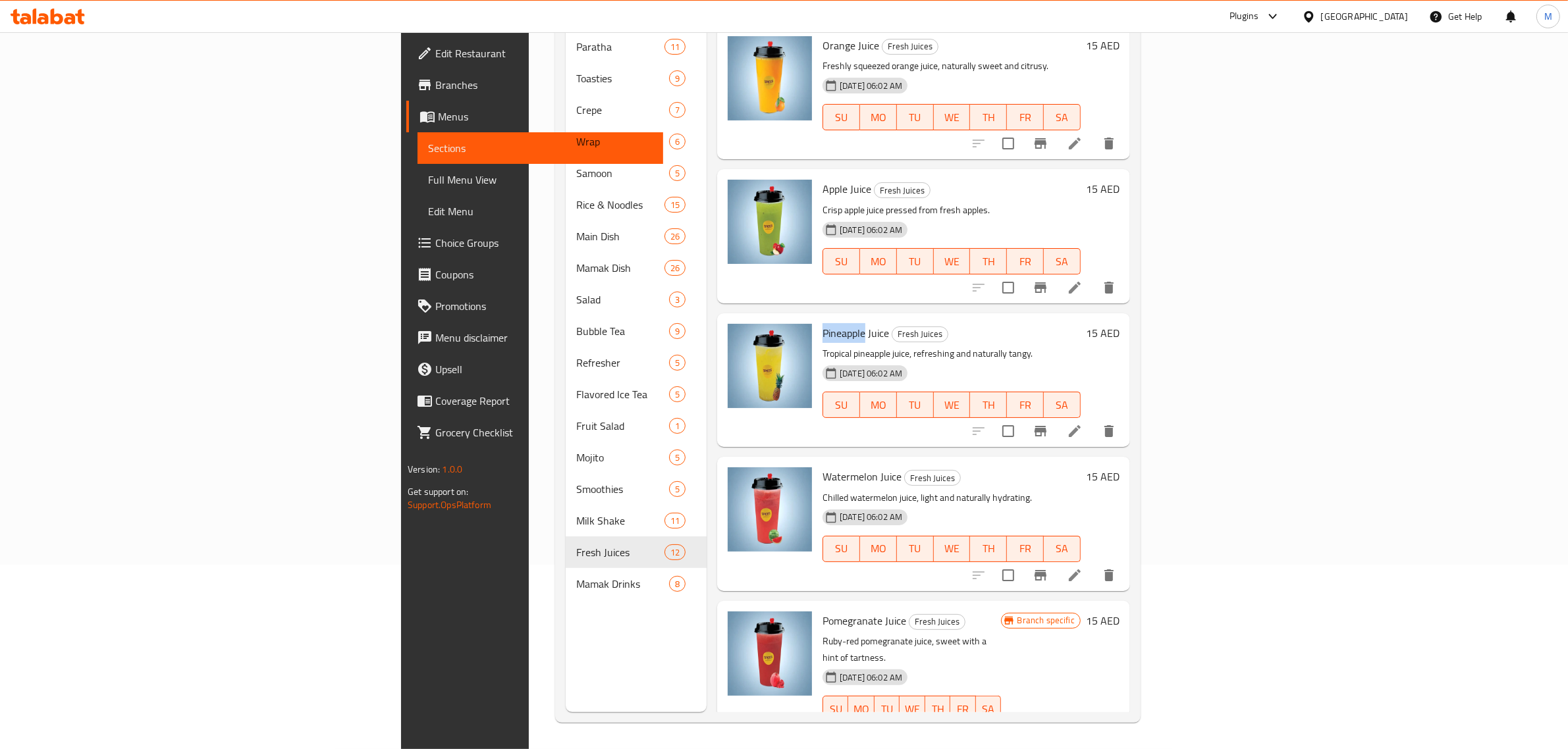
drag, startPoint x: 721, startPoint y: 314, endPoint x: 765, endPoint y: 314, distance: 44.0
click at [817, 319] on div "Pineapple Juice Fresh Juices Tropical pineapple juice, refreshing and naturally…" at bounding box center [952, 380] width 269 height 123
copy span "Pineapple"
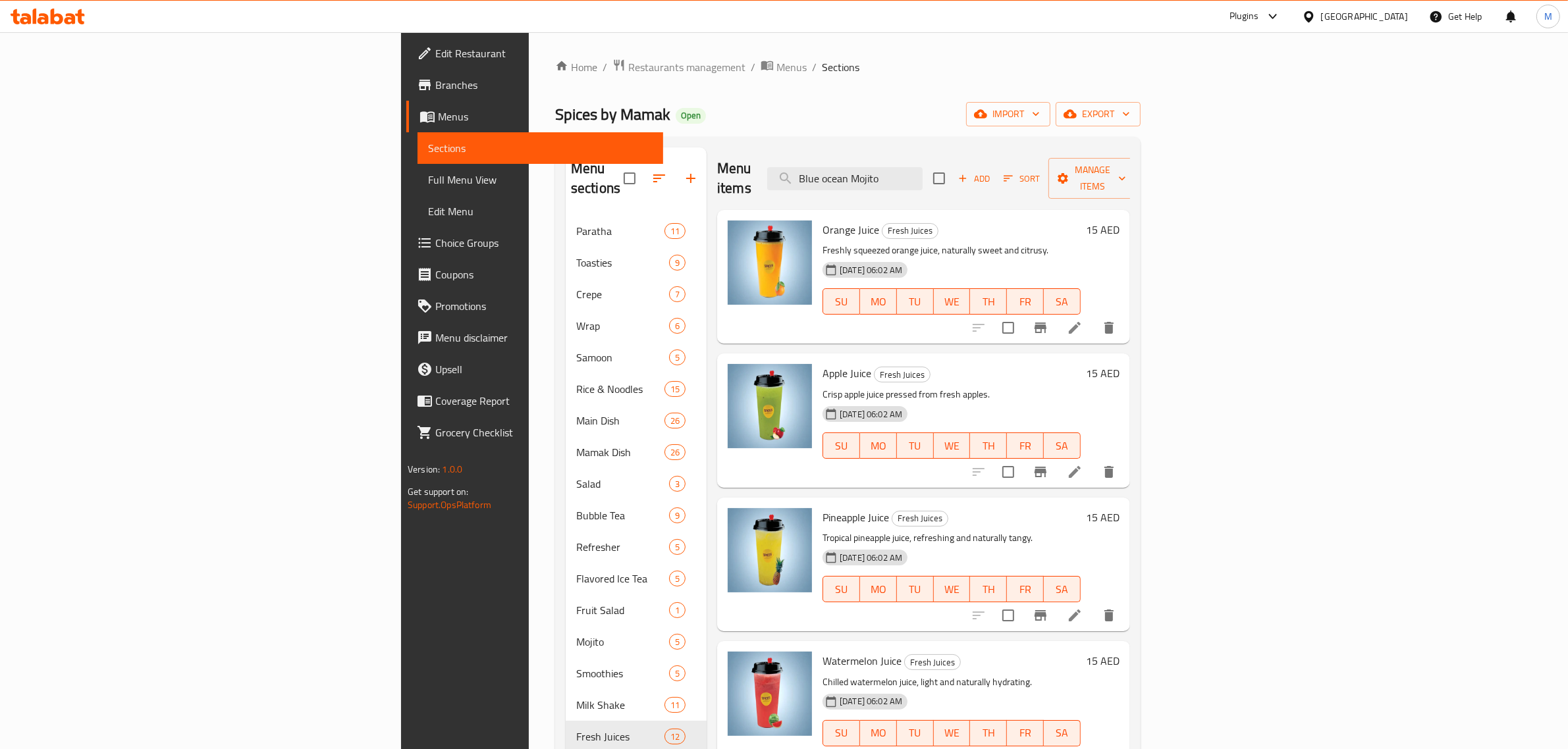
click at [987, 152] on div "Menu items Blue ocean Mojito Add Sort Manage items" at bounding box center [924, 179] width 413 height 62
click at [923, 167] on input "Blue ocean Mojito" at bounding box center [845, 179] width 155 height 23
paste input "Pineapple"
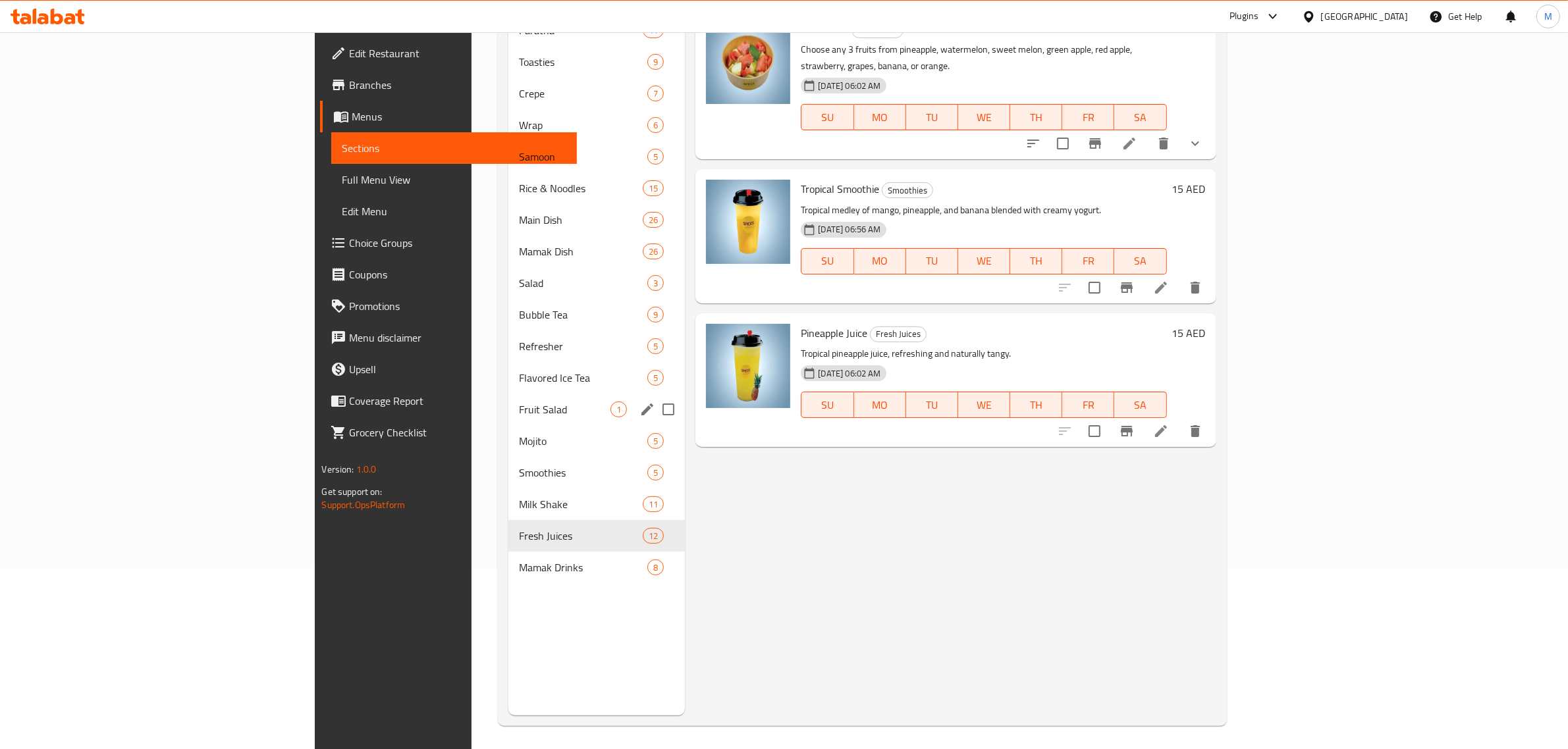
scroll to position [185, 0]
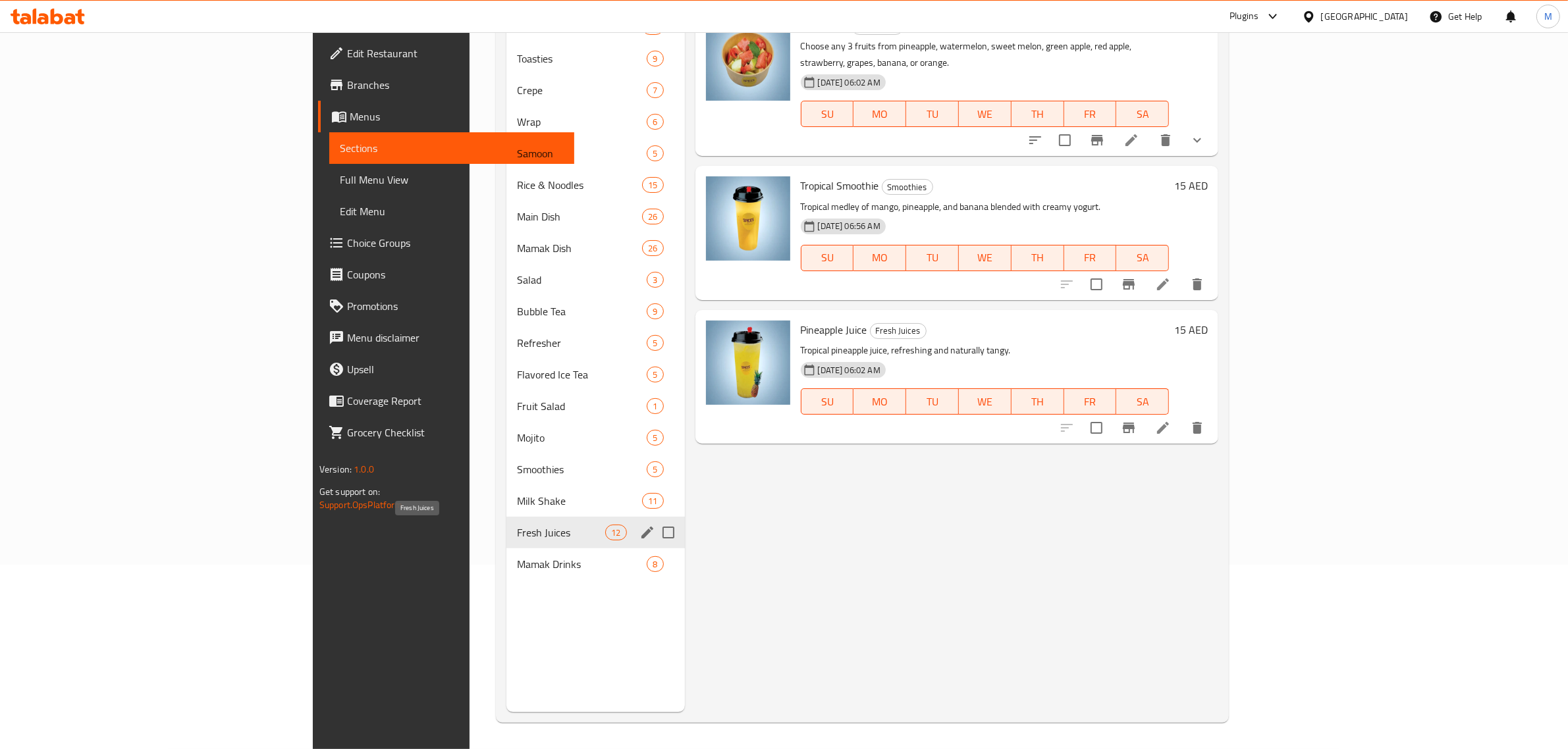
click at [517, 531] on span "Fresh Juices" at bounding box center [561, 532] width 89 height 16
click at [507, 511] on div "Milk Shake 11" at bounding box center [595, 500] width 178 height 32
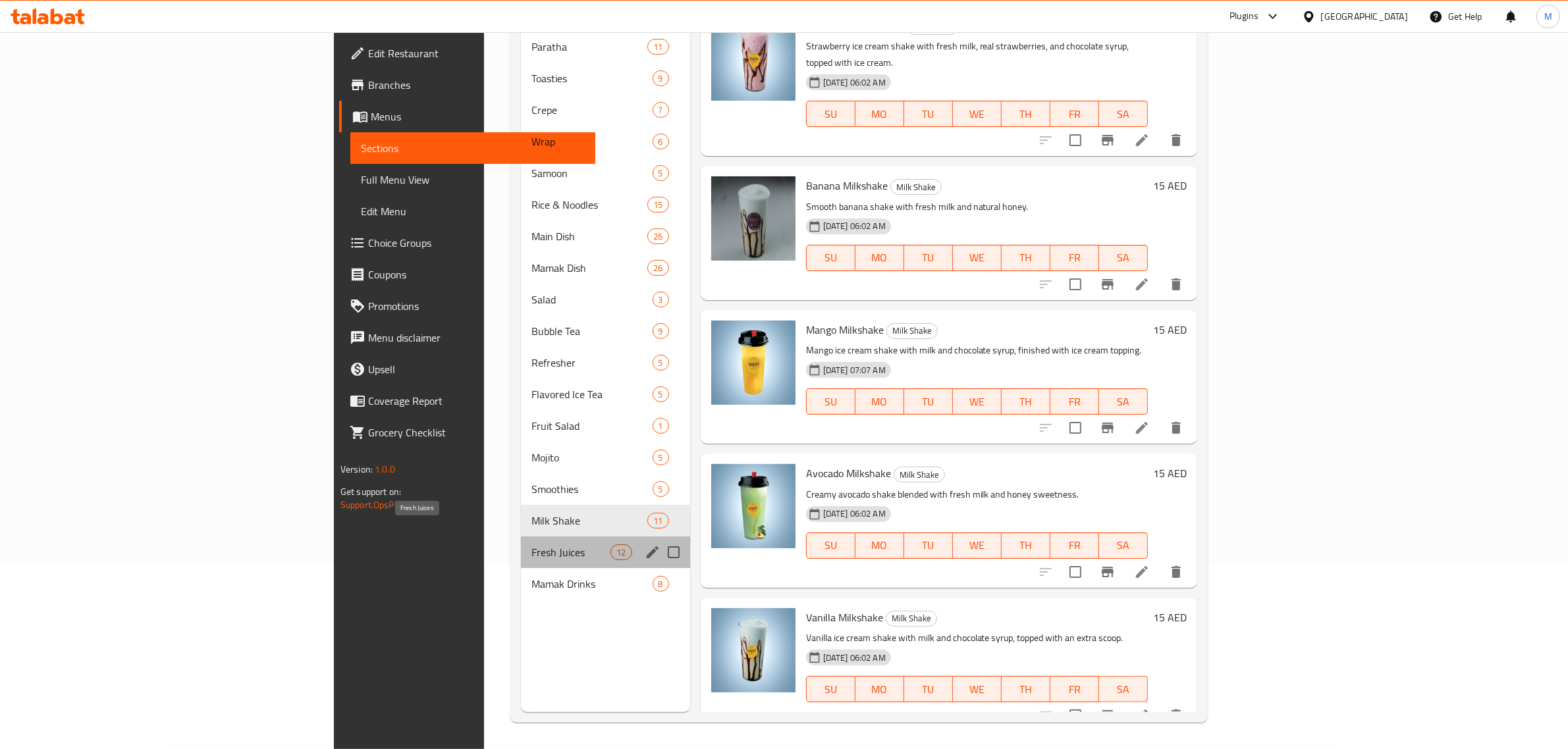
click at [532, 545] on span "Fresh Juices" at bounding box center [571, 552] width 79 height 16
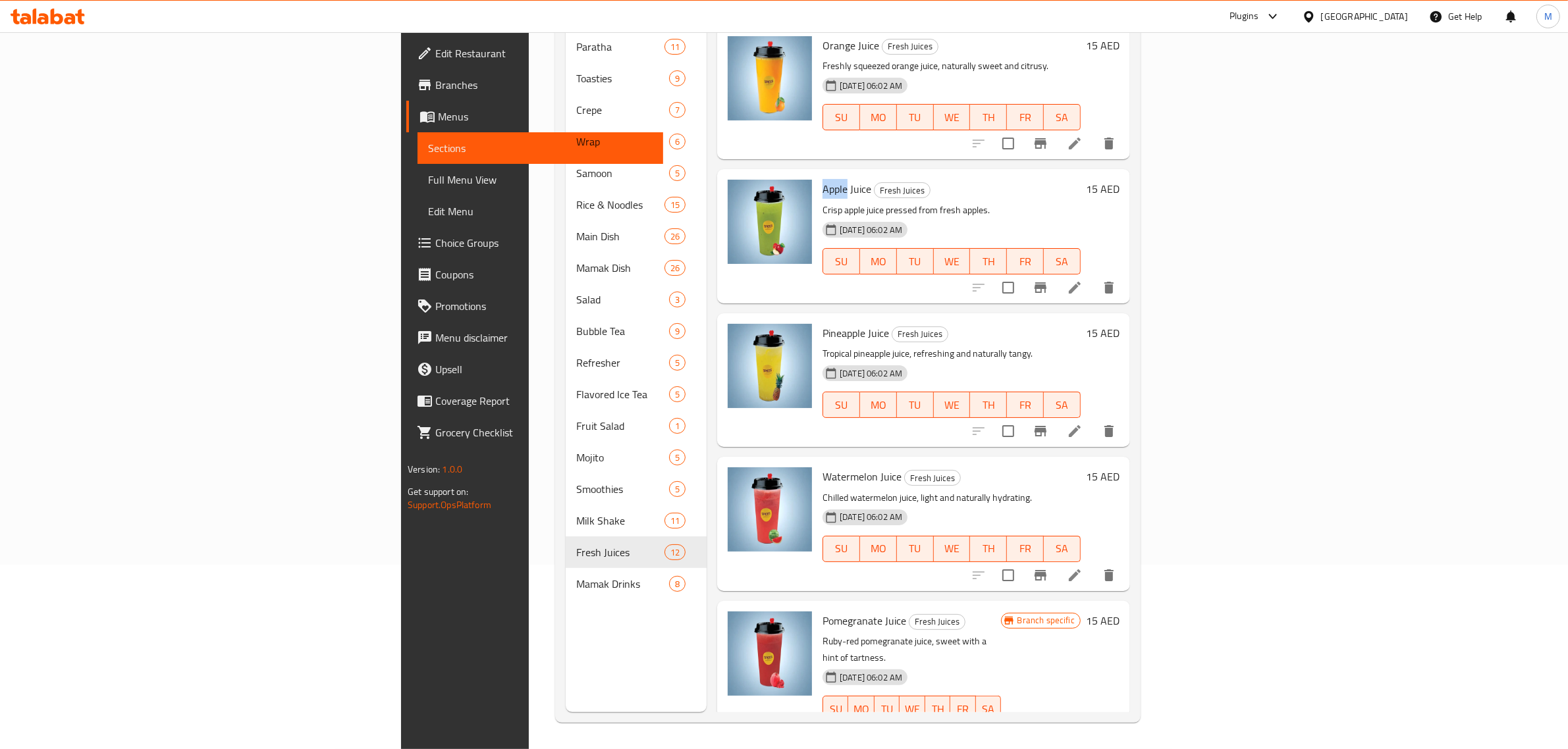
drag, startPoint x: 722, startPoint y: 165, endPoint x: 746, endPoint y: 166, distance: 24.0
click at [822, 179] on span "Apple Juice" at bounding box center [847, 188] width 49 height 19
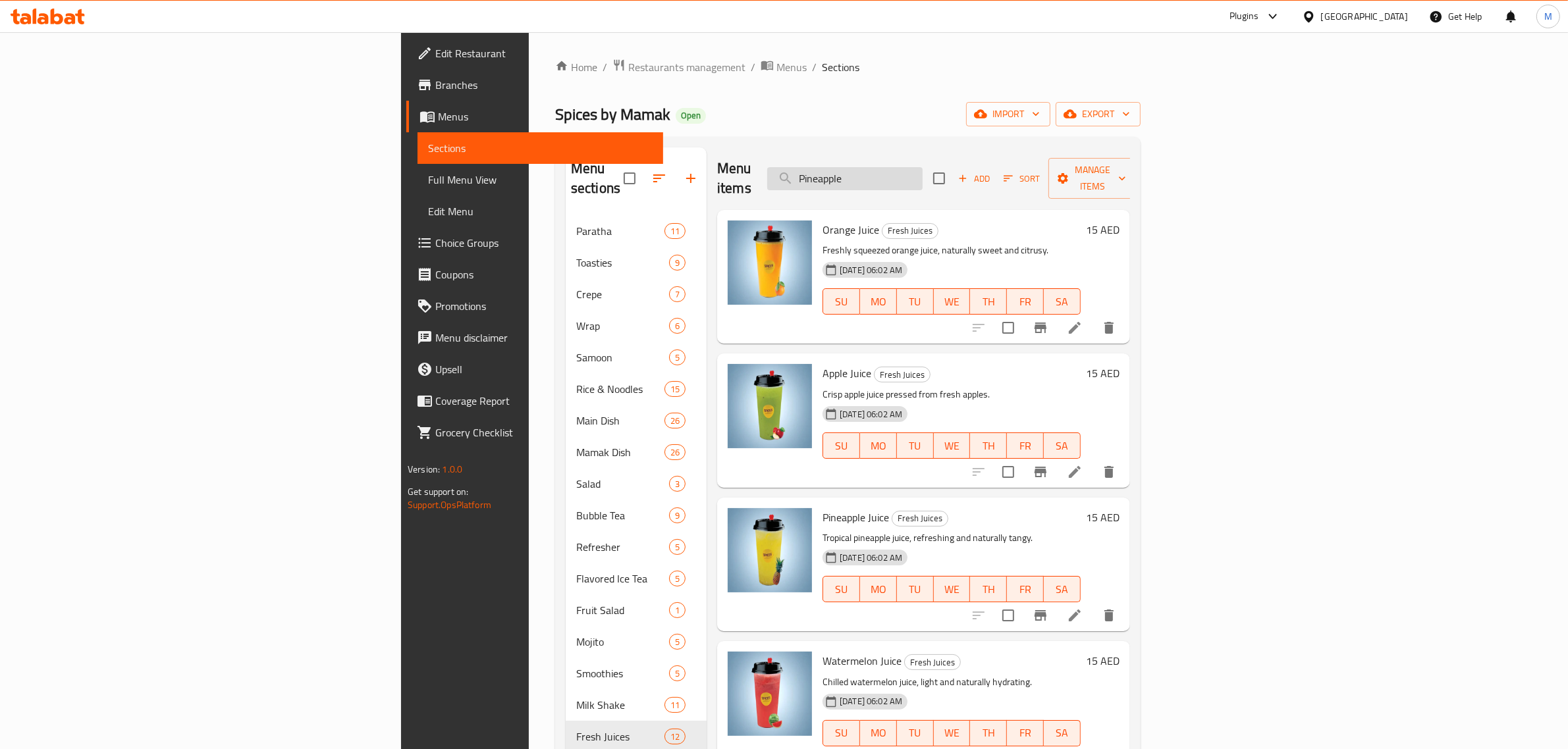
click at [923, 178] on input "Pineapple" at bounding box center [845, 179] width 155 height 23
paste input "A"
type input "Apple"
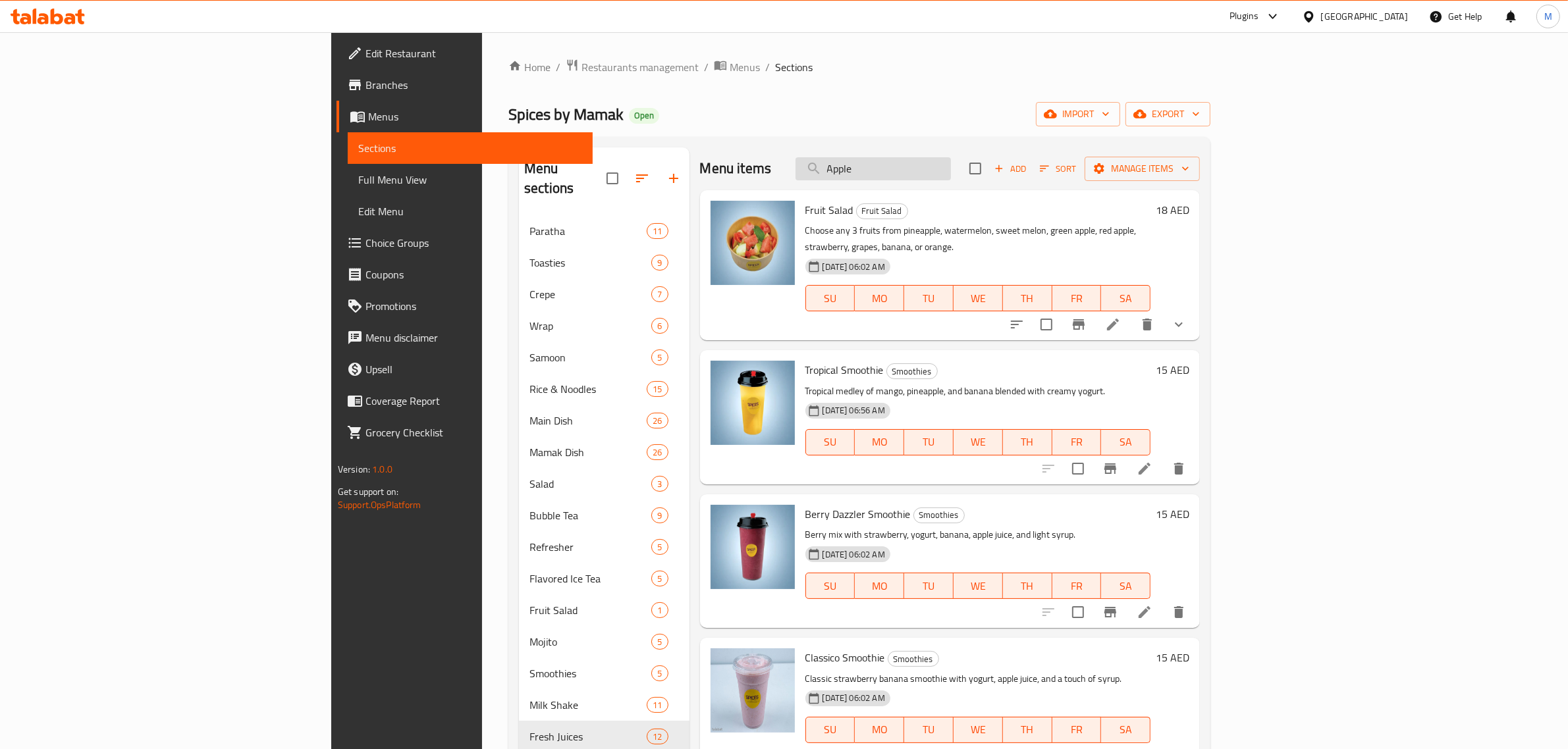
click at [951, 169] on input "Apple" at bounding box center [873, 169] width 155 height 23
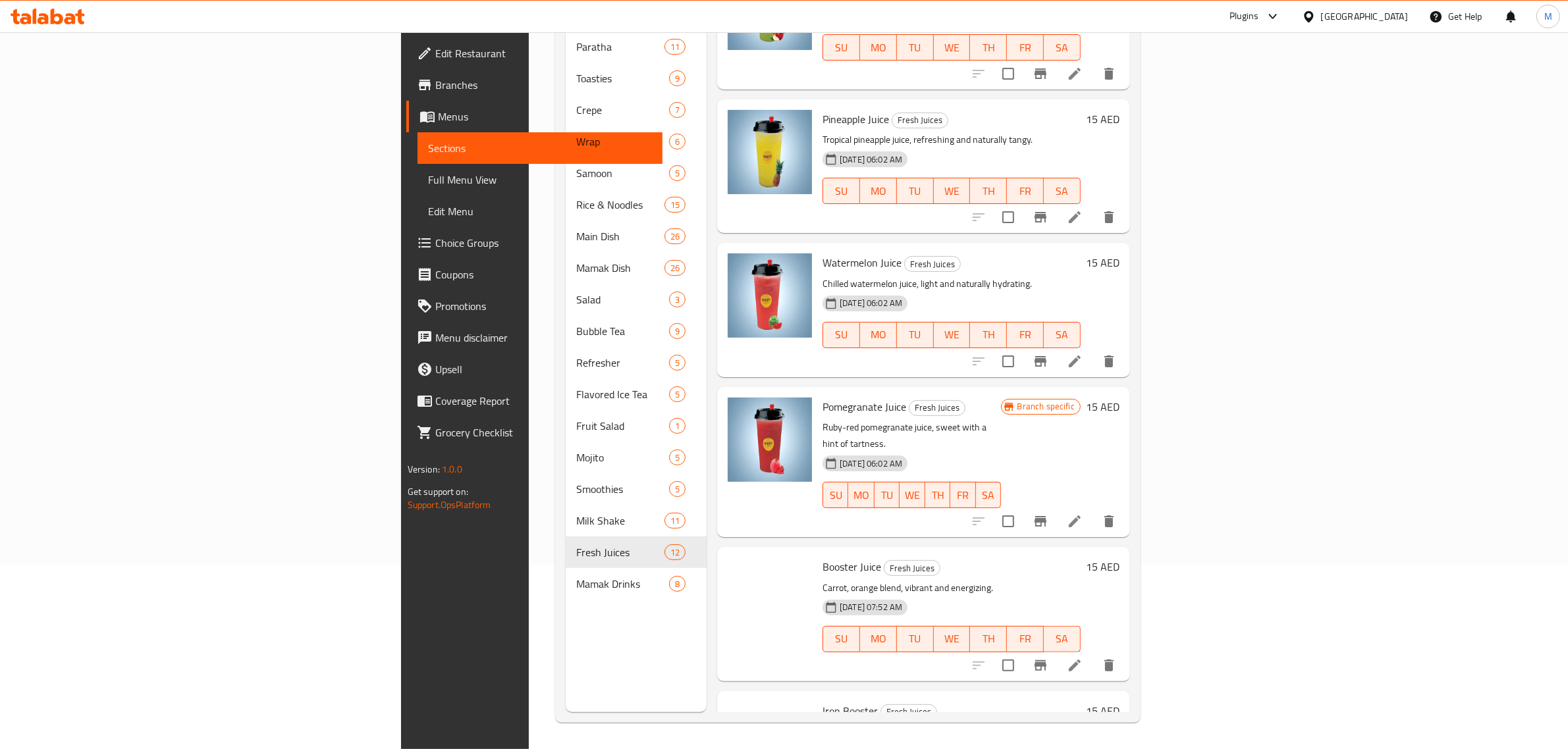
scroll to position [412, 0]
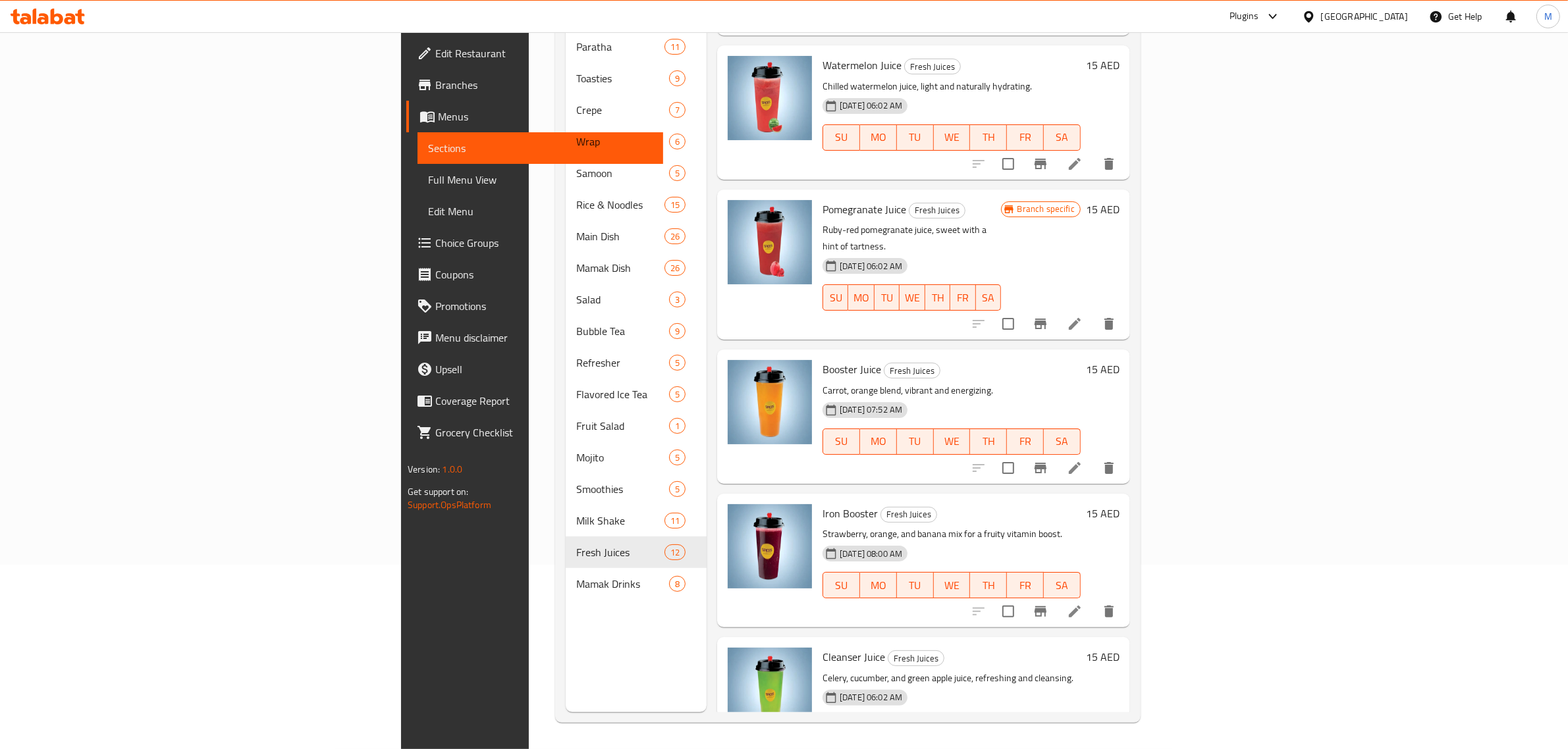
click at [822, 503] on span "Iron Booster" at bounding box center [850, 513] width 55 height 19
copy h6 "Iron Booster"
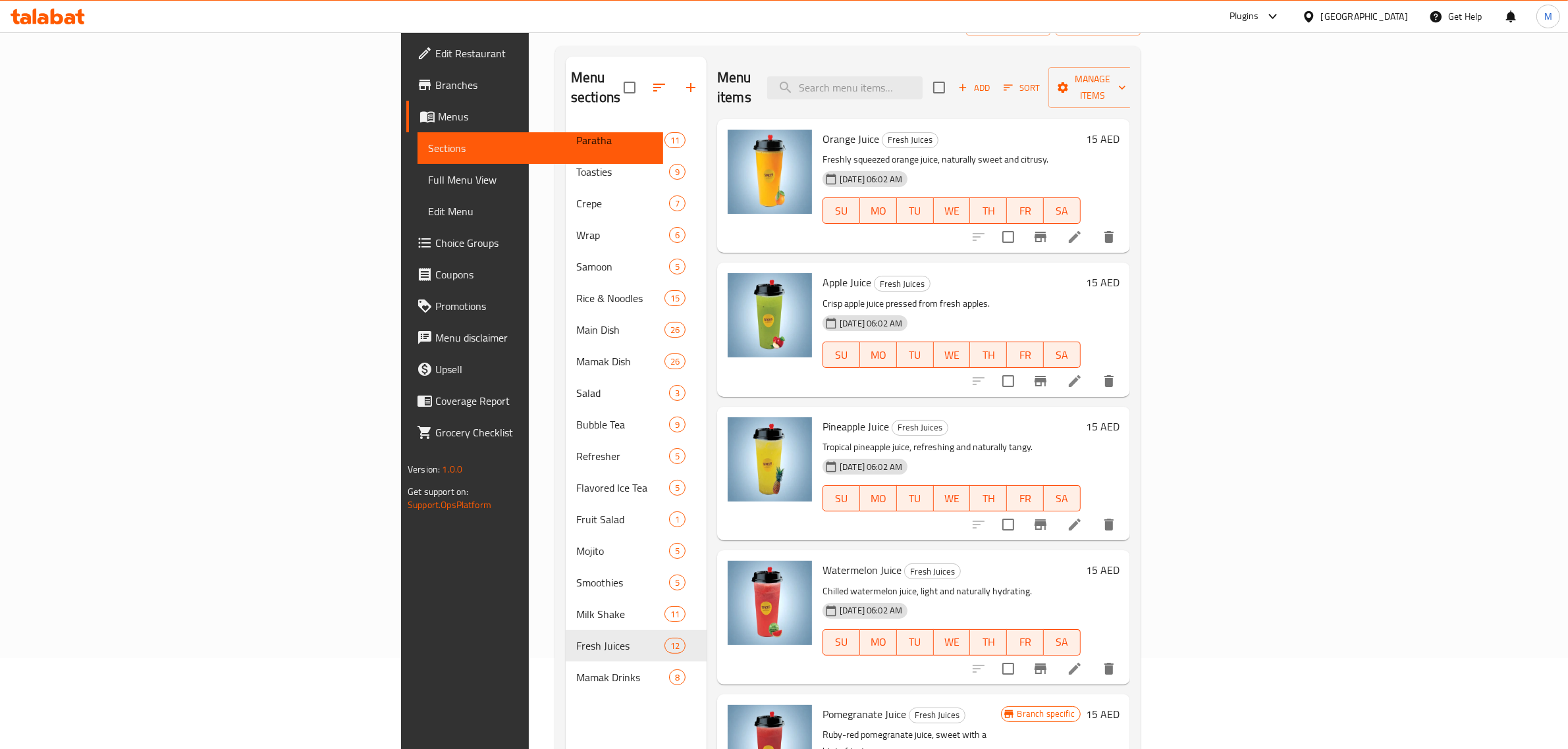
scroll to position [0, 0]
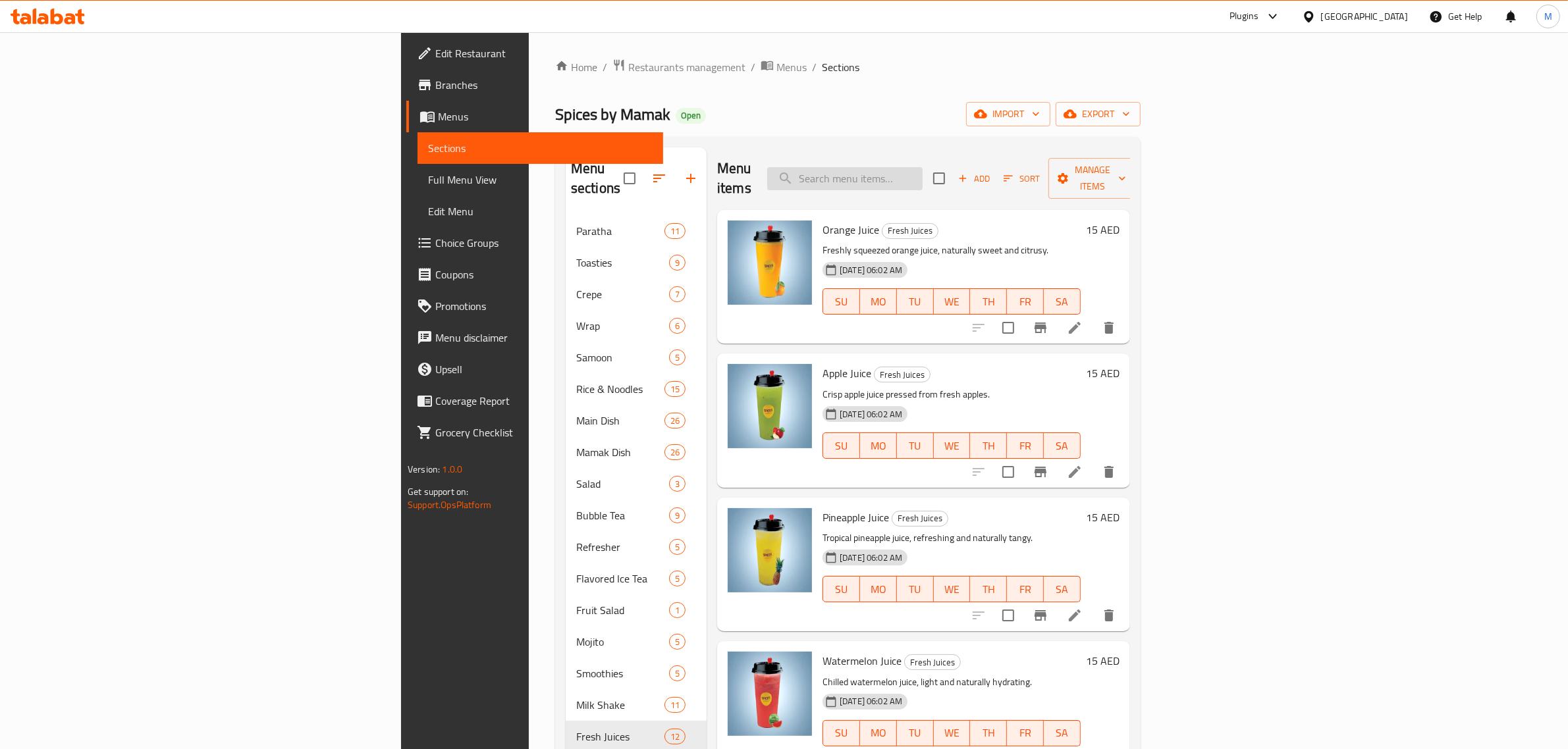
click at [923, 167] on input "search" at bounding box center [845, 179] width 155 height 23
paste input "Iron Booster"
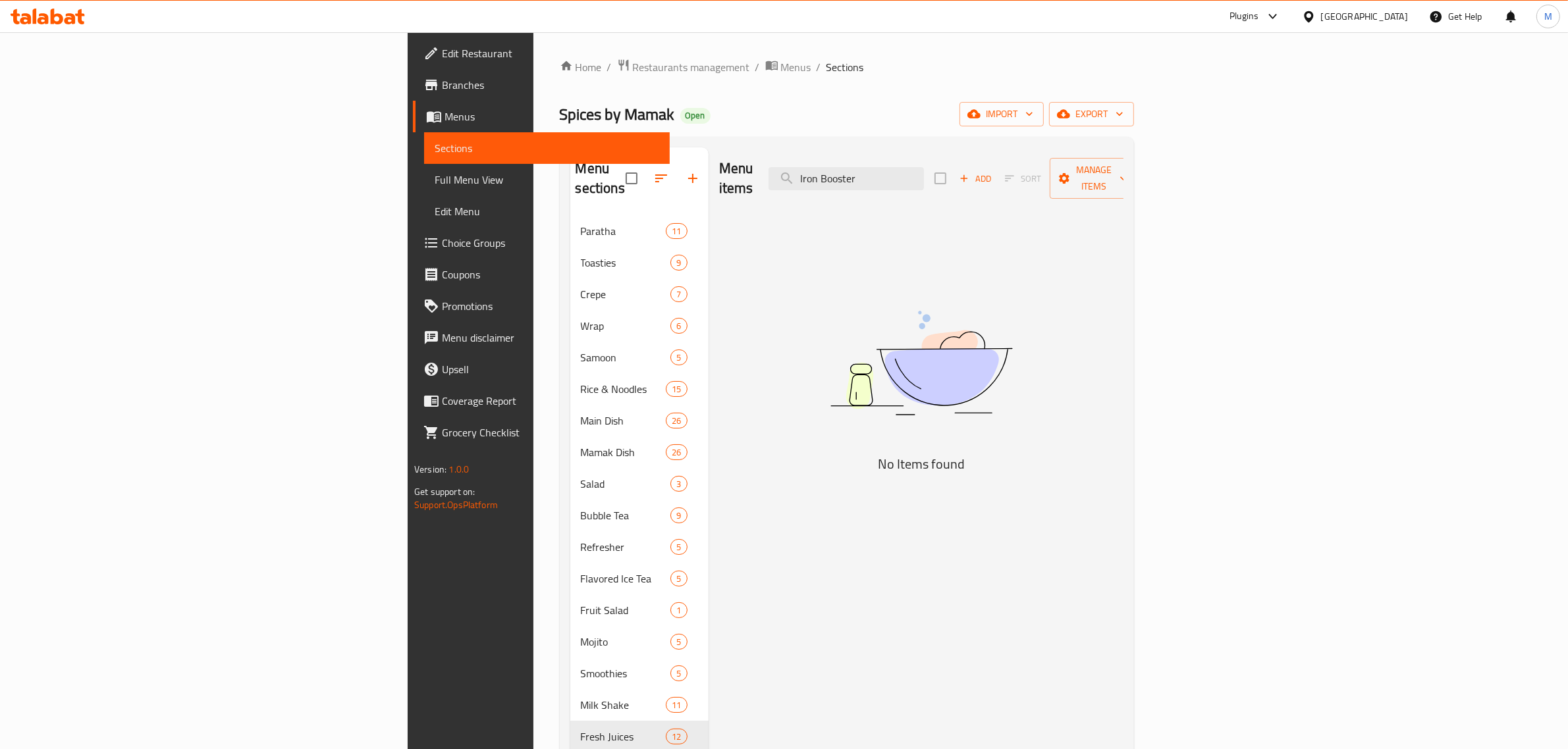
type input "Iron Booster"
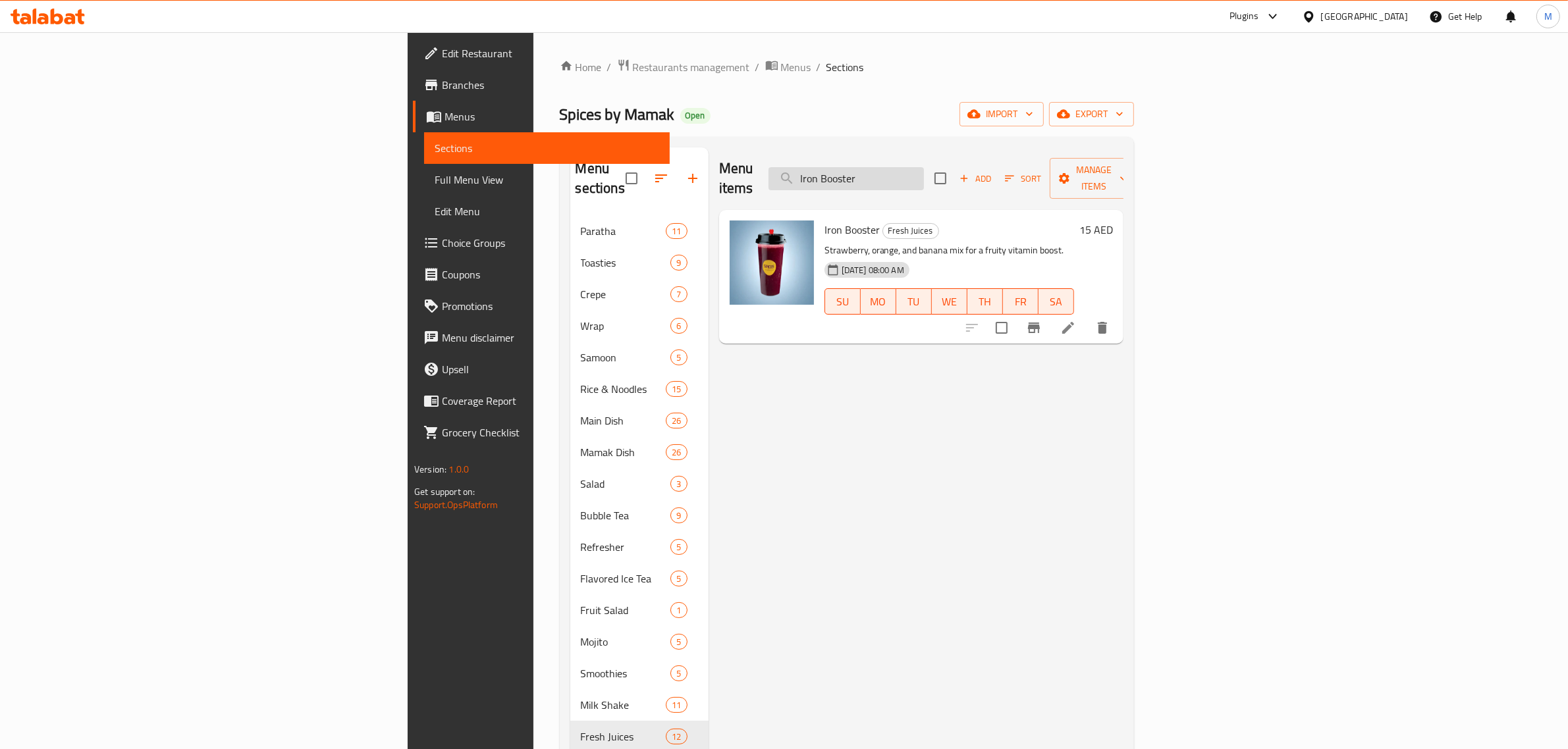
click at [924, 171] on input "Iron Booster" at bounding box center [847, 179] width 155 height 23
click at [924, 170] on input "Iron Booster" at bounding box center [847, 179] width 155 height 23
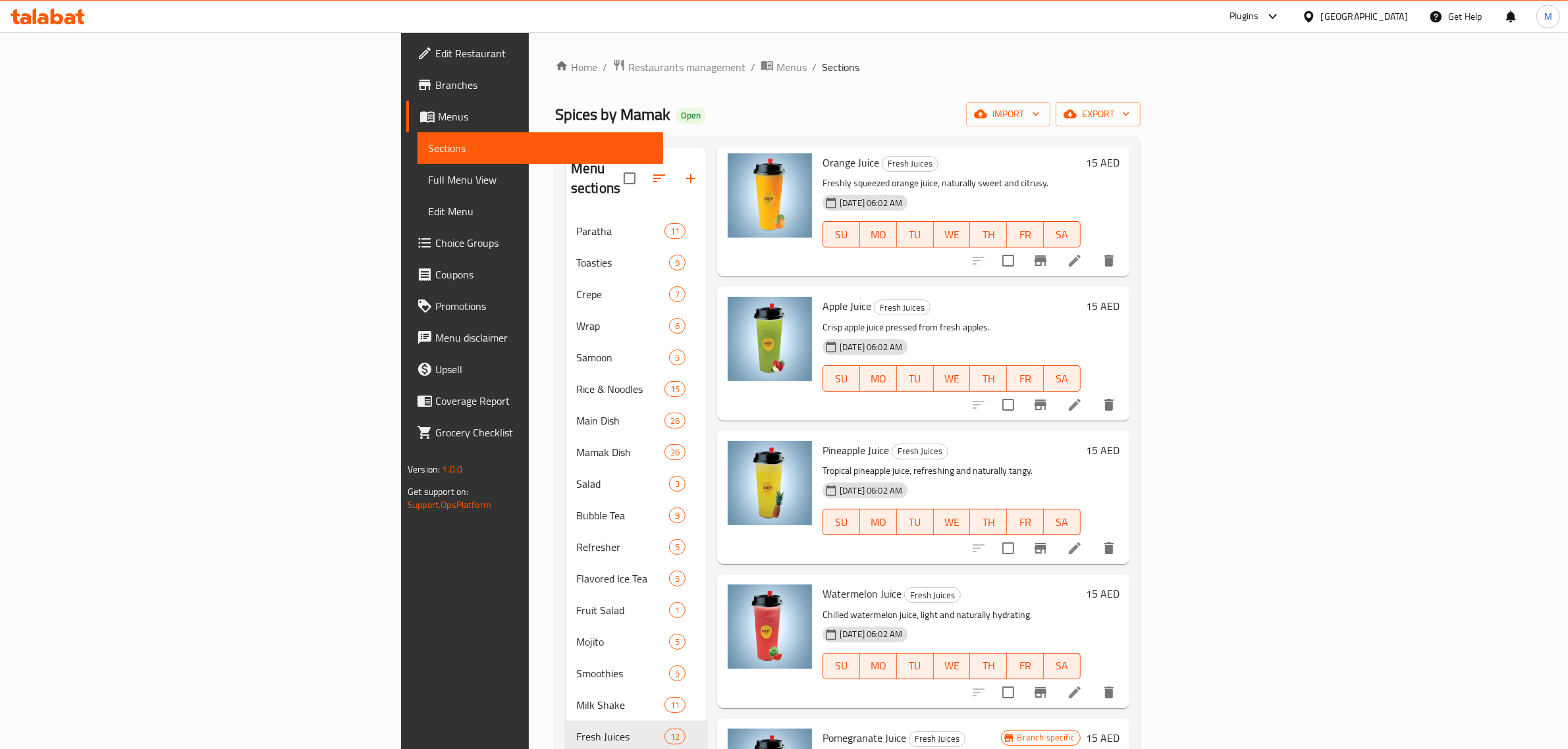
scroll to position [165, 0]
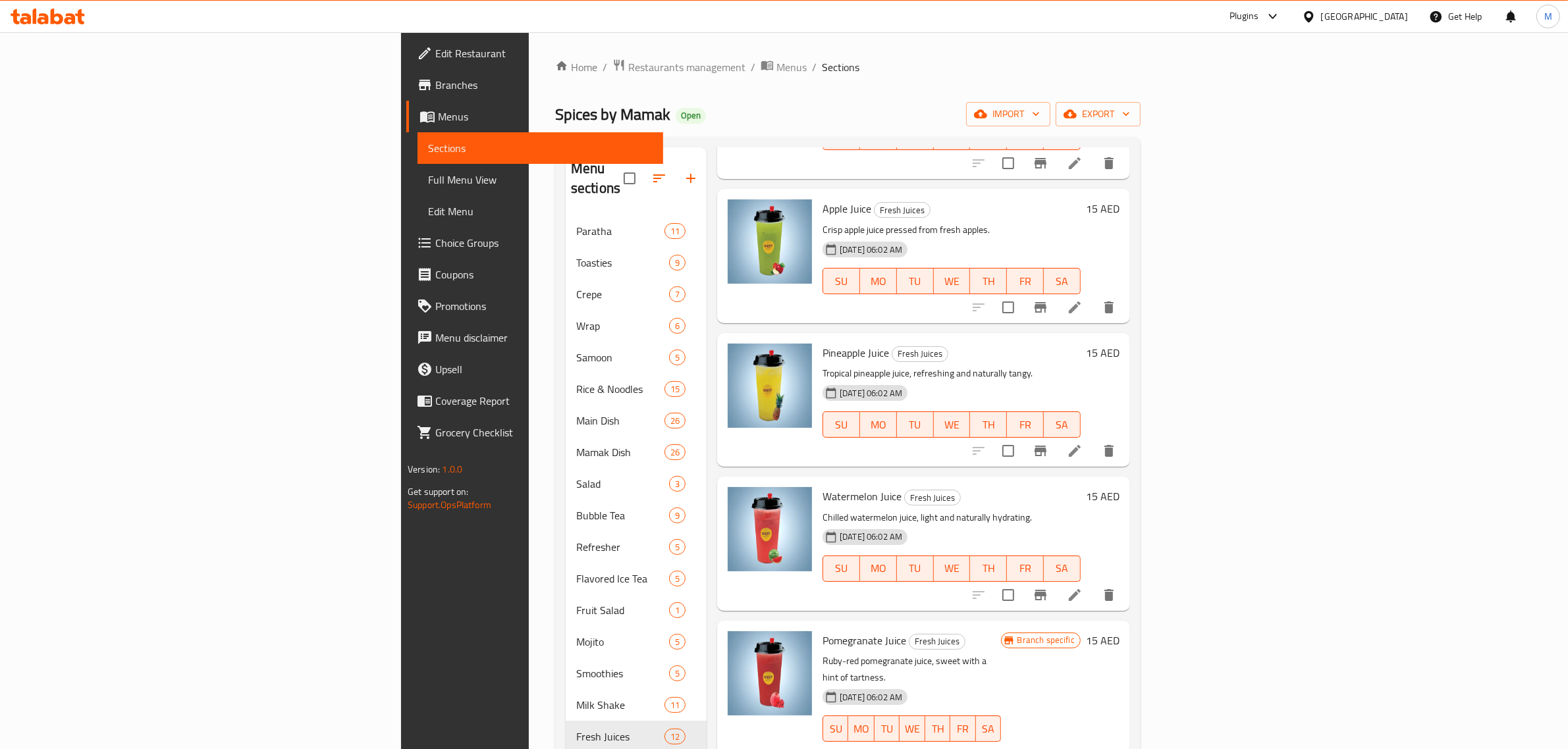
click at [822, 486] on span "Watermelon Juice" at bounding box center [862, 496] width 79 height 19
copy span "Watermelon"
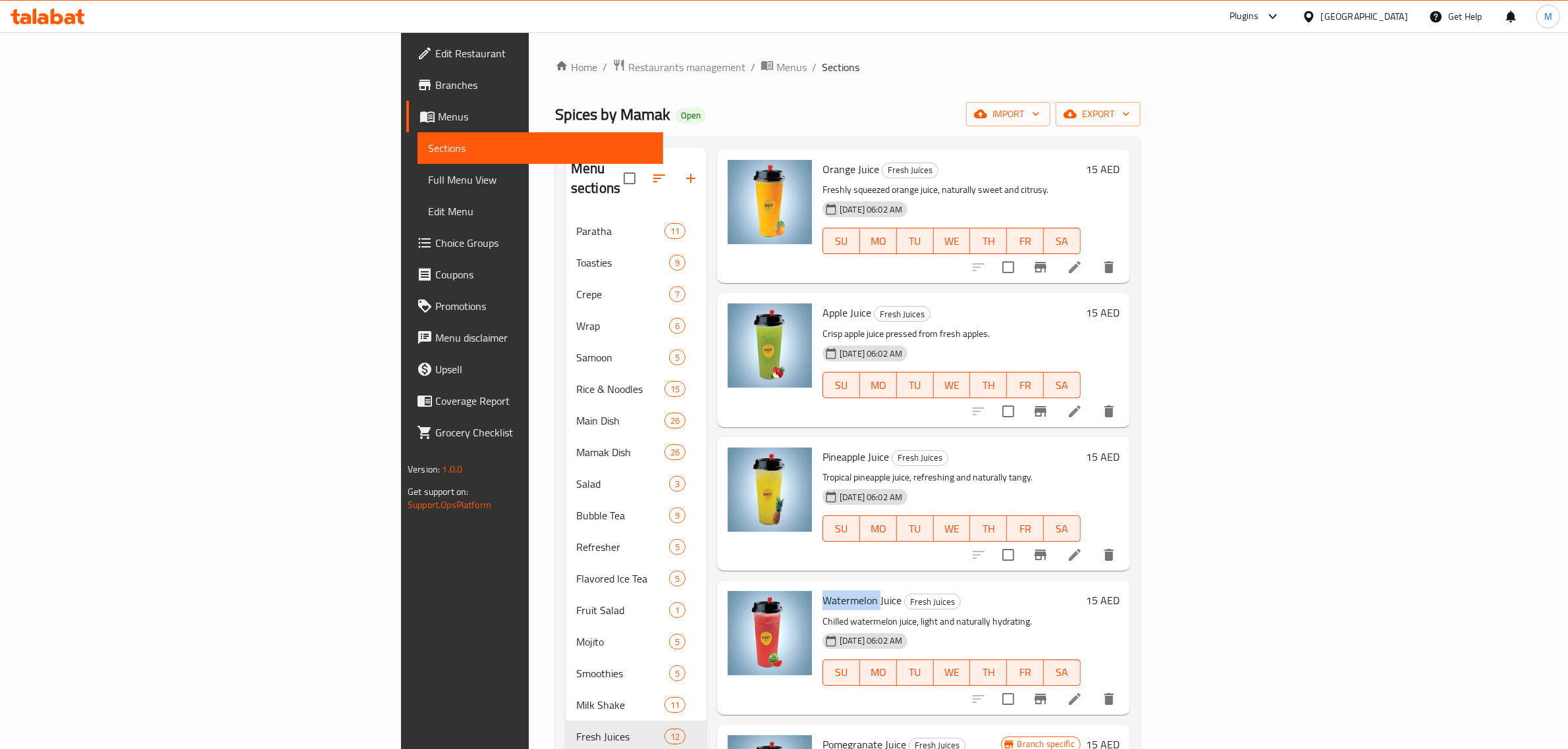
scroll to position [0, 0]
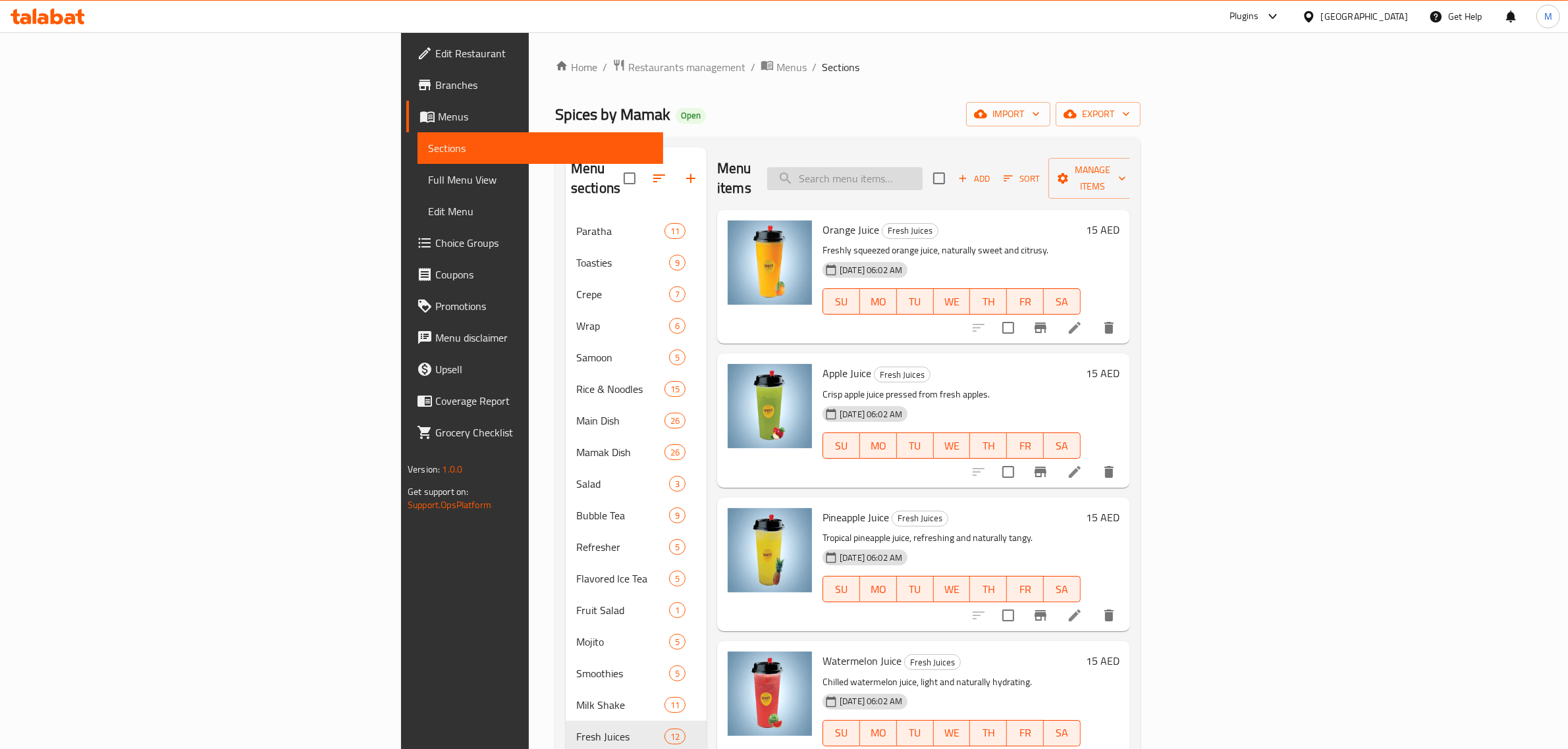
click at [923, 171] on input "search" at bounding box center [845, 179] width 155 height 23
paste input "Watermelon"
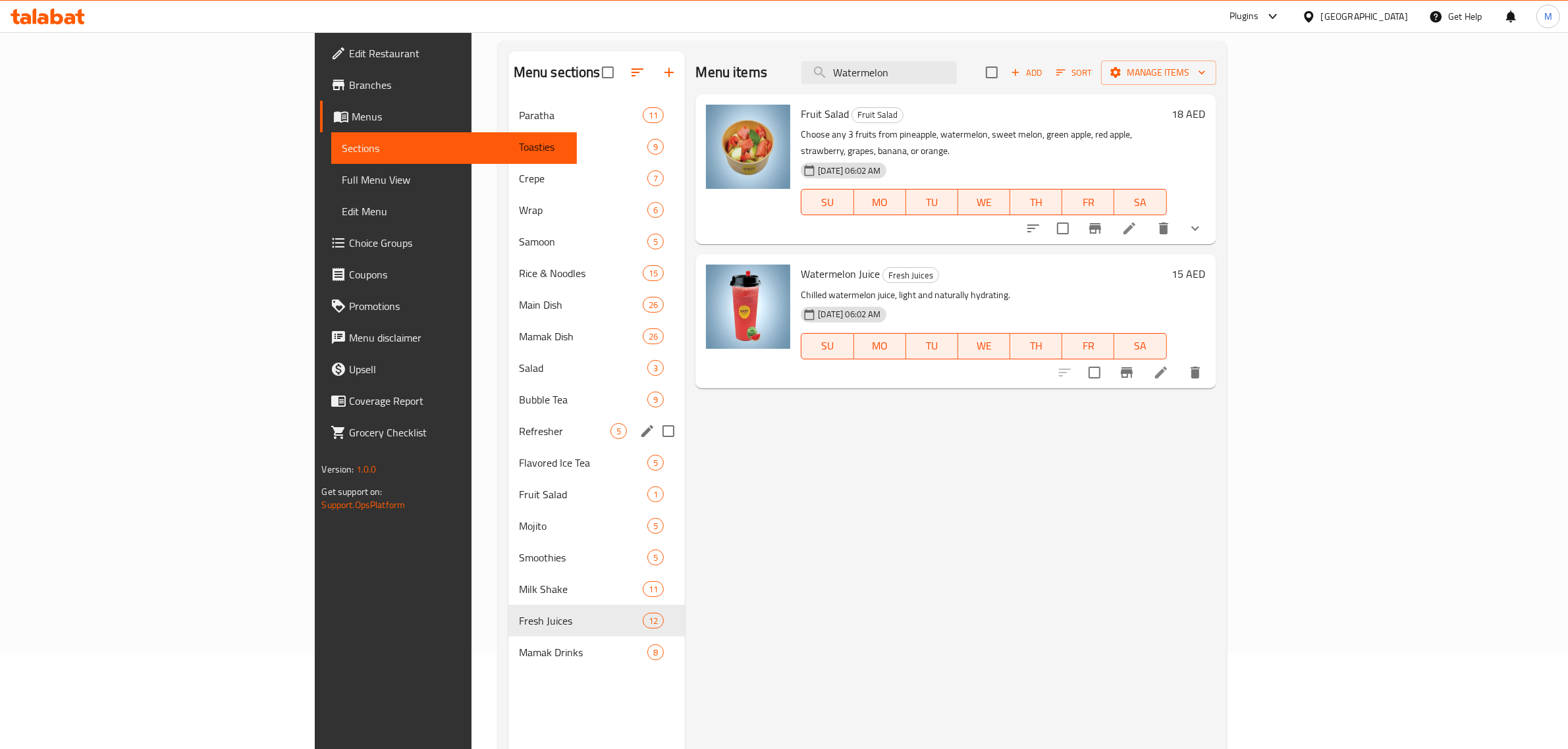
scroll to position [185, 0]
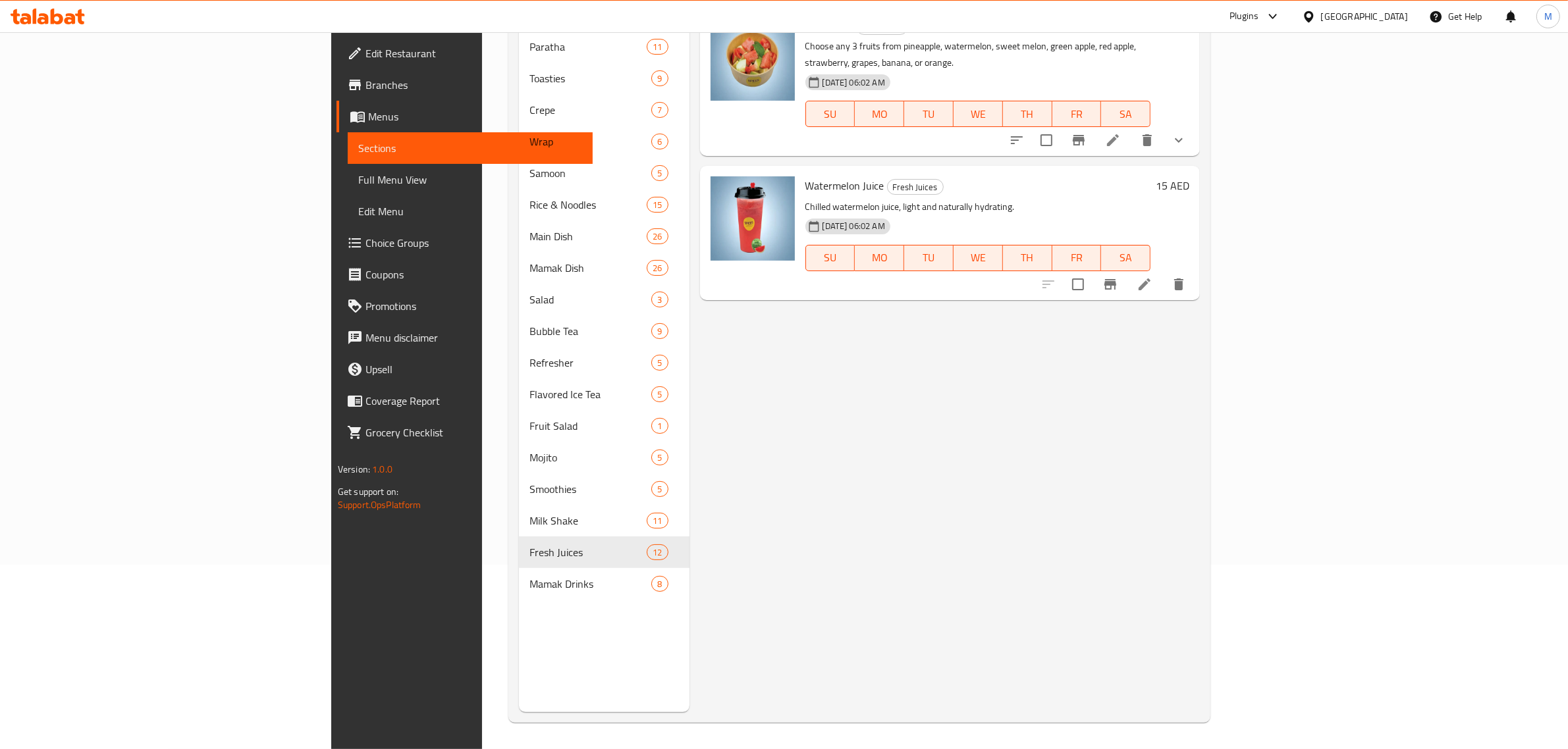
type input "Watermelon"
click at [1352, 15] on div "[GEOGRAPHIC_DATA]" at bounding box center [1365, 16] width 87 height 15
click at [1240, 291] on div "[GEOGRAPHIC_DATA]" at bounding box center [1265, 288] width 108 height 30
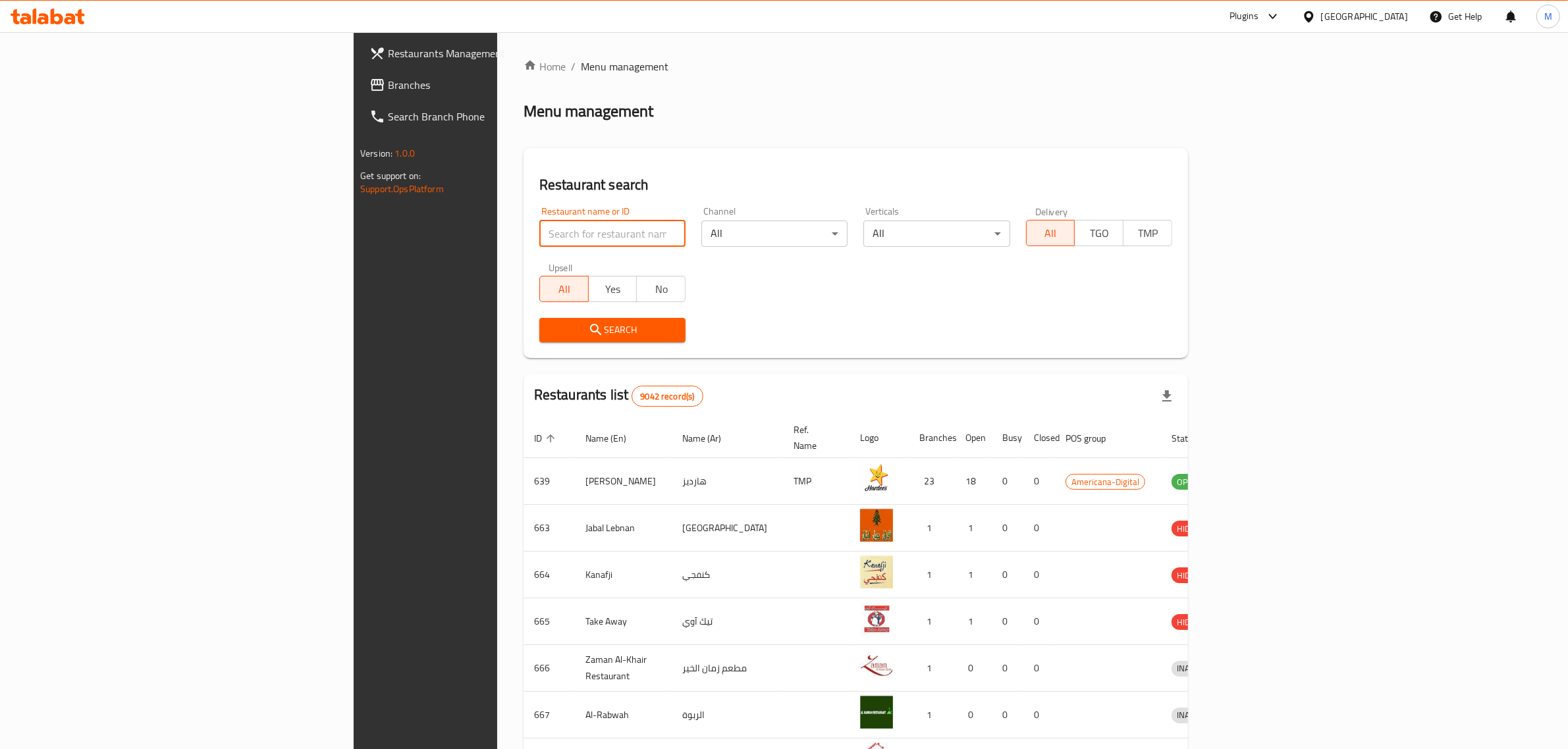
click at [540, 226] on input "search" at bounding box center [613, 234] width 146 height 26
paste input "Al Raha Lebanese Restaurant and Bakery"
click button "Search" at bounding box center [613, 329] width 146 height 24
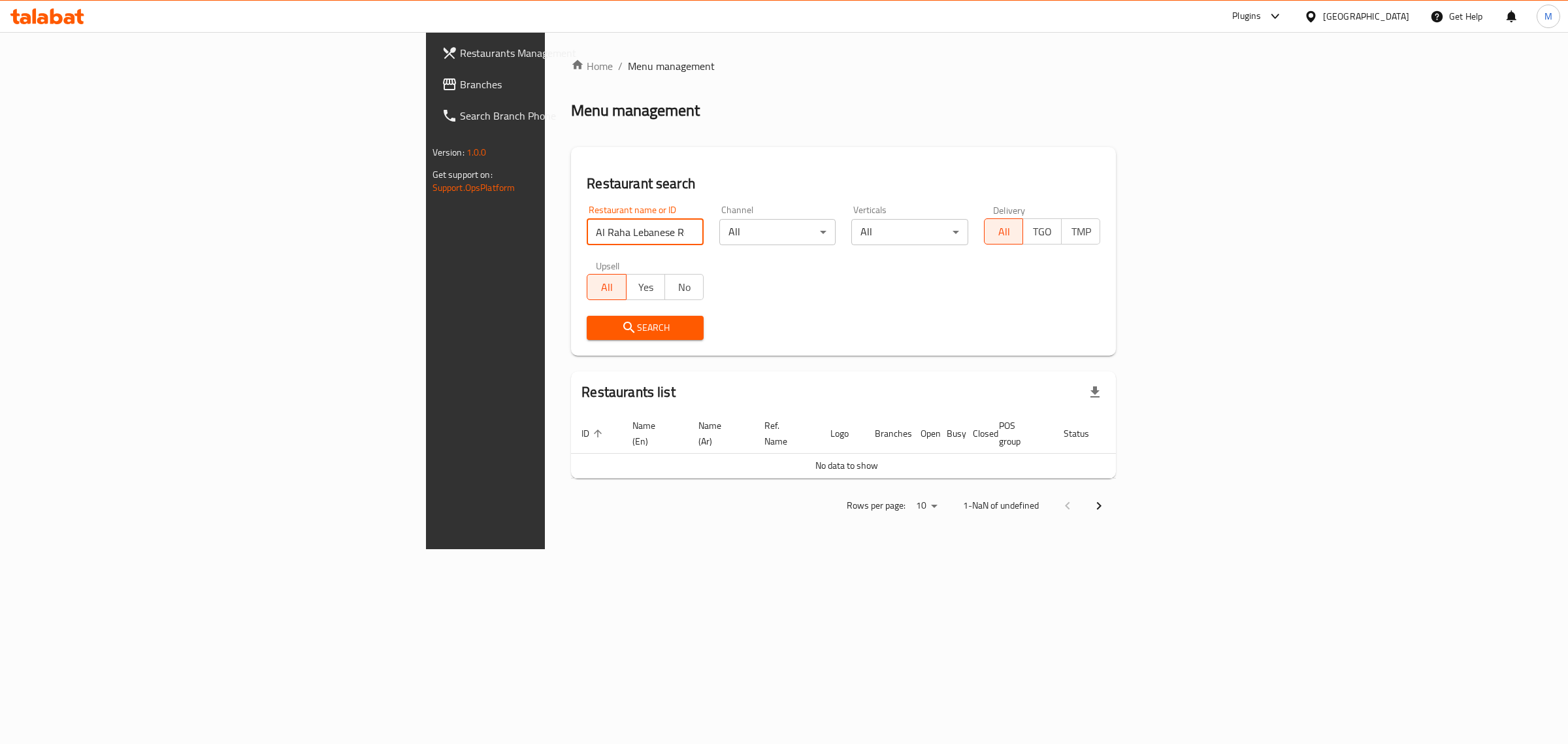
drag, startPoint x: 390, startPoint y: 230, endPoint x: 661, endPoint y: 252, distance: 271.9
click at [661, 252] on div "Restaurant name or ID Al Raha Lebanese Restaurant and Bakery Restaurant name or…" at bounding box center [844, 272] width 529 height 150
type input "Al Raha Lebanese"
click button "Search" at bounding box center [646, 327] width 117 height 24
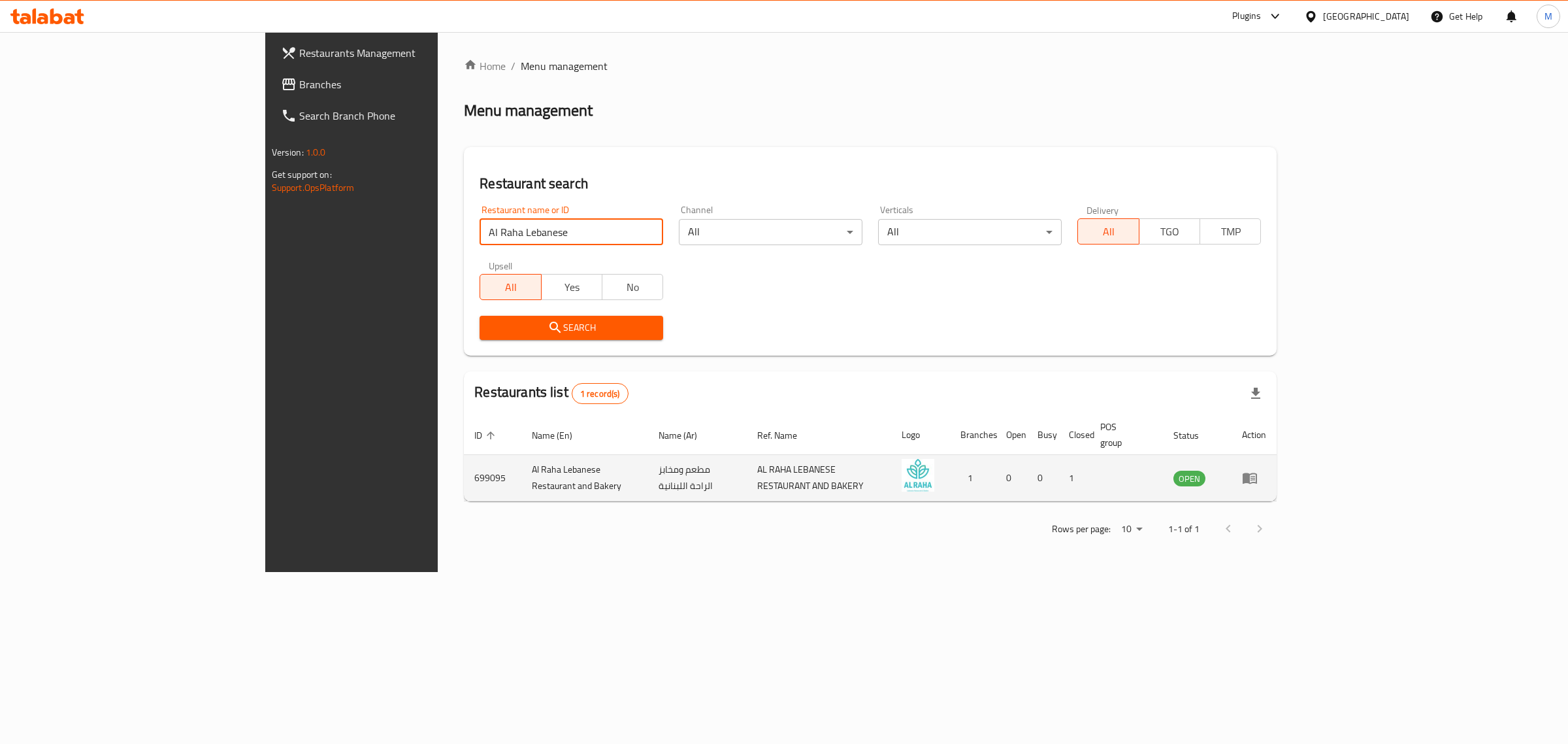
click at [1258, 470] on icon "enhanced table" at bounding box center [1250, 478] width 15 height 15
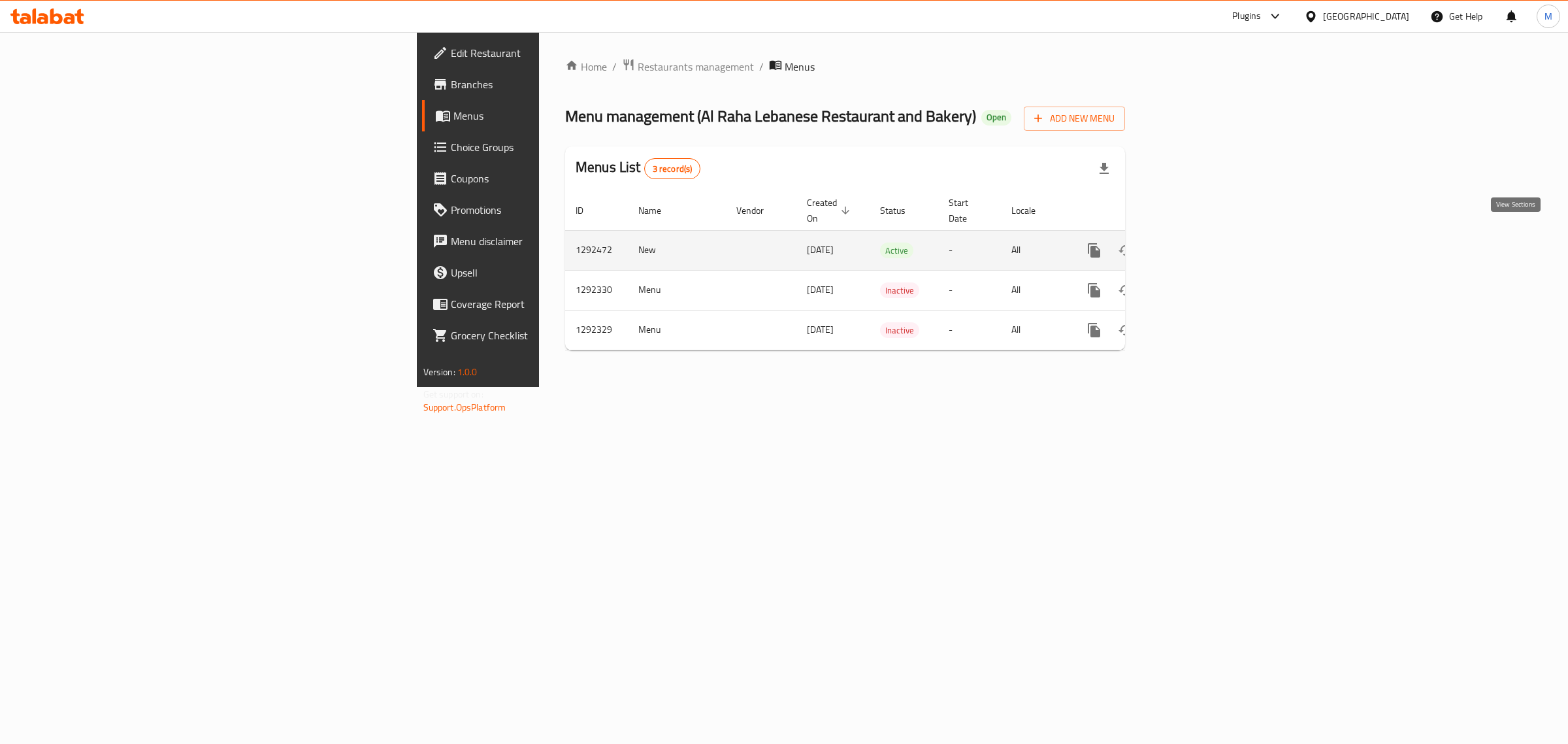
click at [1196, 242] on icon "enhanced table" at bounding box center [1189, 250] width 15 height 15
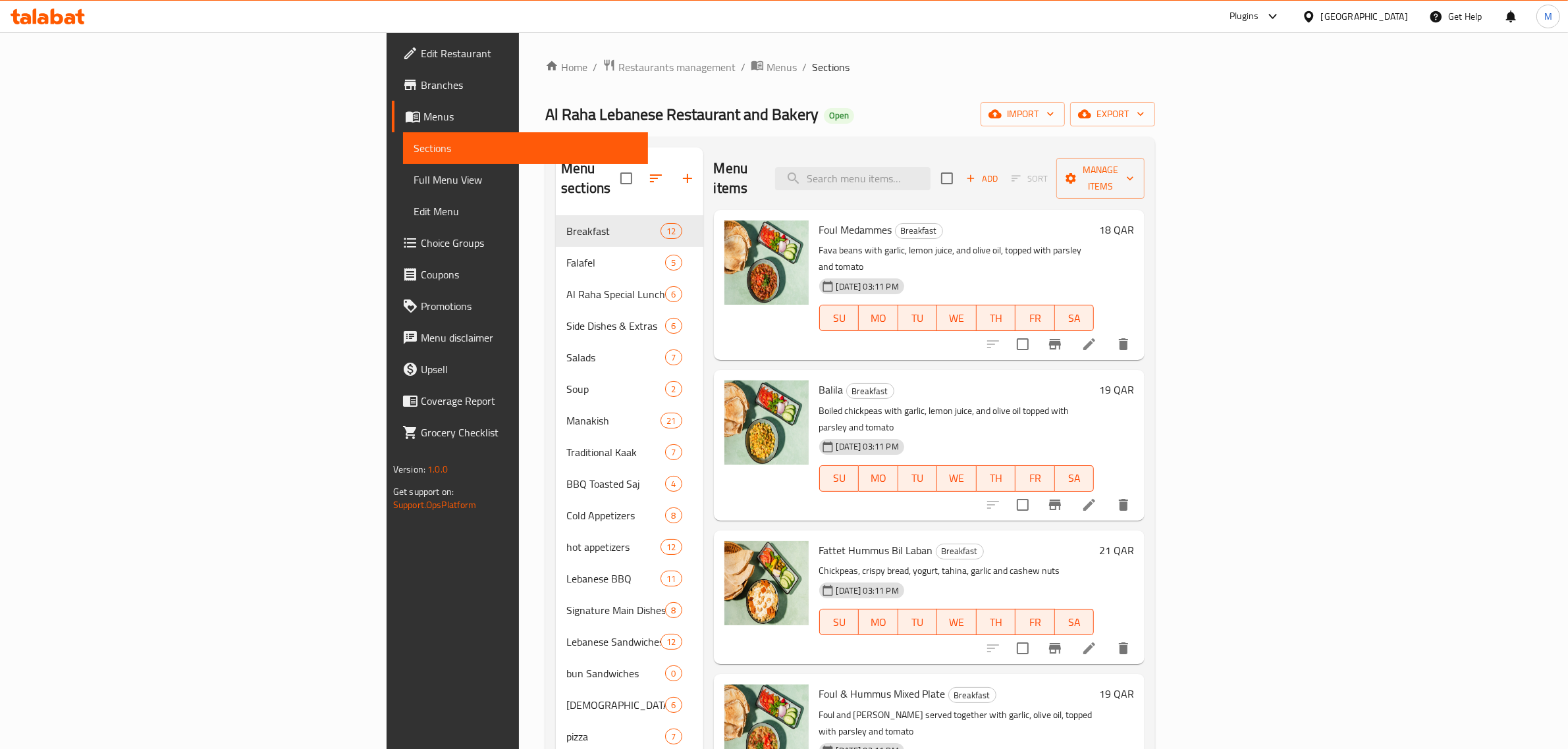
click at [421, 238] on span "Choice Groups" at bounding box center [529, 242] width 218 height 16
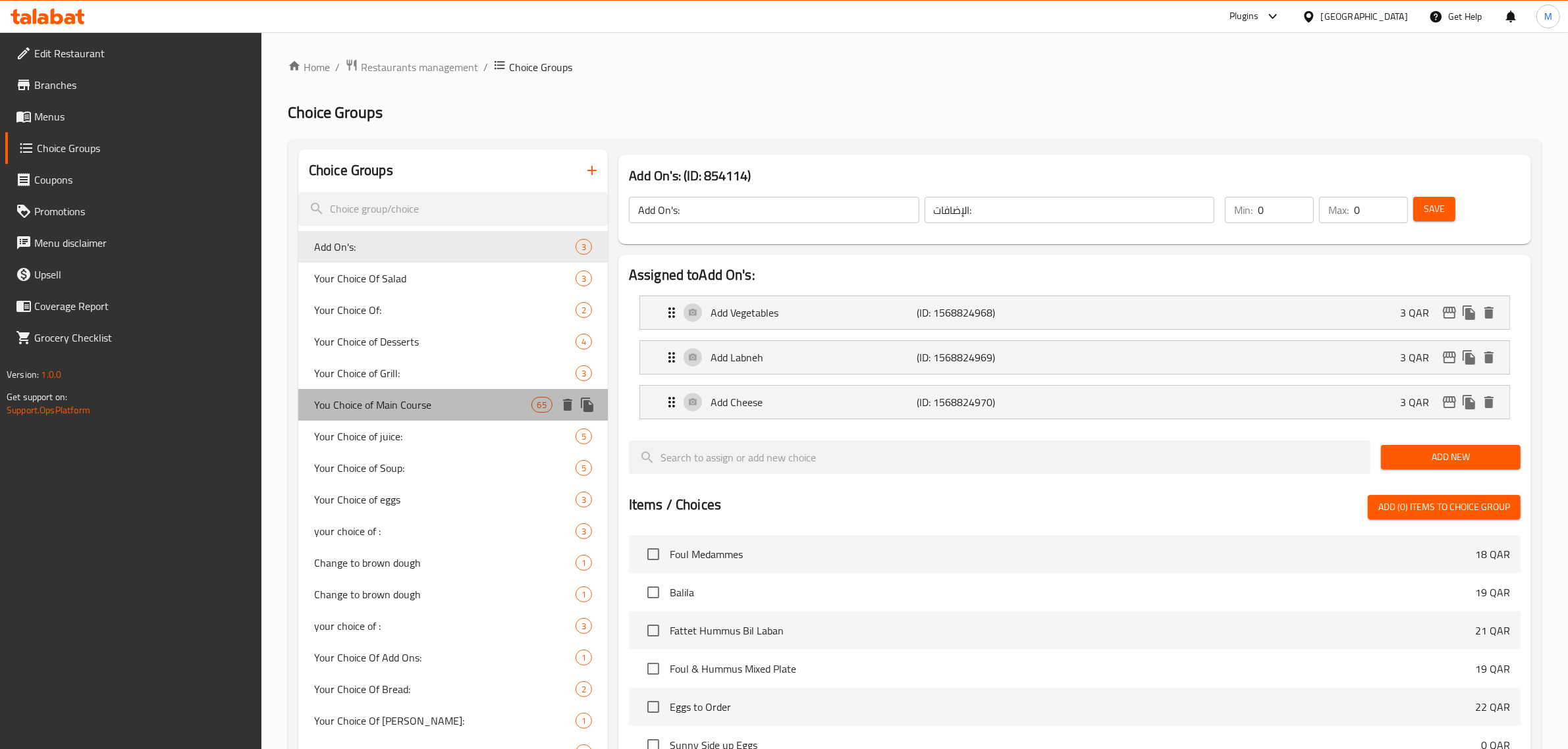
click at [379, 406] on span "You Choice of Main Course" at bounding box center [423, 405] width 218 height 16
type input "You Choice of Main Course"
type input "اختيارك من الطبق الرئيسي"
type input "1"
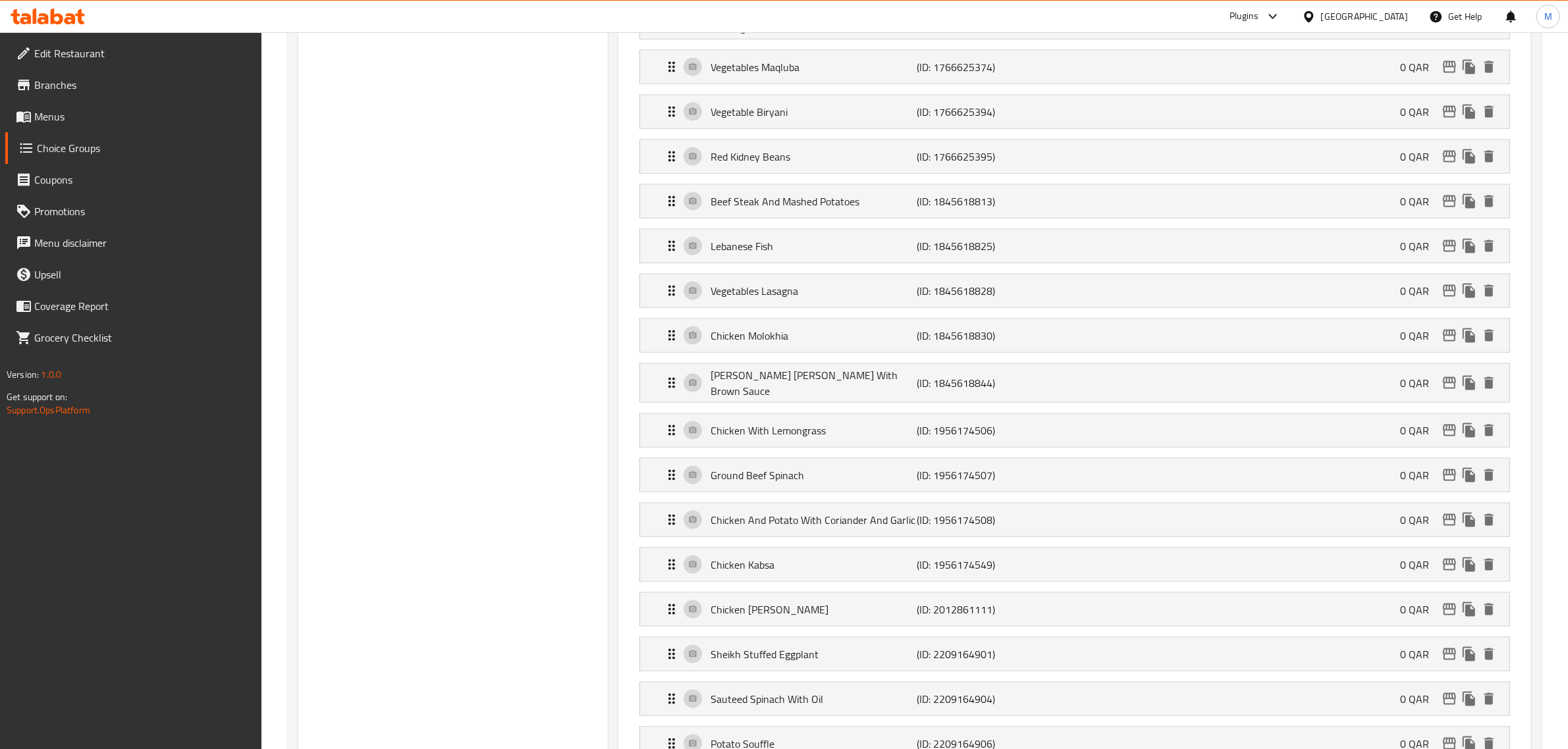
scroll to position [2183, 0]
